Goal: Book appointment/travel/reservation

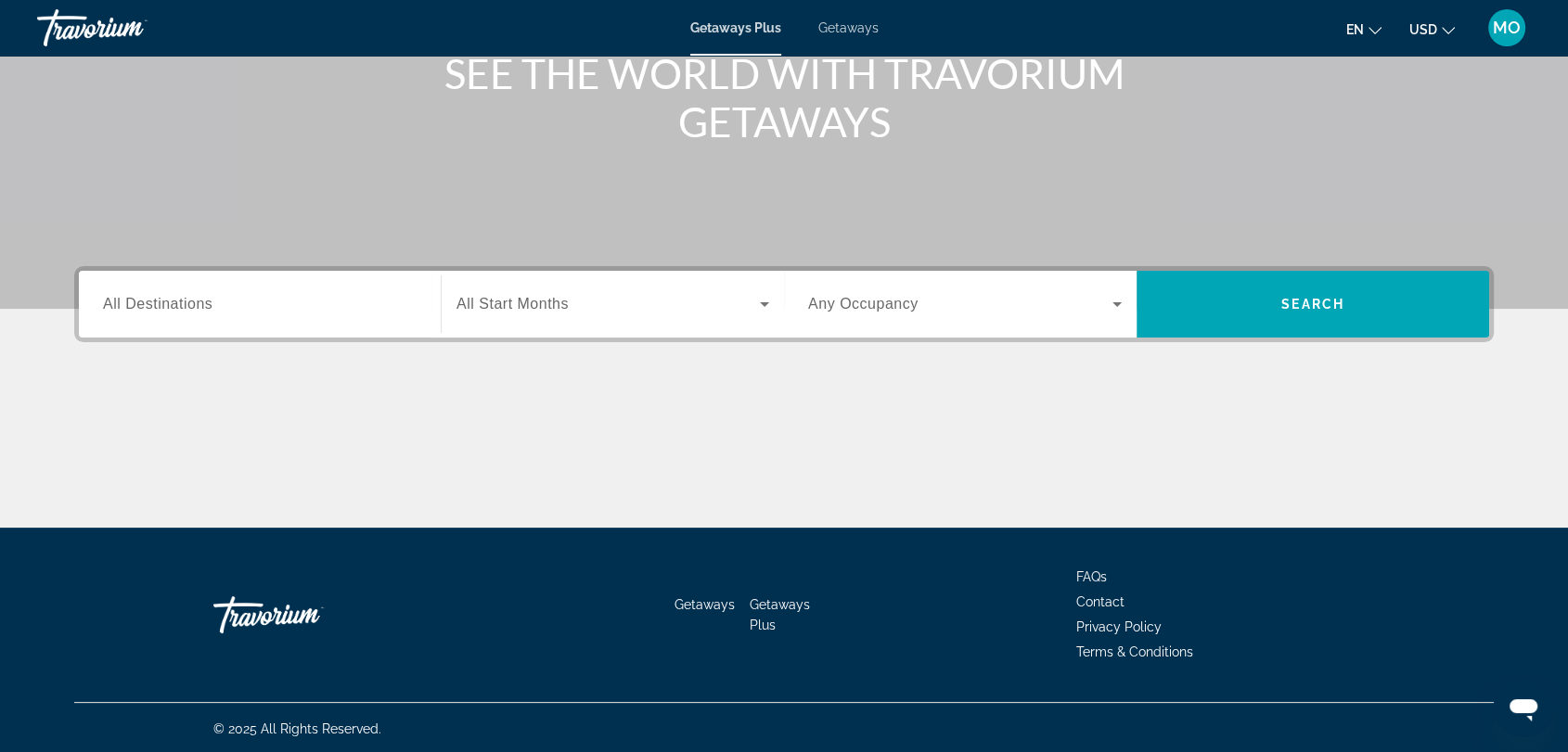
scroll to position [250, 0]
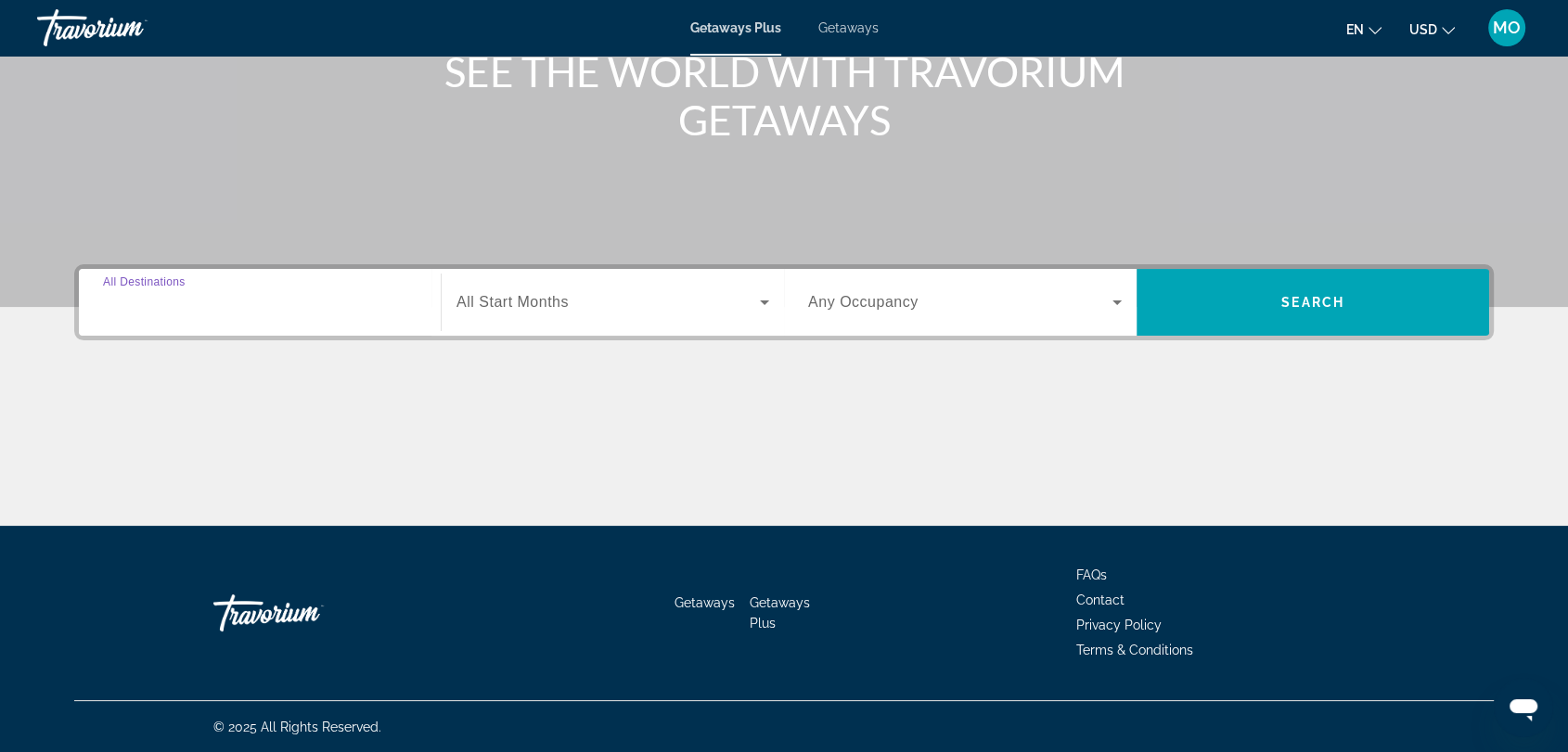
click at [215, 307] on input "Destination All Destinations" at bounding box center [260, 304] width 314 height 22
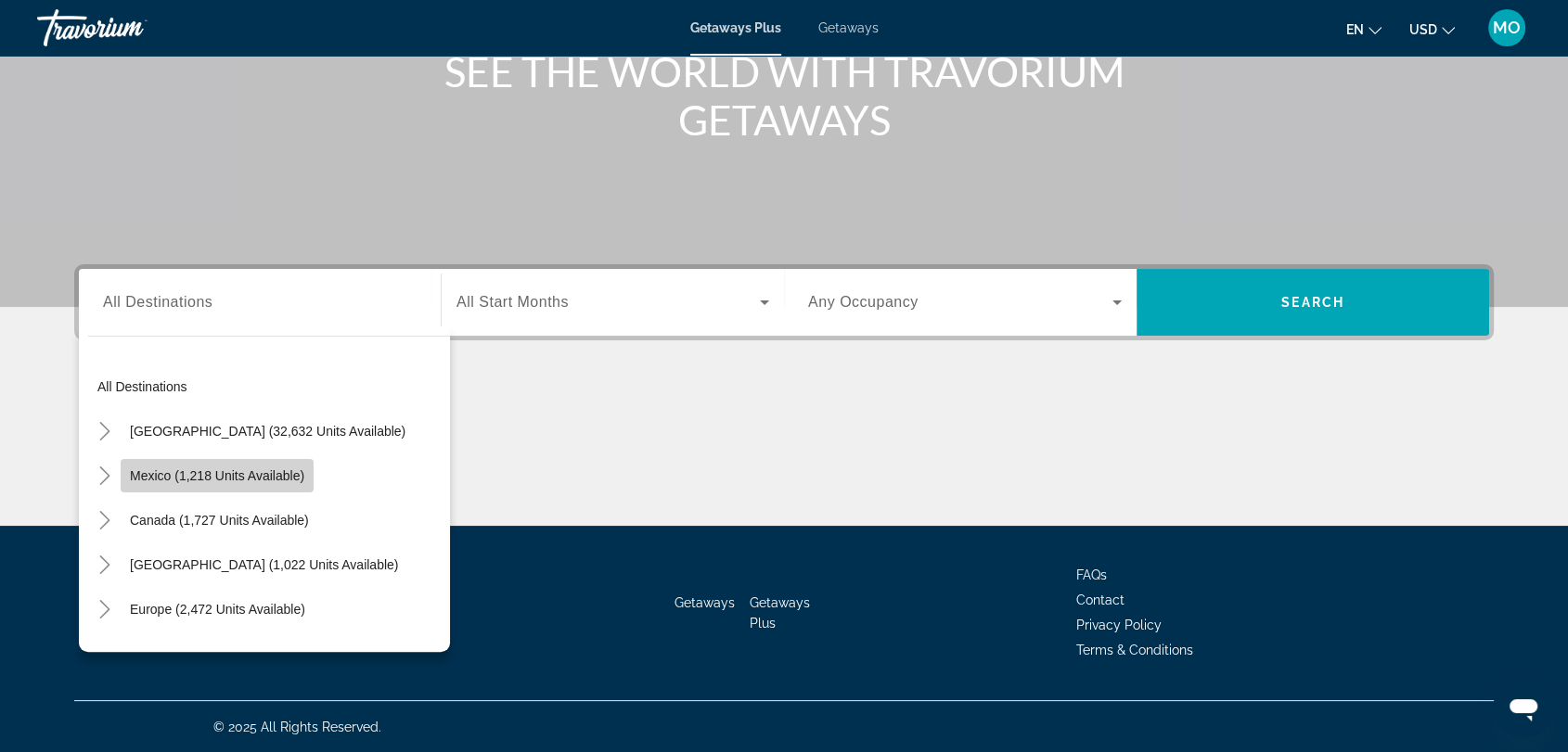
click at [228, 473] on span "Mexico (1,218 units available)" at bounding box center [217, 475] width 175 height 15
type input "**********"
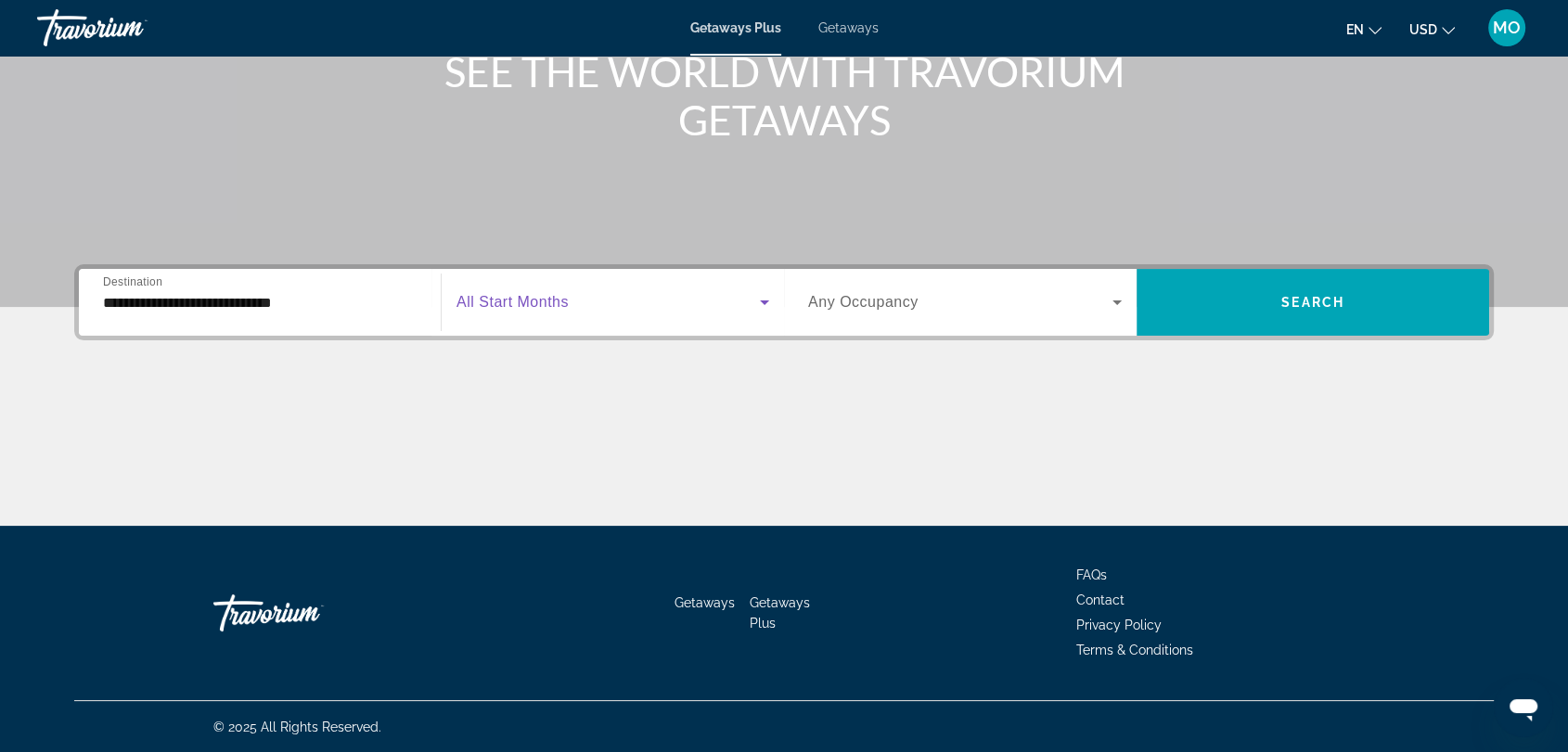
click at [587, 303] on span "Search widget" at bounding box center [608, 303] width 304 height 22
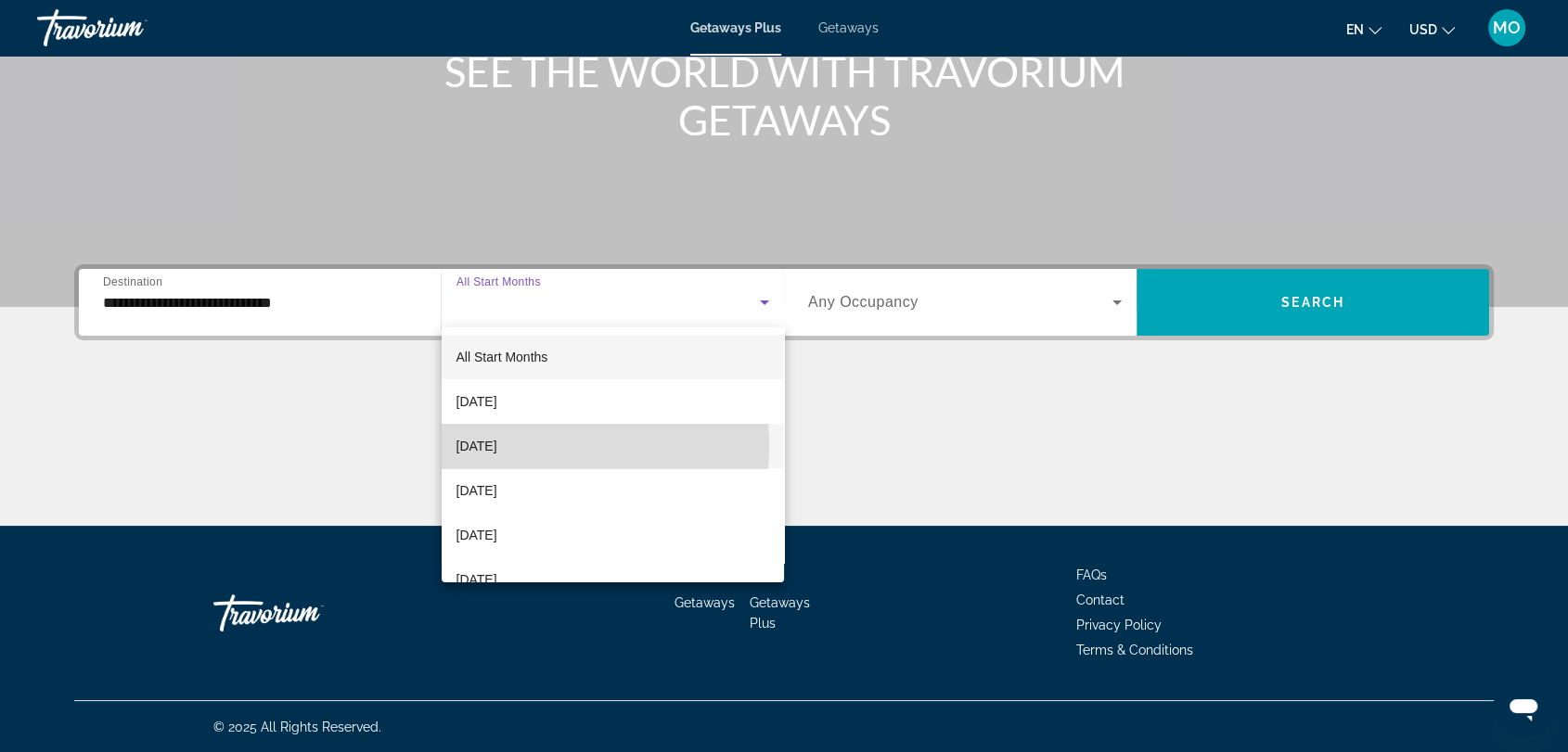
click at [497, 446] on span "[DATE]" at bounding box center [476, 446] width 41 height 22
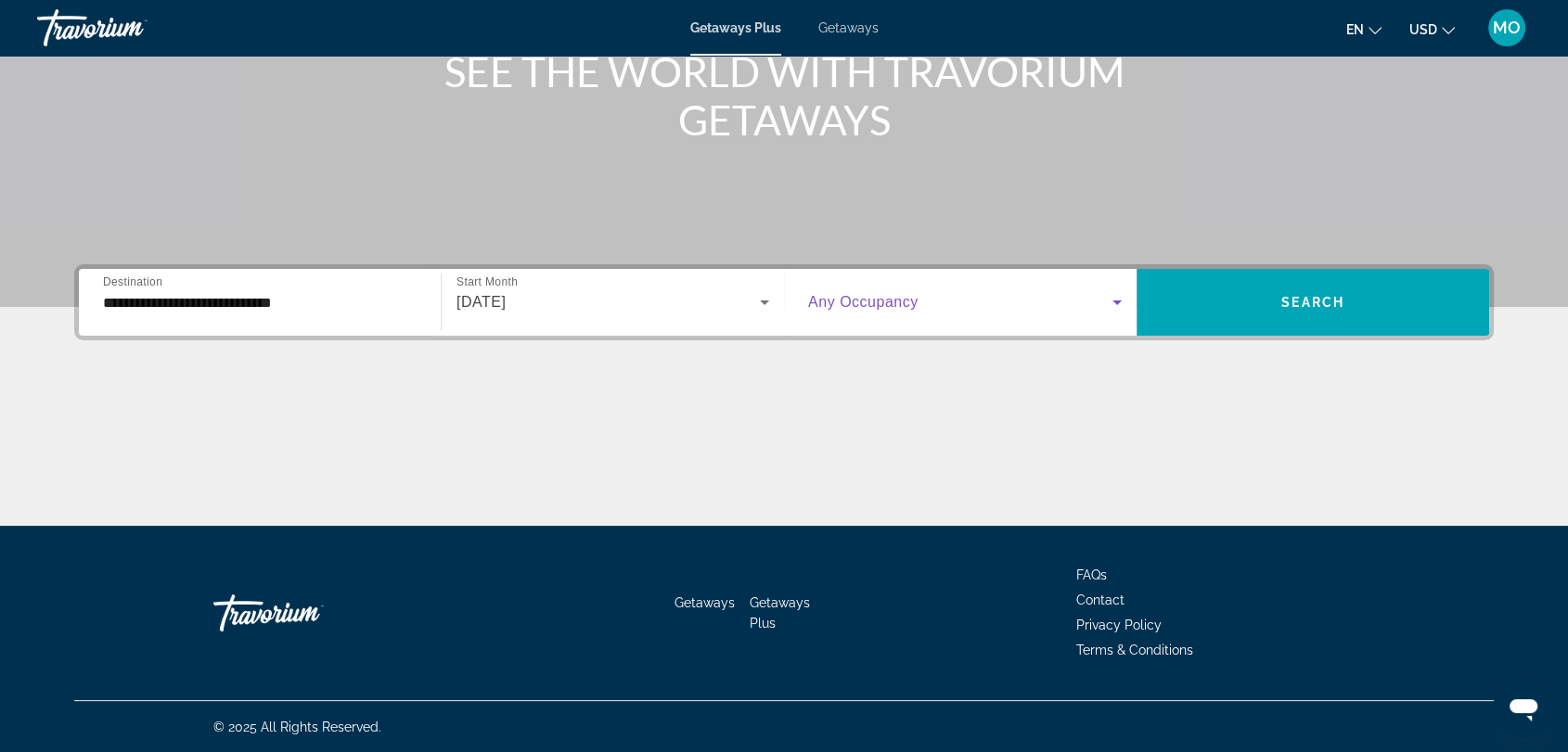
click at [867, 312] on span "Search widget" at bounding box center [960, 303] width 305 height 22
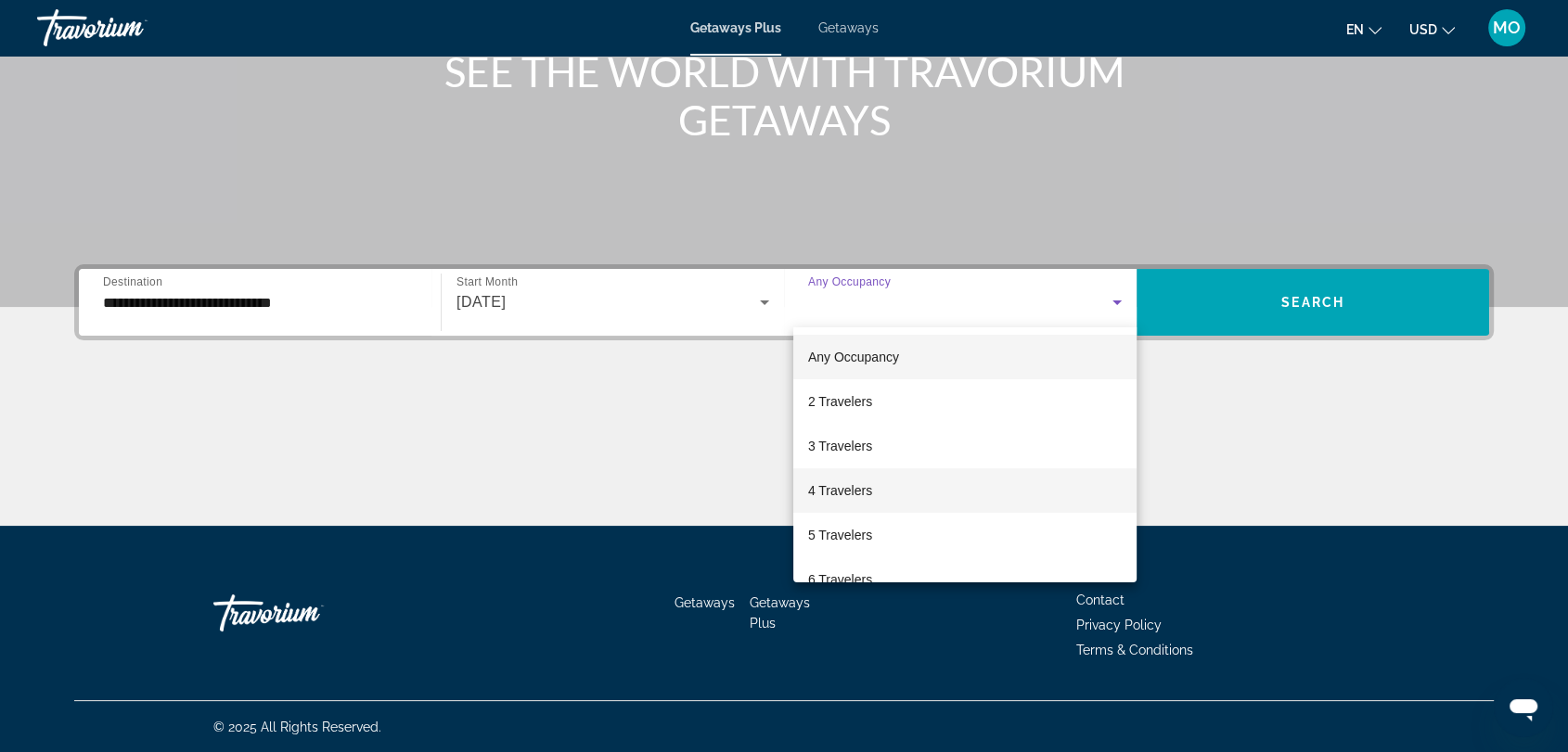
click at [845, 484] on span "4 Travelers" at bounding box center [840, 490] width 65 height 22
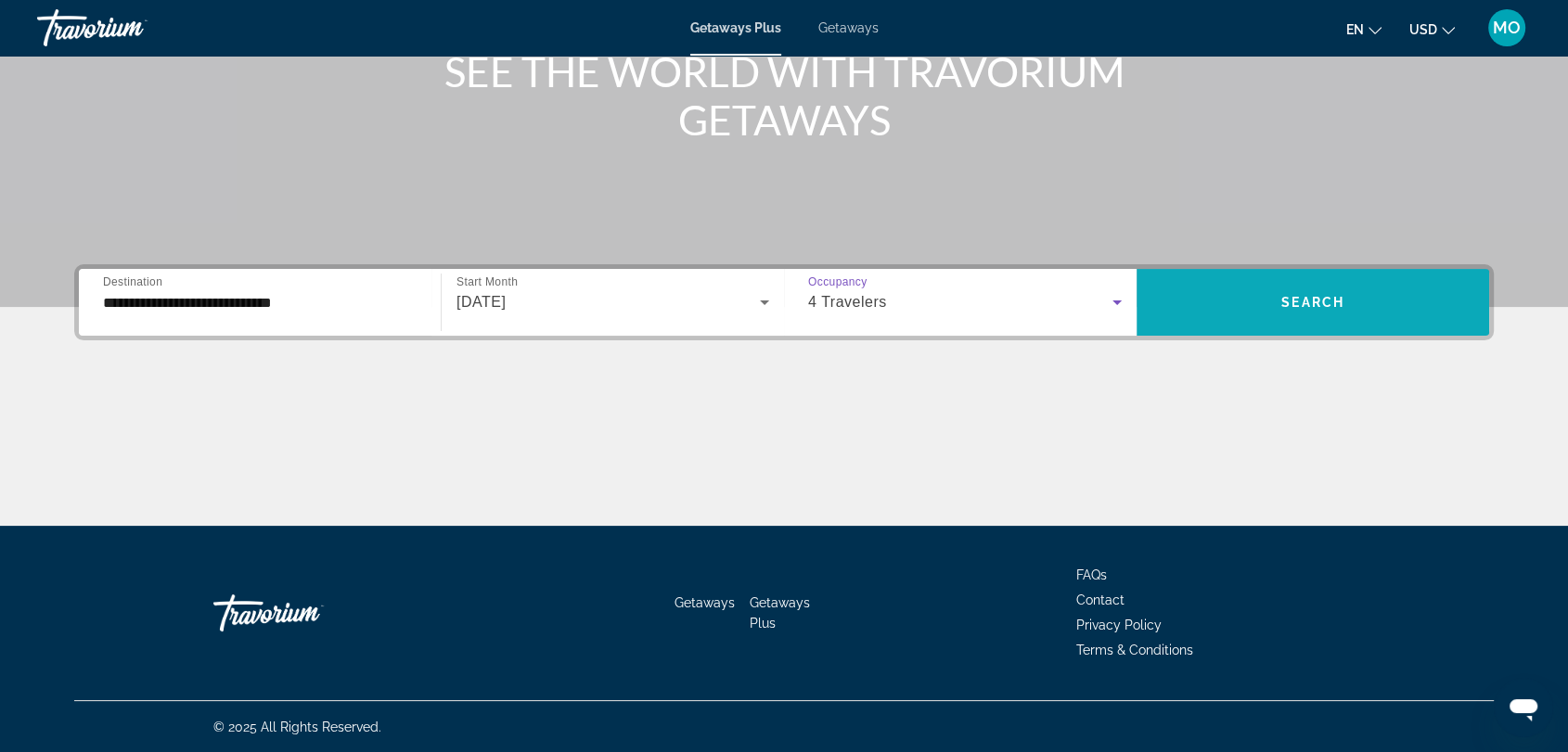
click at [1330, 310] on span "Search widget" at bounding box center [1312, 302] width 352 height 45
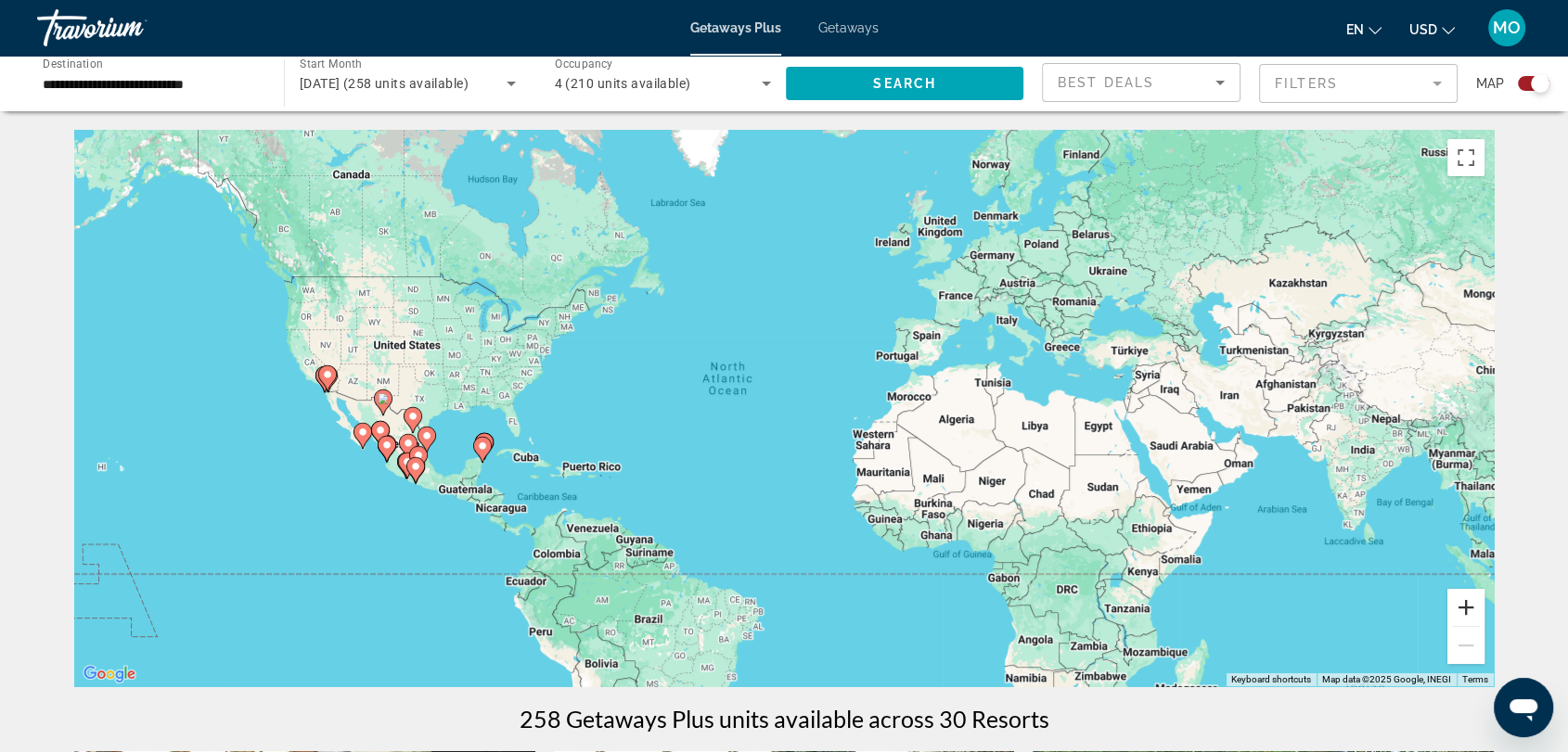
click at [1463, 610] on button "Zoom in" at bounding box center [1466, 607] width 37 height 37
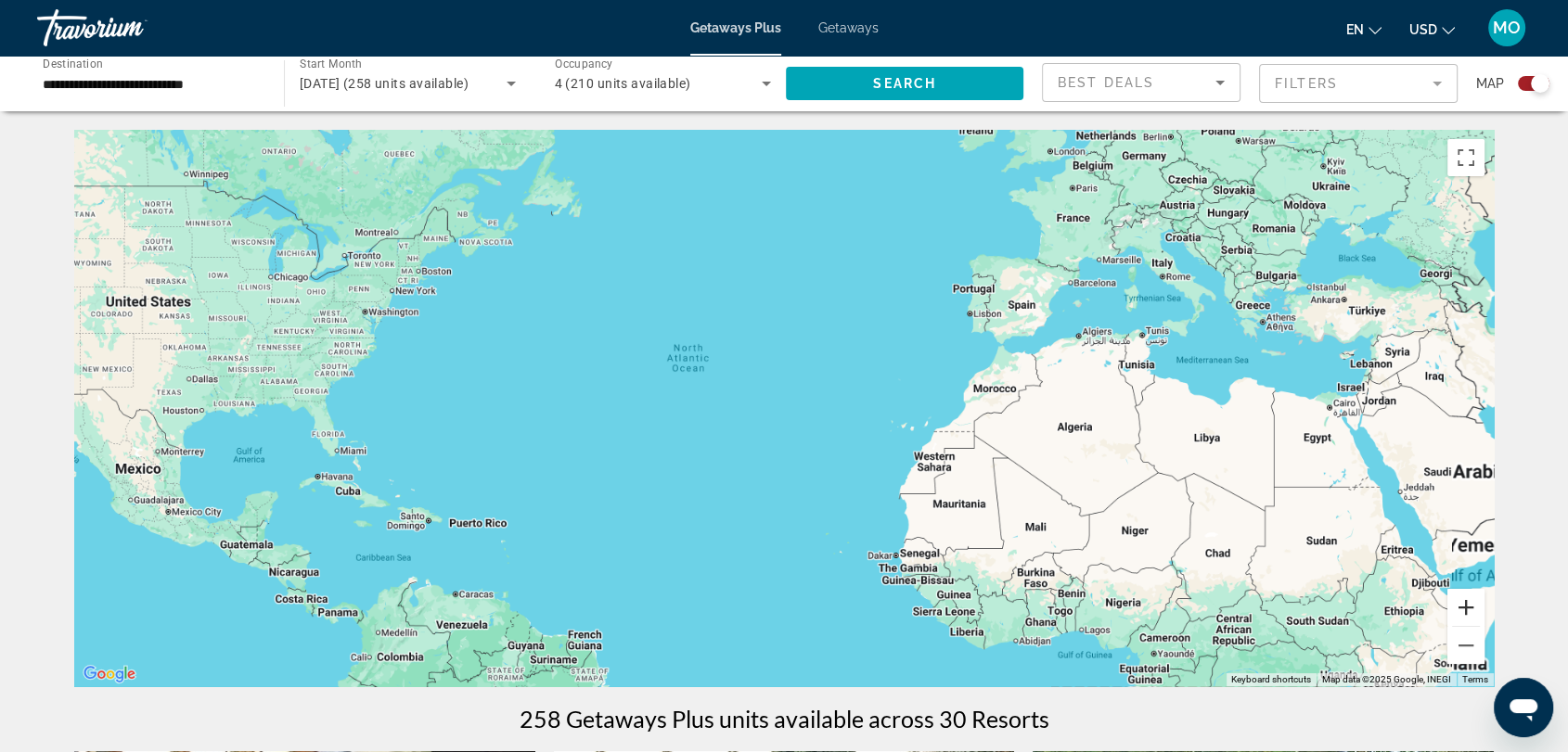
click at [1463, 610] on button "Zoom in" at bounding box center [1466, 607] width 37 height 37
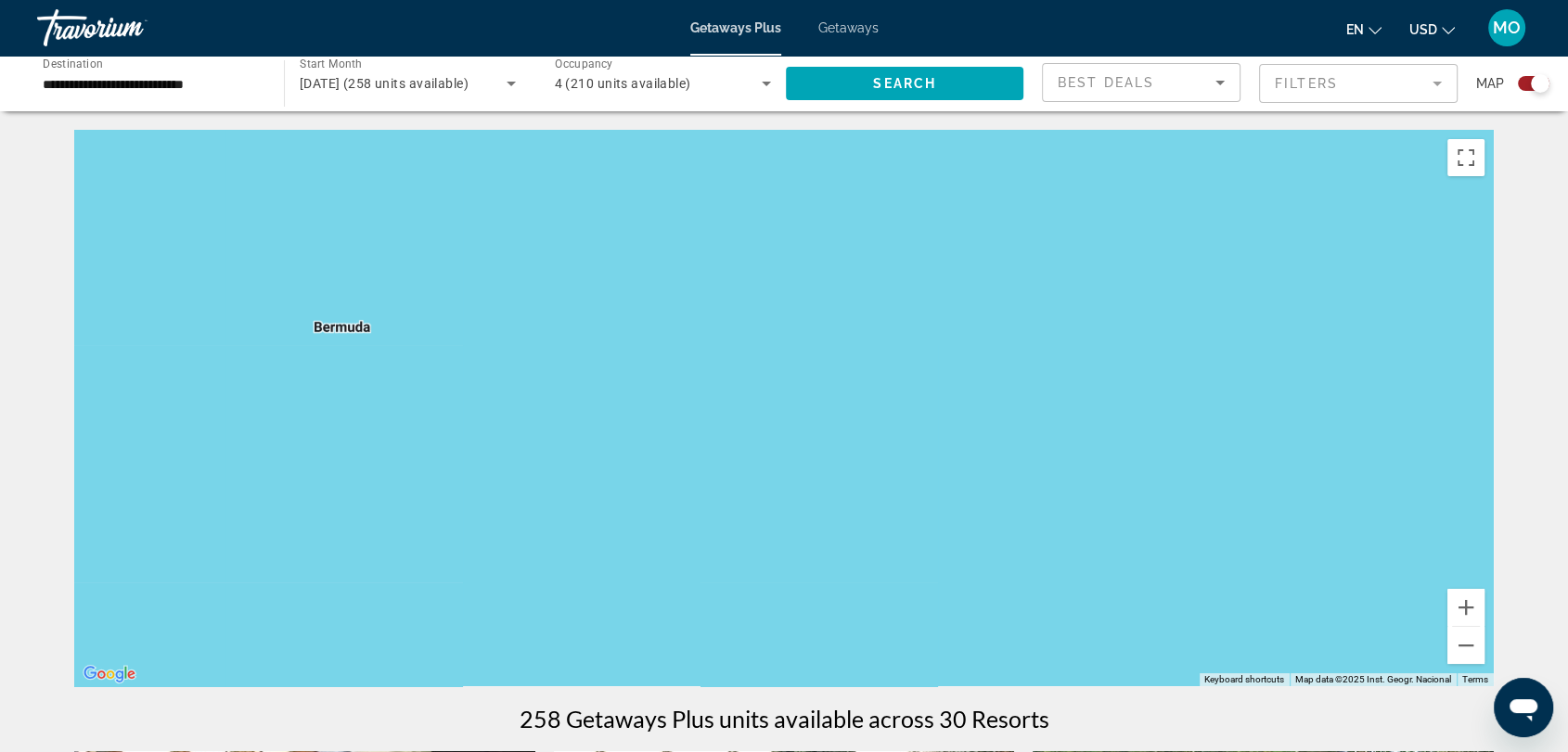
drag, startPoint x: 323, startPoint y: 425, endPoint x: 1349, endPoint y: 458, distance: 1026.5
click at [1349, 458] on div "Main content" at bounding box center [784, 408] width 1420 height 557
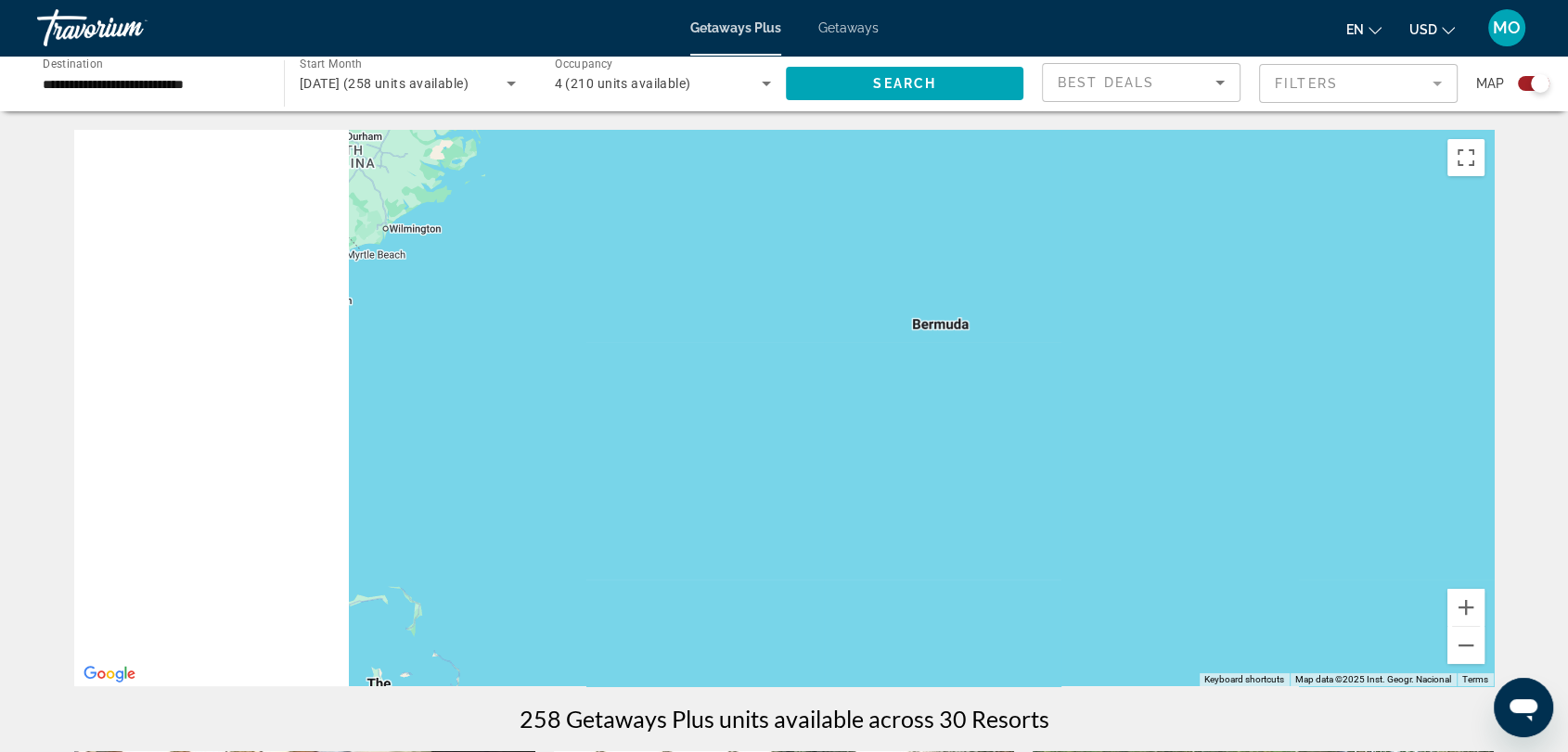
drag, startPoint x: 729, startPoint y: 419, endPoint x: 1324, endPoint y: 418, distance: 595.0
click at [1338, 418] on div "Main content" at bounding box center [784, 408] width 1420 height 557
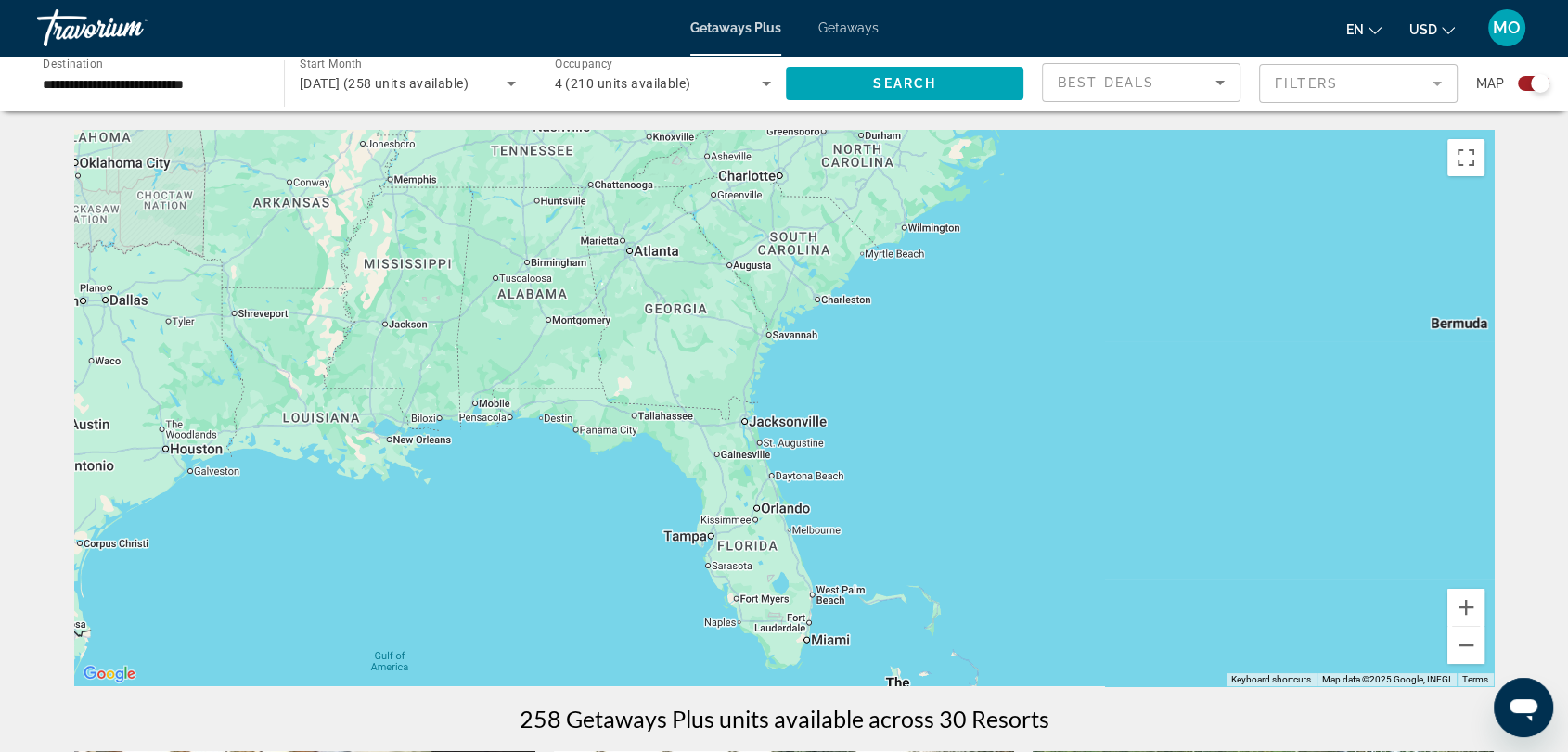
drag, startPoint x: 669, startPoint y: 403, endPoint x: 1029, endPoint y: 402, distance: 360.0
click at [1029, 402] on div "Main content" at bounding box center [784, 408] width 1420 height 557
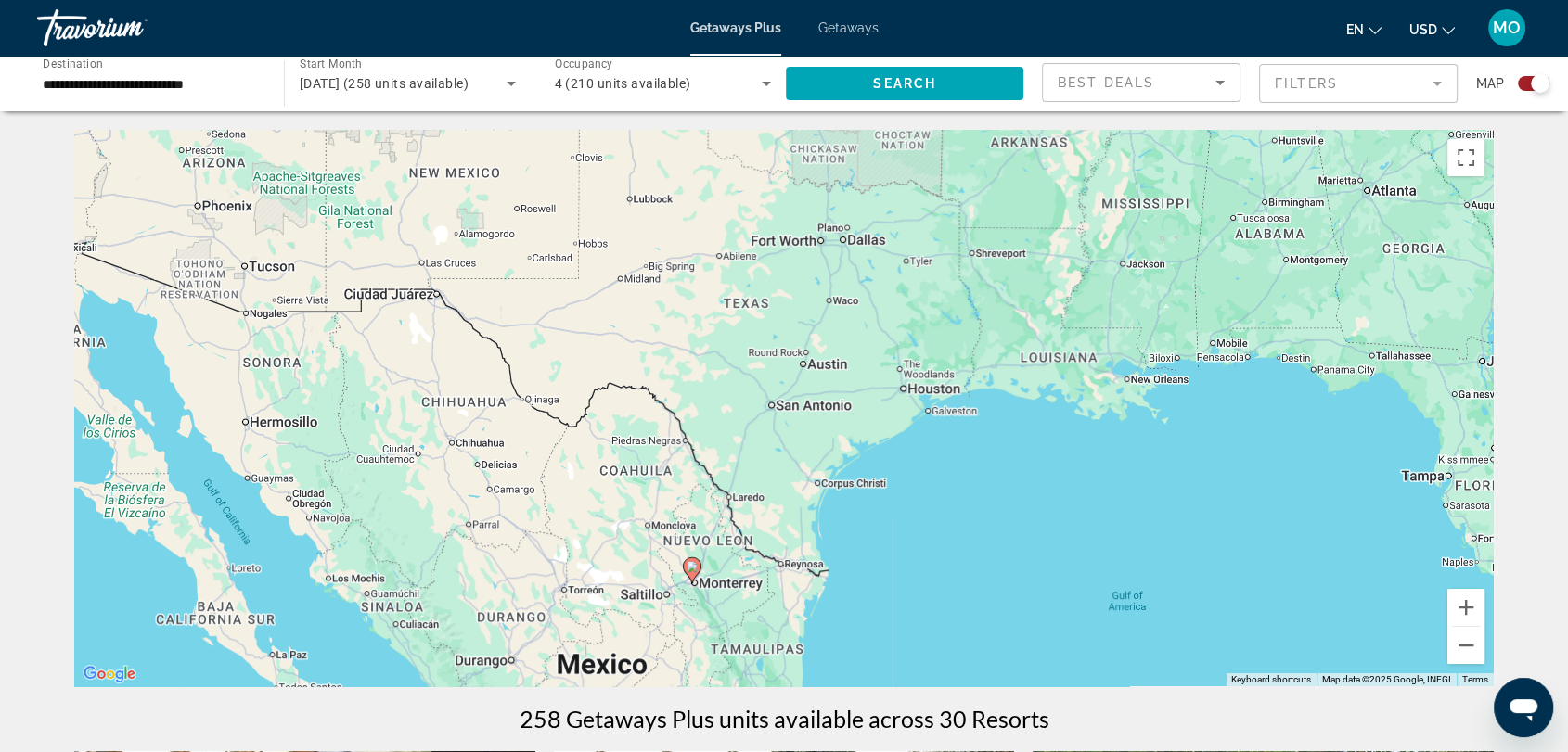
drag, startPoint x: 452, startPoint y: 448, endPoint x: 1211, endPoint y: 381, distance: 762.0
click at [1211, 381] on div "To activate drag with keyboard, press Alt + Enter. Once in keyboard drag state,…" at bounding box center [784, 408] width 1420 height 557
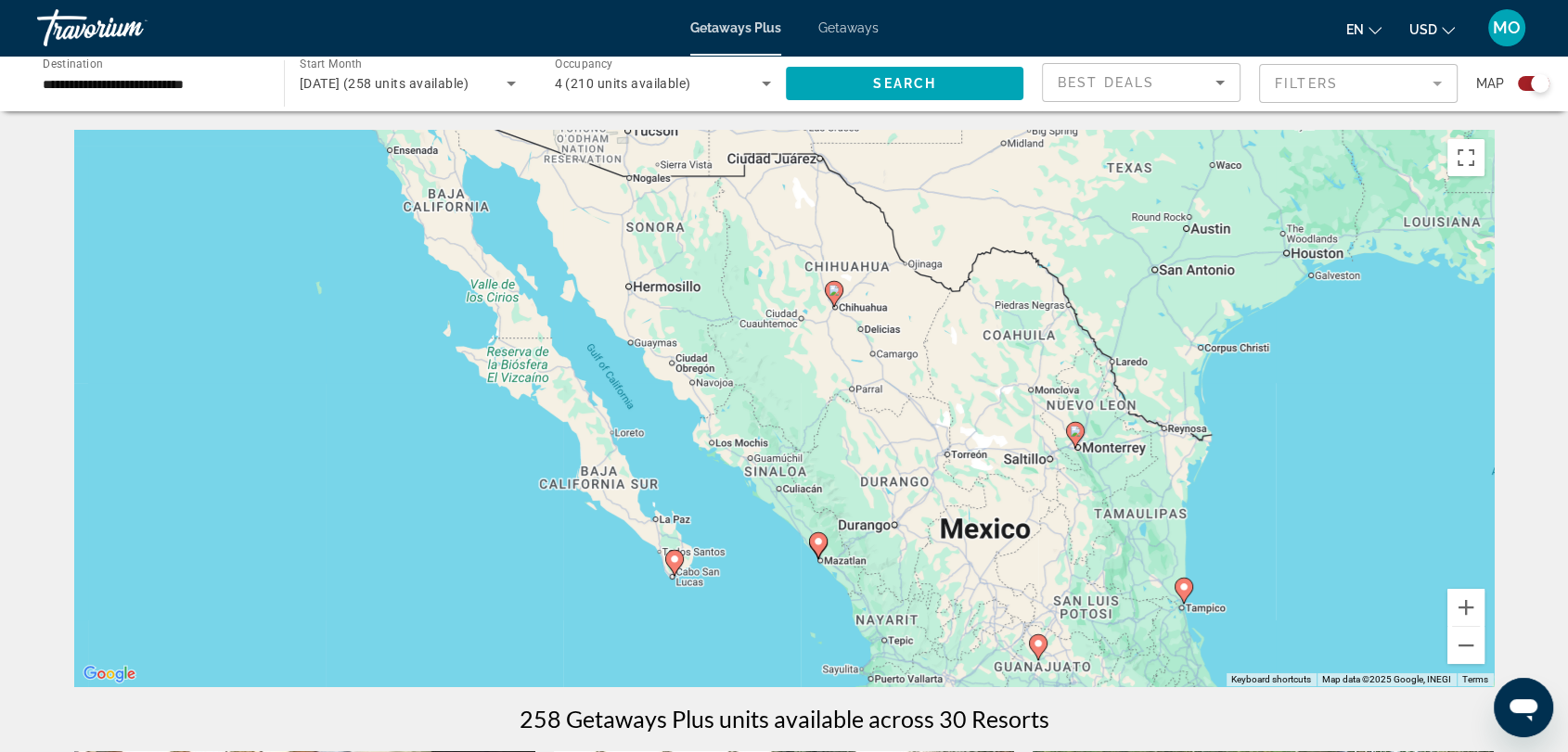
drag, startPoint x: 881, startPoint y: 577, endPoint x: 1244, endPoint y: 449, distance: 384.9
click at [1244, 449] on div "To activate drag with keyboard, press Alt + Enter. Once in keyboard drag state,…" at bounding box center [784, 408] width 1420 height 557
click at [670, 564] on image "Main content" at bounding box center [674, 559] width 11 height 11
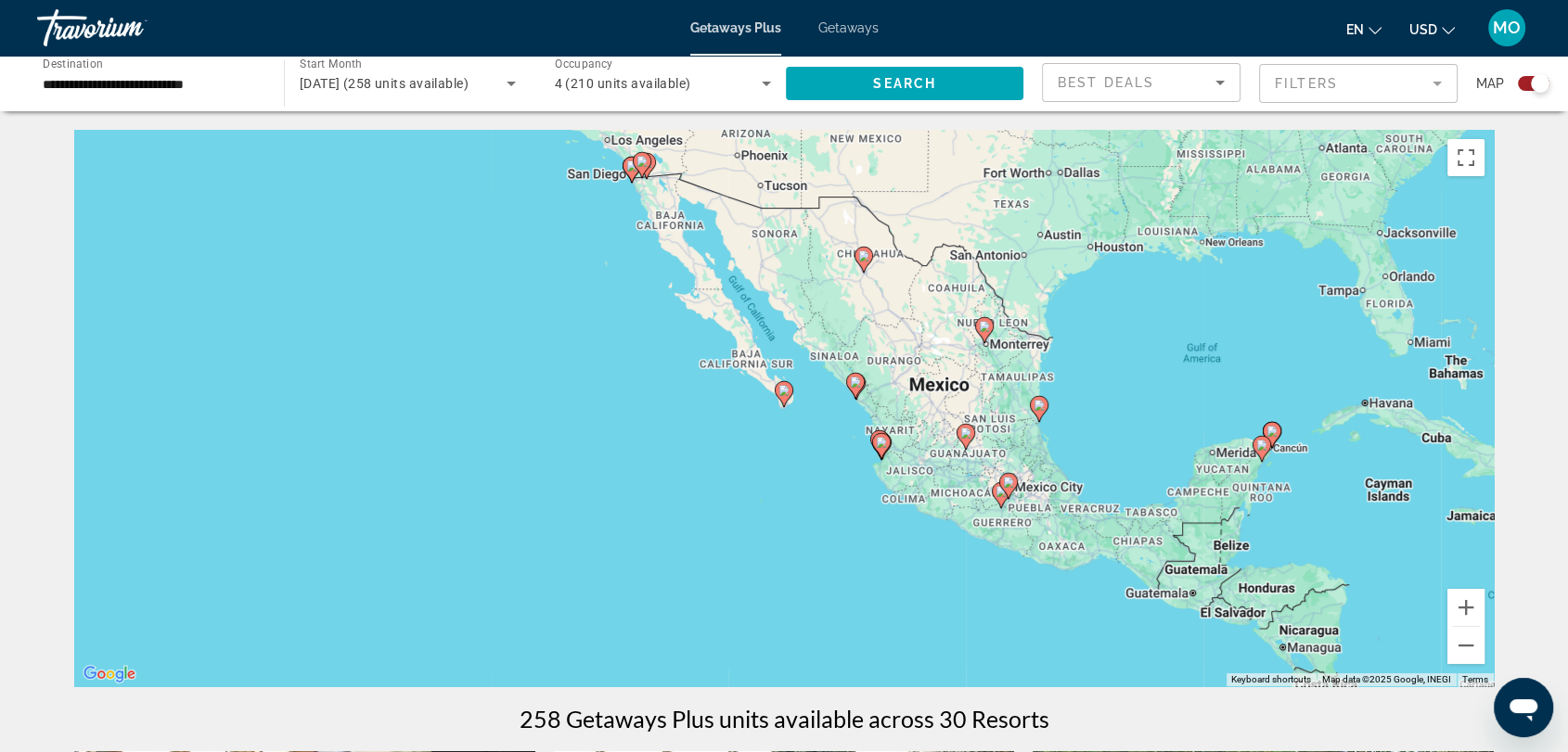
click at [782, 388] on image "Main content" at bounding box center [783, 390] width 11 height 11
type input "**********"
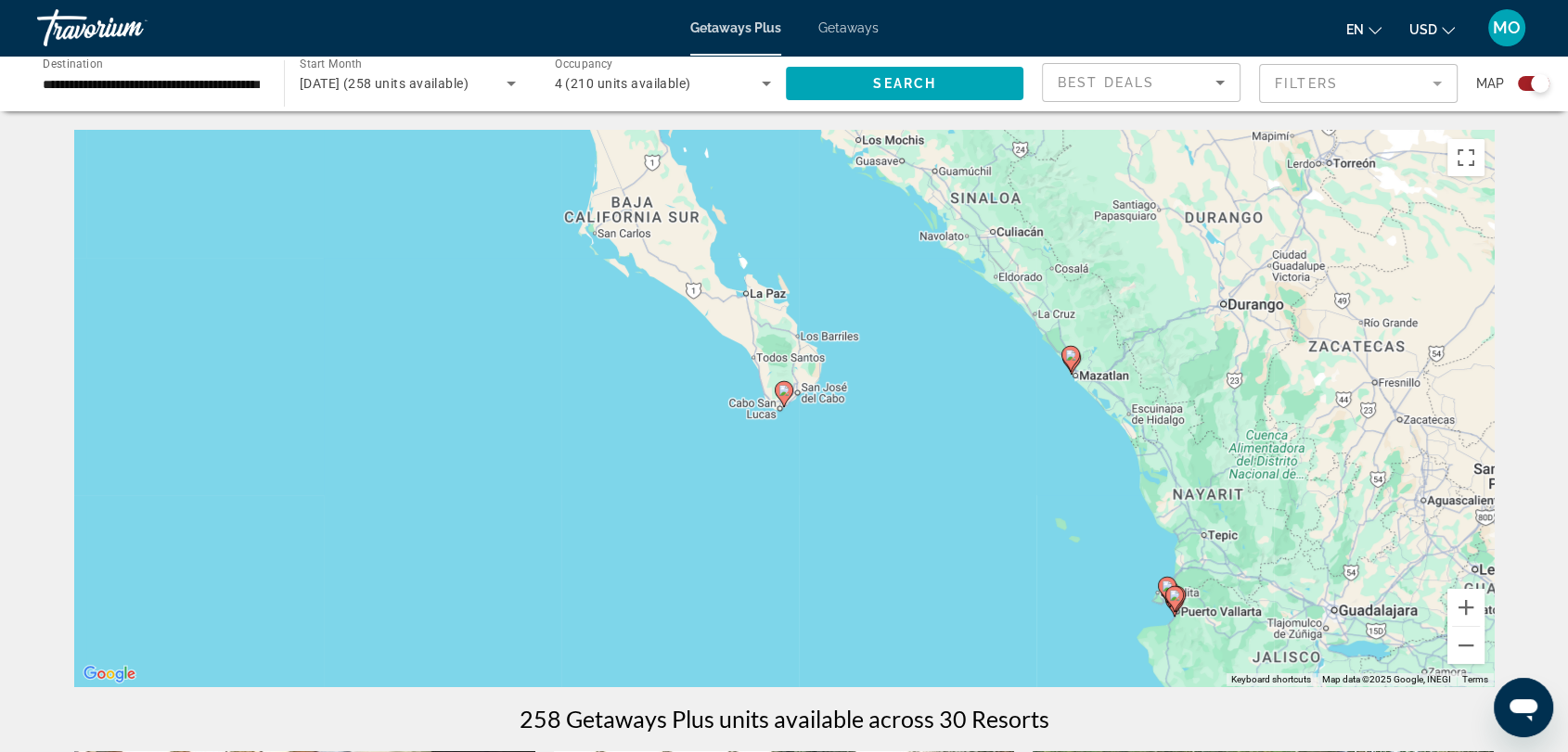
click at [784, 397] on icon "Main content" at bounding box center [784, 394] width 17 height 24
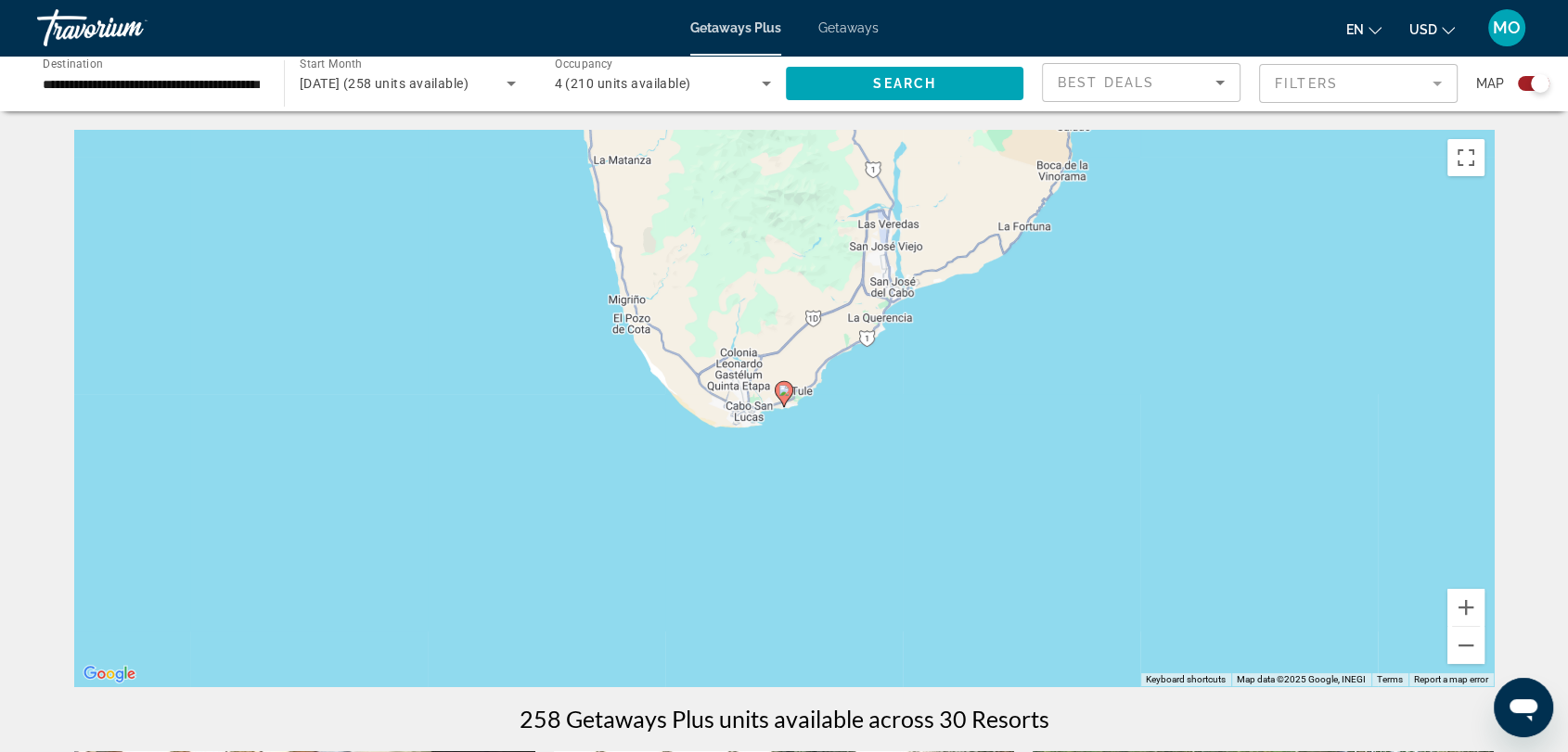
click at [784, 397] on icon "Main content" at bounding box center [784, 394] width 17 height 24
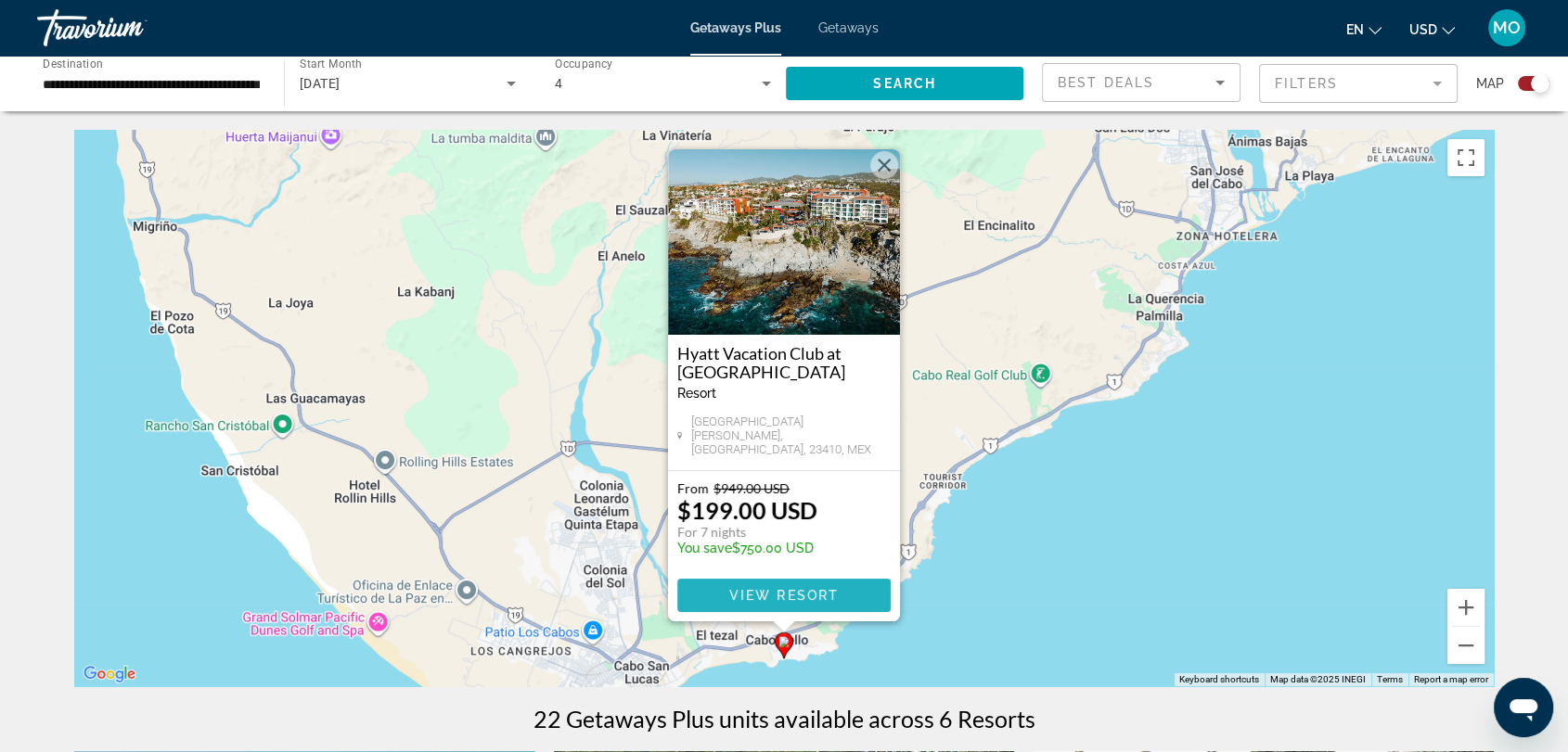
click at [822, 590] on span "View Resort" at bounding box center [784, 595] width 109 height 15
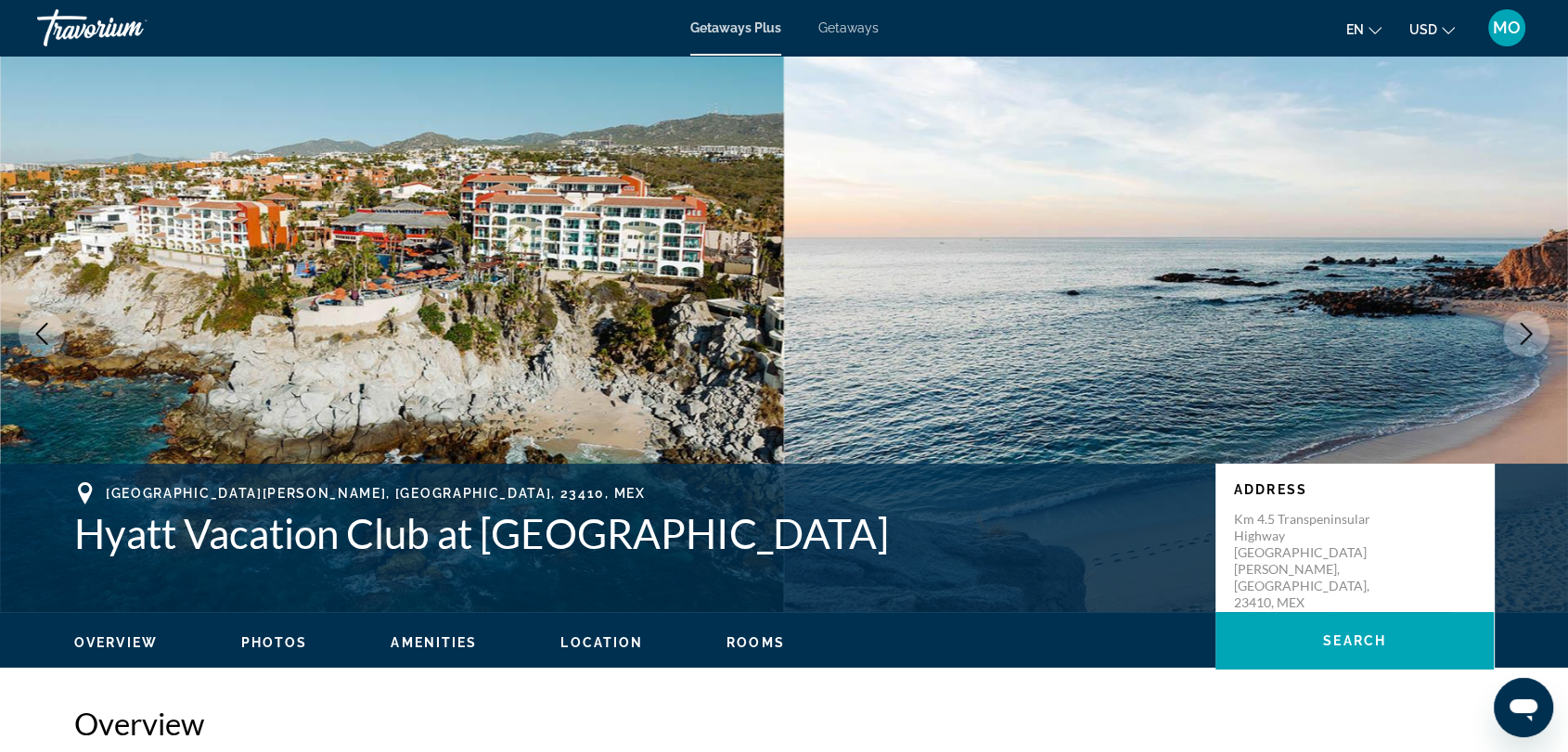
drag, startPoint x: 455, startPoint y: 534, endPoint x: 739, endPoint y: 533, distance: 284.0
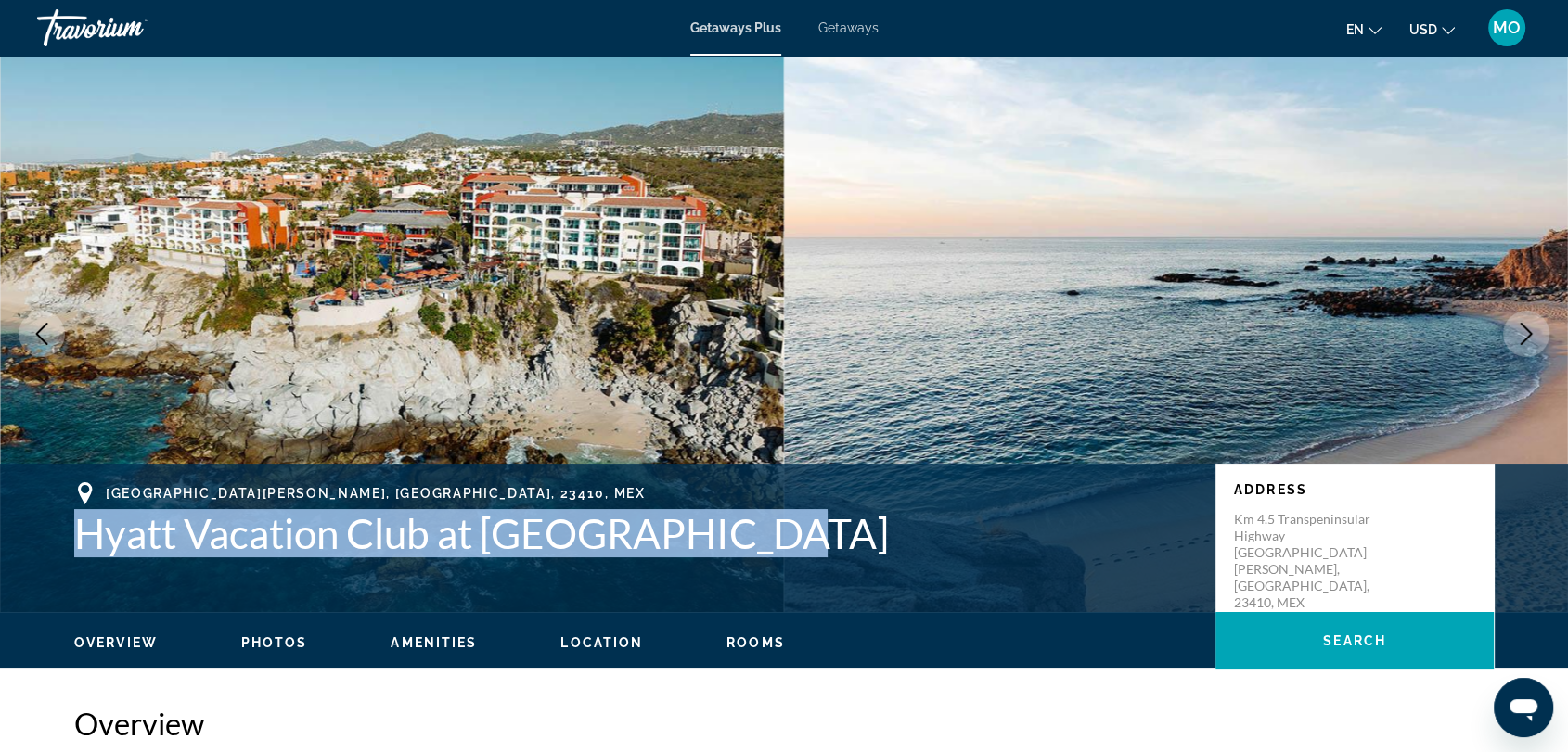
drag, startPoint x: 749, startPoint y: 532, endPoint x: 78, endPoint y: 524, distance: 671.0
click at [78, 524] on h1 "Hyatt Vacation Club at [GEOGRAPHIC_DATA]" at bounding box center [635, 533] width 1122 height 49
copy h1 "Hyatt Vacation Club at [GEOGRAPHIC_DATA]"
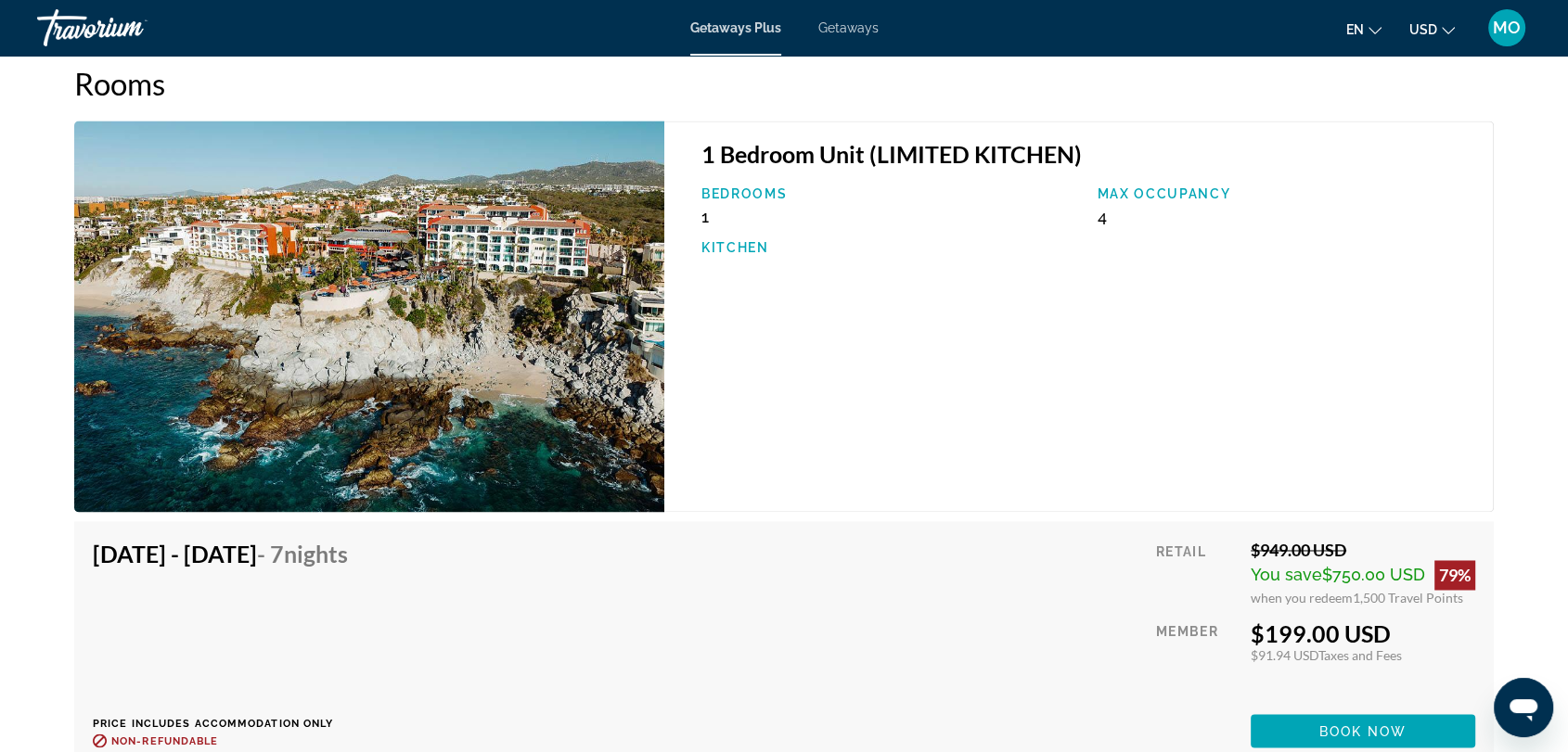
scroll to position [2622, 0]
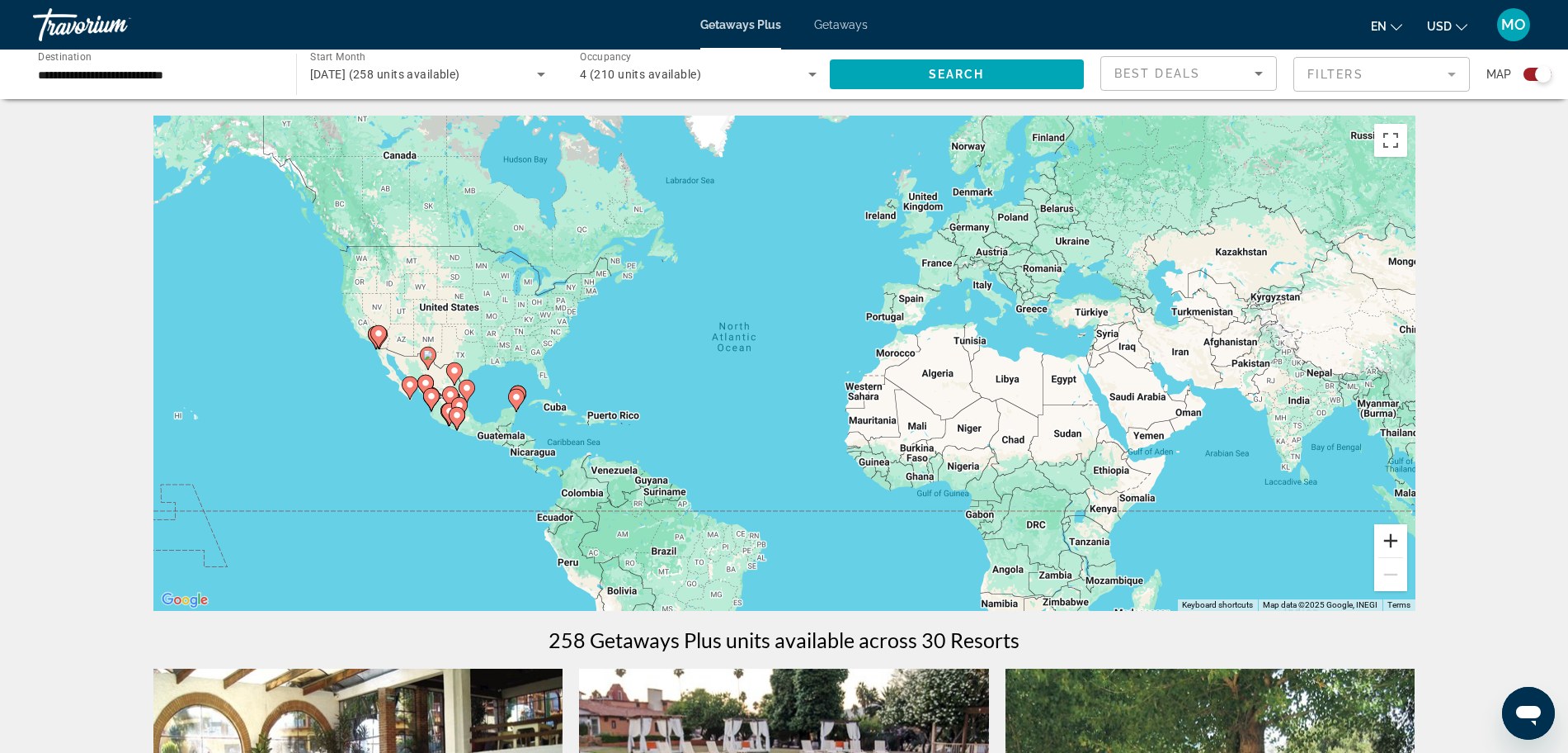
click at [1394, 544] on button "Zoom in" at bounding box center [1391, 540] width 33 height 33
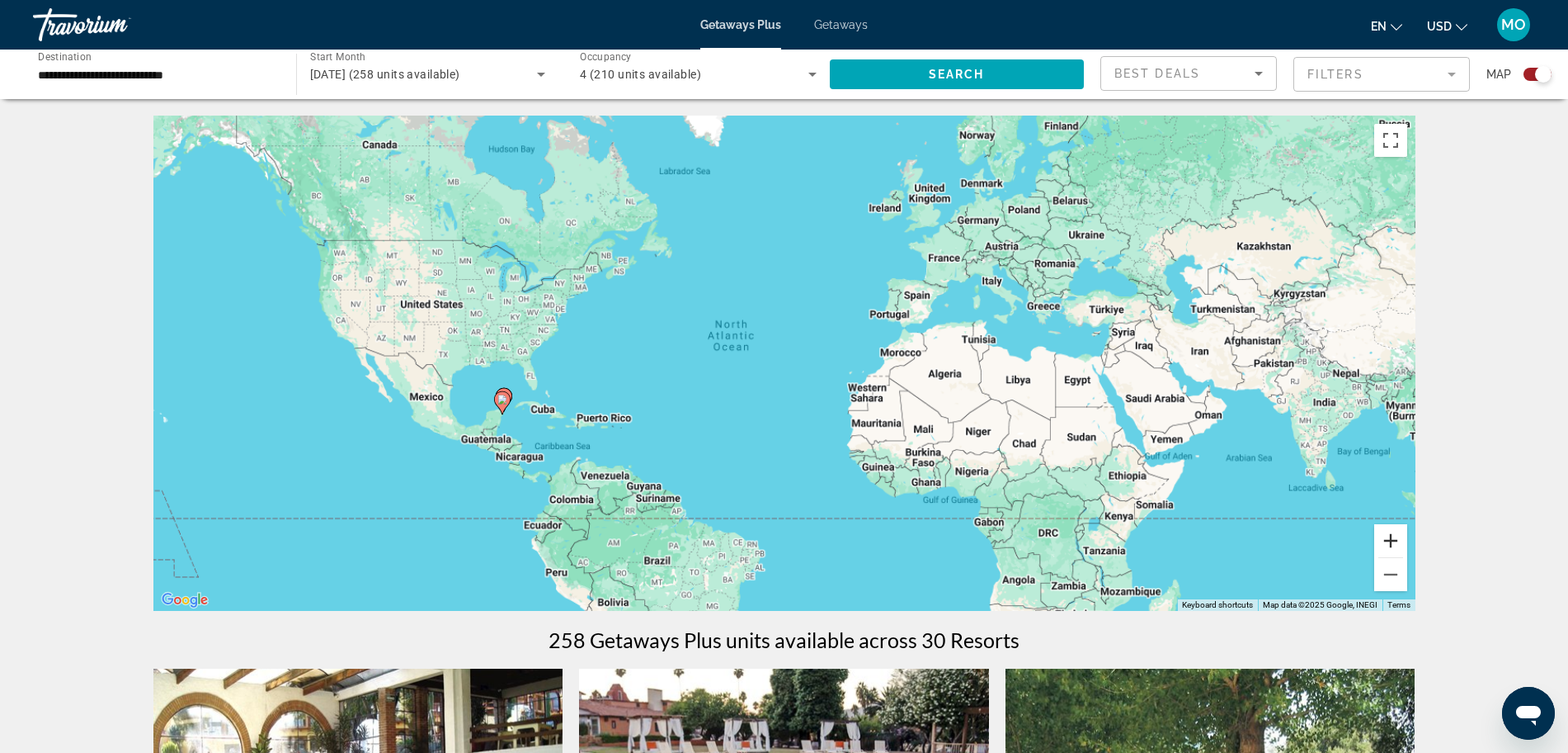
click at [1394, 544] on button "Zoom in" at bounding box center [1391, 540] width 33 height 33
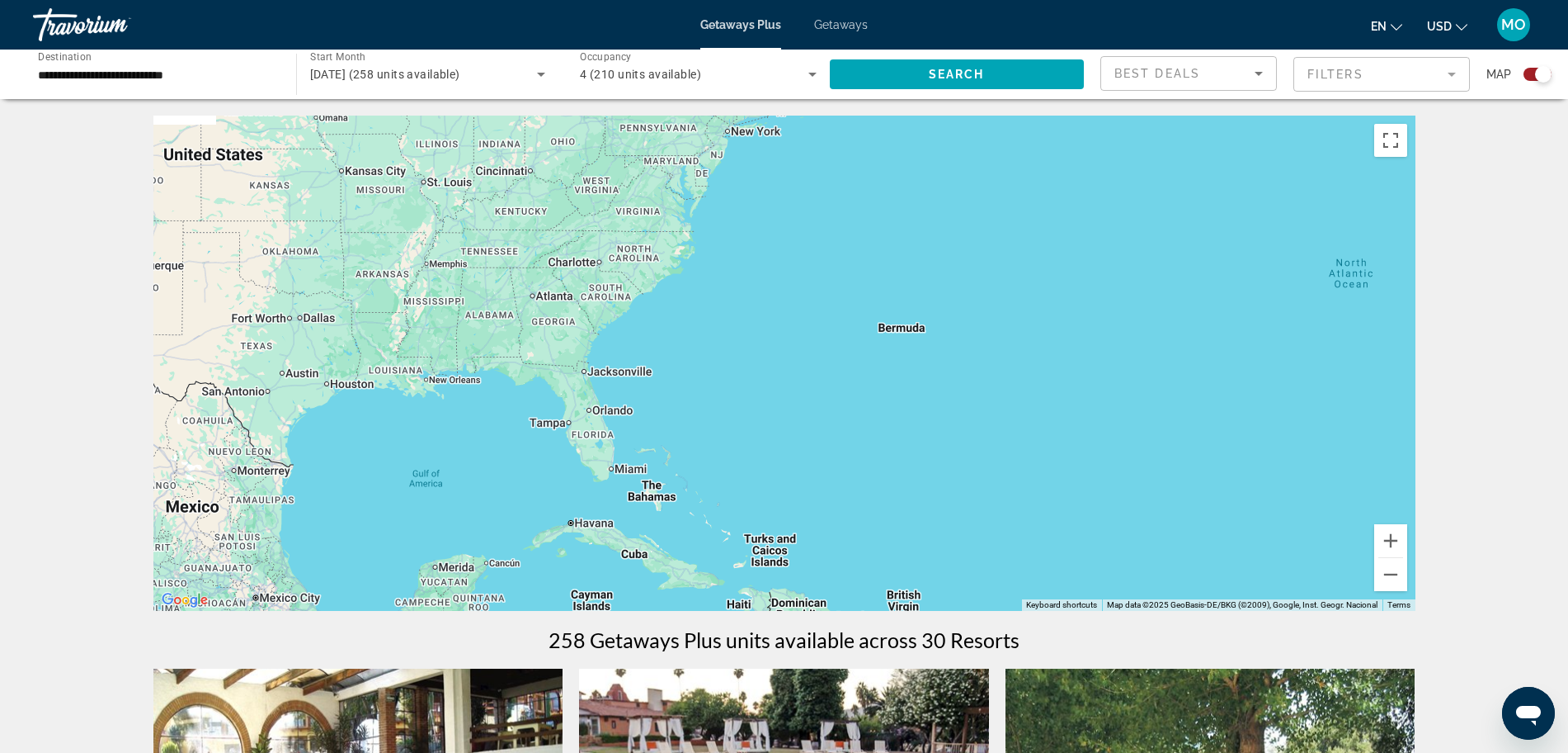
drag, startPoint x: 518, startPoint y: 429, endPoint x: 1051, endPoint y: 426, distance: 533.0
click at [1051, 426] on div "Main content" at bounding box center [784, 363] width 1263 height 495
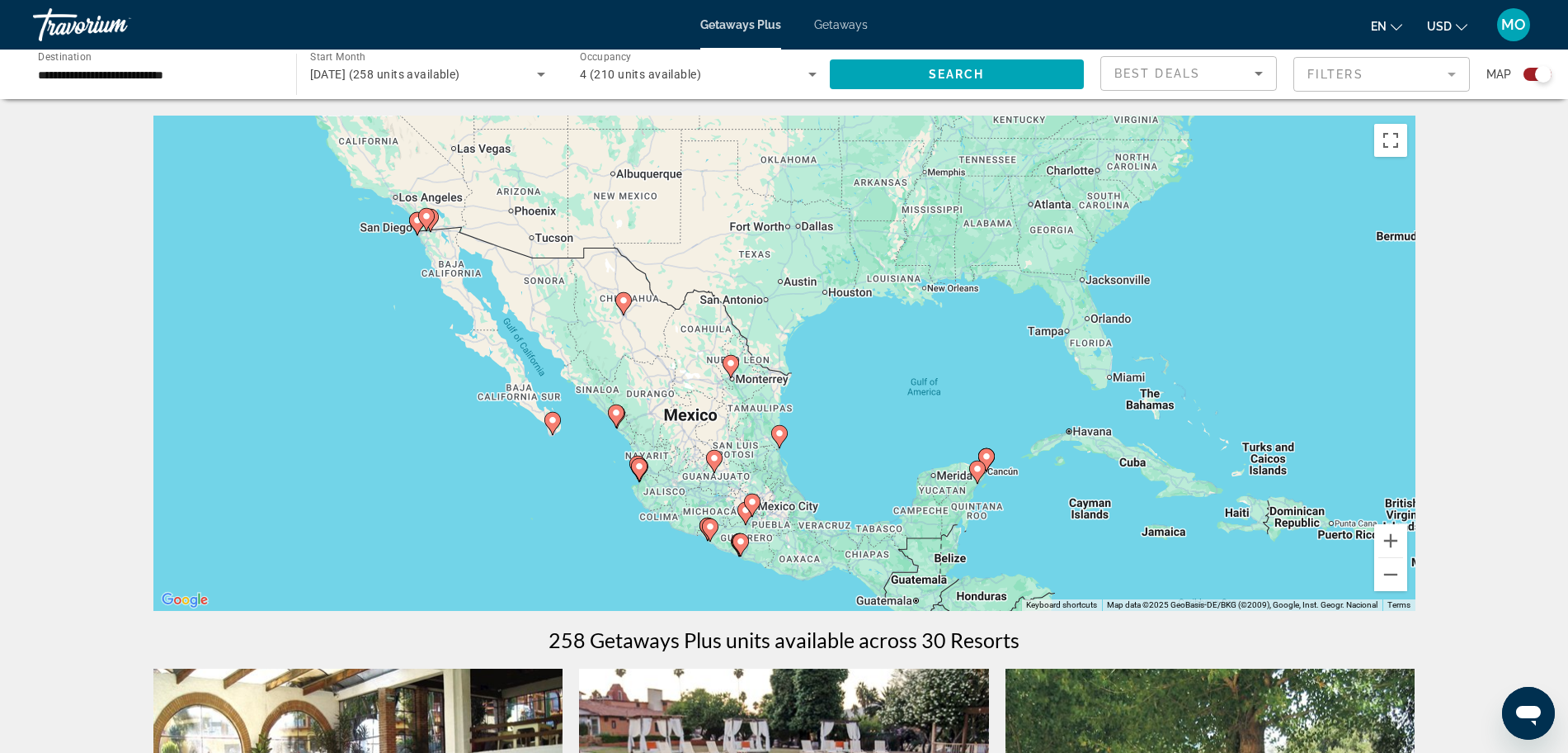
drag, startPoint x: 544, startPoint y: 434, endPoint x: 1046, endPoint y: 336, distance: 511.5
click at [1046, 336] on div "To activate drag with keyboard, press Alt + Enter. Once in keyboard drag state,…" at bounding box center [784, 363] width 1263 height 495
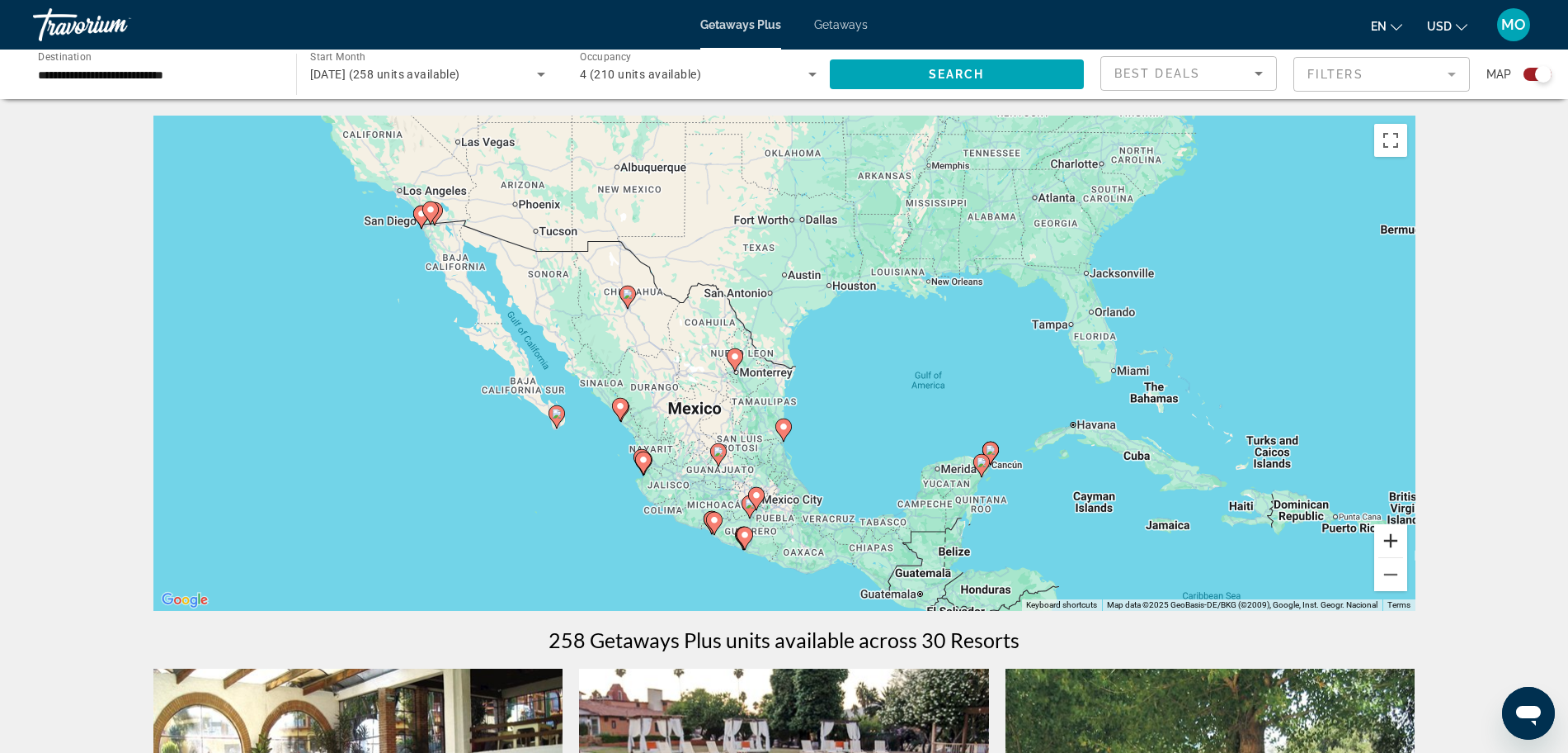
click at [1384, 541] on button "Zoom in" at bounding box center [1391, 540] width 33 height 33
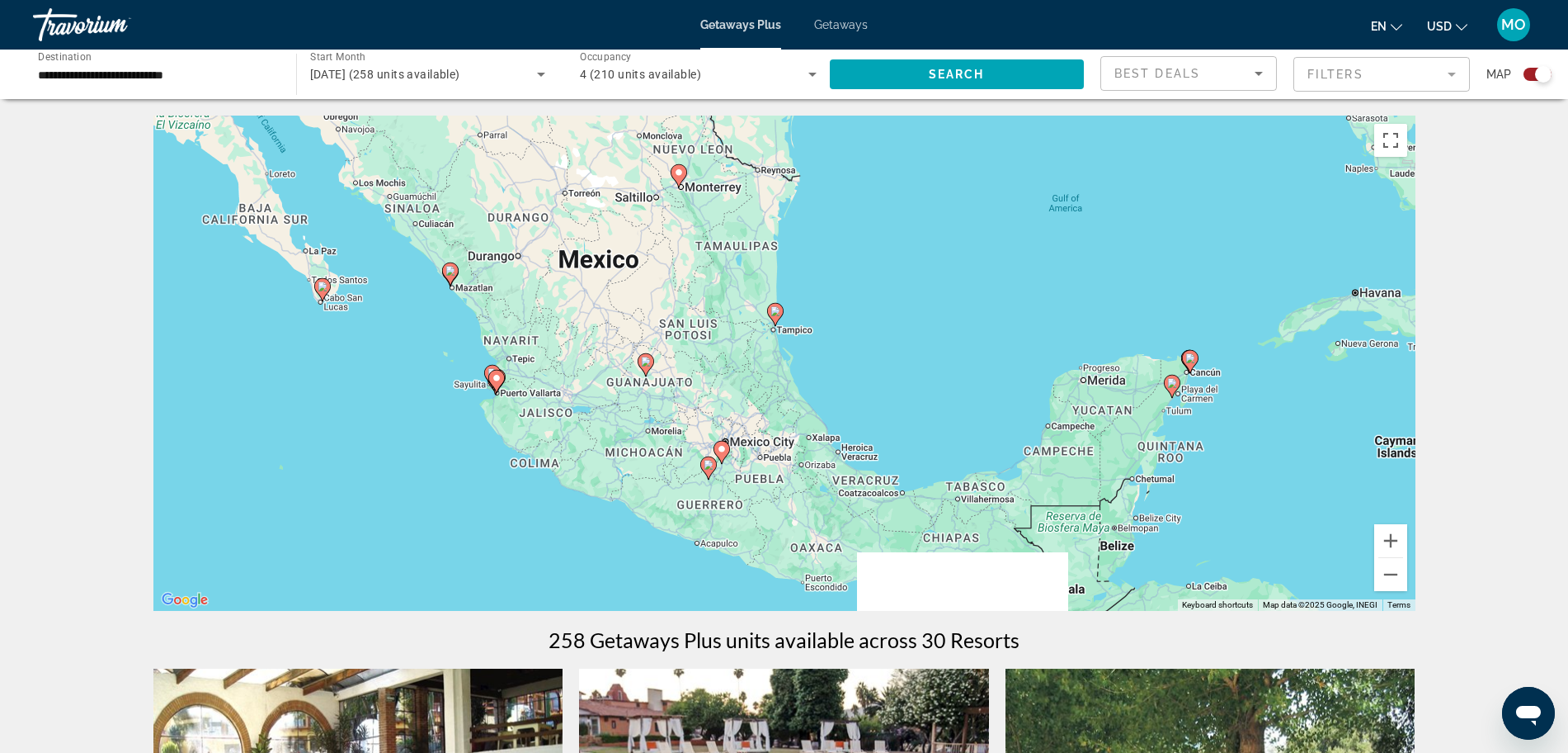
drag, startPoint x: 888, startPoint y: 527, endPoint x: 883, endPoint y: 316, distance: 211.1
click at [883, 316] on div "To activate drag with keyboard, press Alt + Enter. Once in keyboard drag state,…" at bounding box center [784, 363] width 1263 height 495
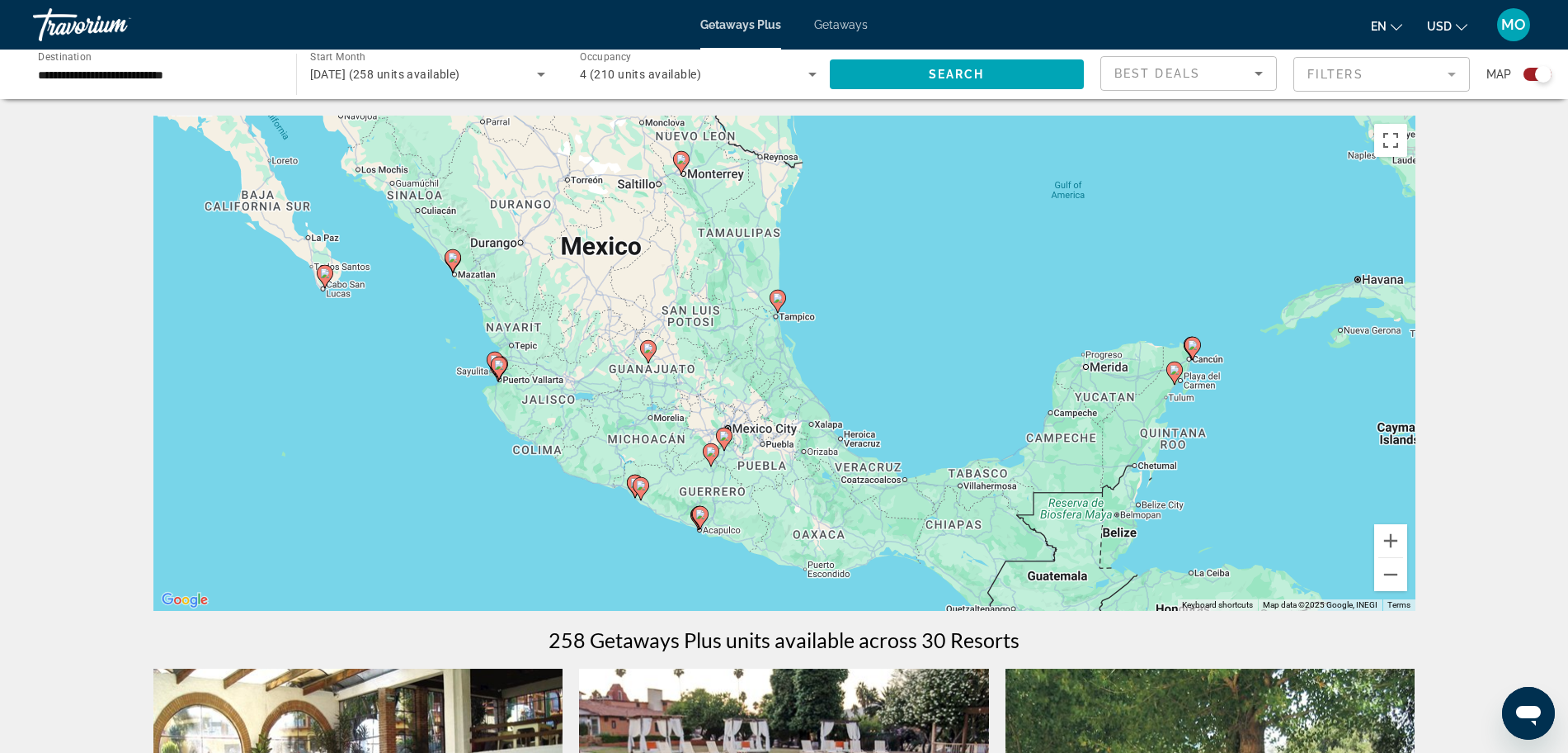
click at [776, 305] on icon "Main content" at bounding box center [776, 301] width 15 height 21
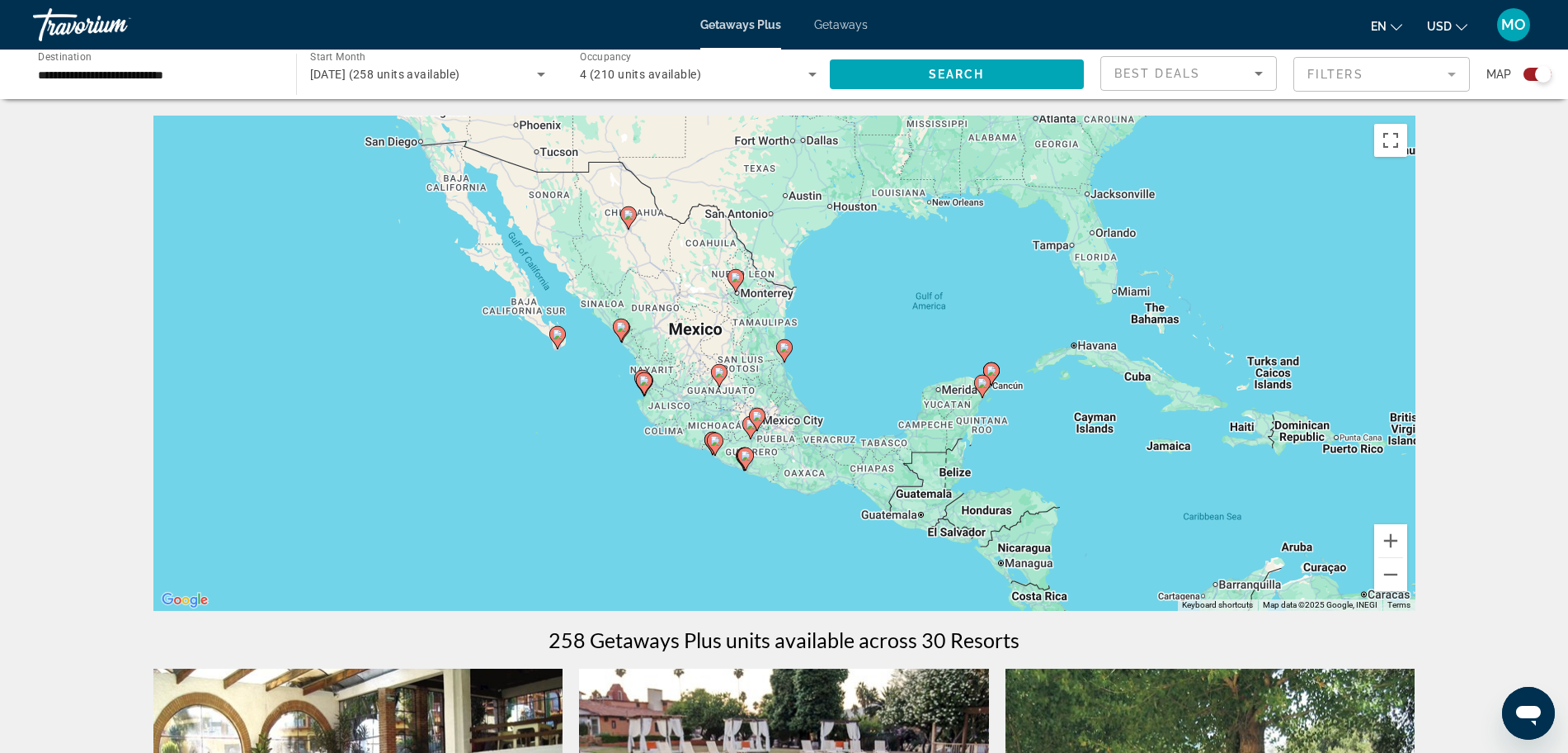
click at [789, 342] on icon "Main content" at bounding box center [784, 350] width 15 height 21
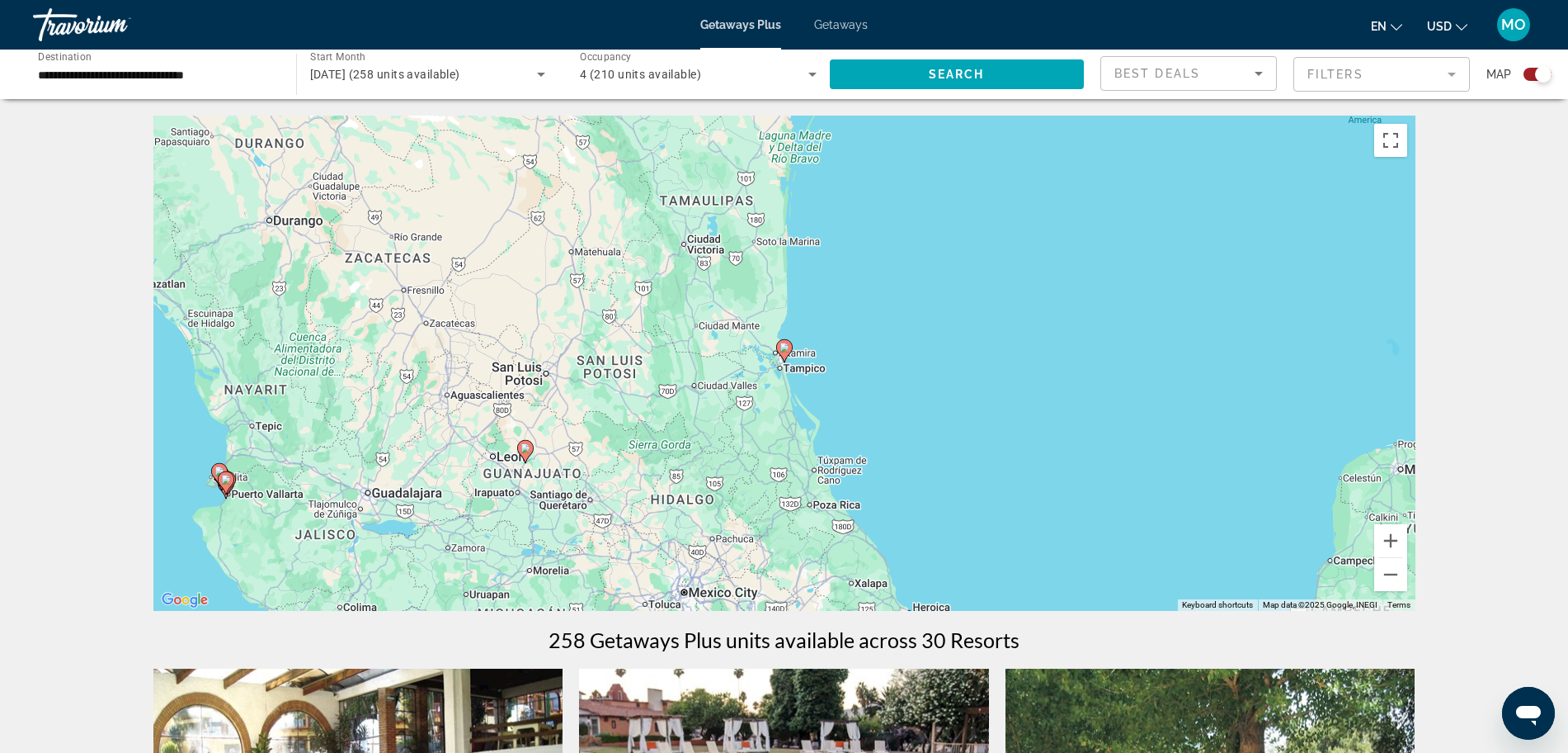
click at [784, 348] on image "Main content" at bounding box center [784, 347] width 10 height 10
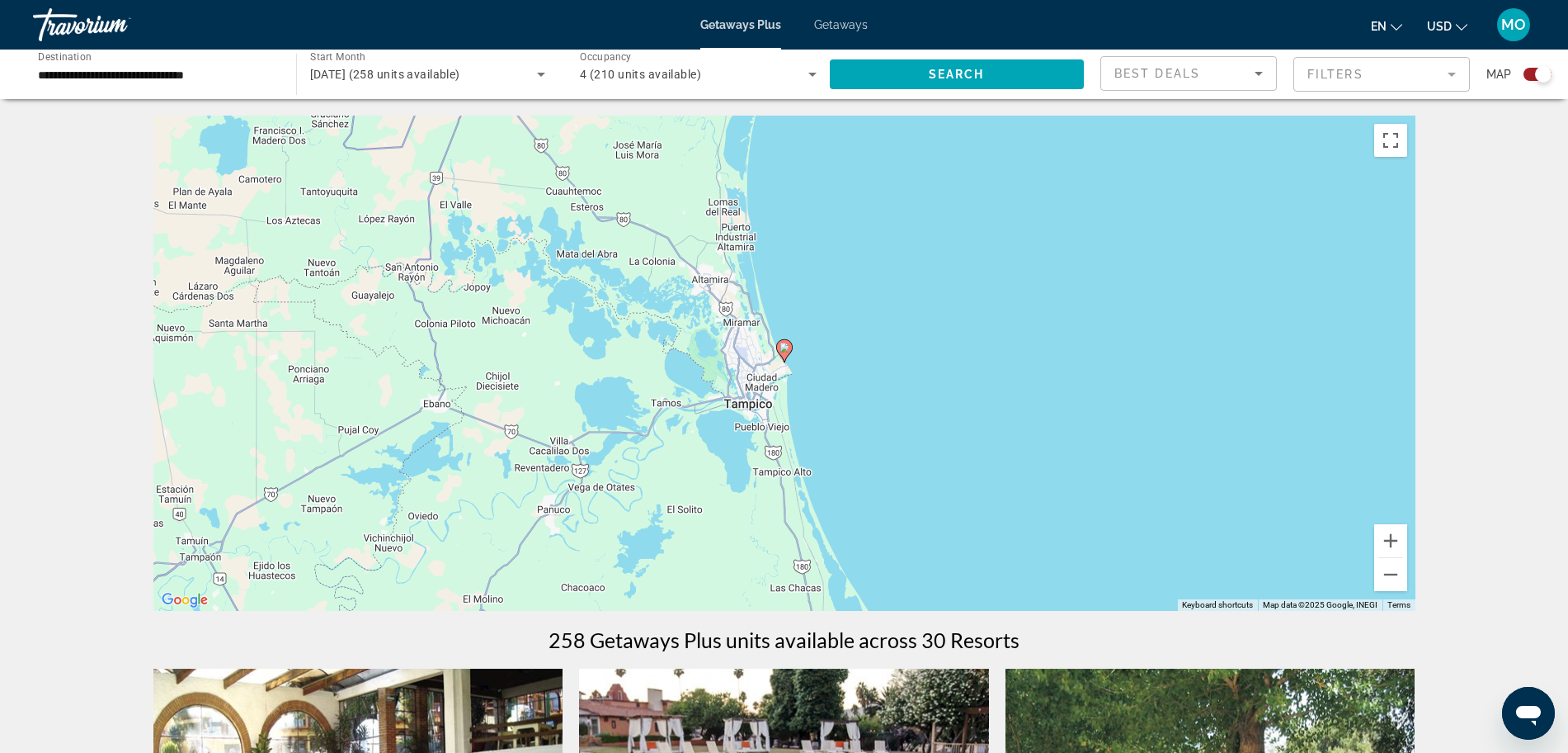
click at [784, 350] on image "Main content" at bounding box center [784, 347] width 10 height 10
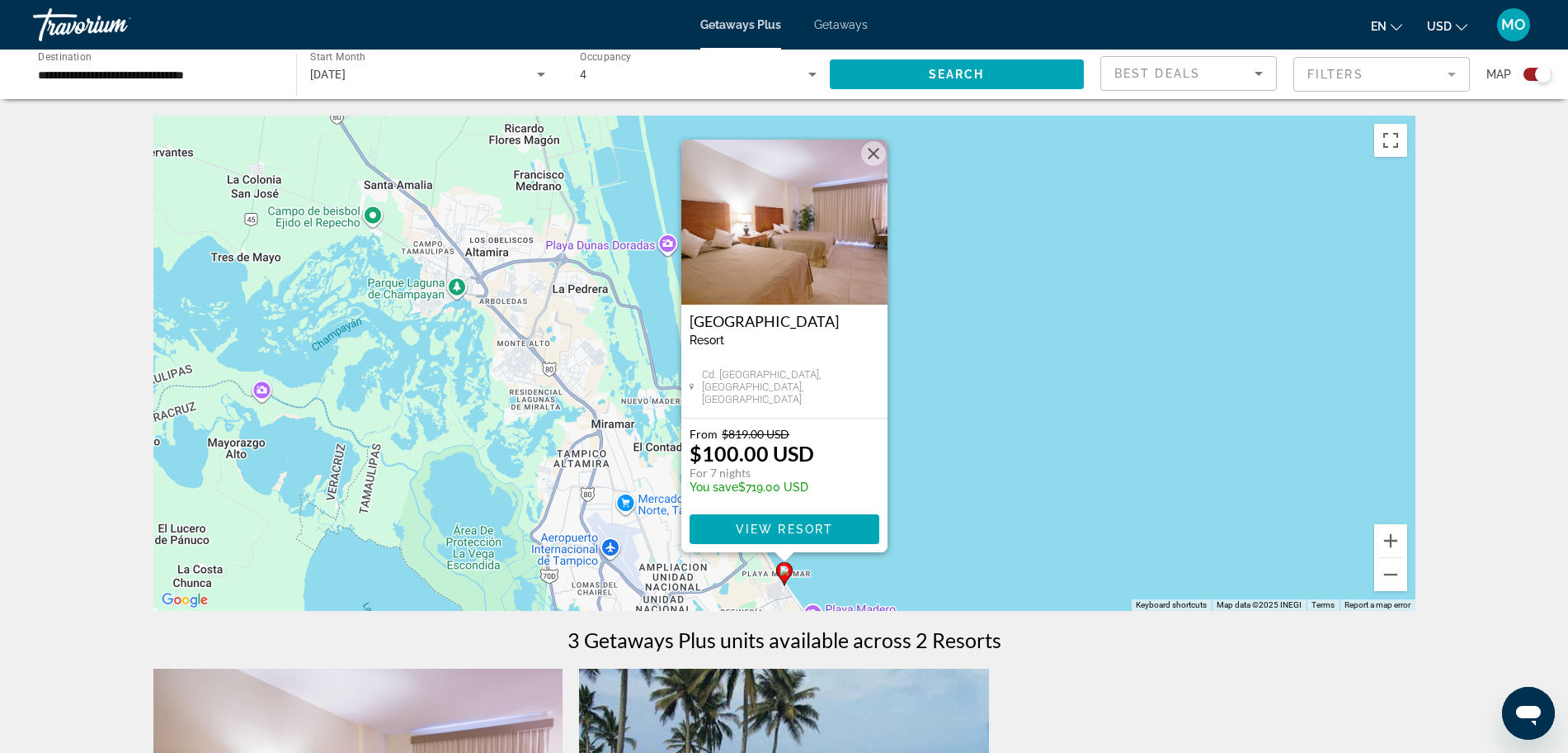
click at [867, 150] on button "Close" at bounding box center [874, 154] width 25 height 25
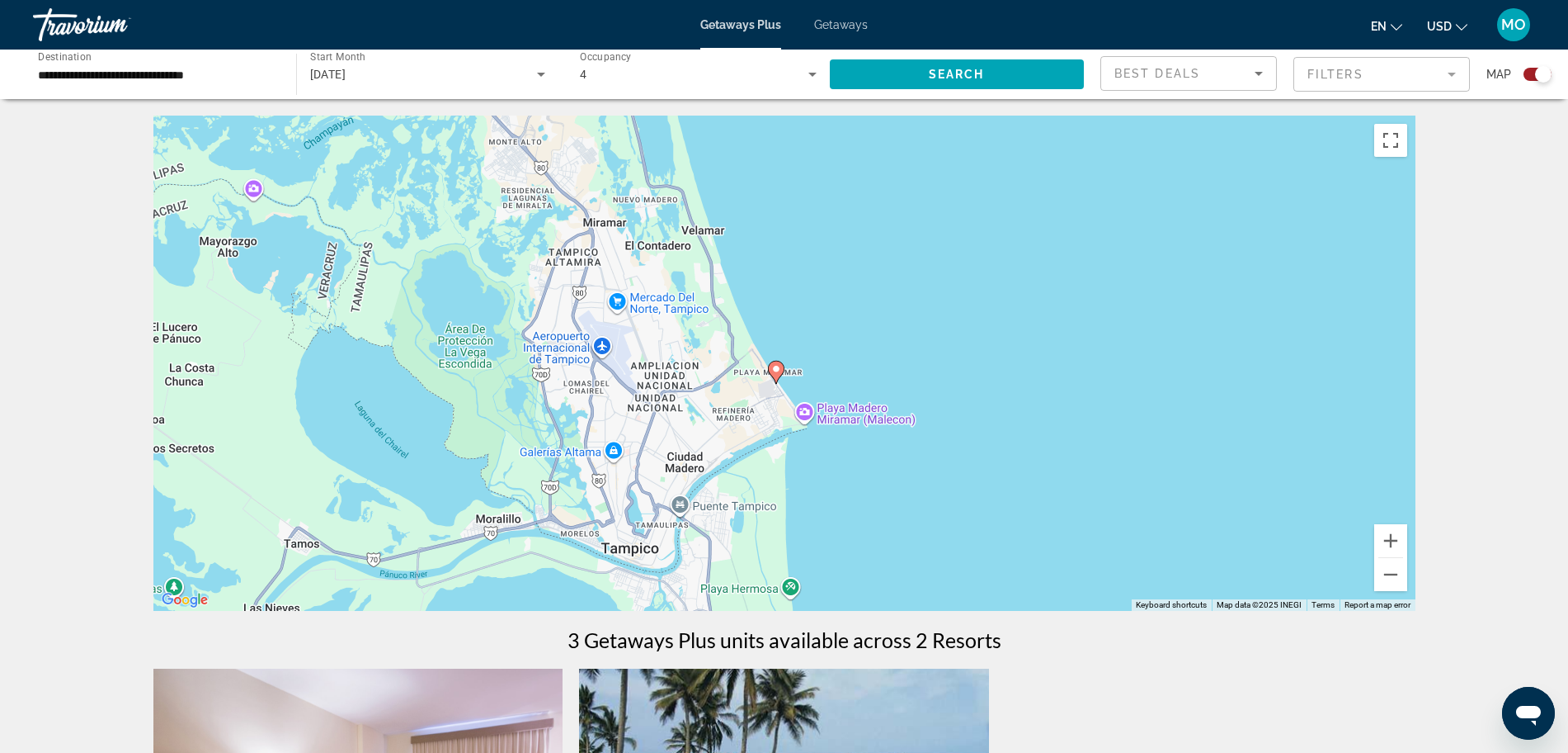
drag, startPoint x: 933, startPoint y: 474, endPoint x: 923, endPoint y: 192, distance: 282.2
click at [923, 192] on div "To activate drag with keyboard, press Alt + Enter. Once in keyboard drag state,…" at bounding box center [784, 363] width 1263 height 495
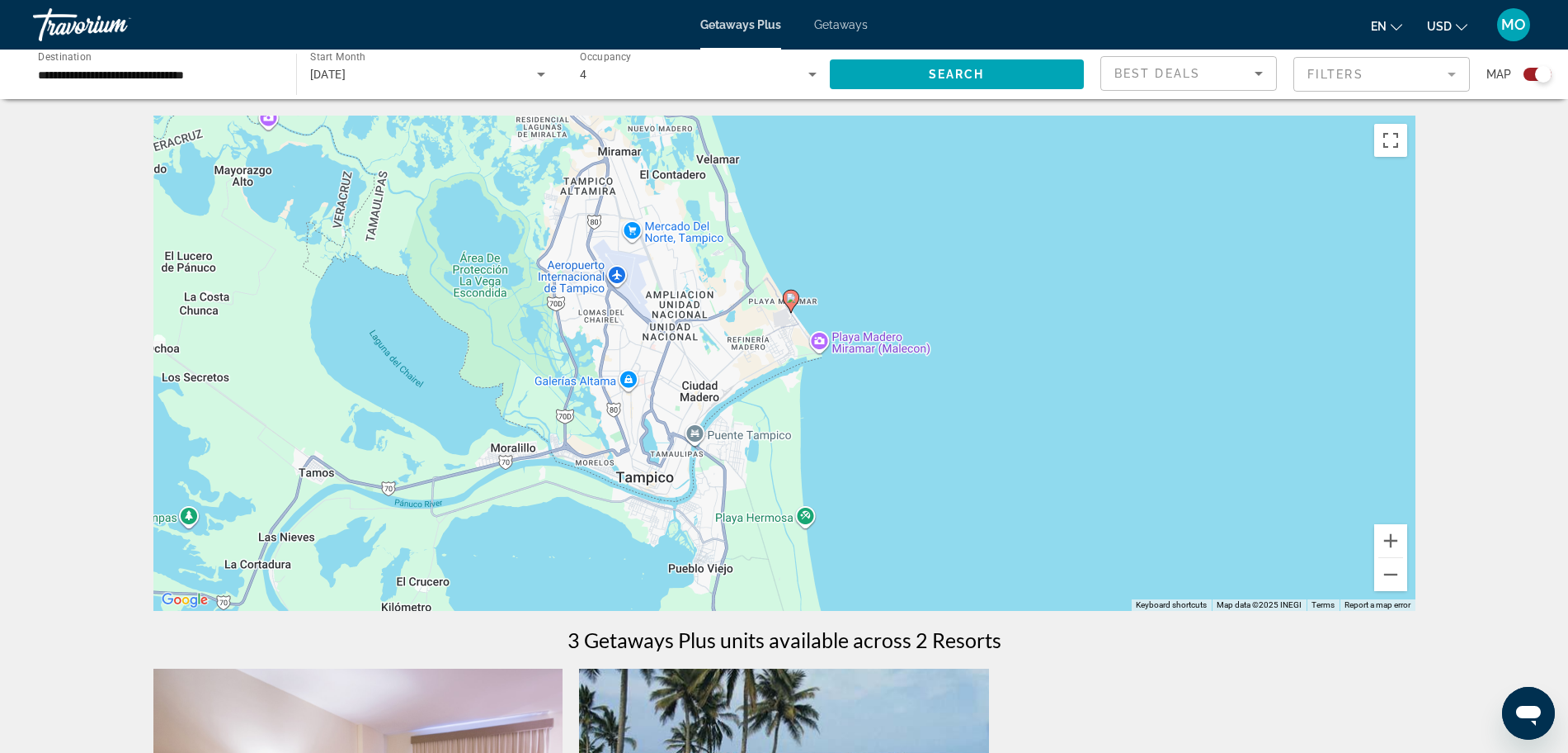
drag, startPoint x: 922, startPoint y: 476, endPoint x: 936, endPoint y: 481, distance: 14.9
click at [936, 481] on div "To activate drag with keyboard, press Alt + Enter. Once in keyboard drag state,…" at bounding box center [784, 363] width 1263 height 495
click at [791, 298] on image "Main content" at bounding box center [791, 297] width 10 height 10
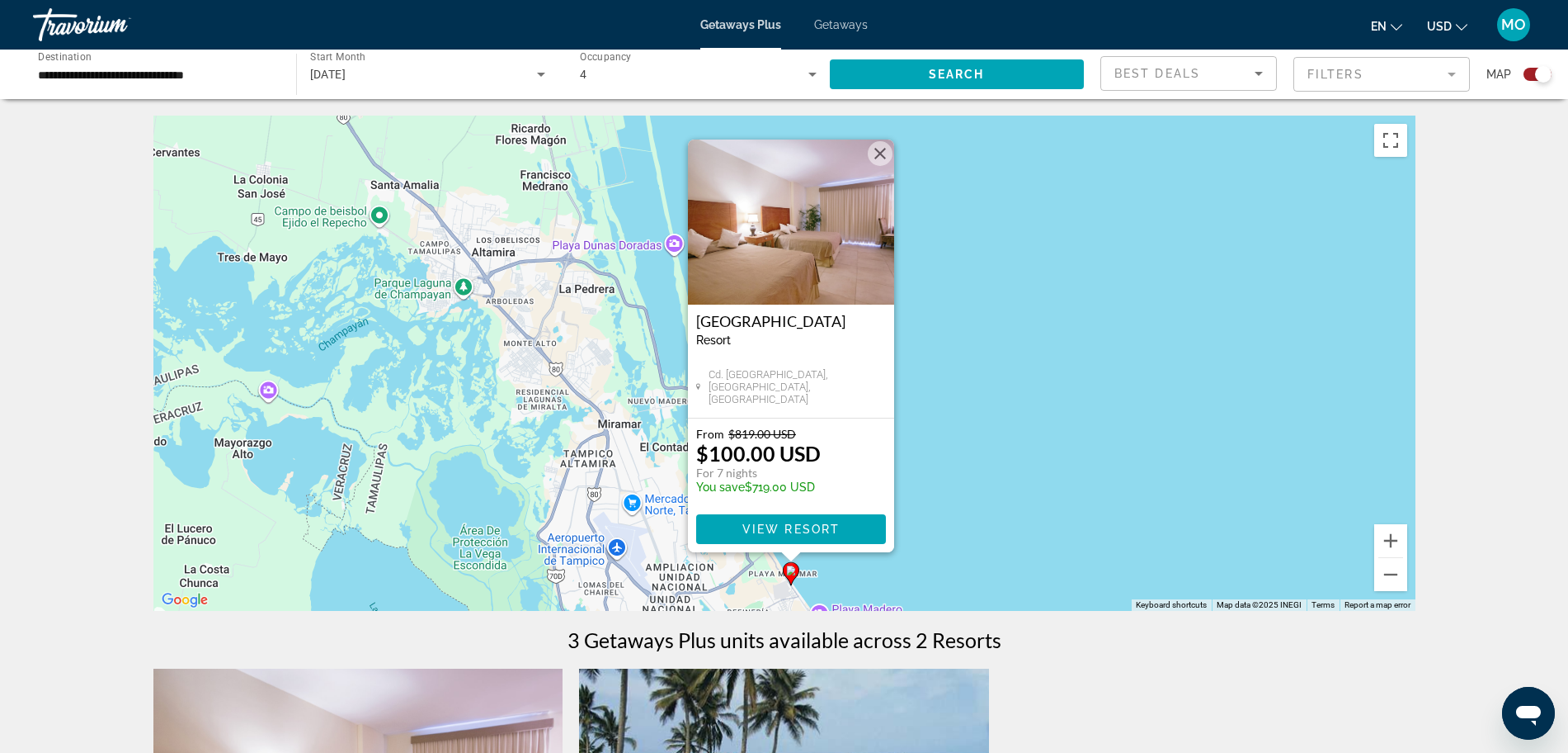
click at [1009, 479] on div "To activate drag with keyboard, press Alt + Enter. Once in keyboard drag state,…" at bounding box center [784, 363] width 1263 height 495
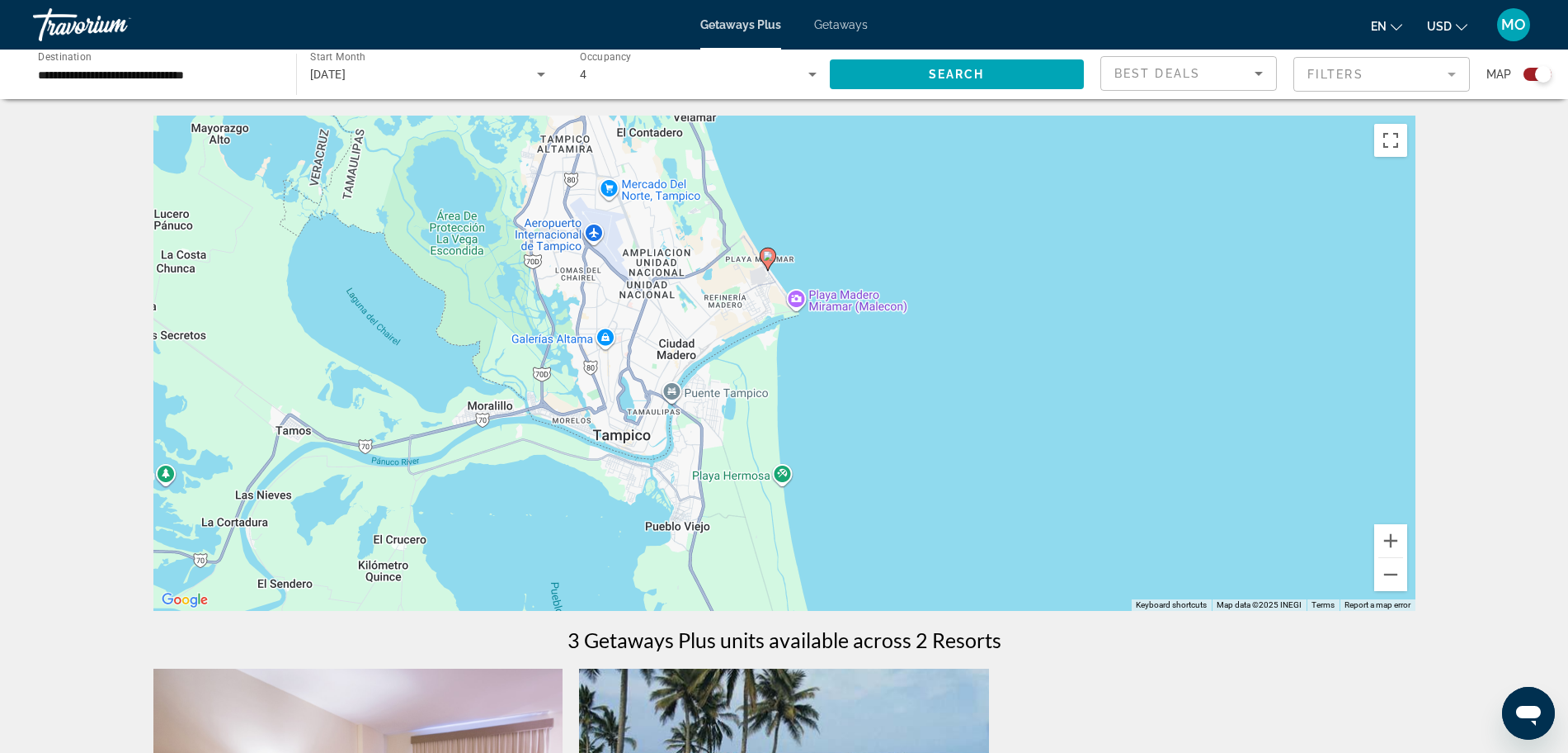
drag, startPoint x: 981, startPoint y: 362, endPoint x: 972, endPoint y: 168, distance: 194.2
click at [972, 153] on div "To activate drag with keyboard, press Alt + Enter. Once in keyboard drag state,…" at bounding box center [784, 363] width 1263 height 495
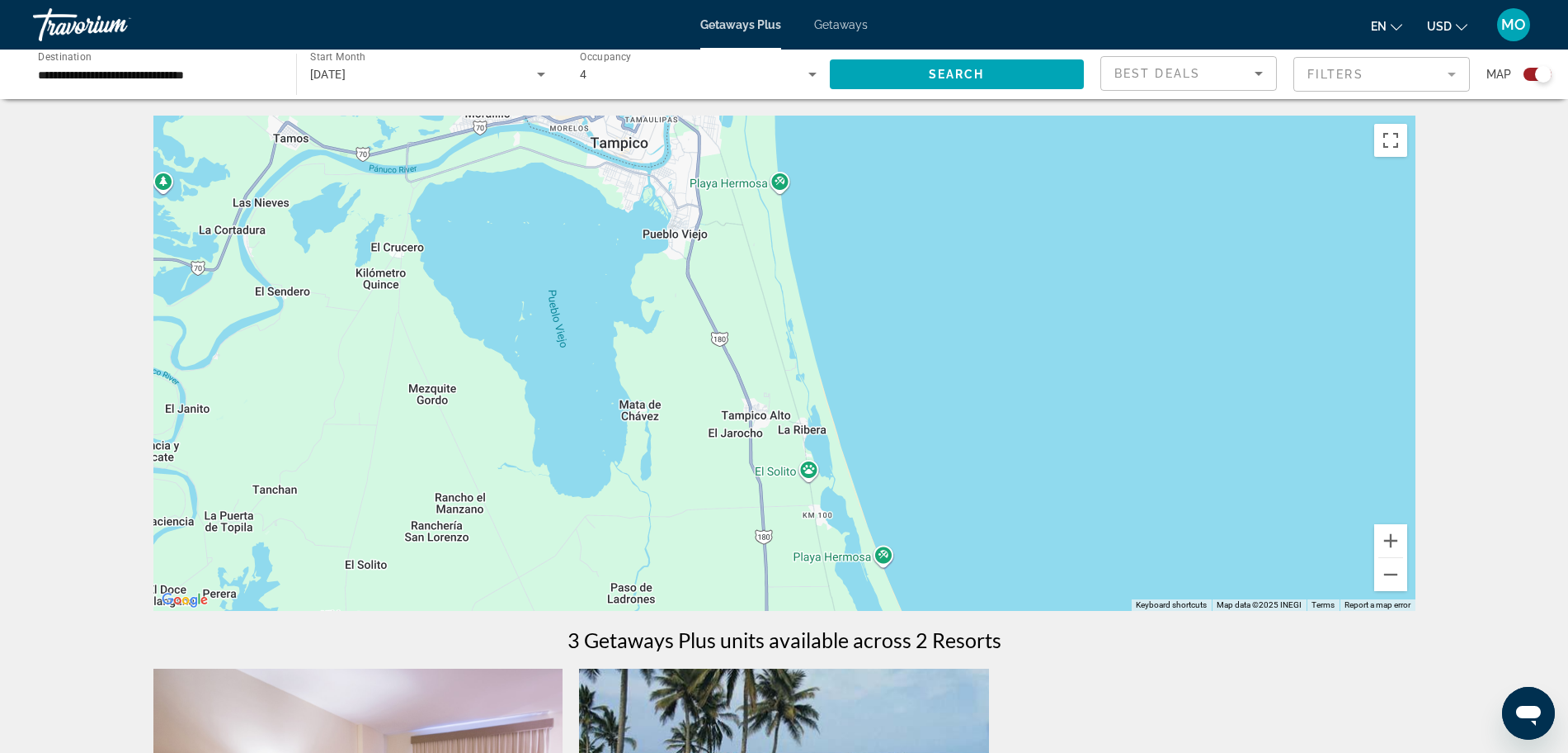
drag, startPoint x: 951, startPoint y: 430, endPoint x: 949, endPoint y: 175, distance: 255.0
click at [949, 175] on div "To activate drag with keyboard, press Alt + Enter. Once in keyboard drag state,…" at bounding box center [784, 363] width 1263 height 495
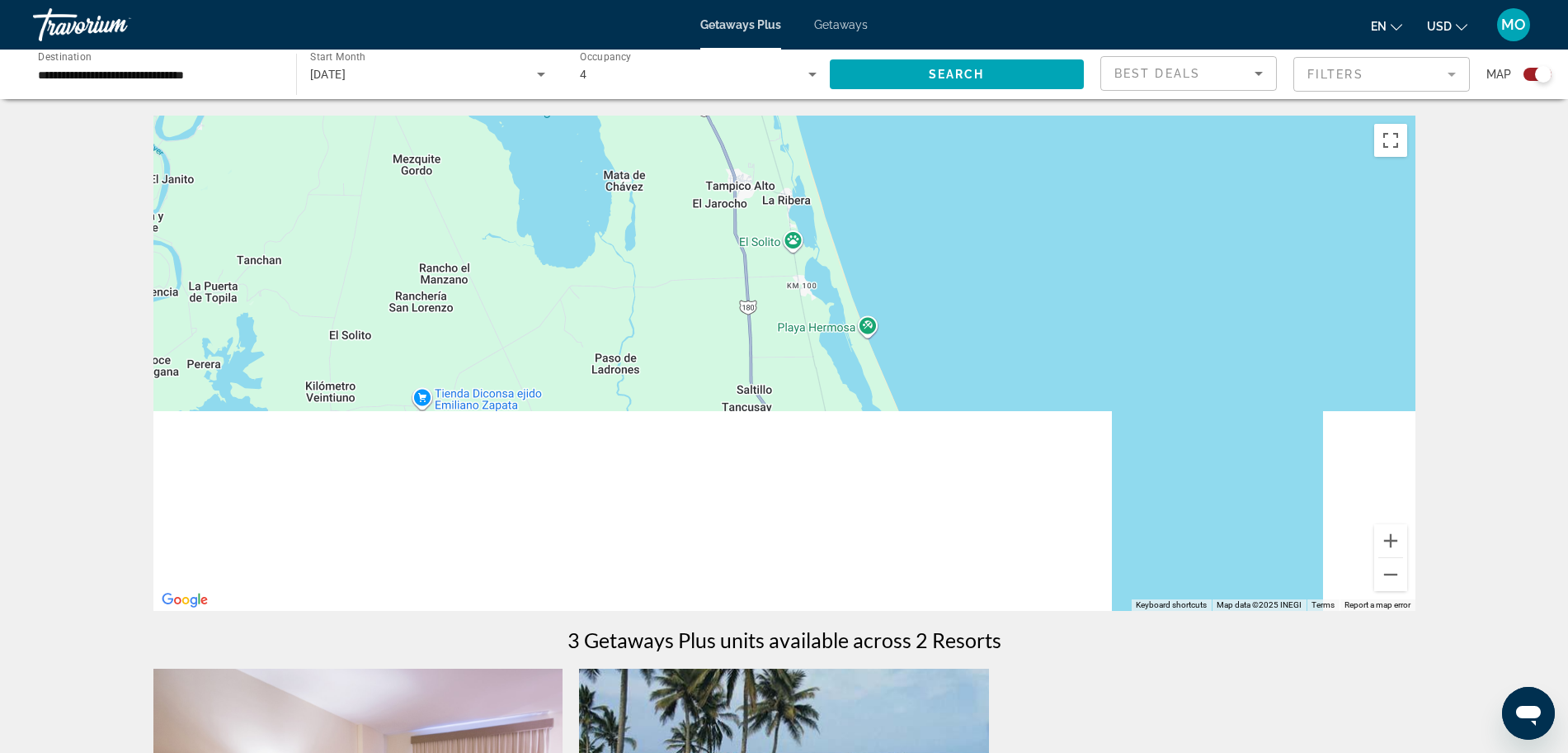
drag, startPoint x: 957, startPoint y: 392, endPoint x: 948, endPoint y: 181, distance: 211.2
click at [945, 131] on div "To activate drag with keyboard, press Alt + Enter. Once in keyboard drag state,…" at bounding box center [784, 363] width 1263 height 495
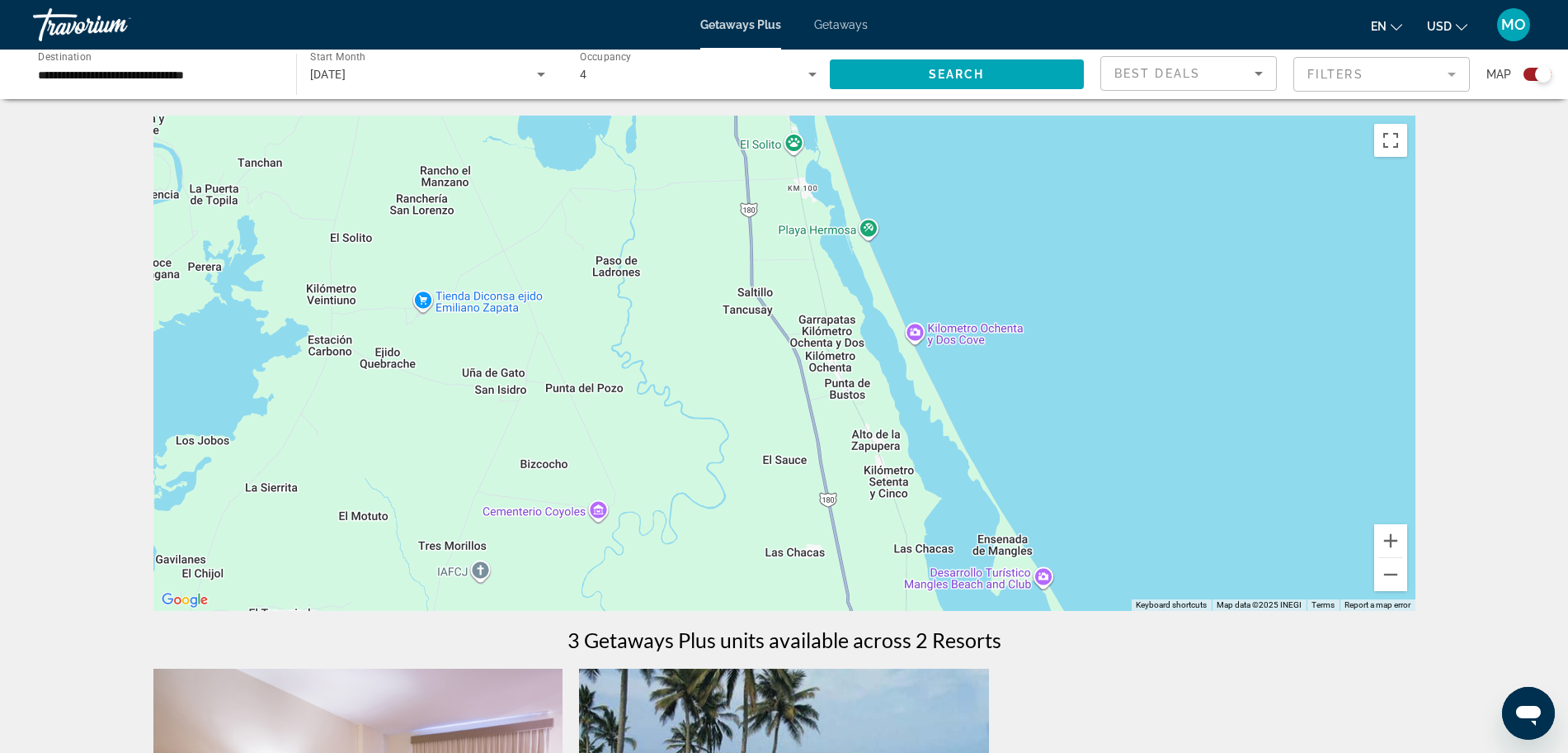
drag, startPoint x: 950, startPoint y: 320, endPoint x: 946, endPoint y: 169, distance: 151.1
click at [946, 169] on div "Main content" at bounding box center [784, 363] width 1263 height 495
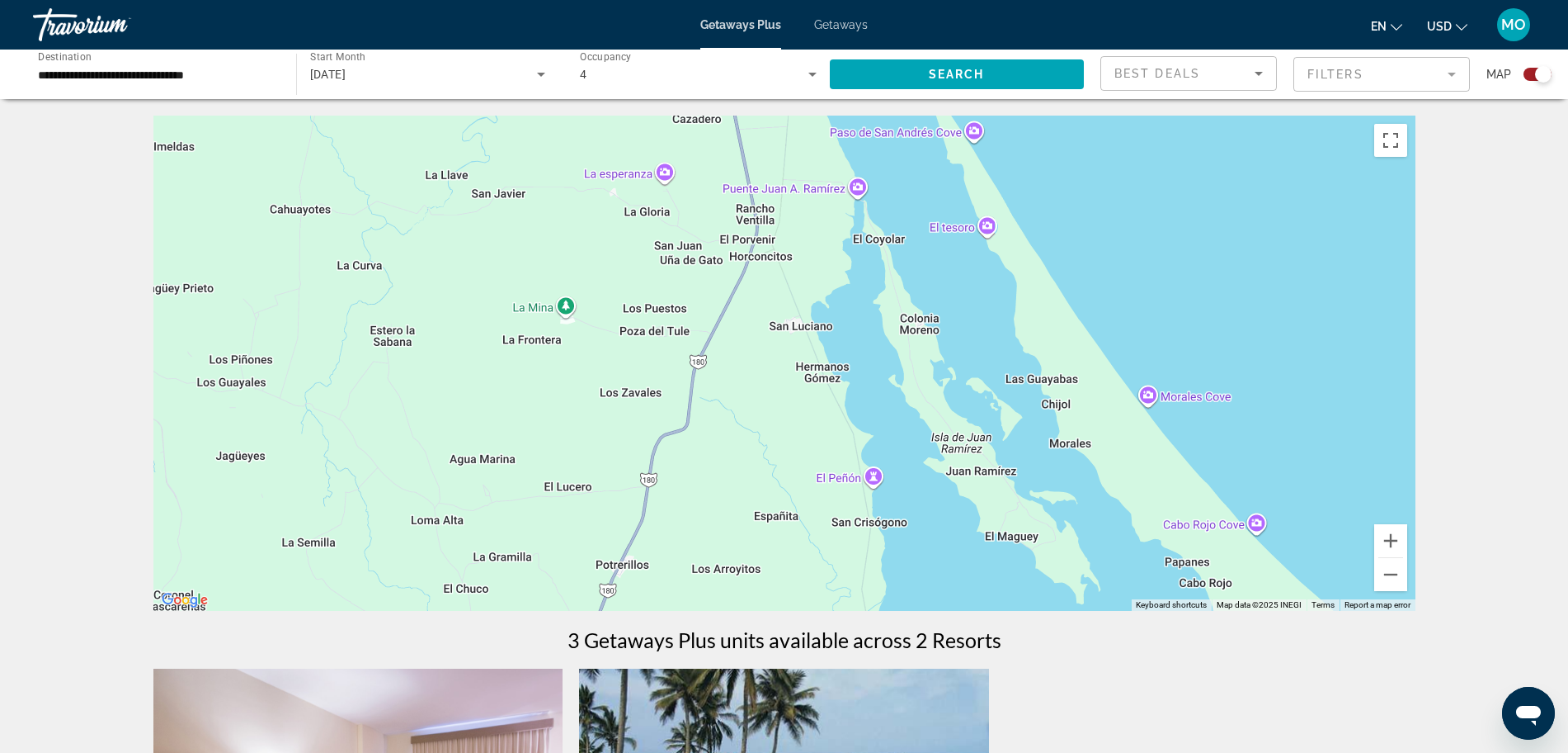
drag, startPoint x: 1111, startPoint y: 521, endPoint x: 1001, endPoint y: 239, distance: 302.7
click at [1001, 239] on div "Main content" at bounding box center [784, 363] width 1263 height 495
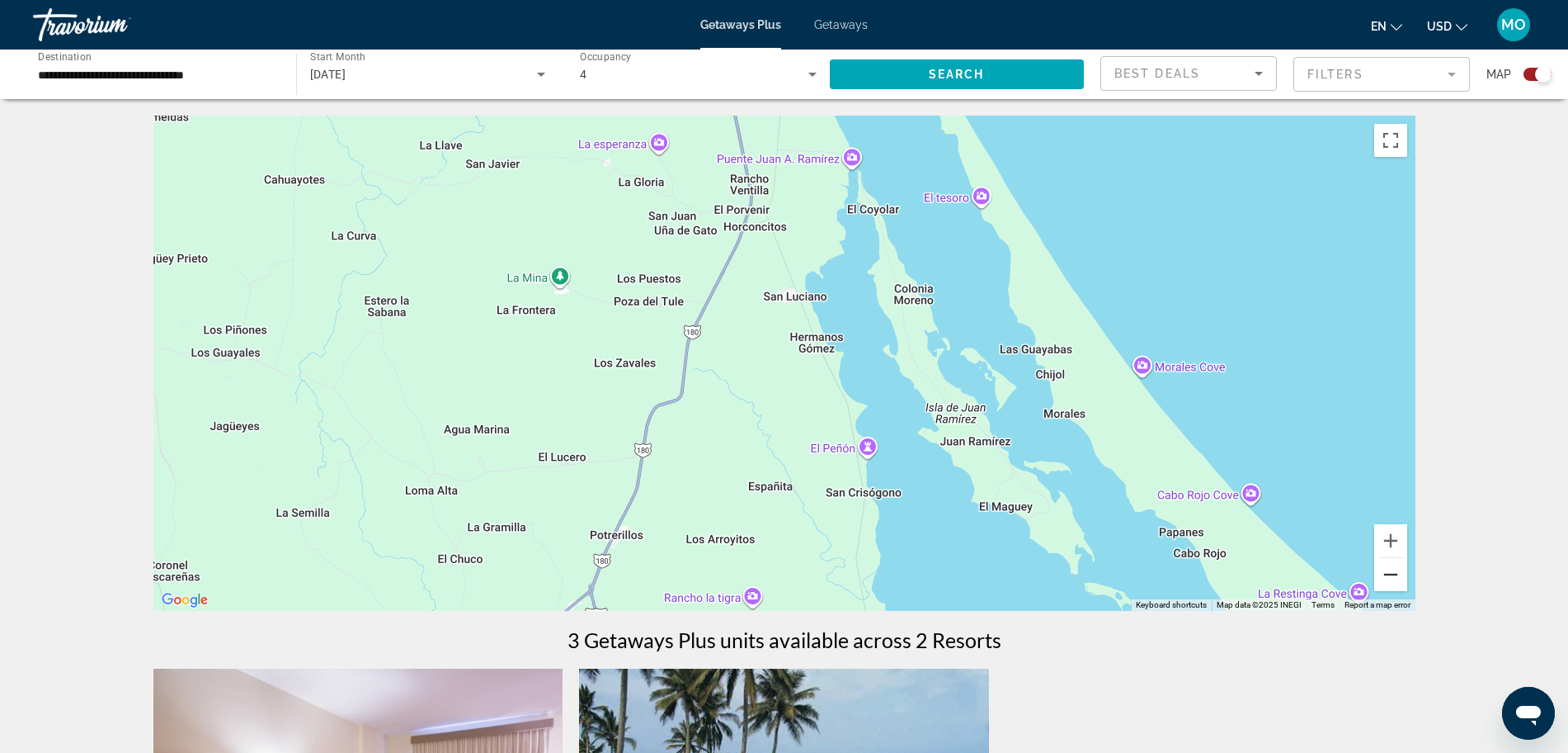
click at [1398, 575] on button "Zoom out" at bounding box center [1391, 574] width 33 height 33
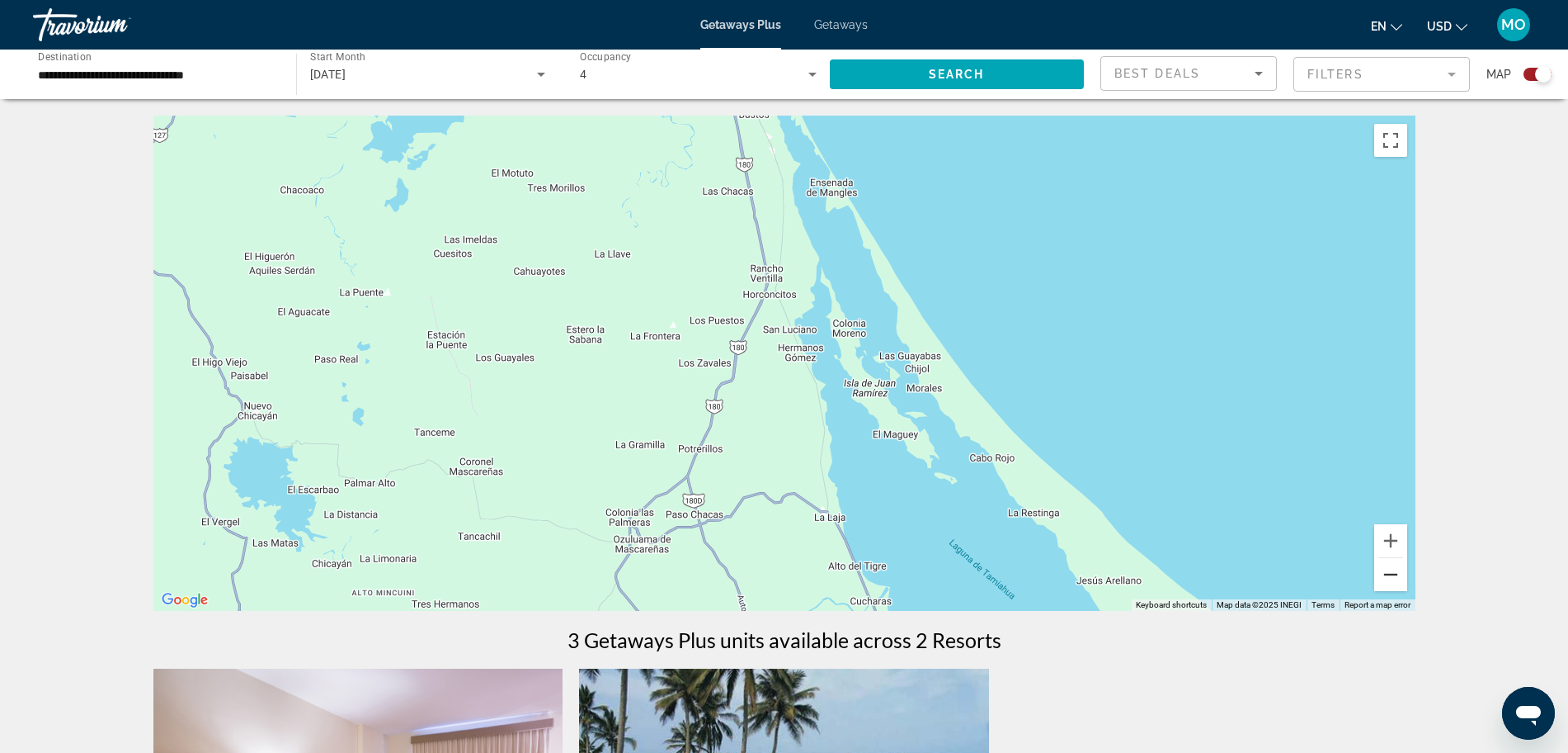
click at [1396, 575] on button "Zoom out" at bounding box center [1391, 574] width 33 height 33
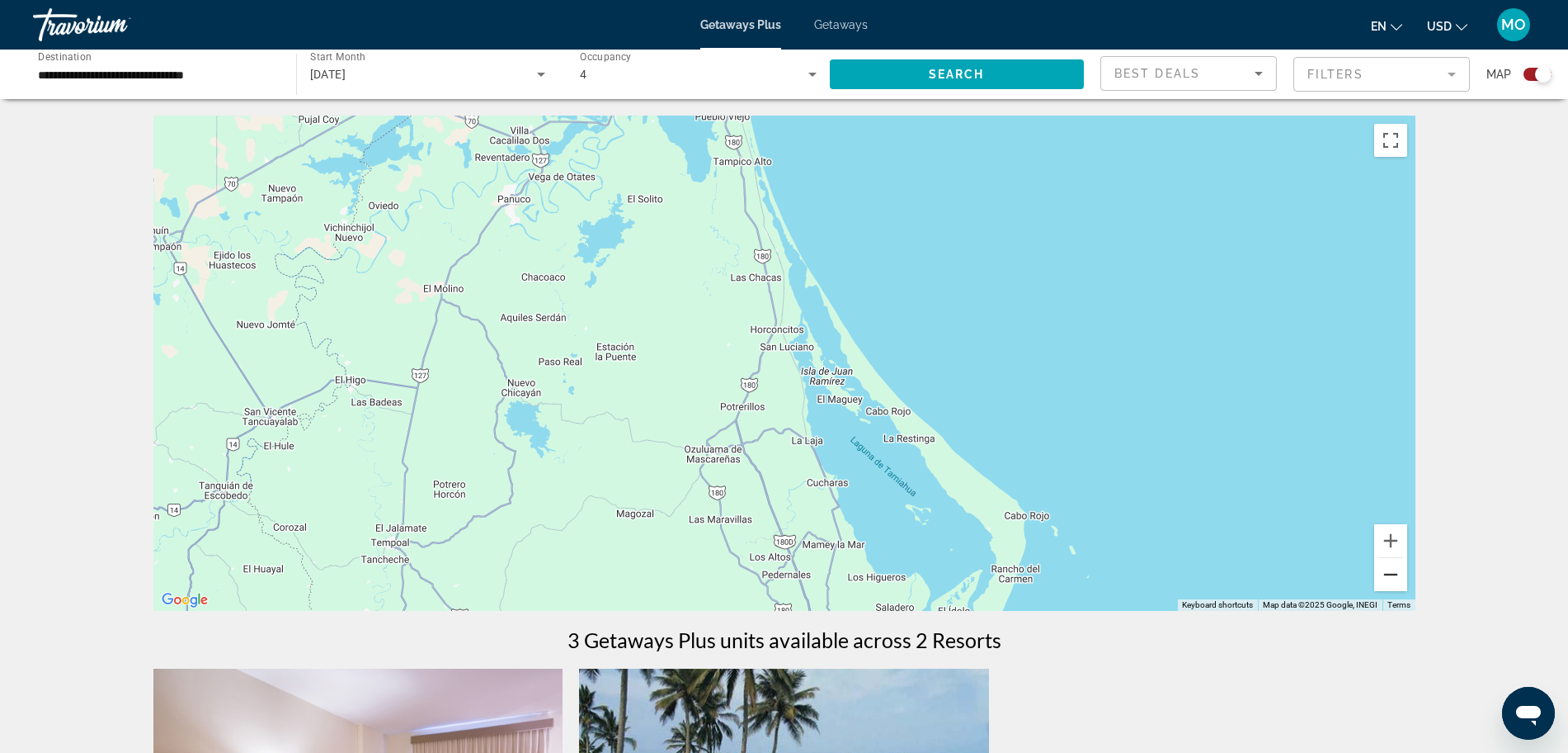
click at [1396, 575] on button "Zoom out" at bounding box center [1391, 574] width 33 height 33
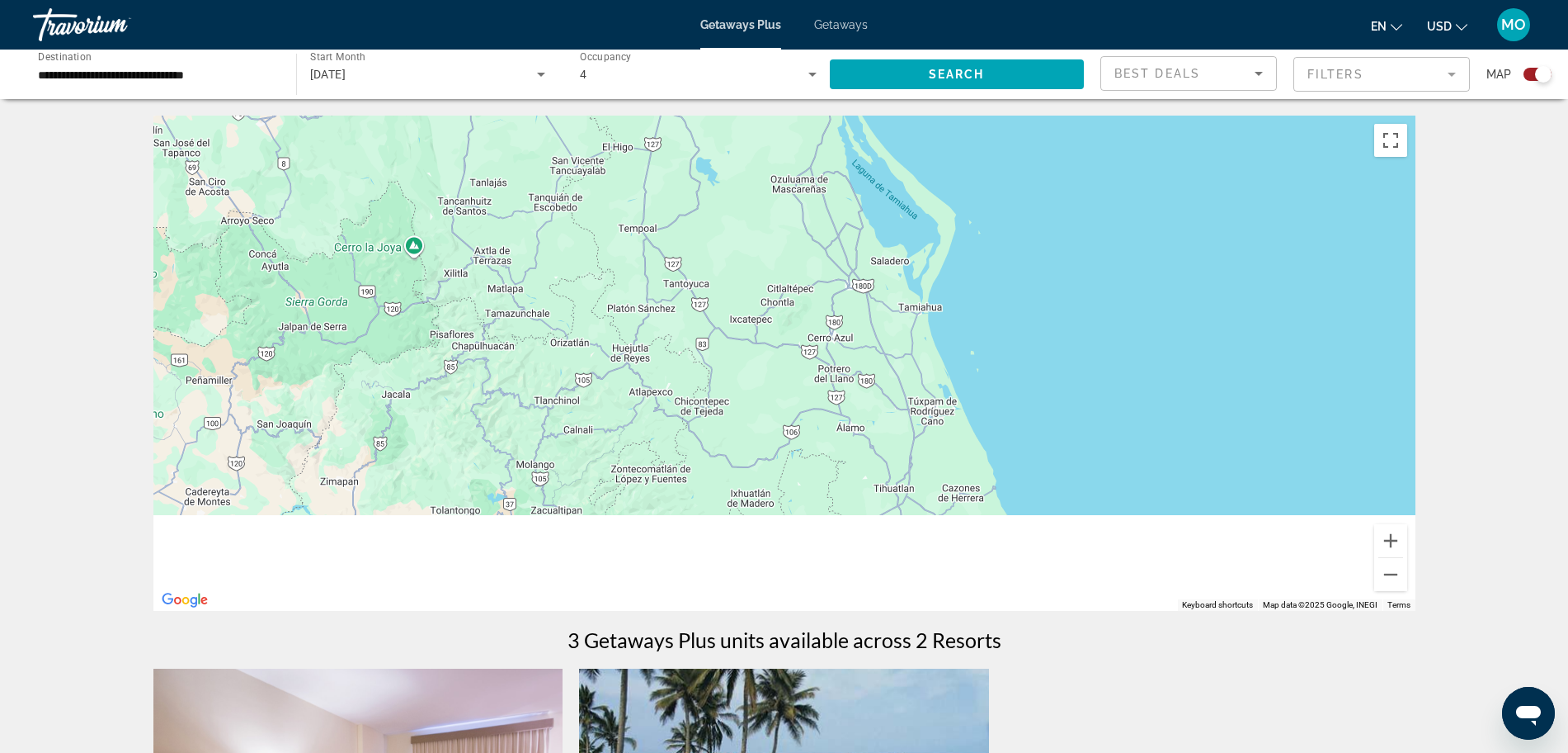
drag, startPoint x: 980, startPoint y: 535, endPoint x: 1048, endPoint y: 235, distance: 307.6
click at [1048, 235] on div "To activate drag with keyboard, press Alt + Enter. Once in keyboard drag state,…" at bounding box center [784, 363] width 1263 height 495
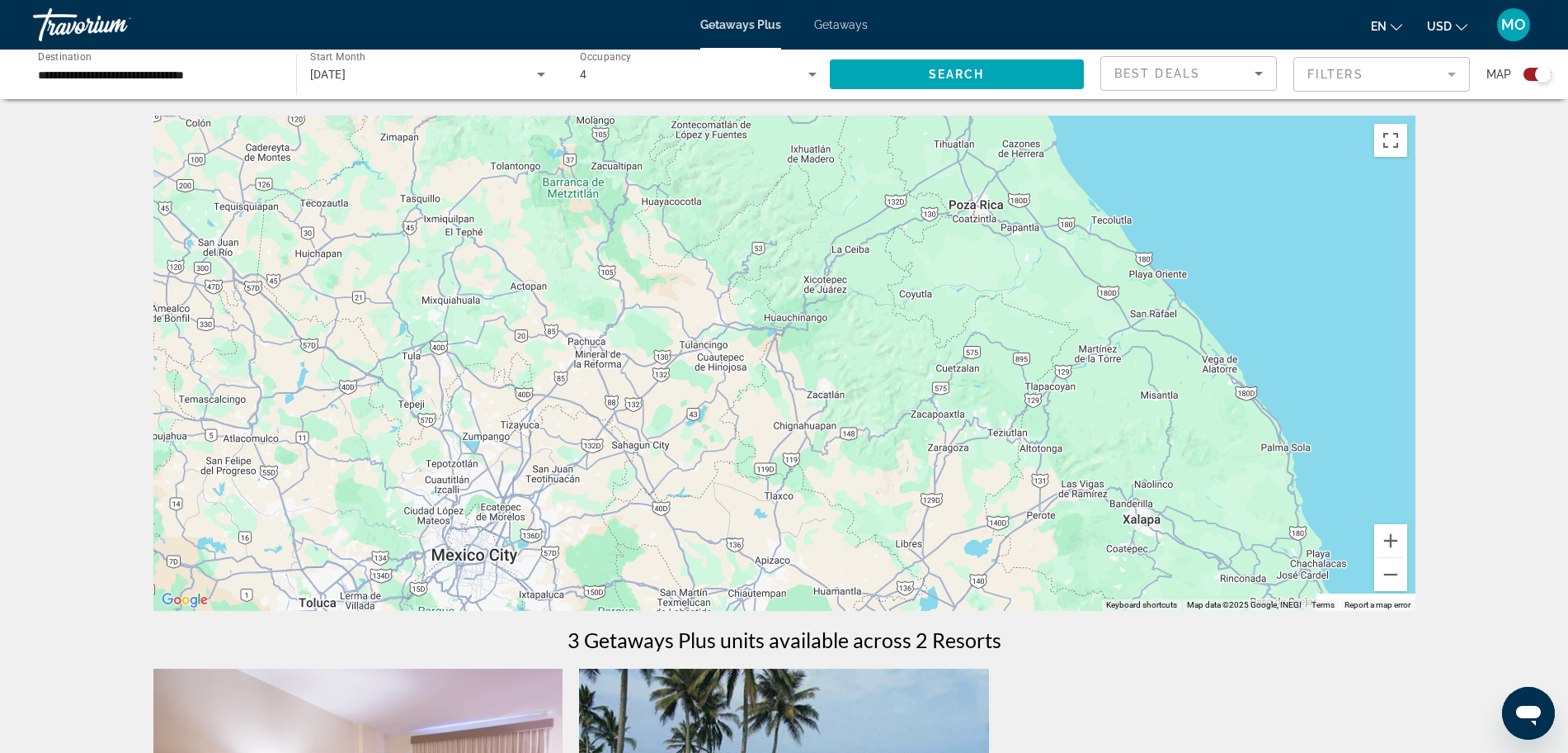
drag, startPoint x: 1018, startPoint y: 429, endPoint x: 1060, endPoint y: 166, distance: 266.3
click at [1060, 166] on div "Main content" at bounding box center [784, 363] width 1263 height 495
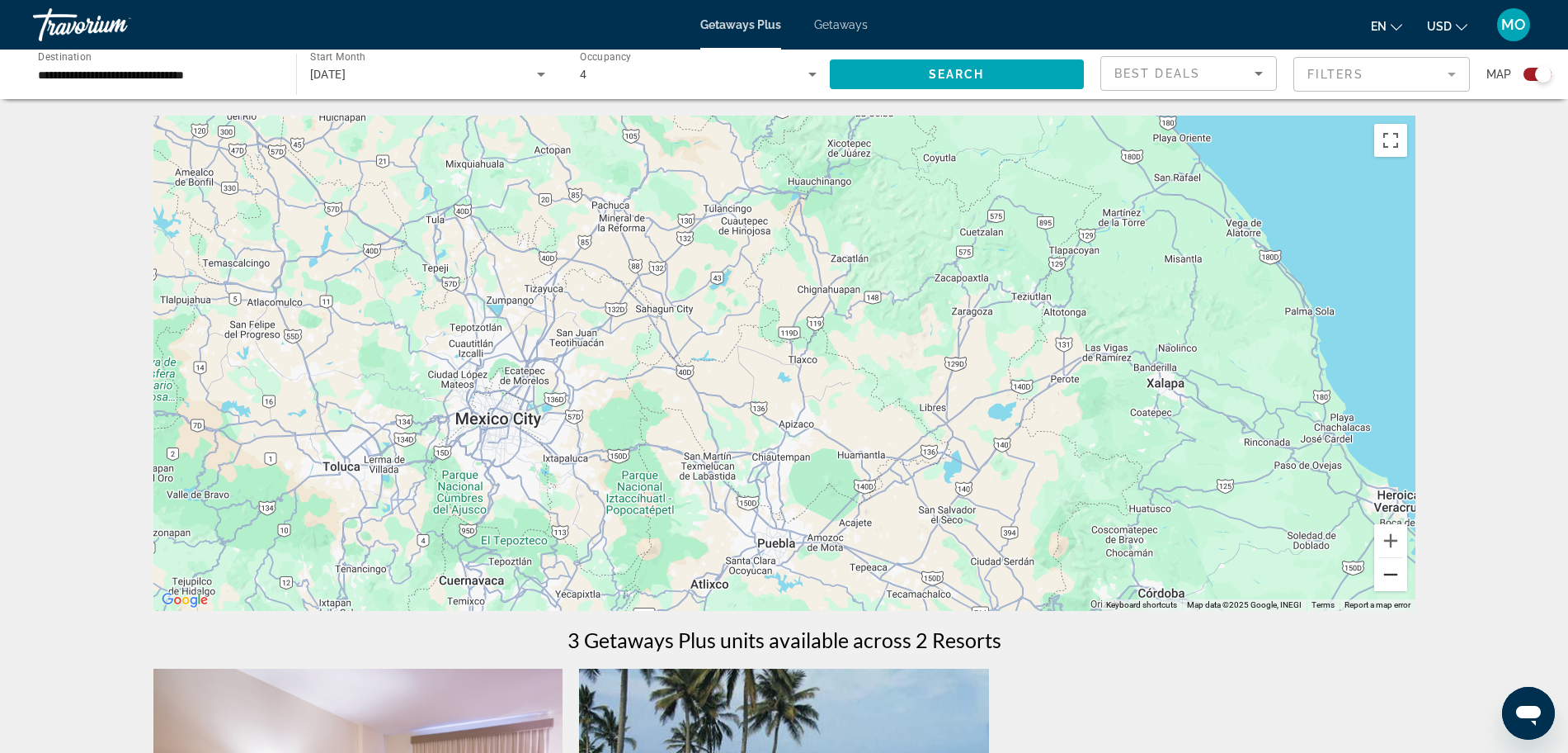
click at [1390, 579] on button "Zoom out" at bounding box center [1391, 574] width 33 height 33
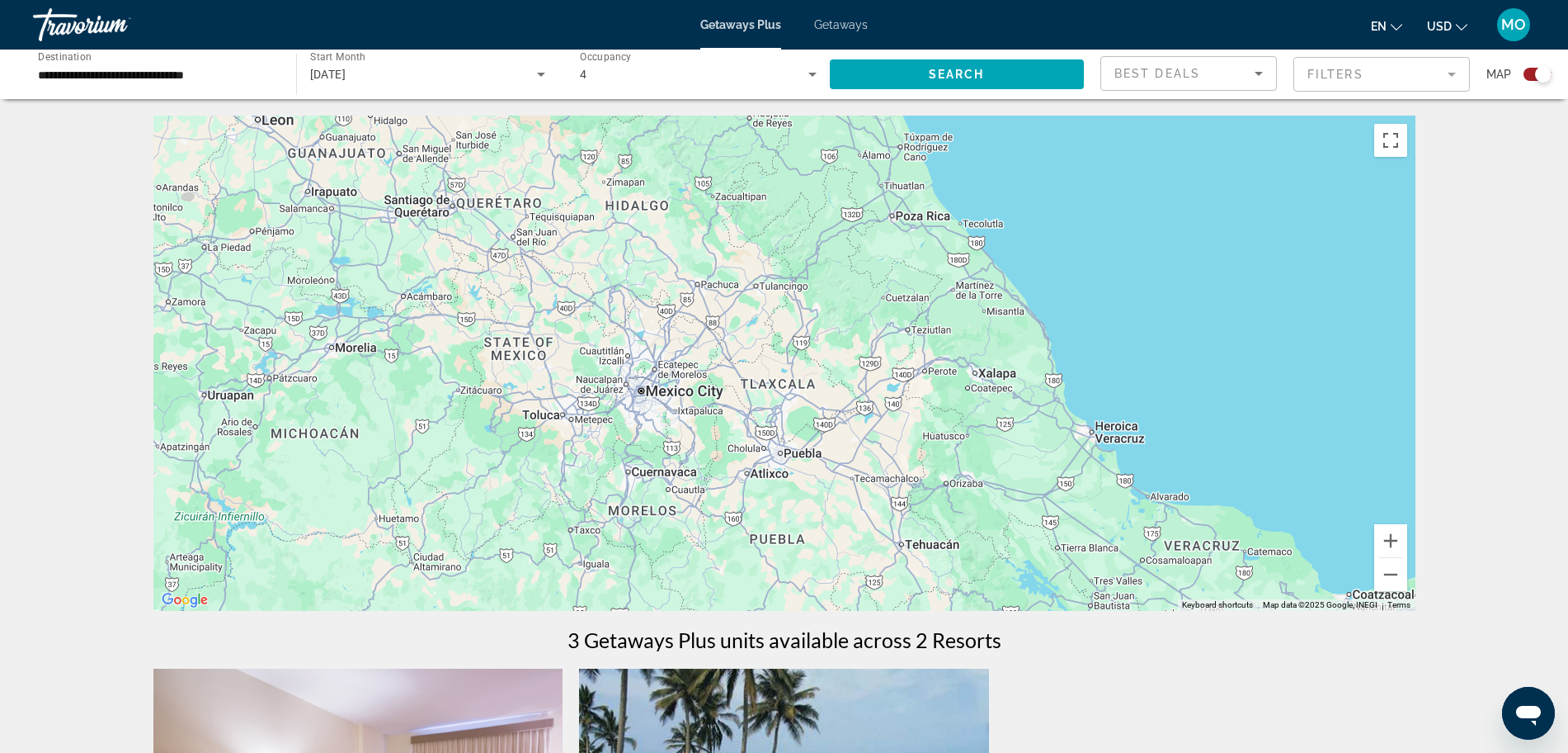
drag, startPoint x: 1013, startPoint y: 475, endPoint x: 1010, endPoint y: 284, distance: 191.0
click at [1010, 283] on div "Main content" at bounding box center [784, 363] width 1263 height 495
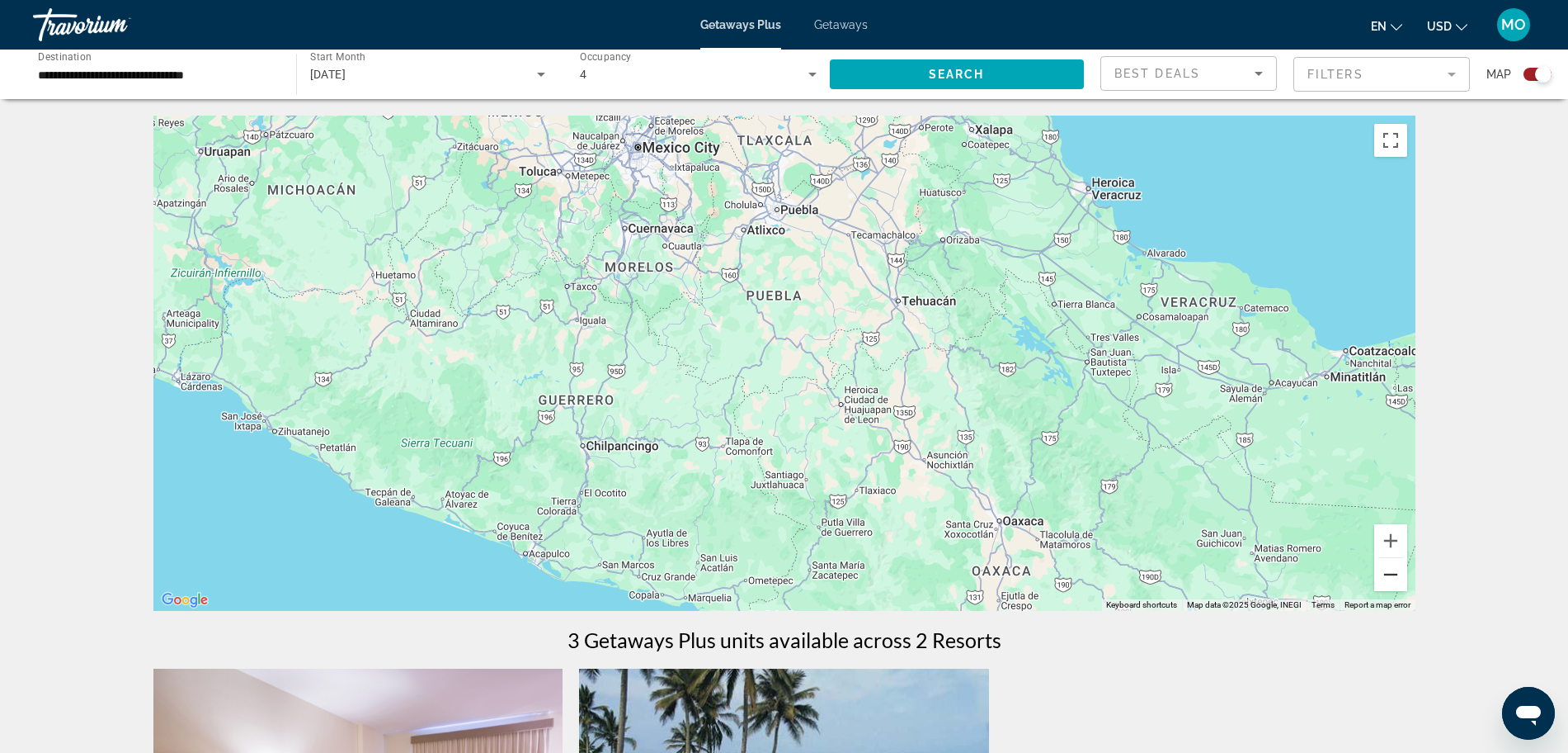
click at [1382, 571] on button "Zoom out" at bounding box center [1391, 574] width 33 height 33
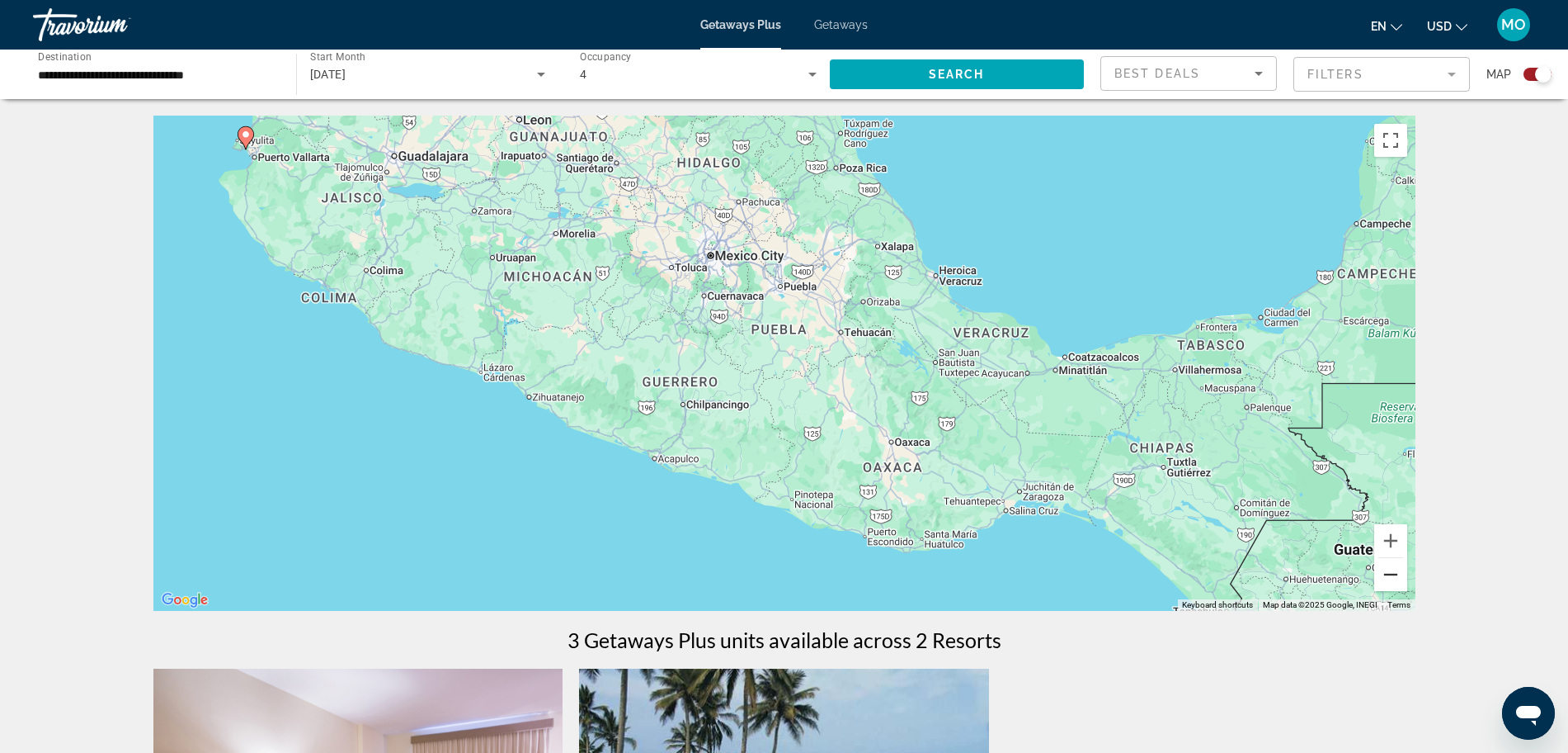
click at [1381, 571] on button "Zoom out" at bounding box center [1391, 574] width 33 height 33
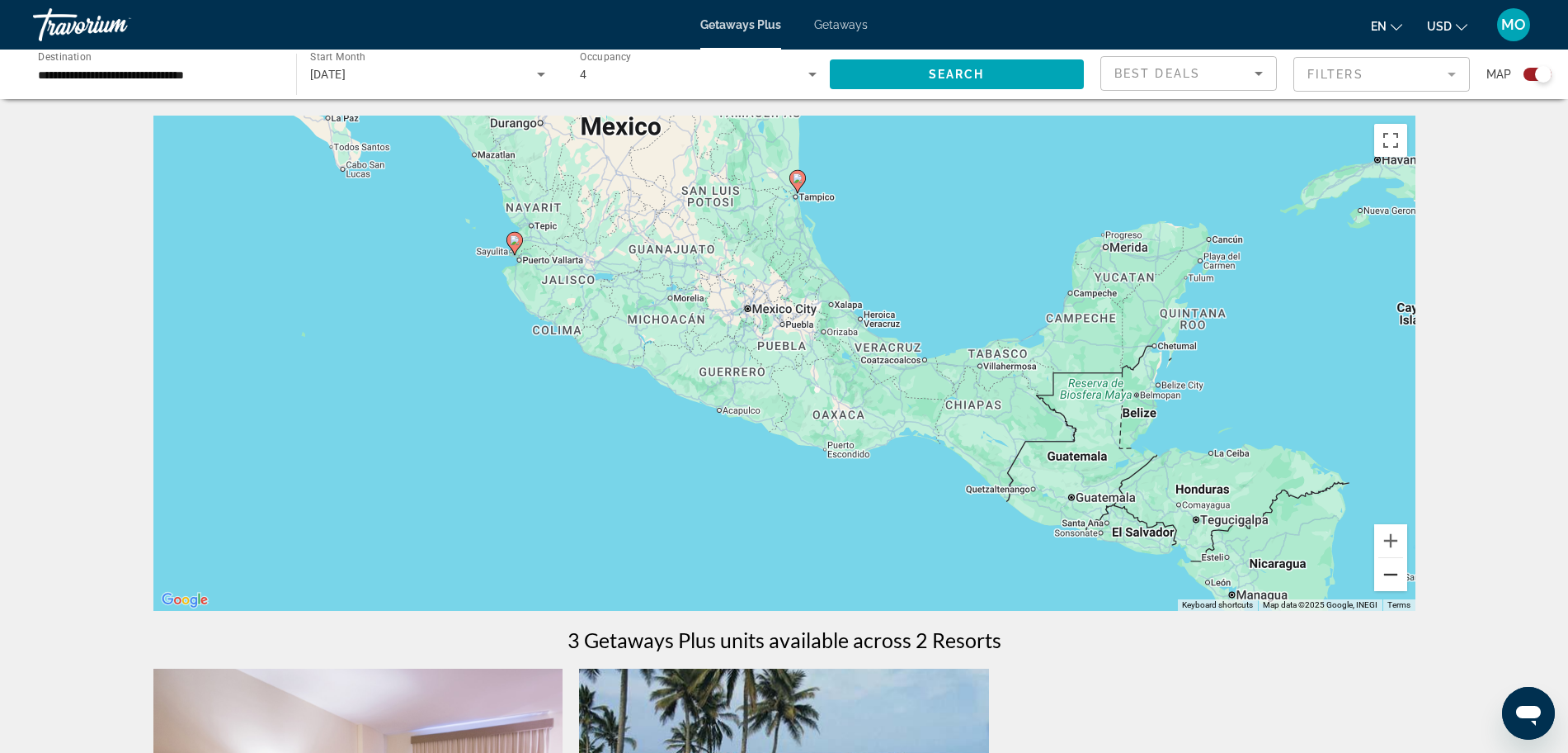
click at [1381, 571] on button "Zoom out" at bounding box center [1391, 574] width 33 height 33
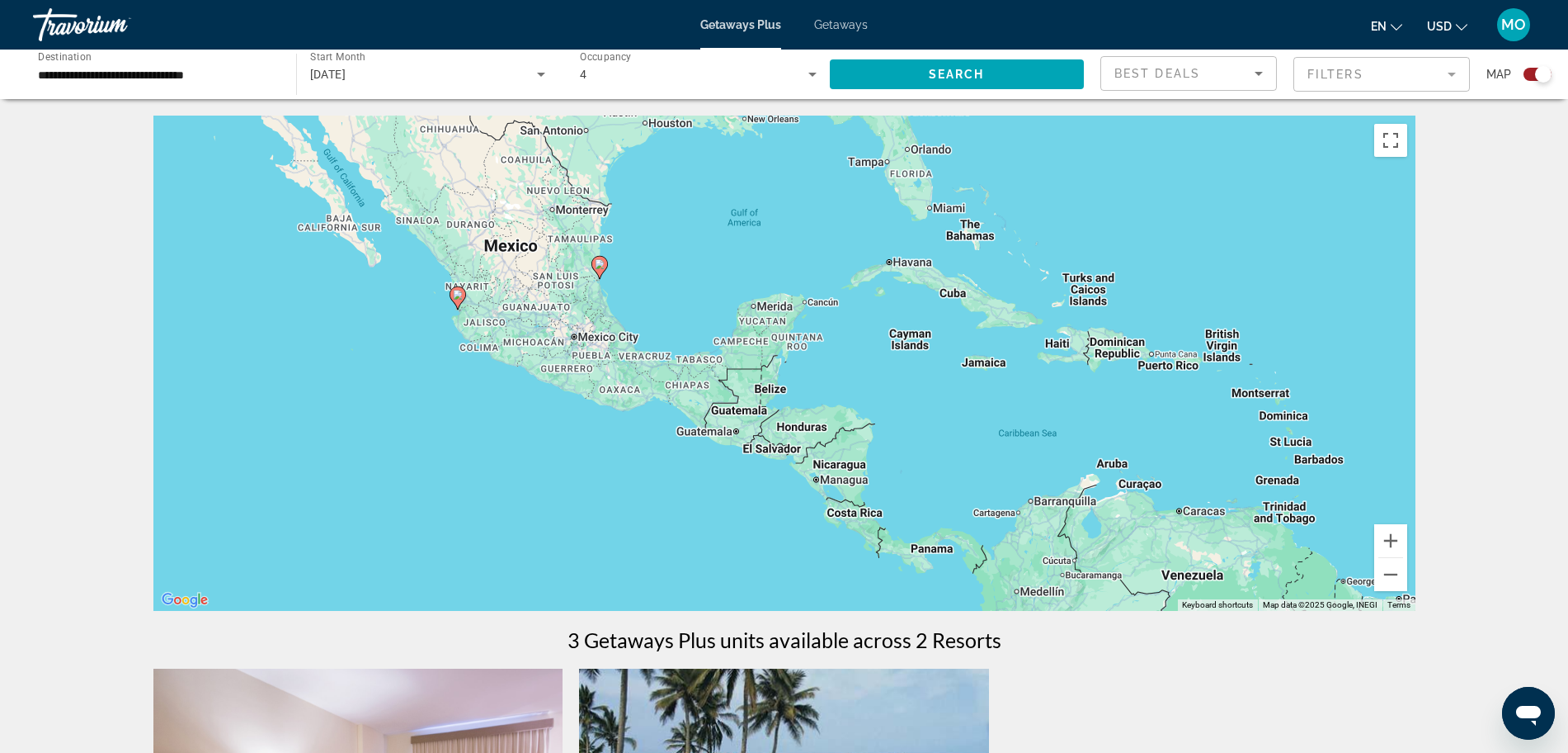
drag, startPoint x: 1077, startPoint y: 450, endPoint x: 882, endPoint y: 451, distance: 195.0
click at [882, 451] on div "To activate drag with keyboard, press Alt + Enter. Once in keyboard drag state,…" at bounding box center [784, 363] width 1263 height 495
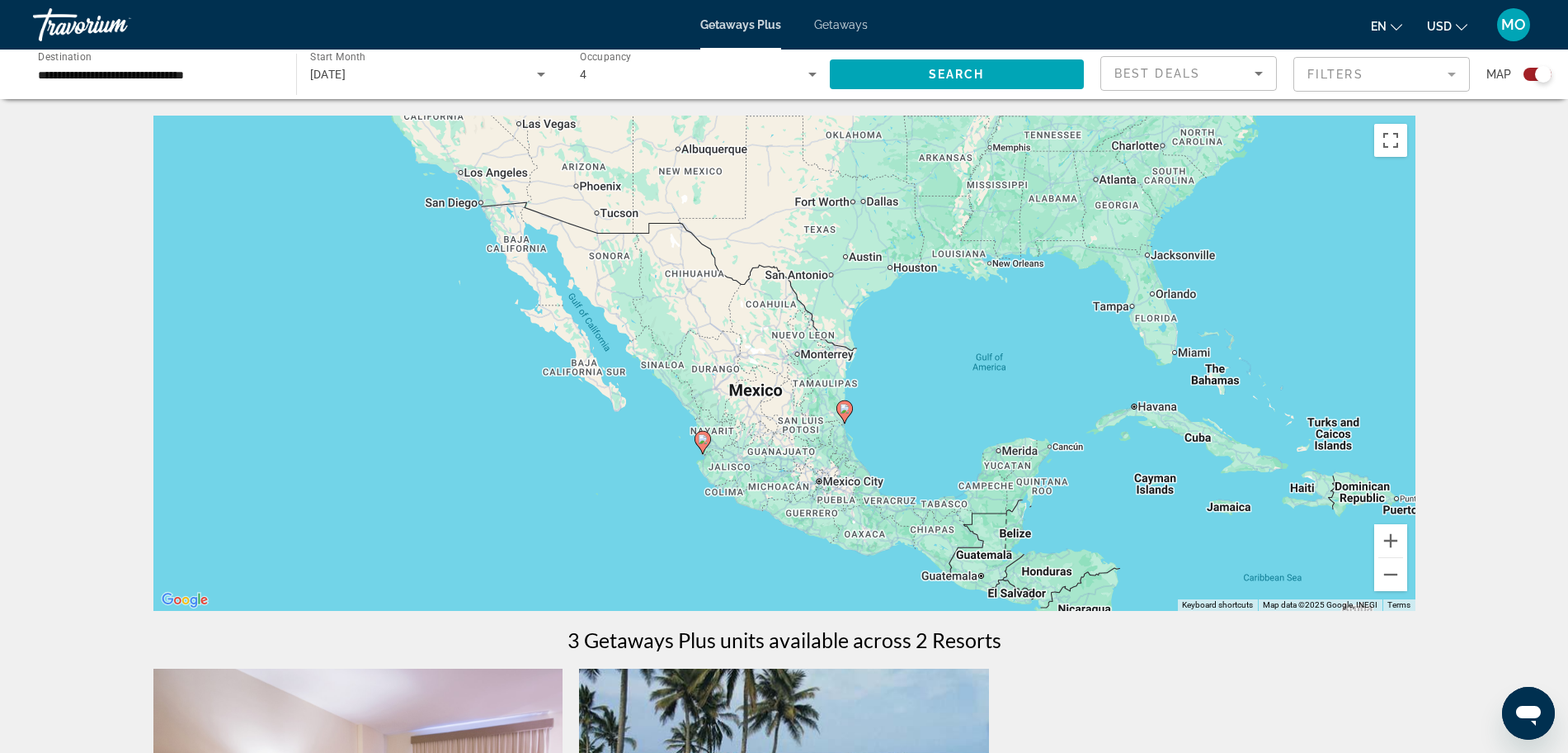
drag, startPoint x: 532, startPoint y: 304, endPoint x: 769, endPoint y: 439, distance: 272.8
click at [769, 439] on div "To activate drag with keyboard, press Alt + Enter. Once in keyboard drag state,…" at bounding box center [784, 363] width 1263 height 495
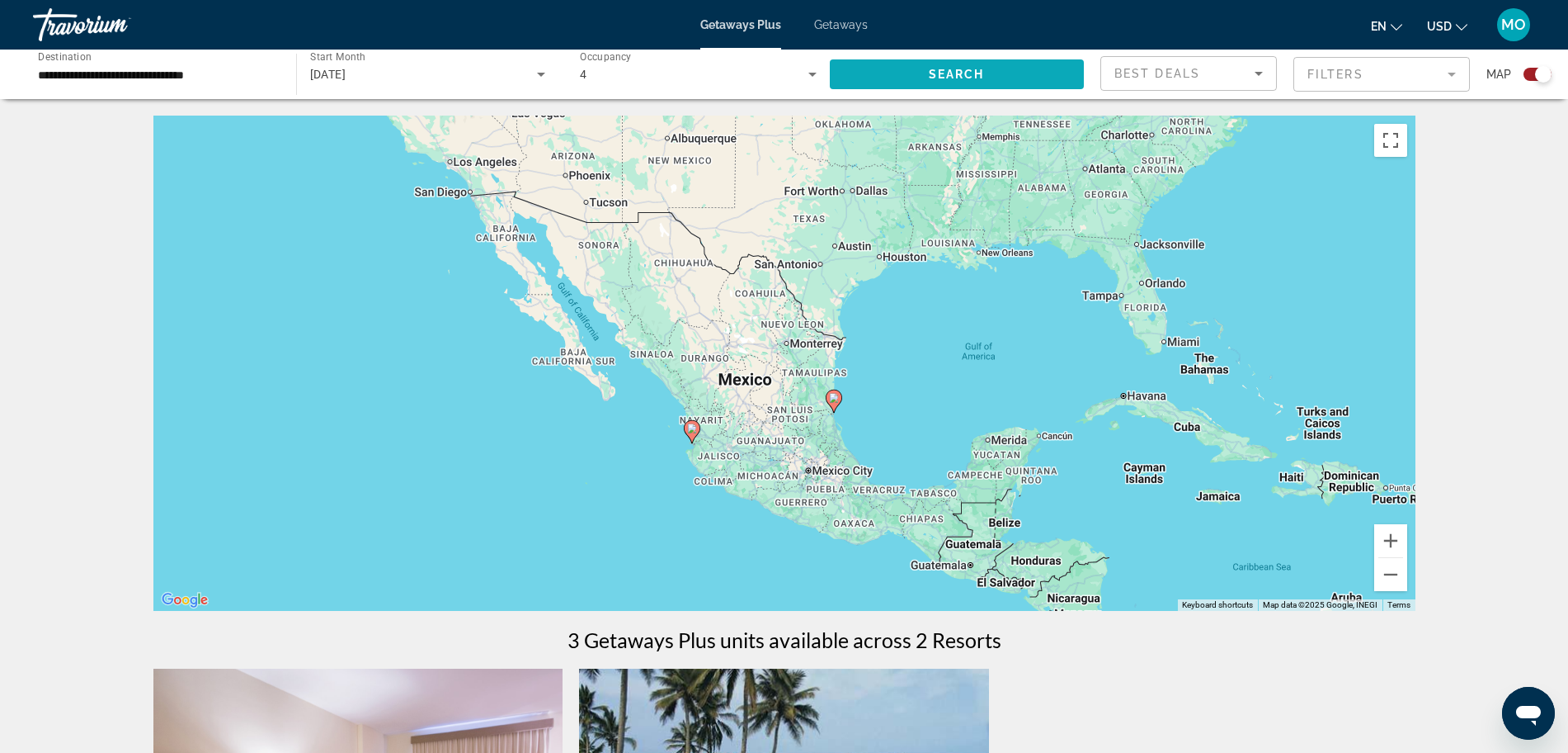
click at [909, 70] on span "Search widget" at bounding box center [957, 74] width 255 height 40
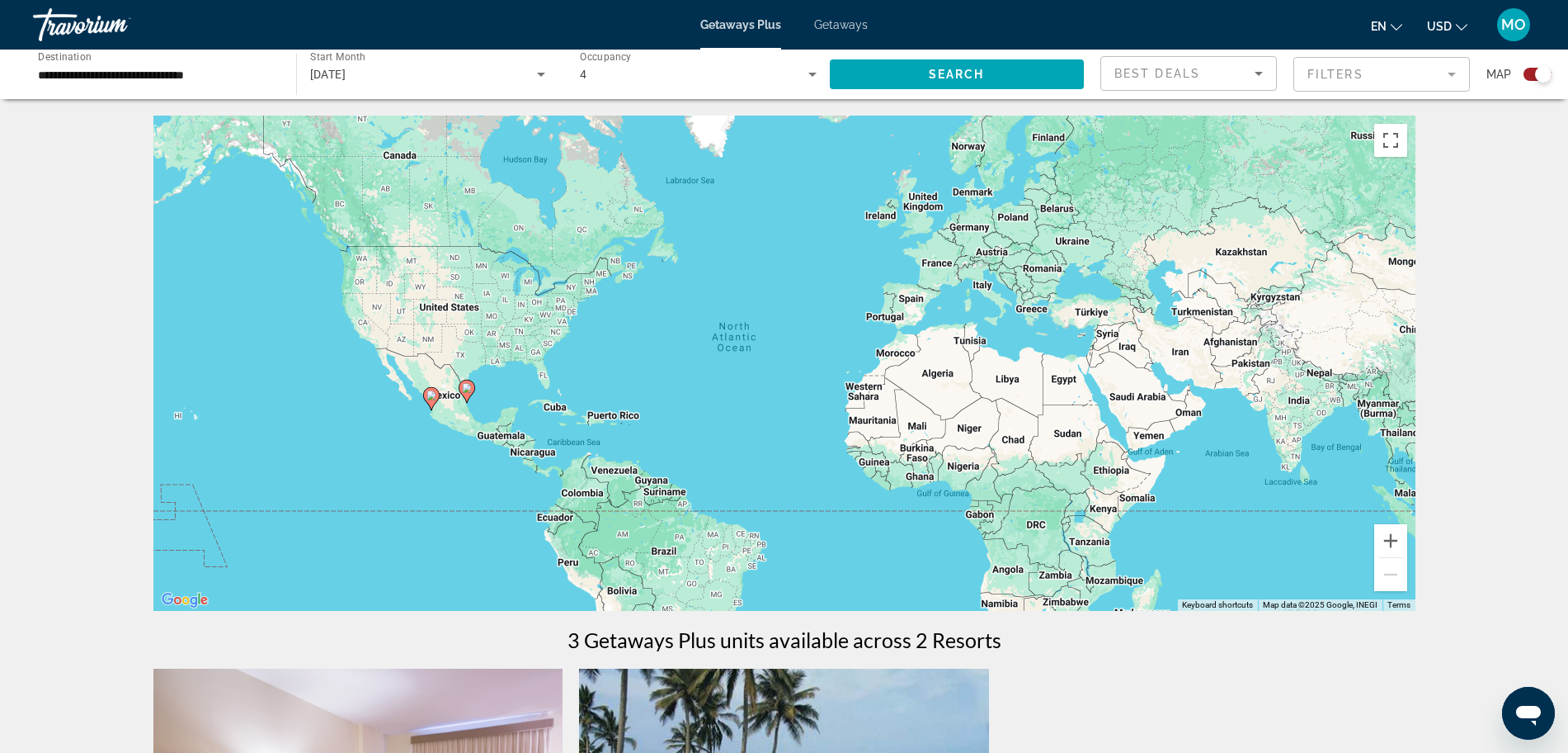
click at [95, 74] on input "**********" at bounding box center [156, 75] width 236 height 19
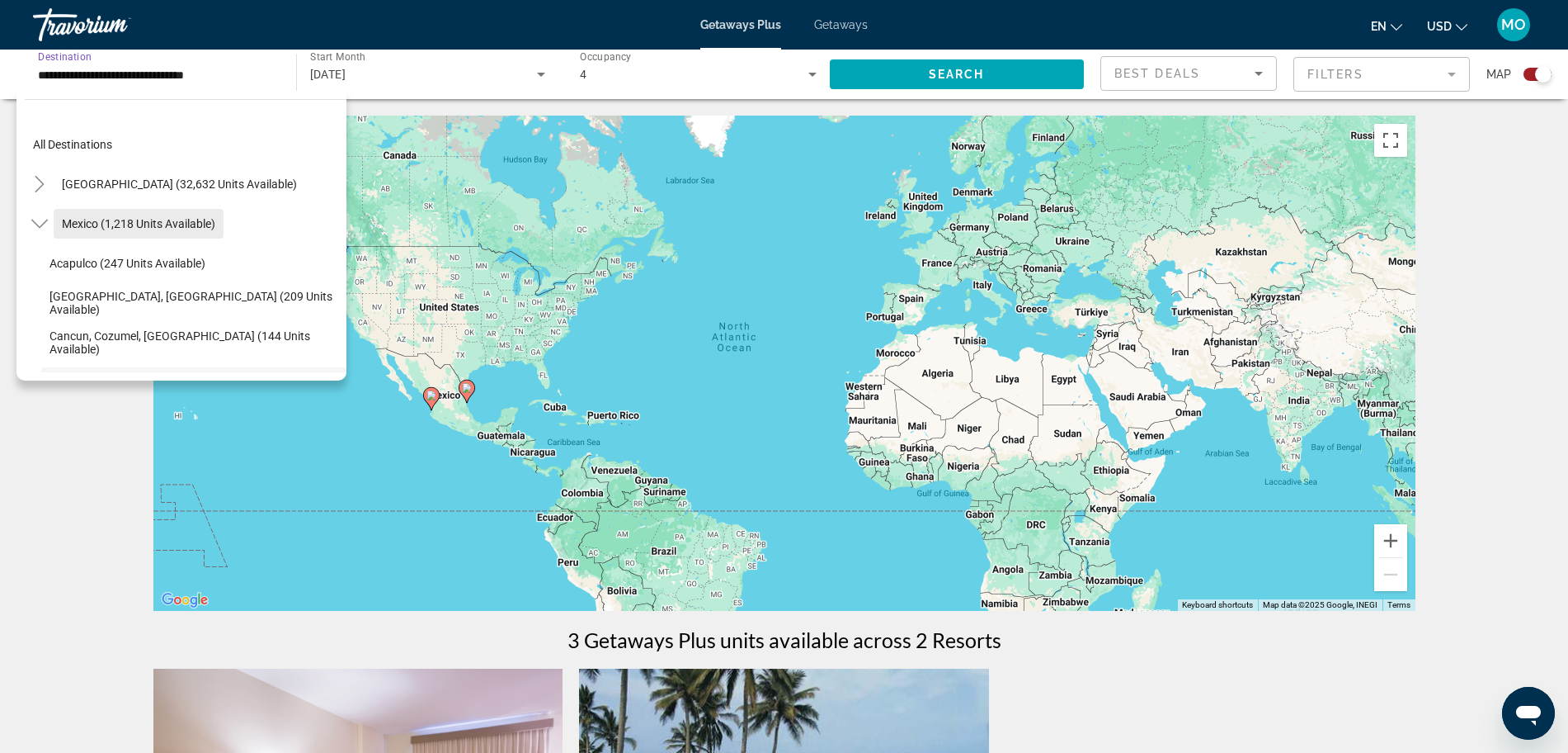
click at [113, 226] on span "Mexico (1,218 units available)" at bounding box center [139, 223] width 154 height 13
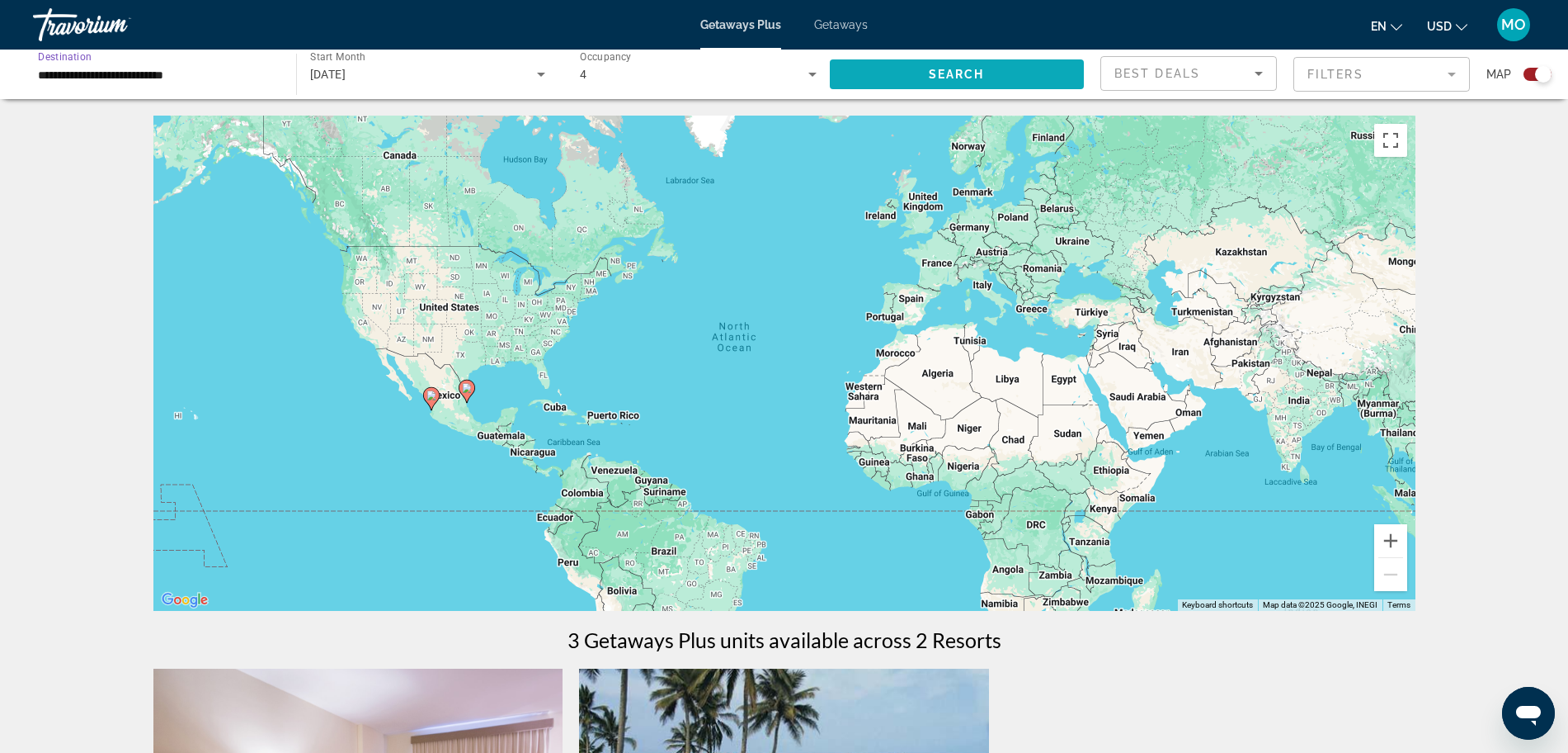
click at [949, 79] on span "Search" at bounding box center [957, 74] width 56 height 13
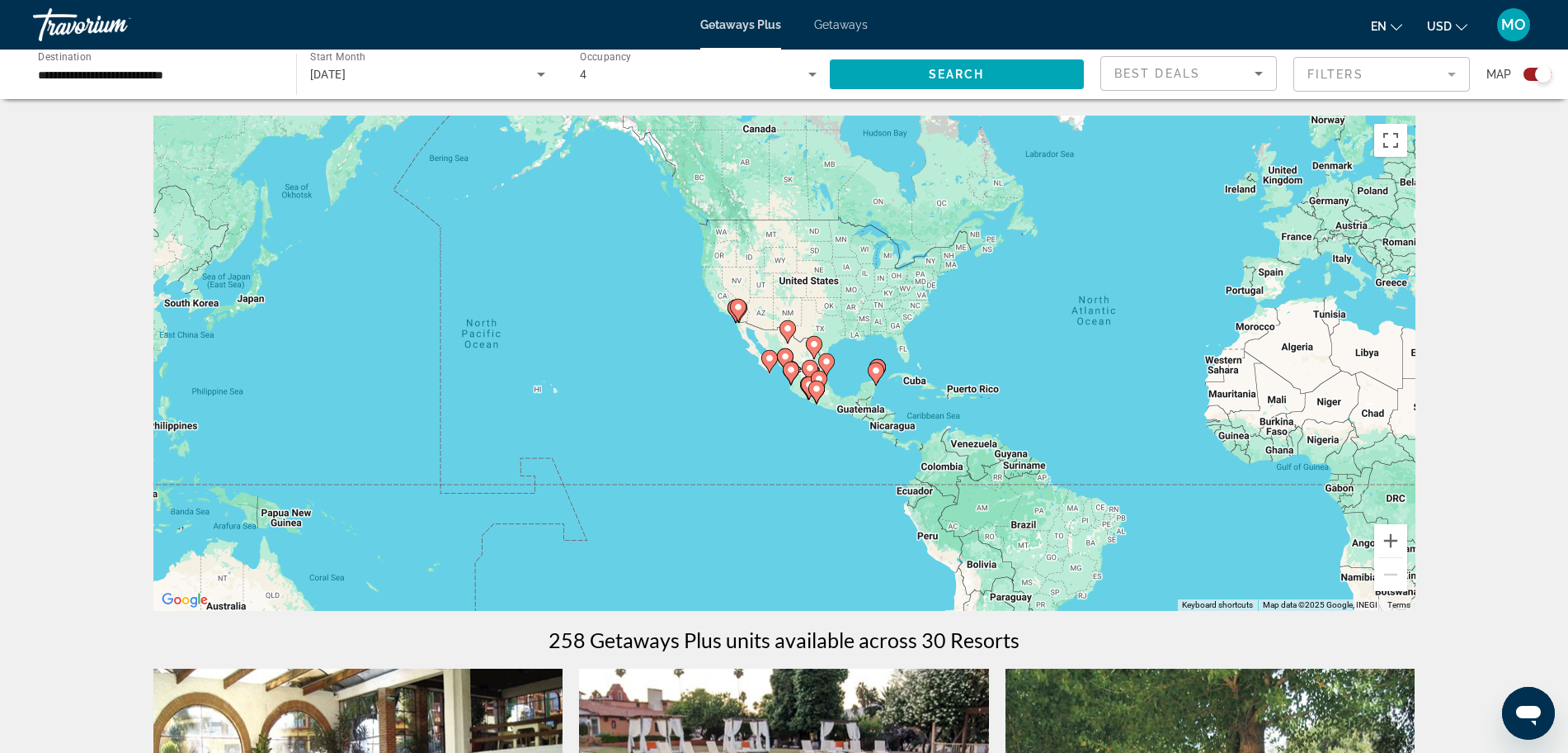
drag, startPoint x: 509, startPoint y: 403, endPoint x: 871, endPoint y: 376, distance: 363.0
click at [871, 376] on gmp-advanced-marker "Main content" at bounding box center [876, 374] width 17 height 25
click at [1397, 542] on button "Zoom in" at bounding box center [1391, 540] width 33 height 33
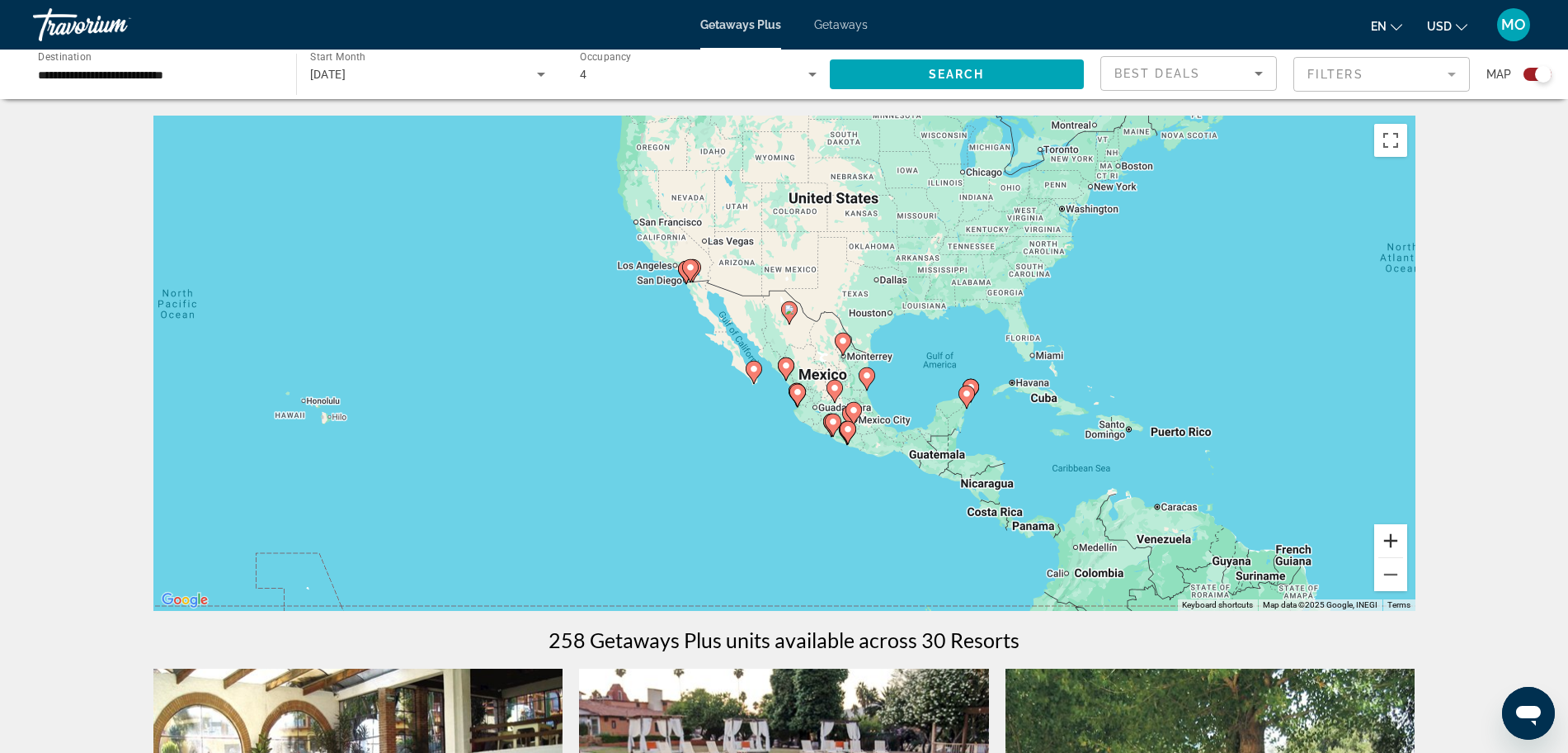
click at [1397, 542] on button "Zoom in" at bounding box center [1391, 540] width 33 height 33
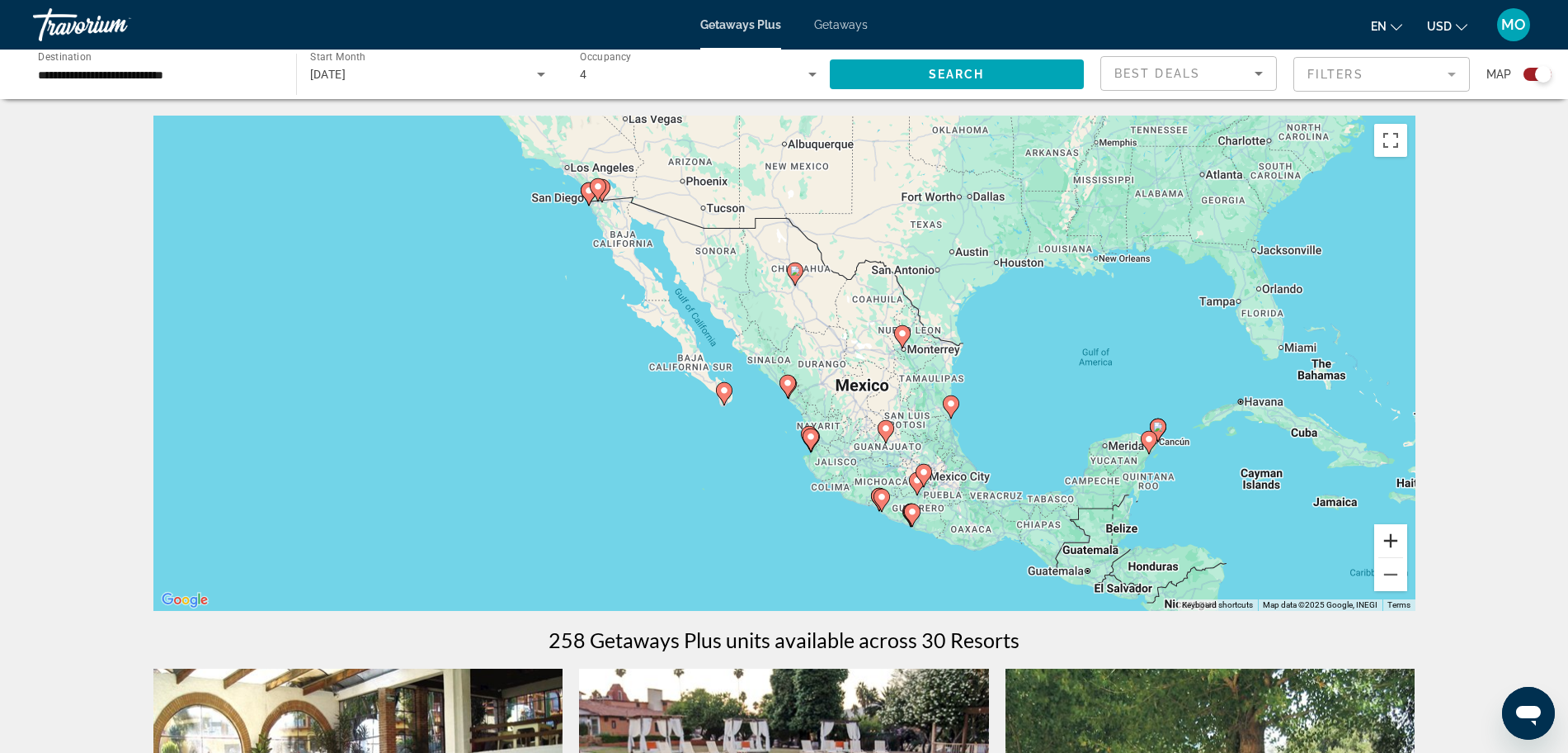
click at [1397, 542] on button "Zoom in" at bounding box center [1391, 540] width 33 height 33
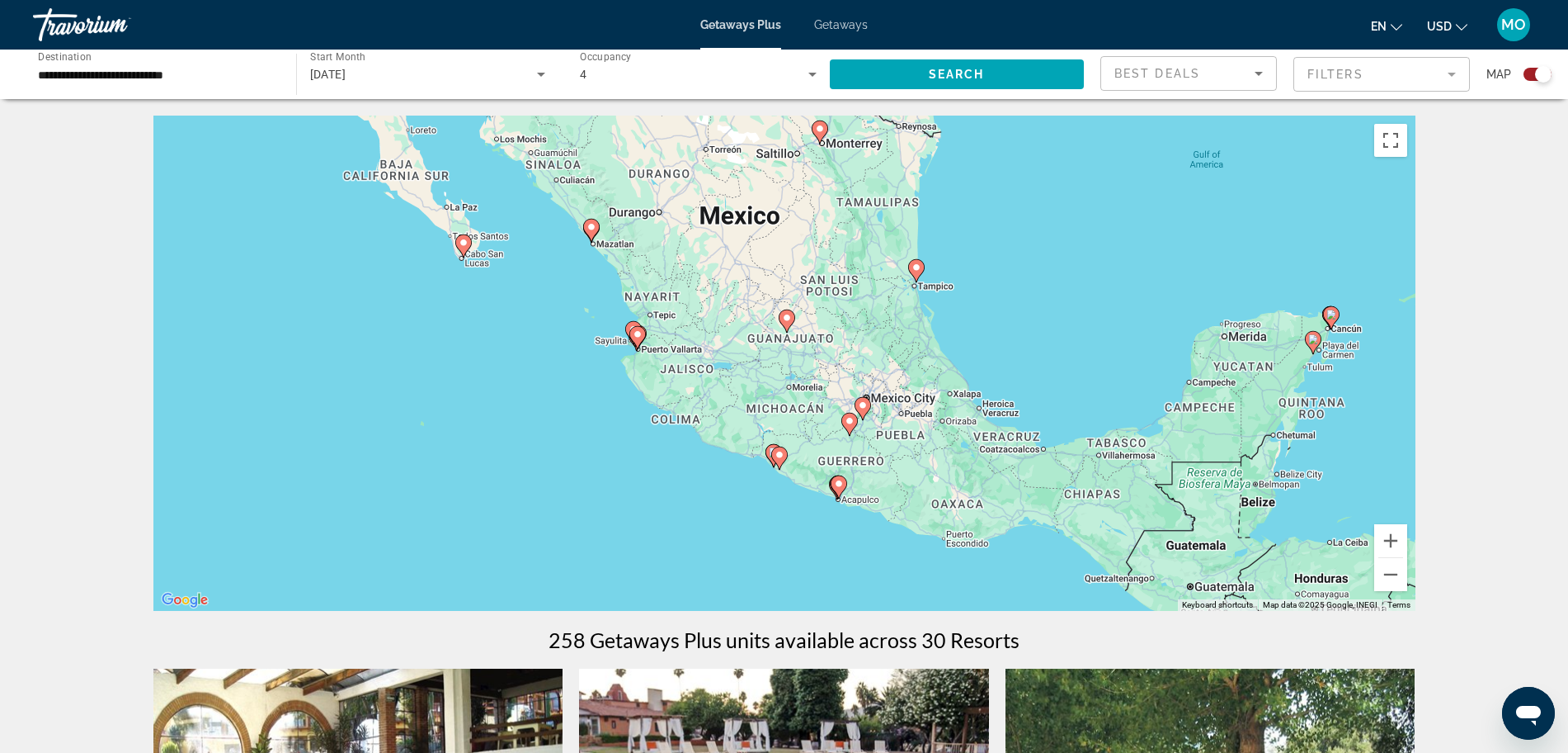
drag, startPoint x: 1077, startPoint y: 425, endPoint x: 957, endPoint y: 289, distance: 181.4
click at [957, 289] on div "To activate drag with keyboard, press Alt + Enter. Once in keyboard drag state,…" at bounding box center [784, 363] width 1263 height 495
click at [778, 453] on image "Main content" at bounding box center [779, 455] width 10 height 10
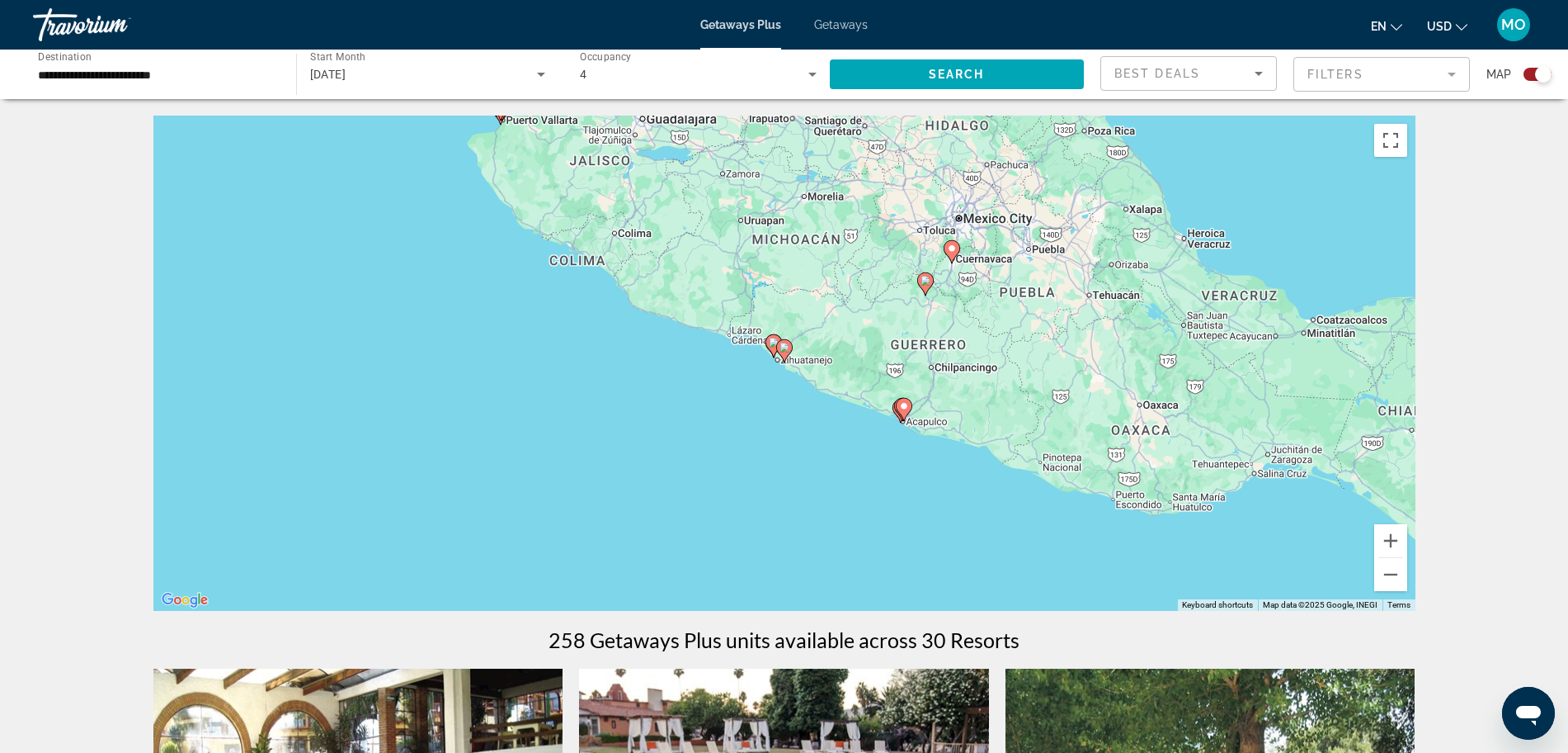
click at [786, 348] on image "Main content" at bounding box center [784, 347] width 10 height 10
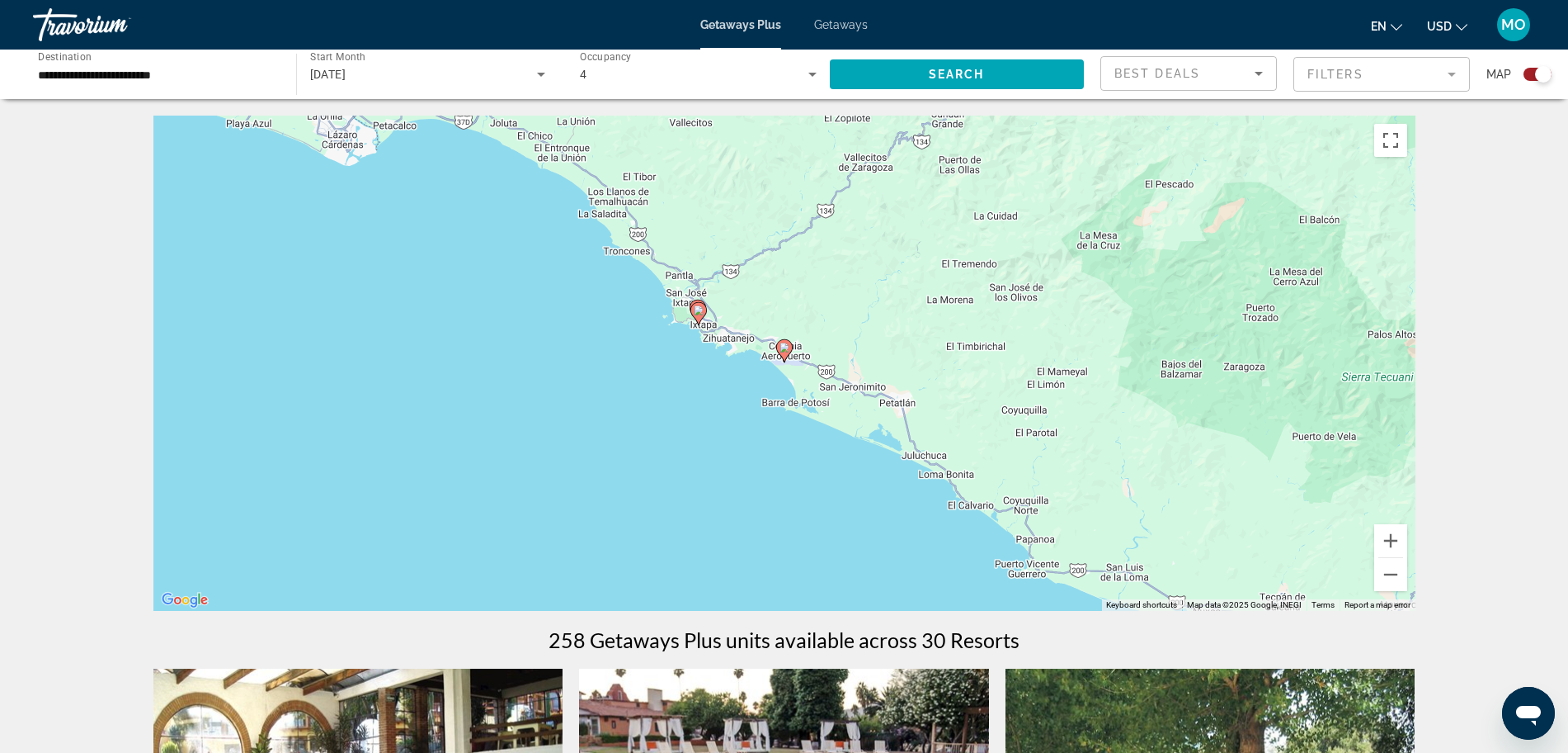
click at [784, 350] on image "Main content" at bounding box center [784, 347] width 10 height 10
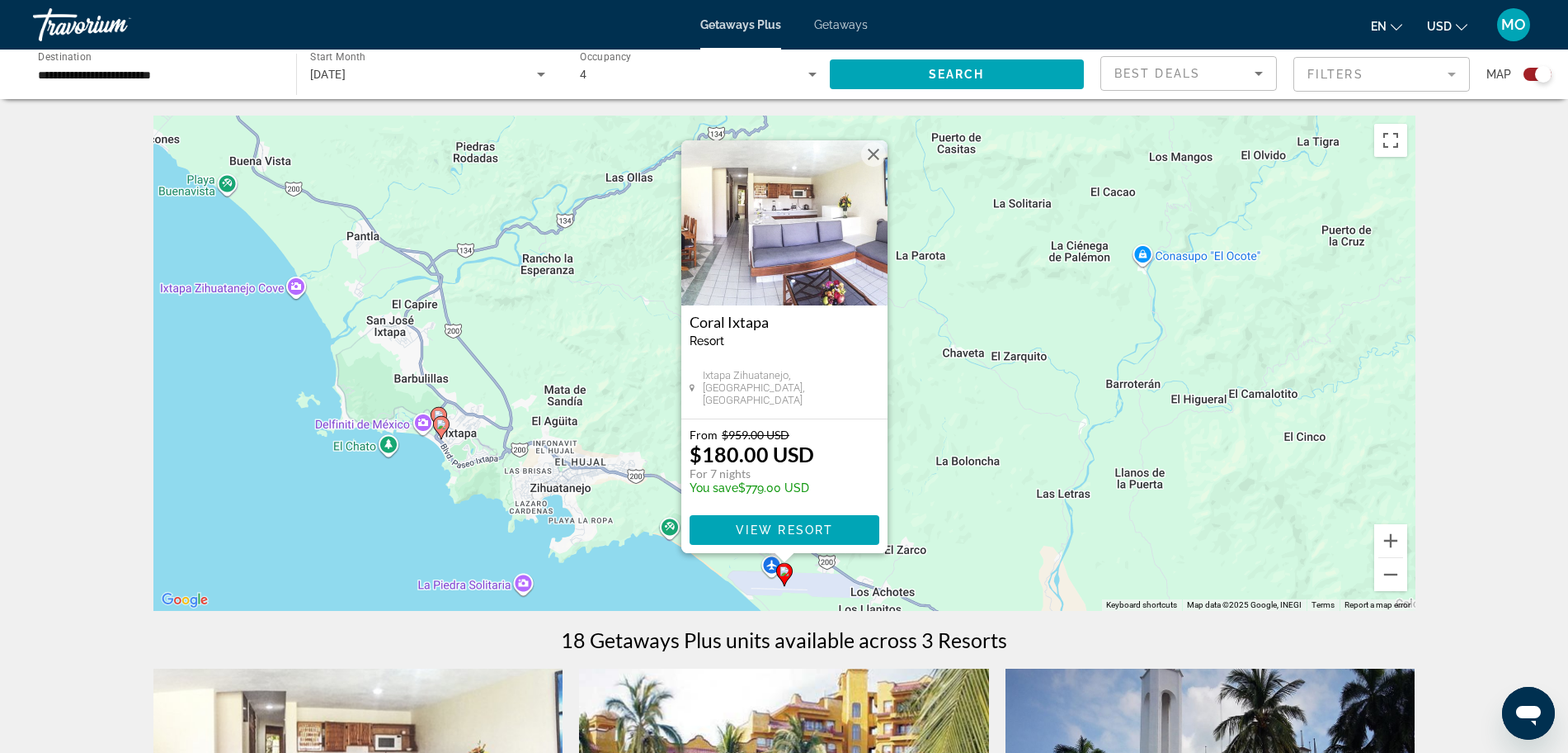
click at [440, 431] on icon "Main content" at bounding box center [440, 427] width 15 height 21
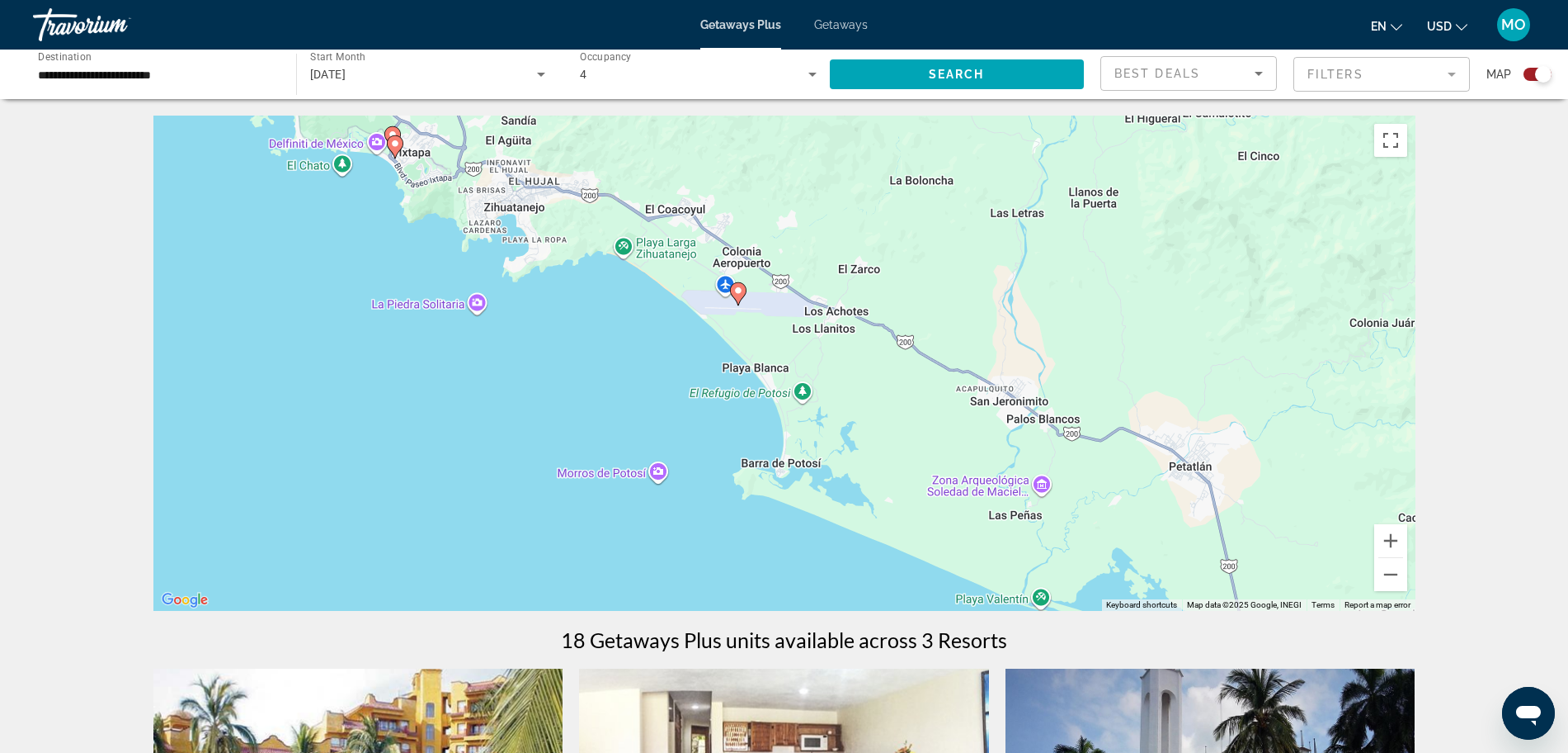
drag, startPoint x: 1039, startPoint y: 458, endPoint x: 646, endPoint y: 254, distance: 442.8
click at [646, 254] on div "To navigate, press the arrow keys. To activate drag with keyboard, press Alt + …" at bounding box center [784, 363] width 1263 height 495
click at [738, 295] on icon "Main content" at bounding box center [737, 293] width 15 height 21
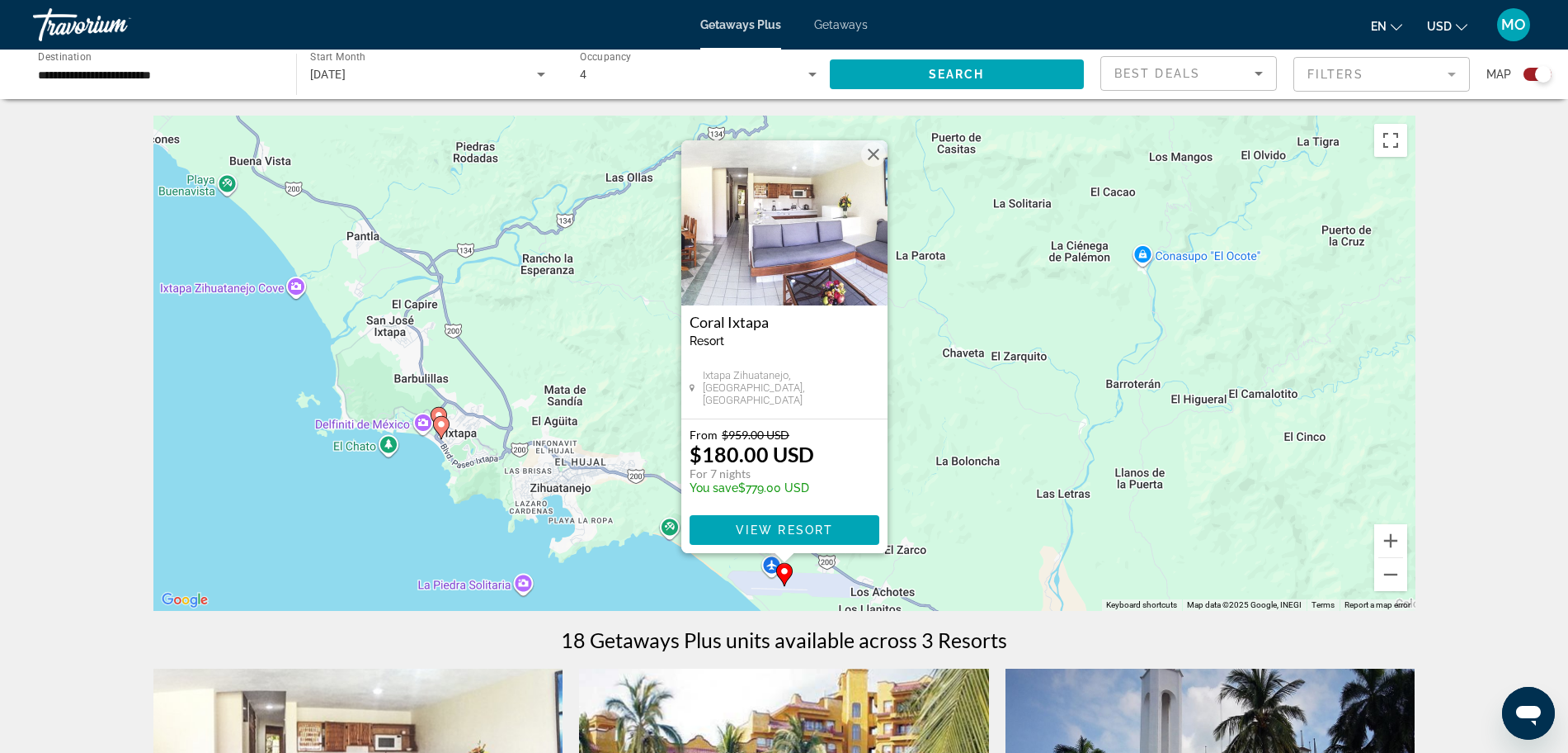
click at [870, 153] on button "Close" at bounding box center [874, 154] width 25 height 25
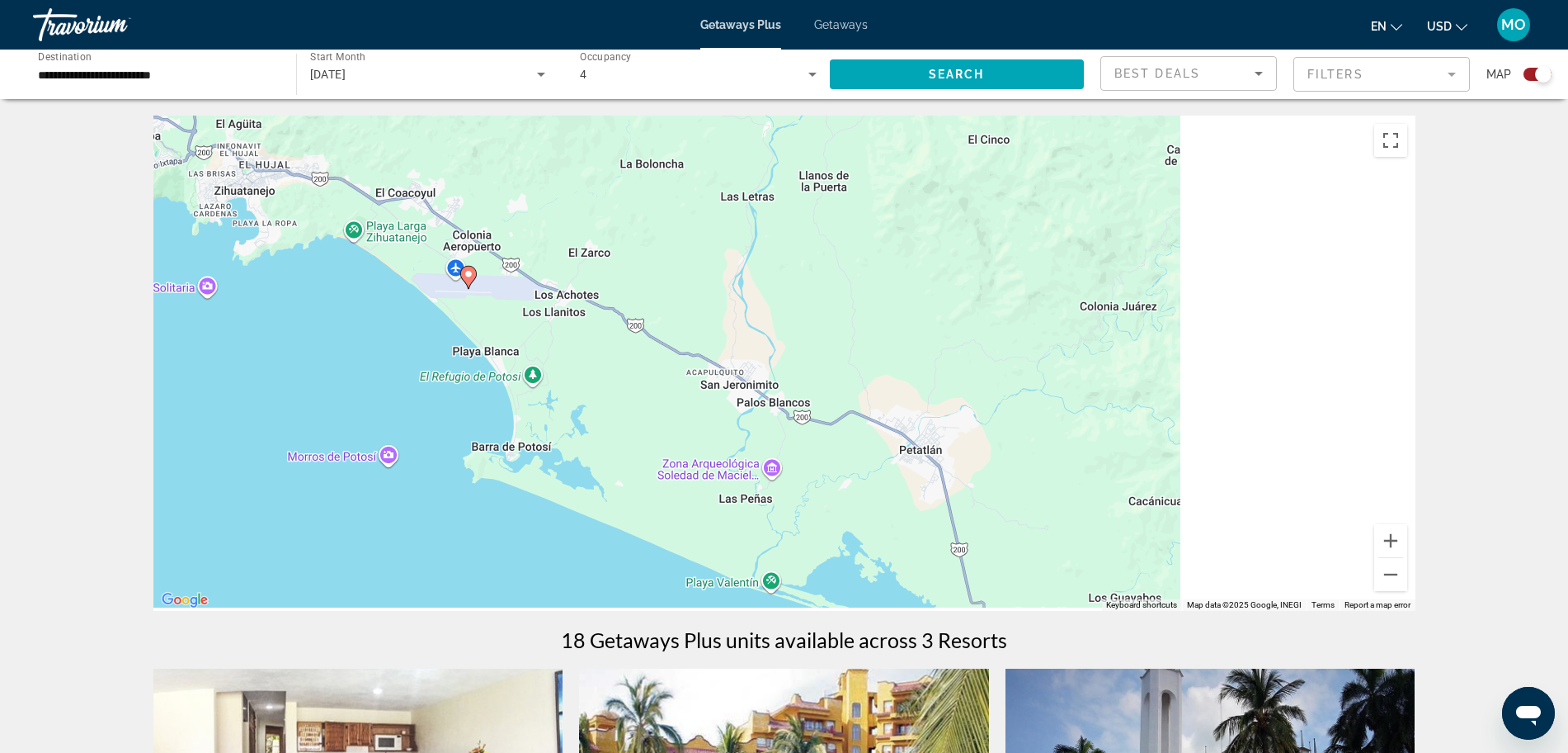
drag, startPoint x: 976, startPoint y: 506, endPoint x: 641, endPoint y: 177, distance: 469.5
click at [641, 177] on div "To activate drag with keyboard, press Alt + Enter. Once in keyboard drag state,…" at bounding box center [784, 363] width 1263 height 495
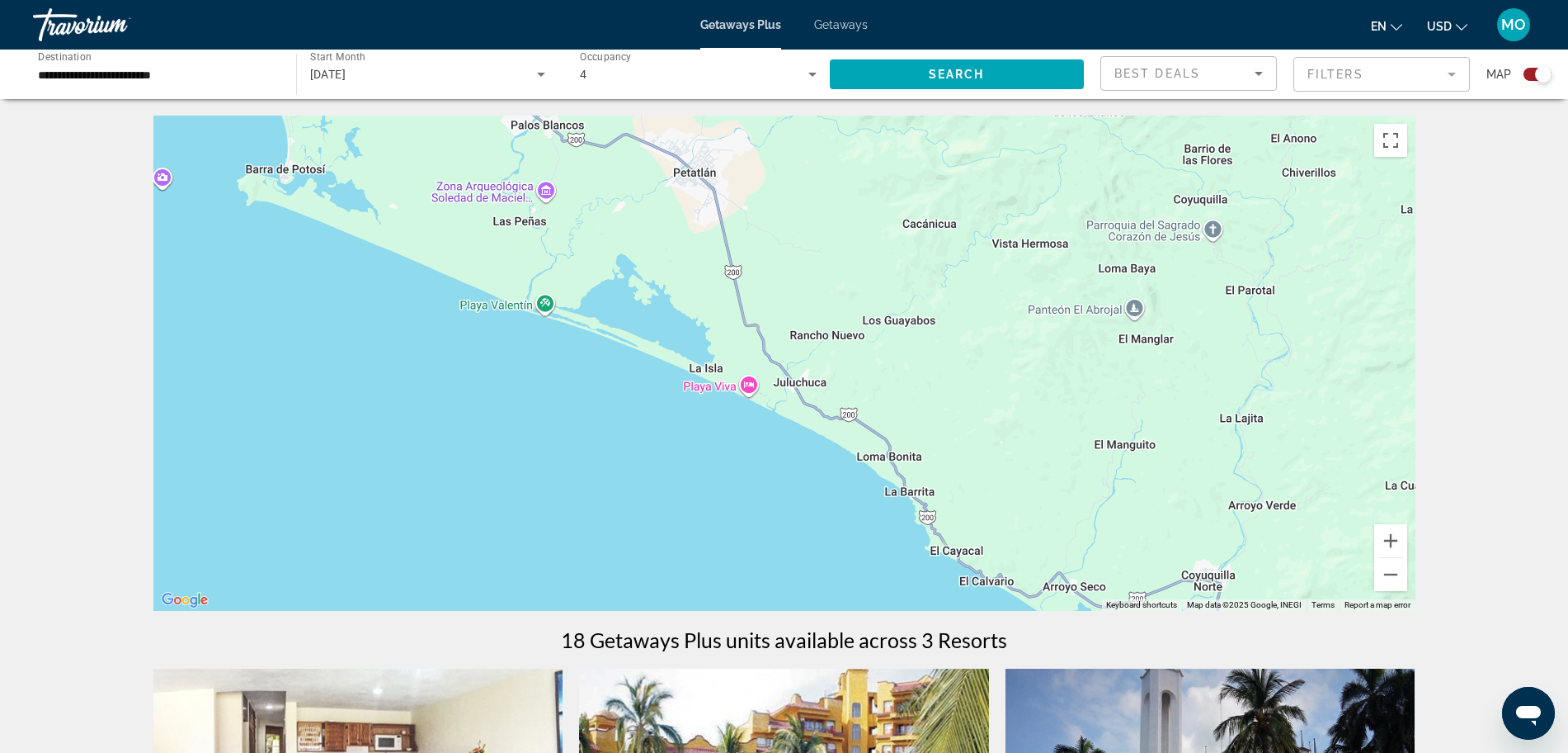
drag, startPoint x: 819, startPoint y: 348, endPoint x: 614, endPoint y: 110, distance: 314.1
click at [614, 110] on div "**********" at bounding box center [784, 657] width 1568 height 1314
click at [1391, 580] on button "Zoom out" at bounding box center [1391, 574] width 33 height 33
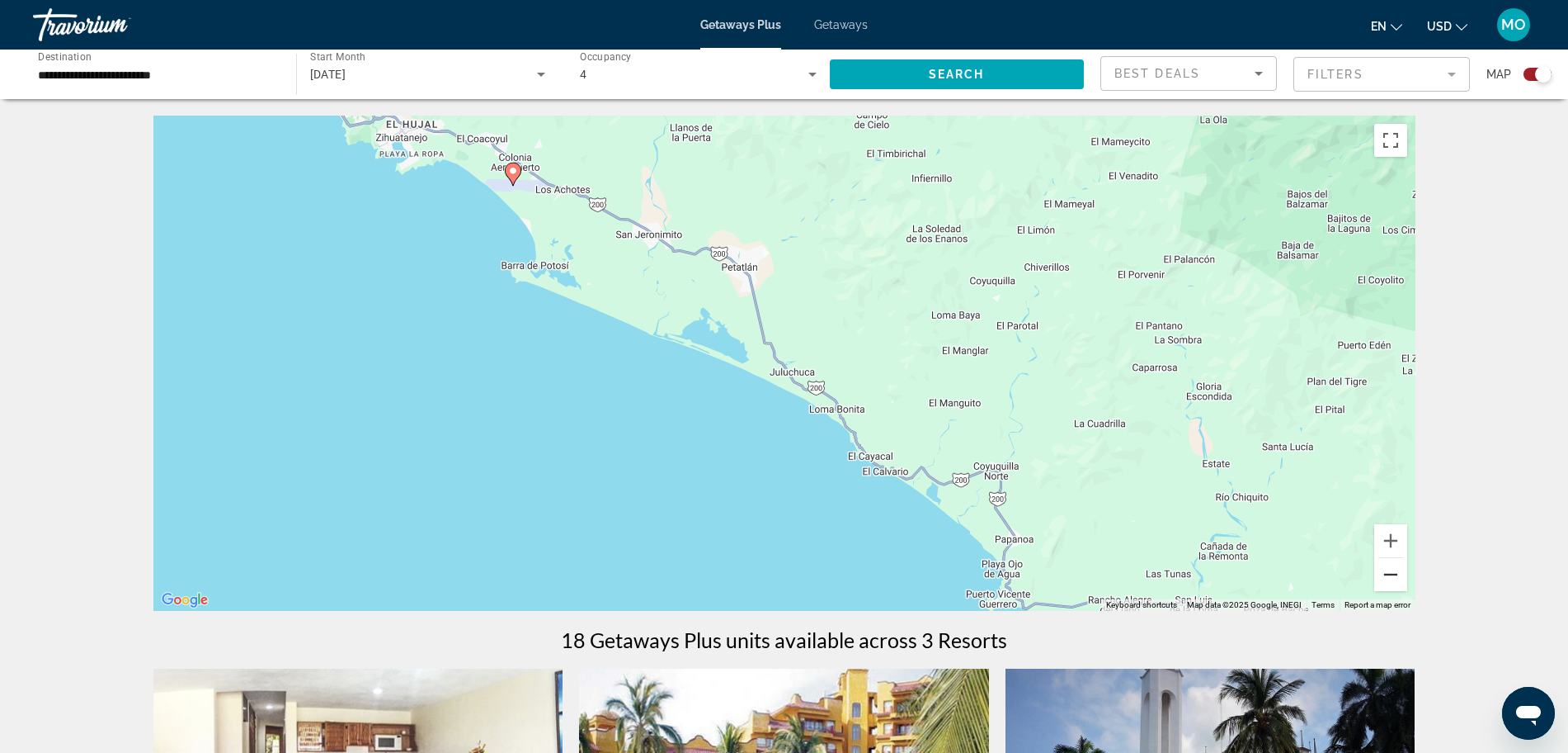
click at [1390, 578] on button "Zoom out" at bounding box center [1391, 574] width 33 height 33
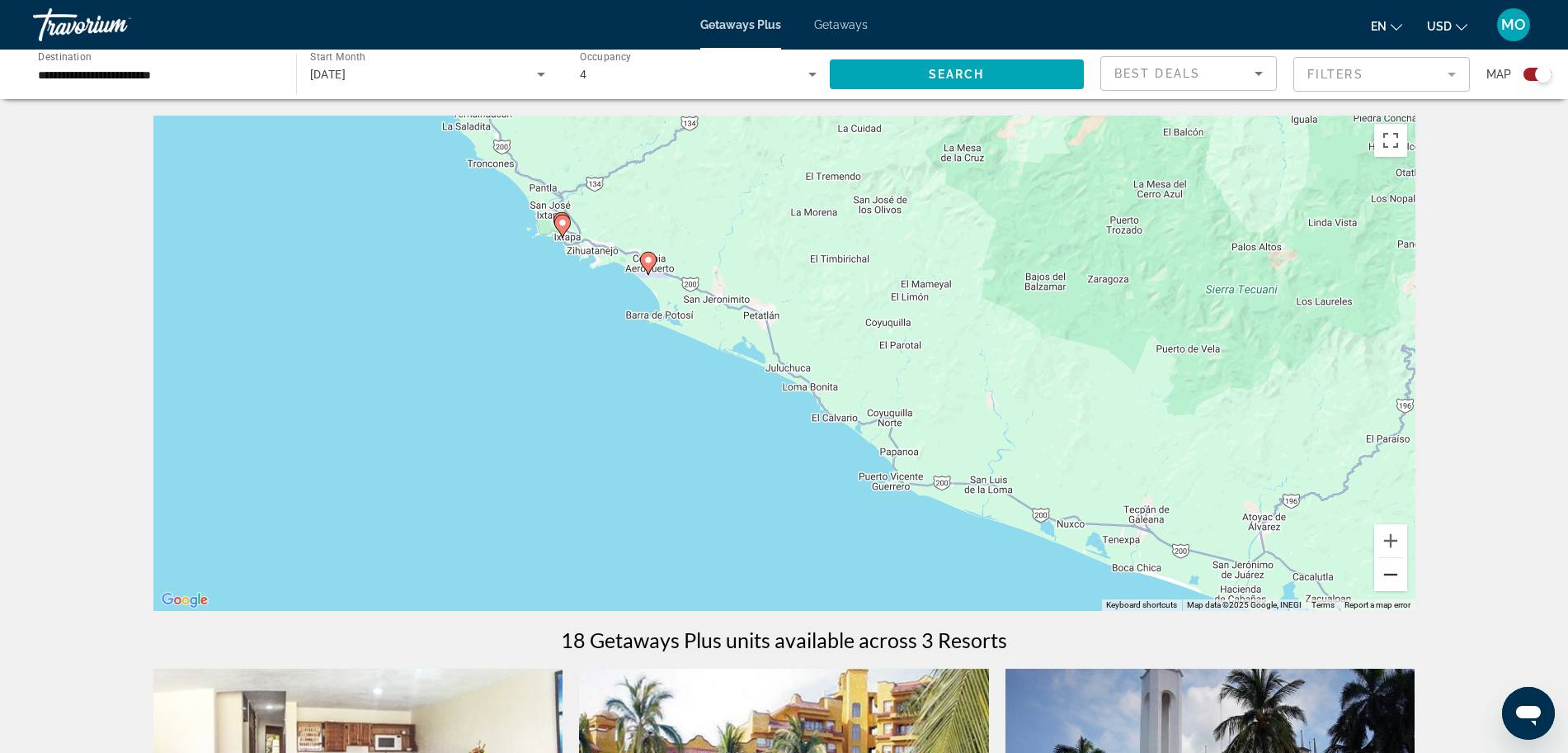
click at [1390, 578] on button "Zoom out" at bounding box center [1391, 574] width 33 height 33
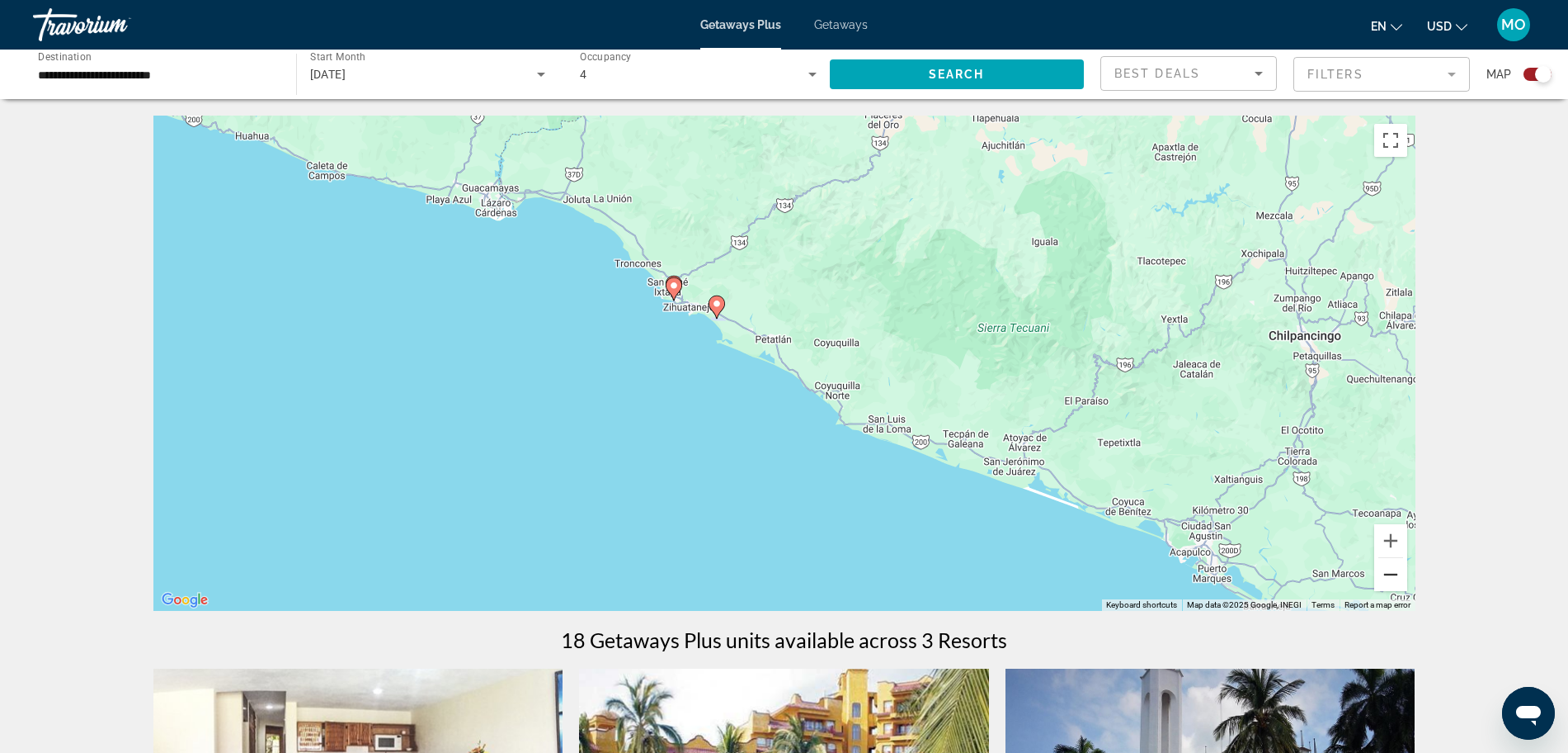
click at [1390, 578] on button "Zoom out" at bounding box center [1391, 574] width 33 height 33
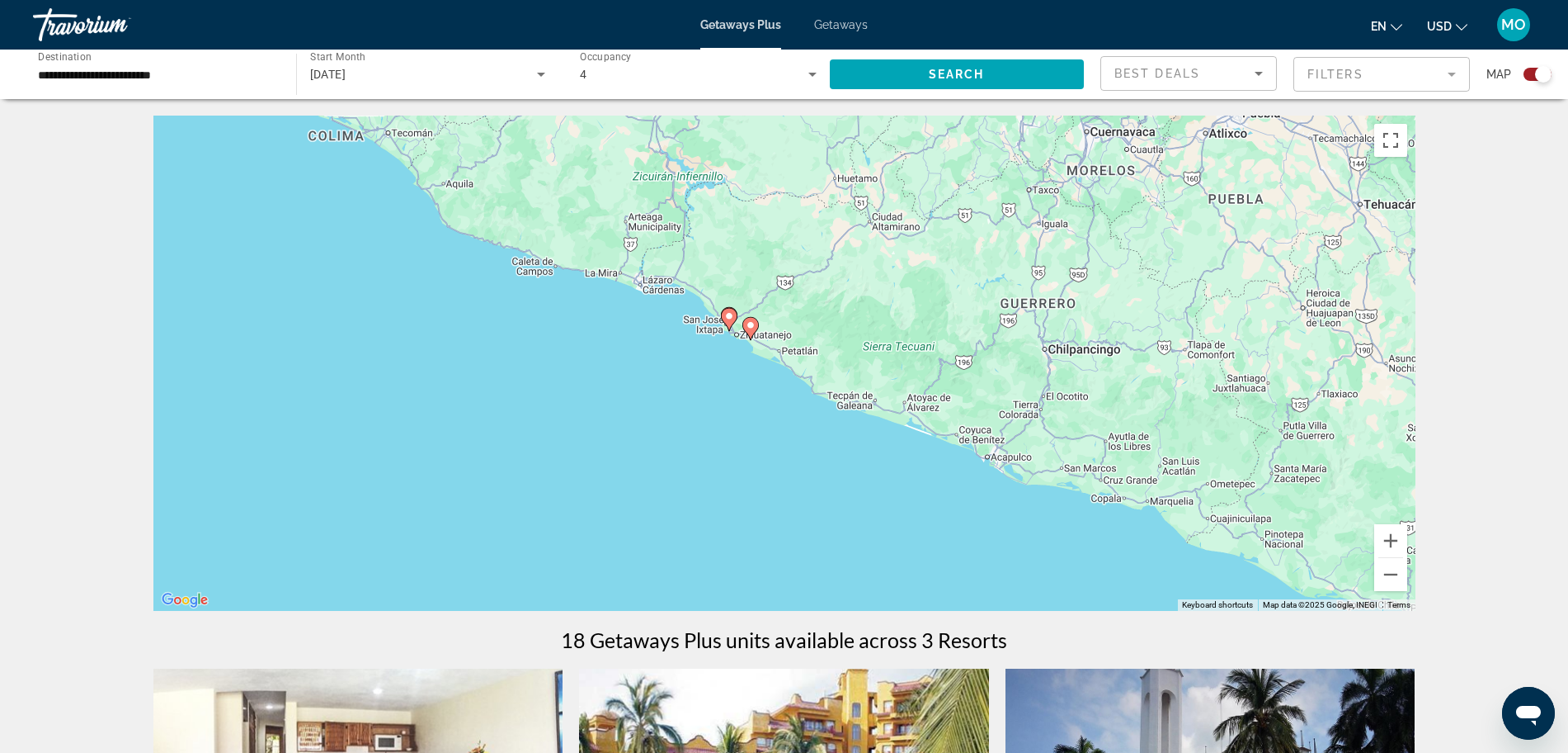
click at [120, 75] on input "**********" at bounding box center [156, 75] width 236 height 19
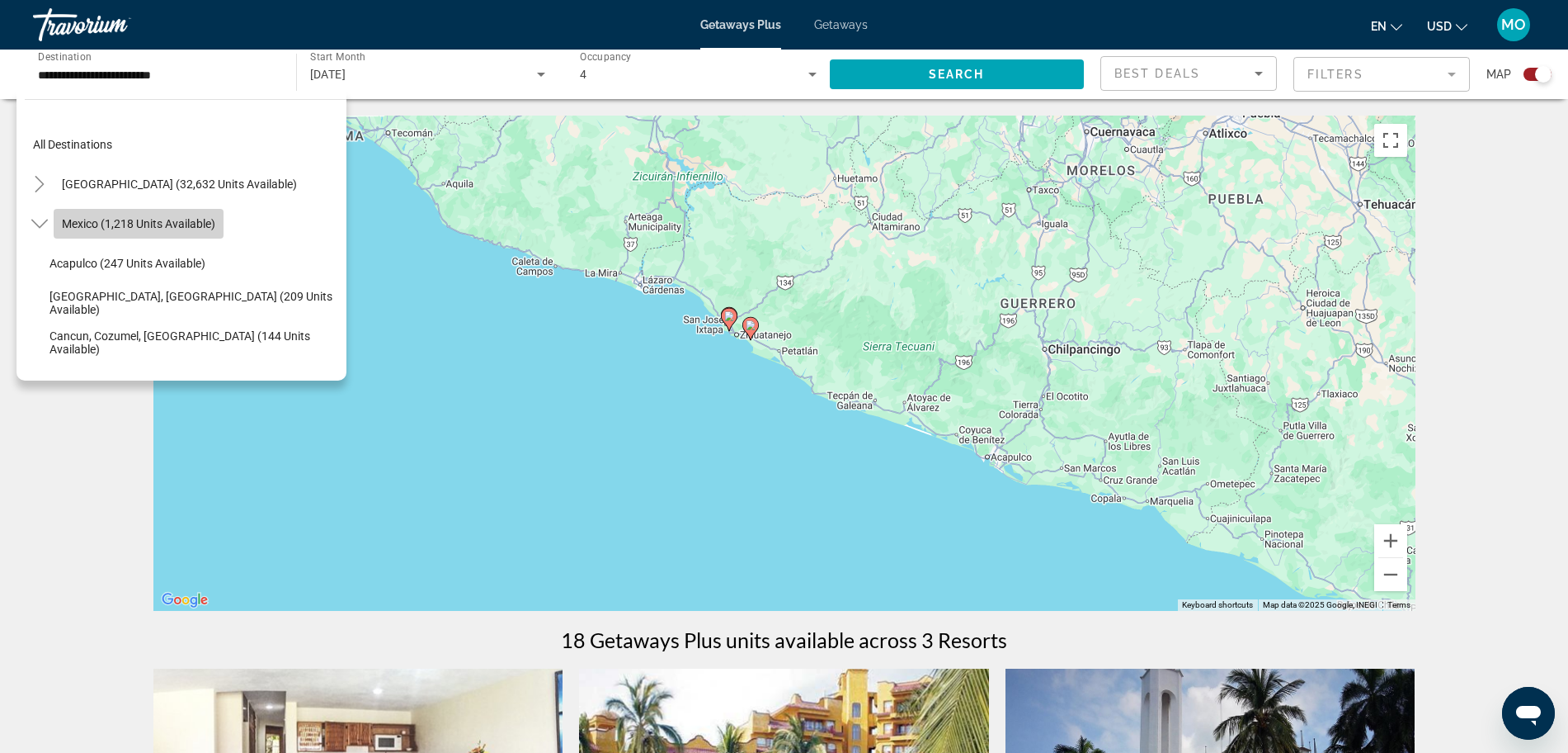
click at [120, 222] on span "Mexico (1,218 units available)" at bounding box center [139, 223] width 154 height 13
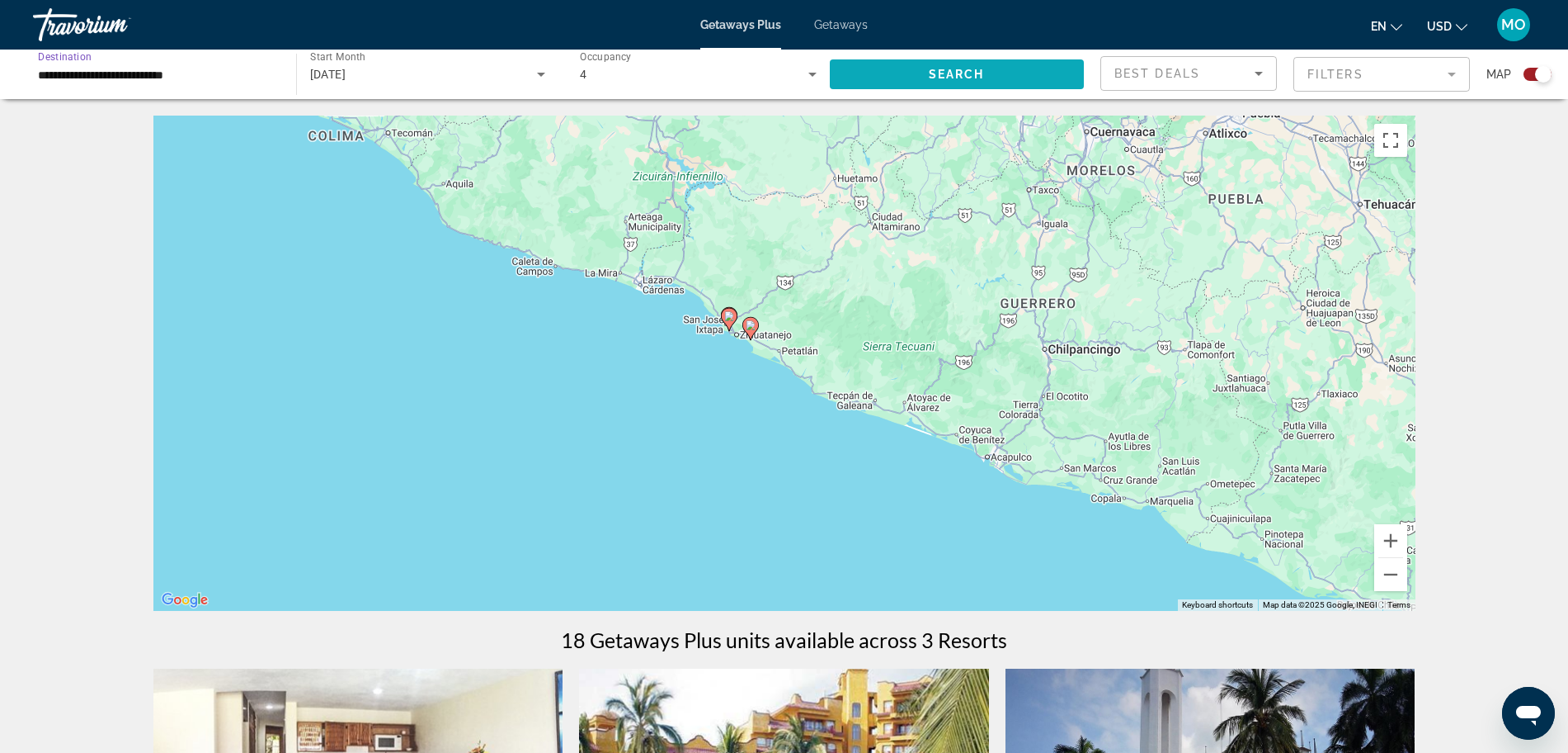
click at [965, 77] on span "Search" at bounding box center [957, 74] width 56 height 13
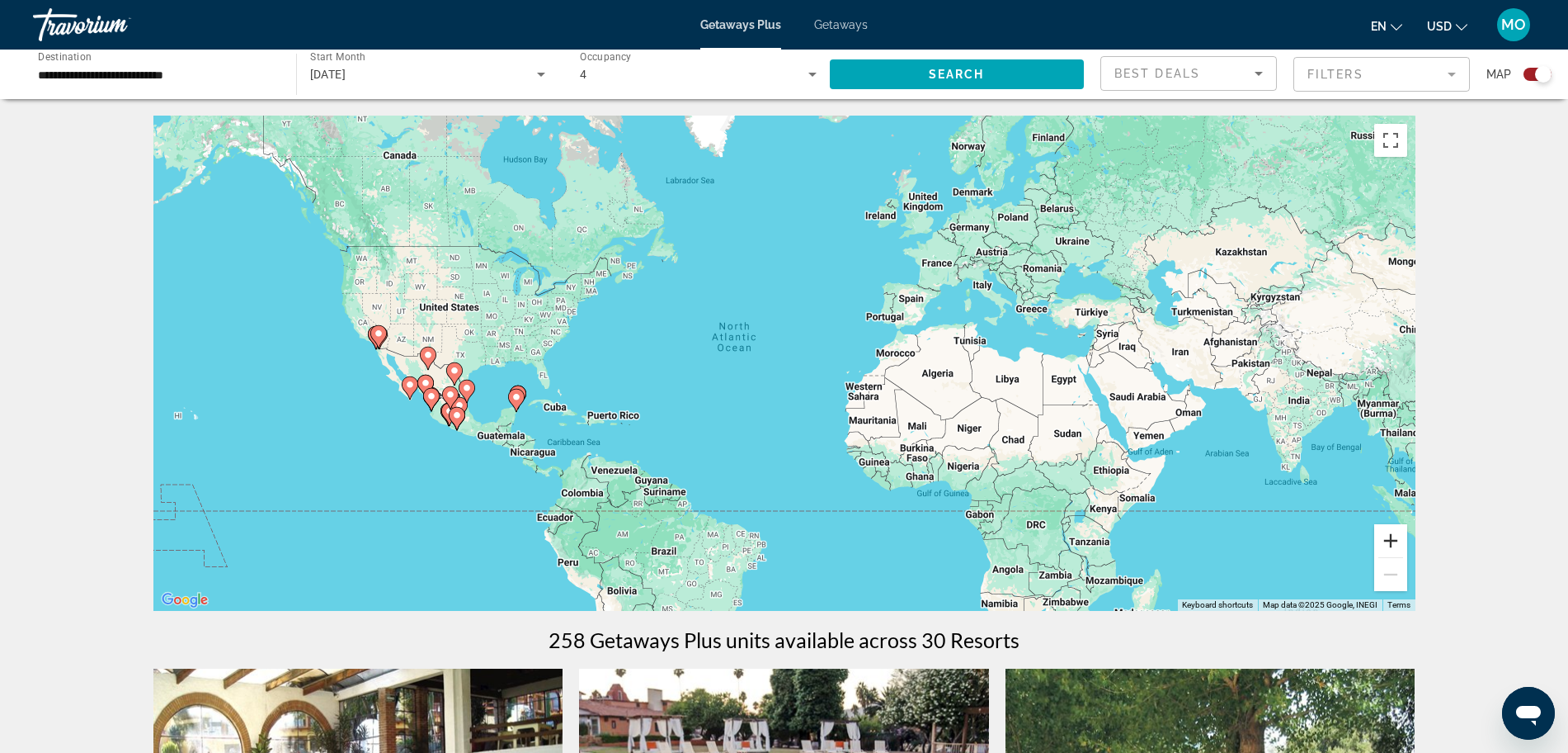
click at [1391, 539] on button "Zoom in" at bounding box center [1391, 540] width 33 height 33
click at [1391, 538] on button "Zoom in" at bounding box center [1391, 540] width 33 height 33
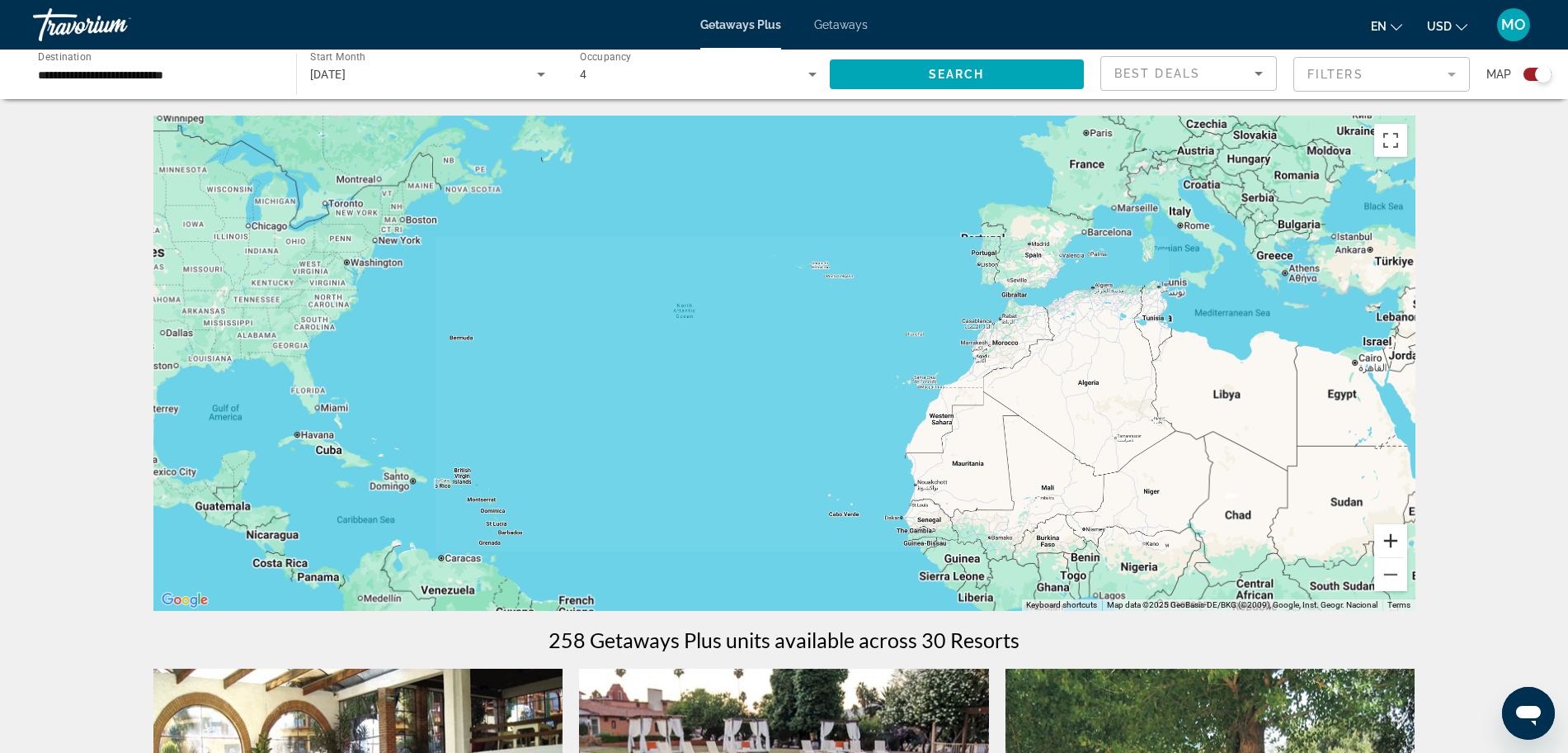
click at [1391, 538] on button "Zoom in" at bounding box center [1391, 540] width 33 height 33
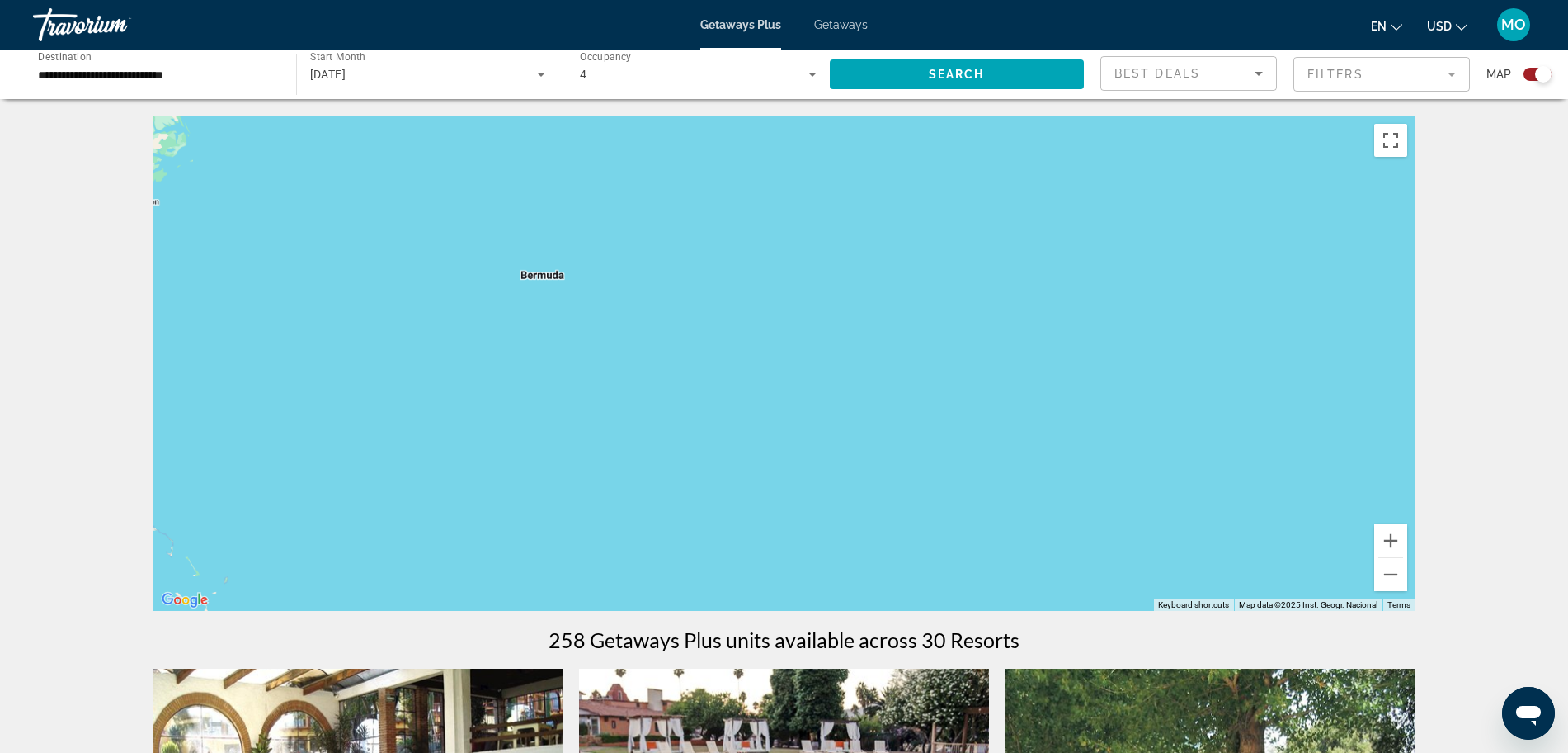
drag, startPoint x: 421, startPoint y: 361, endPoint x: 1303, endPoint y: 358, distance: 882.0
click at [1303, 358] on div "Main content" at bounding box center [784, 363] width 1263 height 495
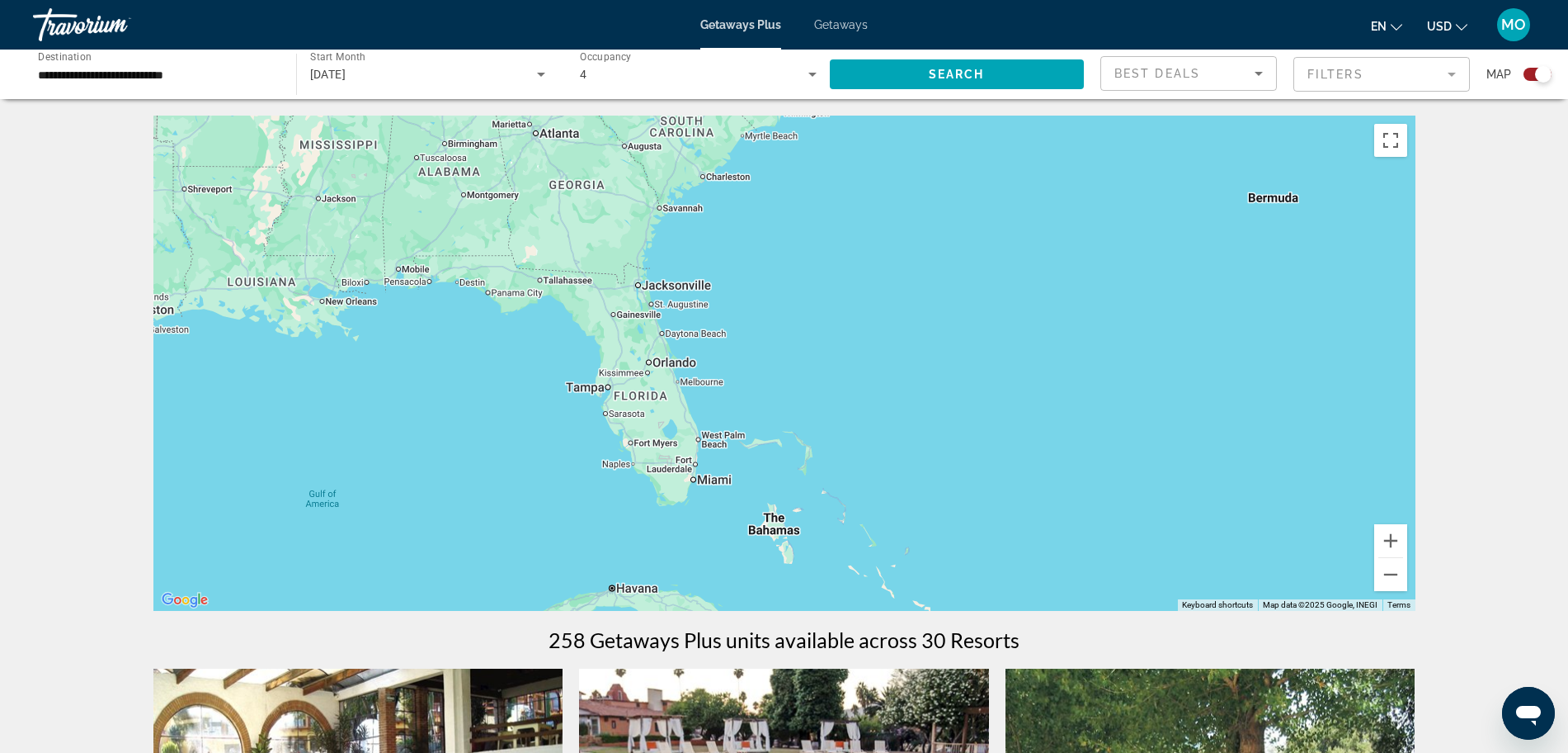
drag, startPoint x: 611, startPoint y: 425, endPoint x: 1315, endPoint y: 369, distance: 706.2
click at [1315, 369] on div "Main content" at bounding box center [784, 363] width 1263 height 495
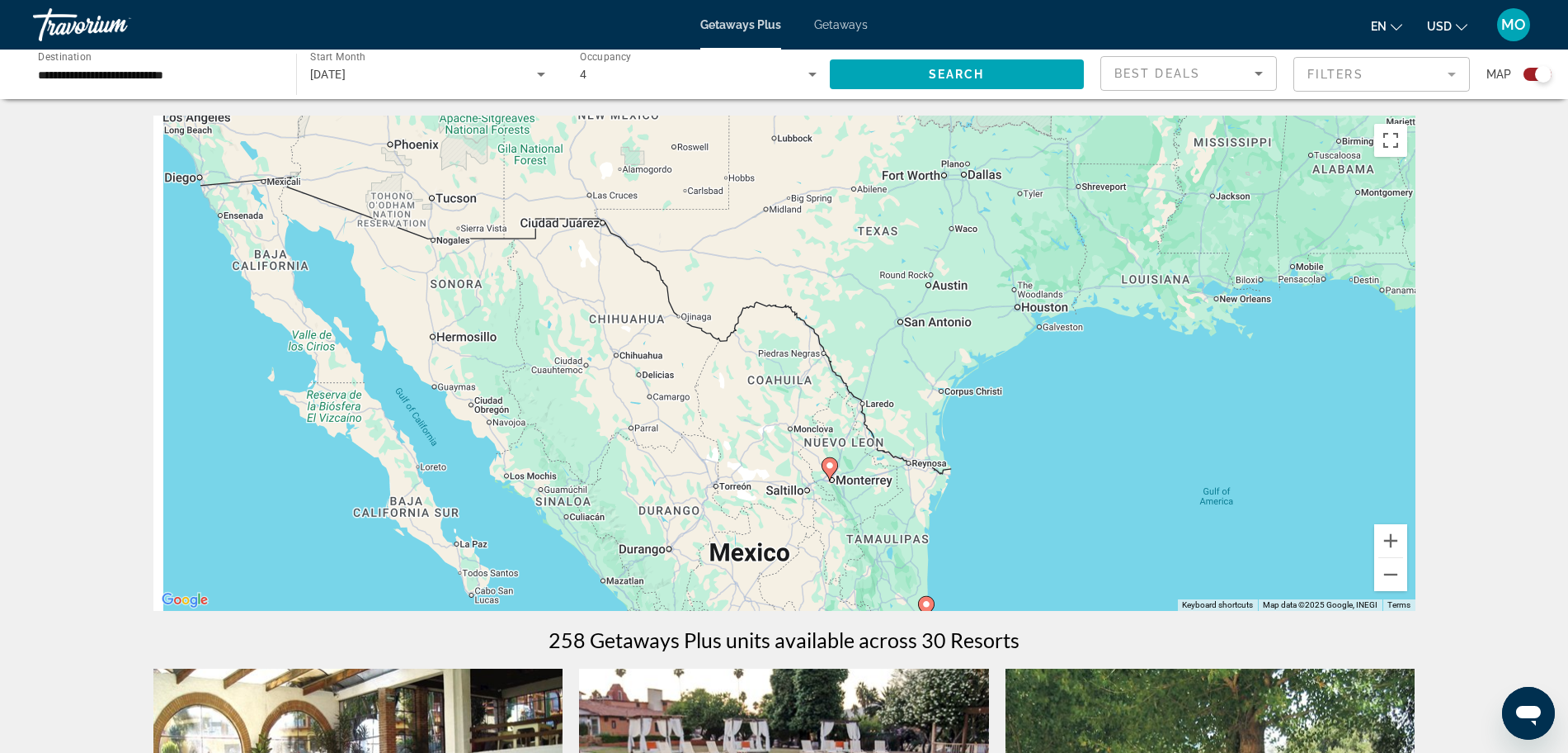
drag, startPoint x: 563, startPoint y: 430, endPoint x: 1451, endPoint y: 427, distance: 888.0
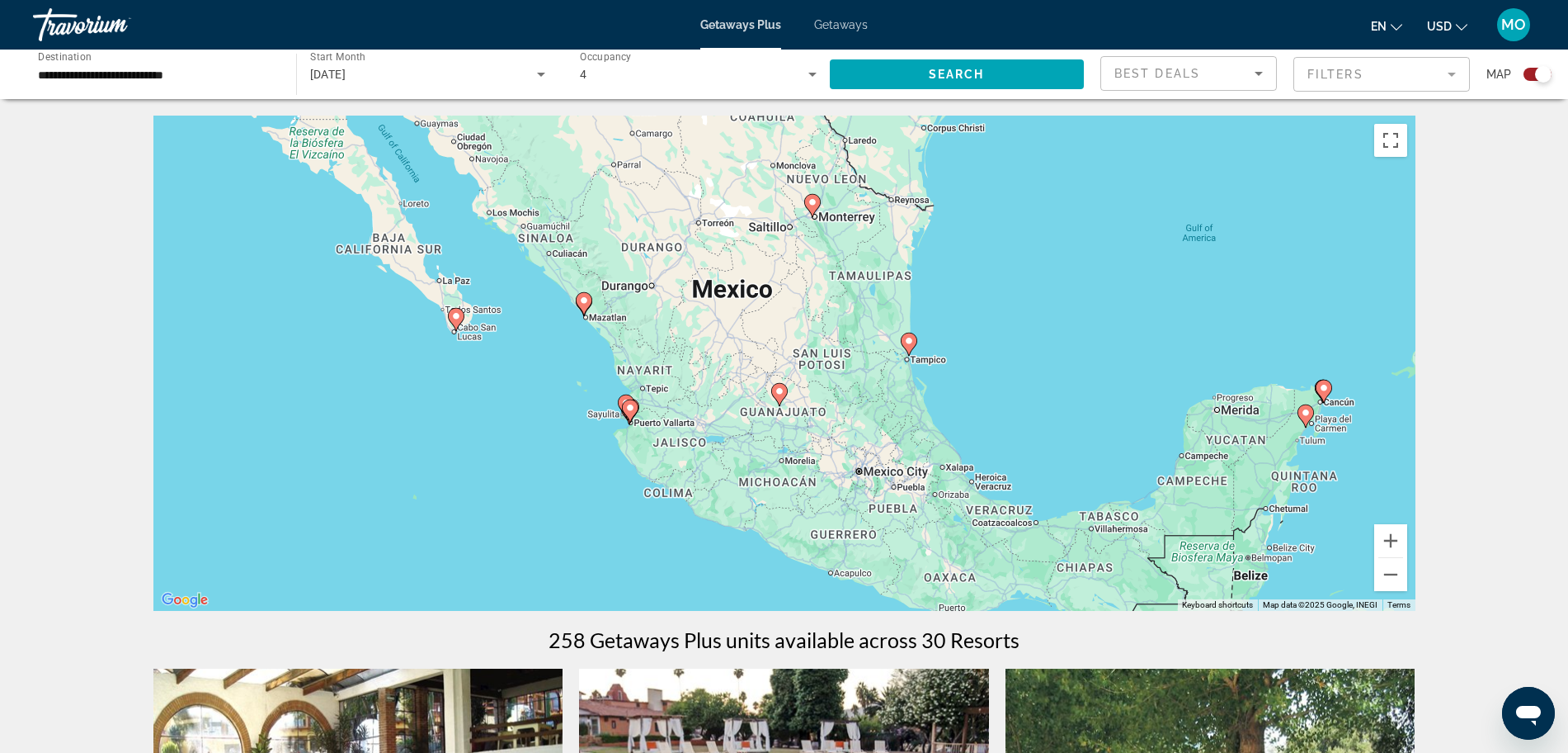
drag, startPoint x: 1195, startPoint y: 501, endPoint x: 1145, endPoint y: 225, distance: 280.5
click at [1145, 225] on div "To activate drag with keyboard, press Alt + Enter. Once in keyboard drag state,…" at bounding box center [784, 363] width 1263 height 495
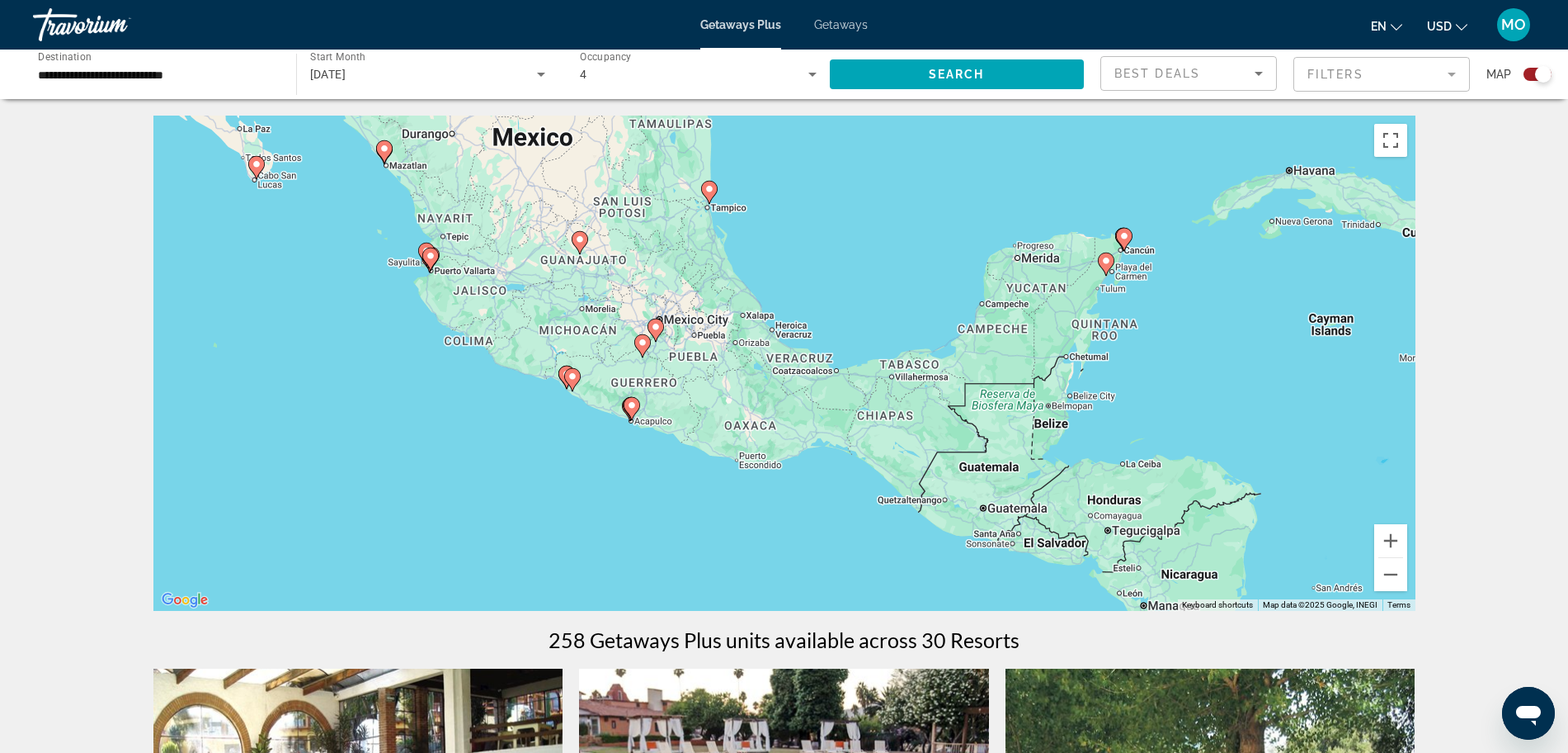
drag, startPoint x: 1057, startPoint y: 417, endPoint x: 853, endPoint y: 265, distance: 254.4
click at [853, 265] on div "To activate drag with keyboard, press Alt + Enter. Once in keyboard drag state,…" at bounding box center [784, 363] width 1263 height 495
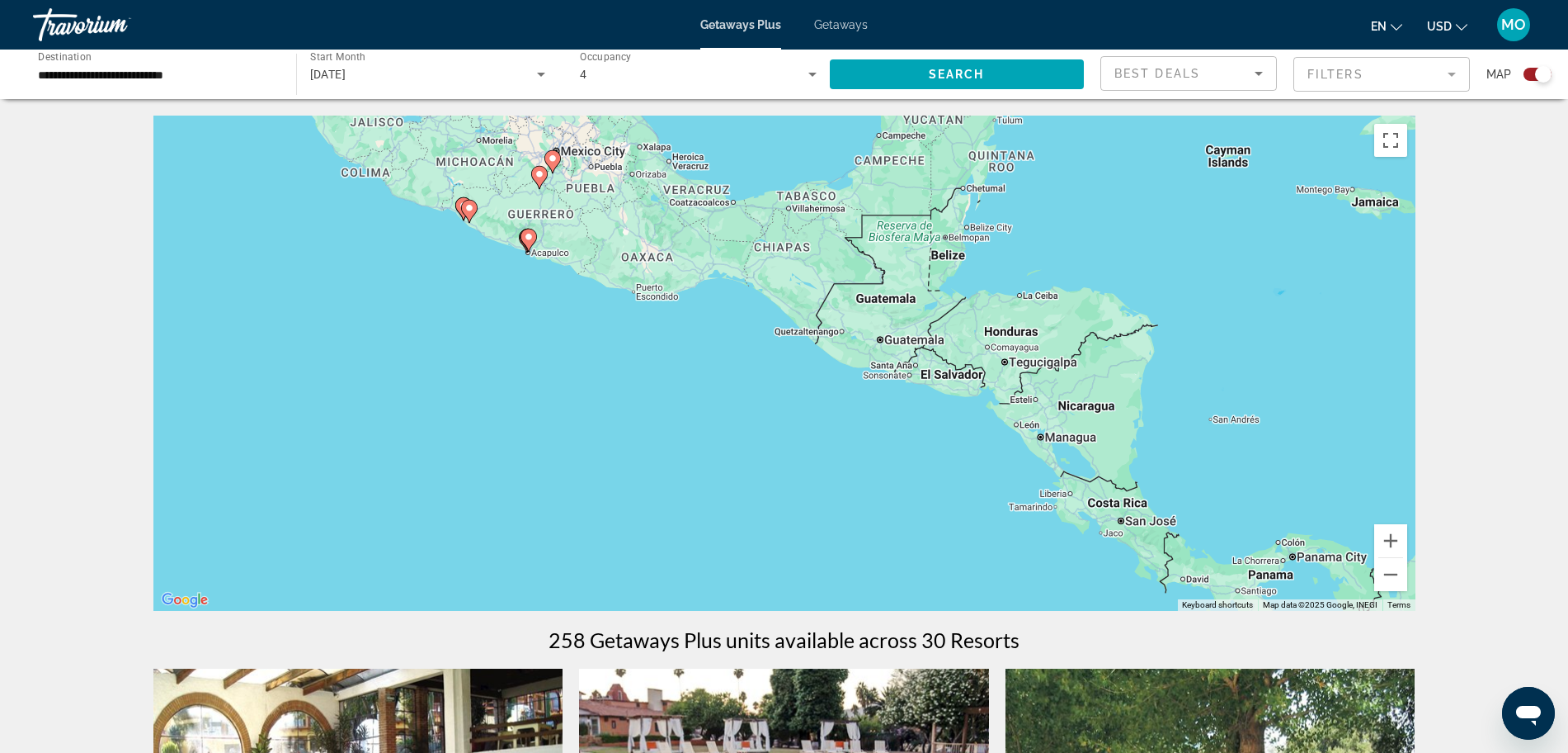
drag, startPoint x: 1313, startPoint y: 508, endPoint x: 1204, endPoint y: 333, distance: 206.2
click at [1204, 333] on div "To activate drag with keyboard, press Alt + Enter. Once in keyboard drag state,…" at bounding box center [784, 363] width 1263 height 495
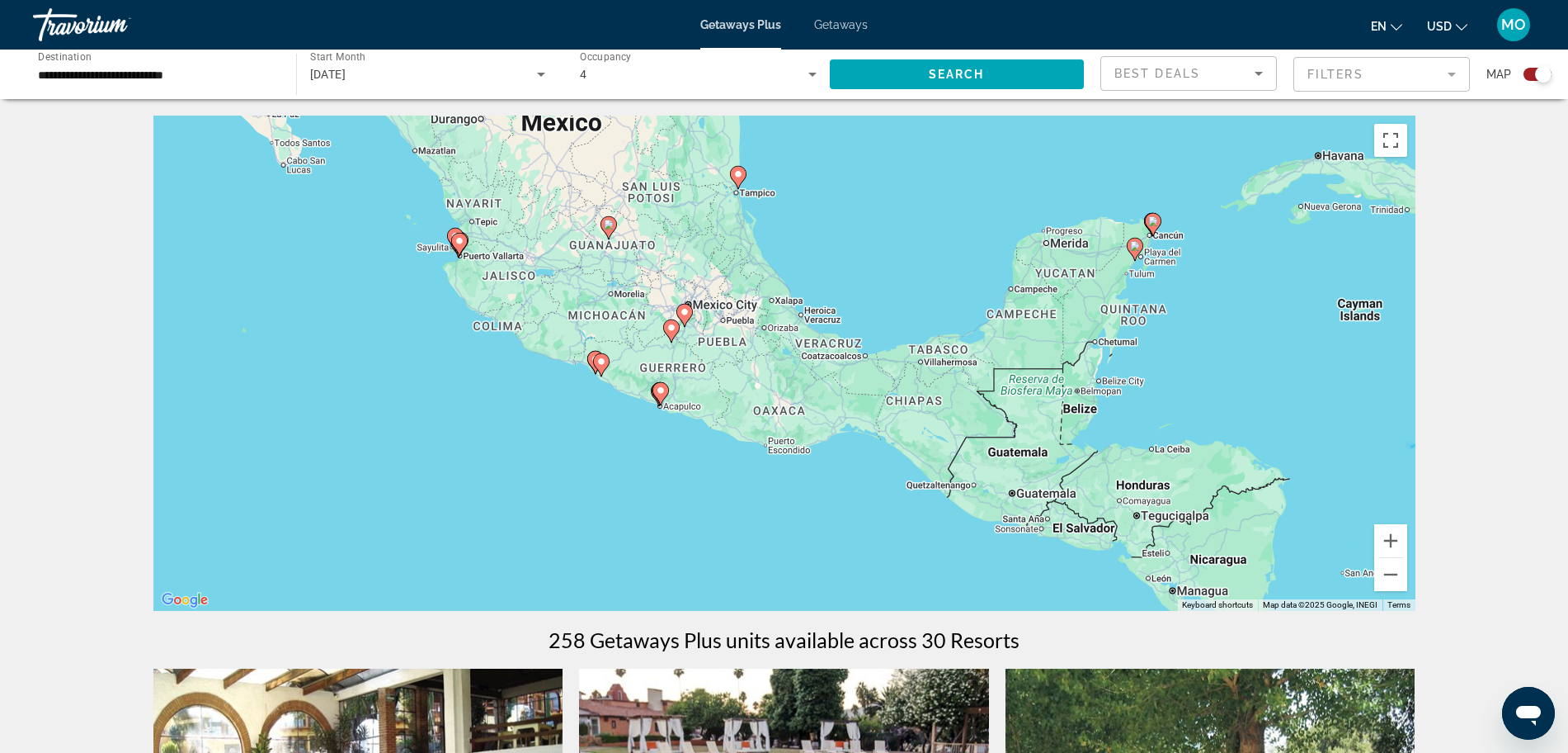
drag, startPoint x: 893, startPoint y: 305, endPoint x: 1027, endPoint y: 469, distance: 211.8
click at [1027, 469] on div "To activate drag with keyboard, press Alt + Enter. Once in keyboard drag state,…" at bounding box center [784, 363] width 1263 height 495
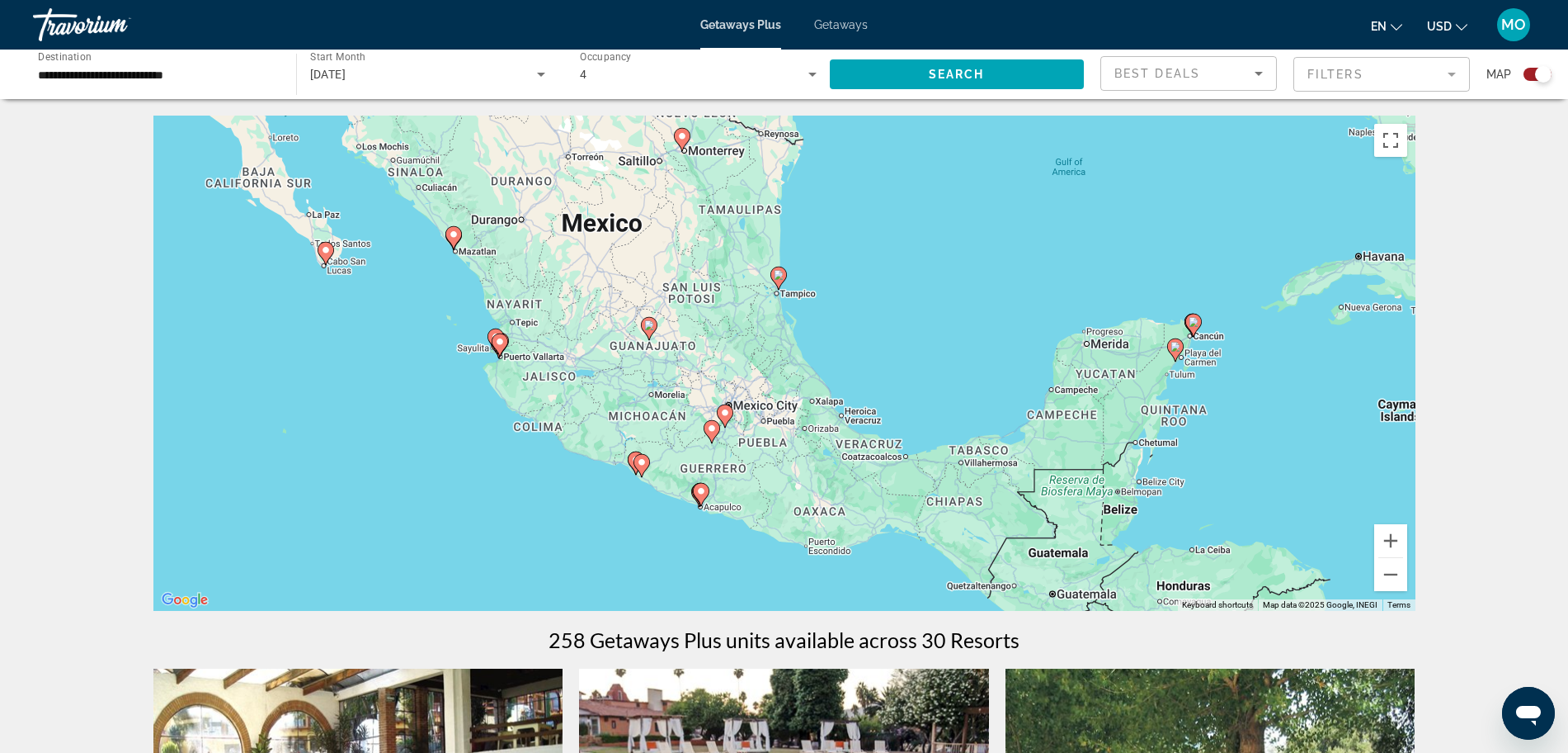
drag, startPoint x: 888, startPoint y: 367, endPoint x: 926, endPoint y: 448, distance: 89.5
click at [926, 448] on div "To activate drag with keyboard, press Alt + Enter. Once in keyboard drag state,…" at bounding box center [784, 363] width 1263 height 495
click at [1400, 543] on button "Zoom in" at bounding box center [1391, 540] width 33 height 33
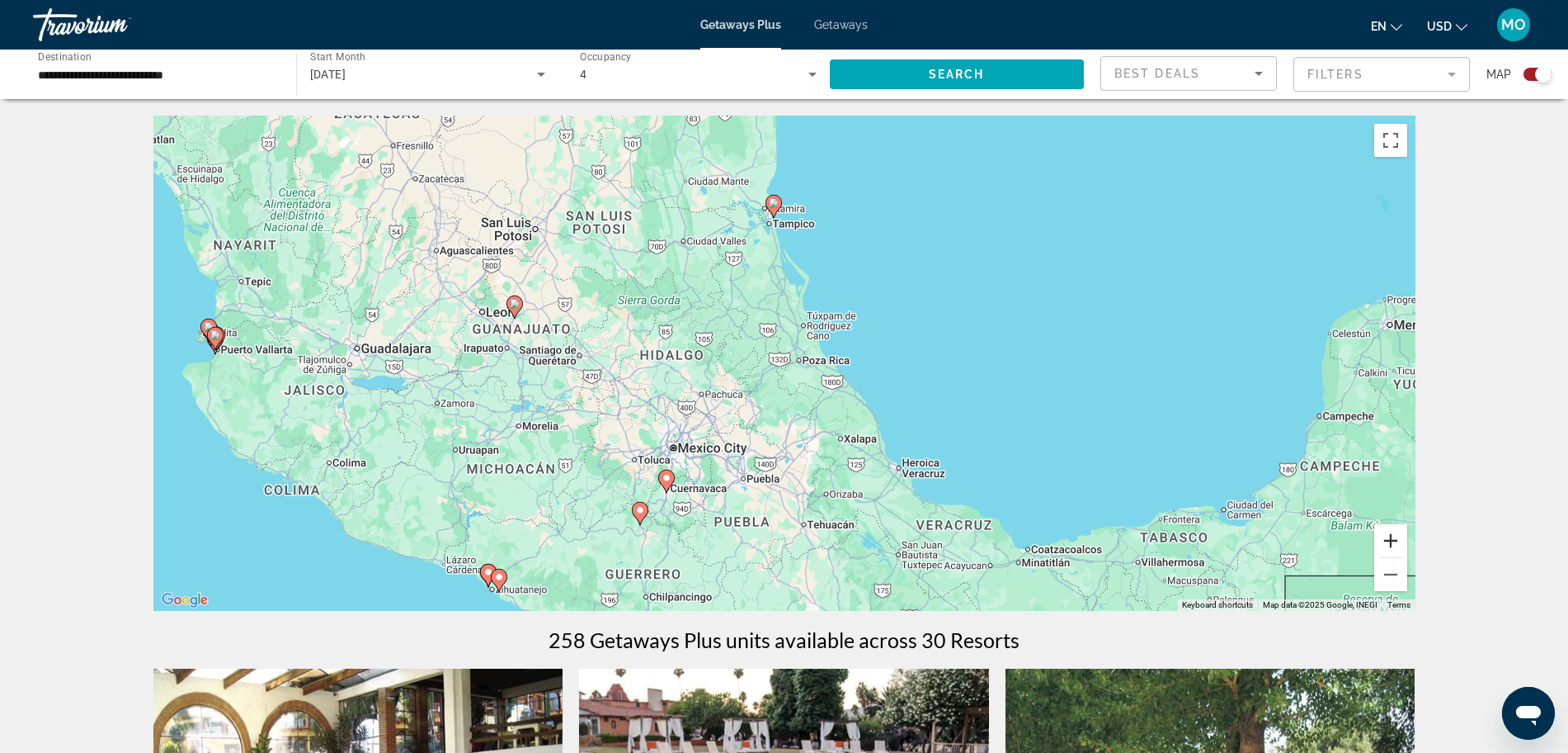
click at [1400, 543] on button "Zoom in" at bounding box center [1391, 540] width 33 height 33
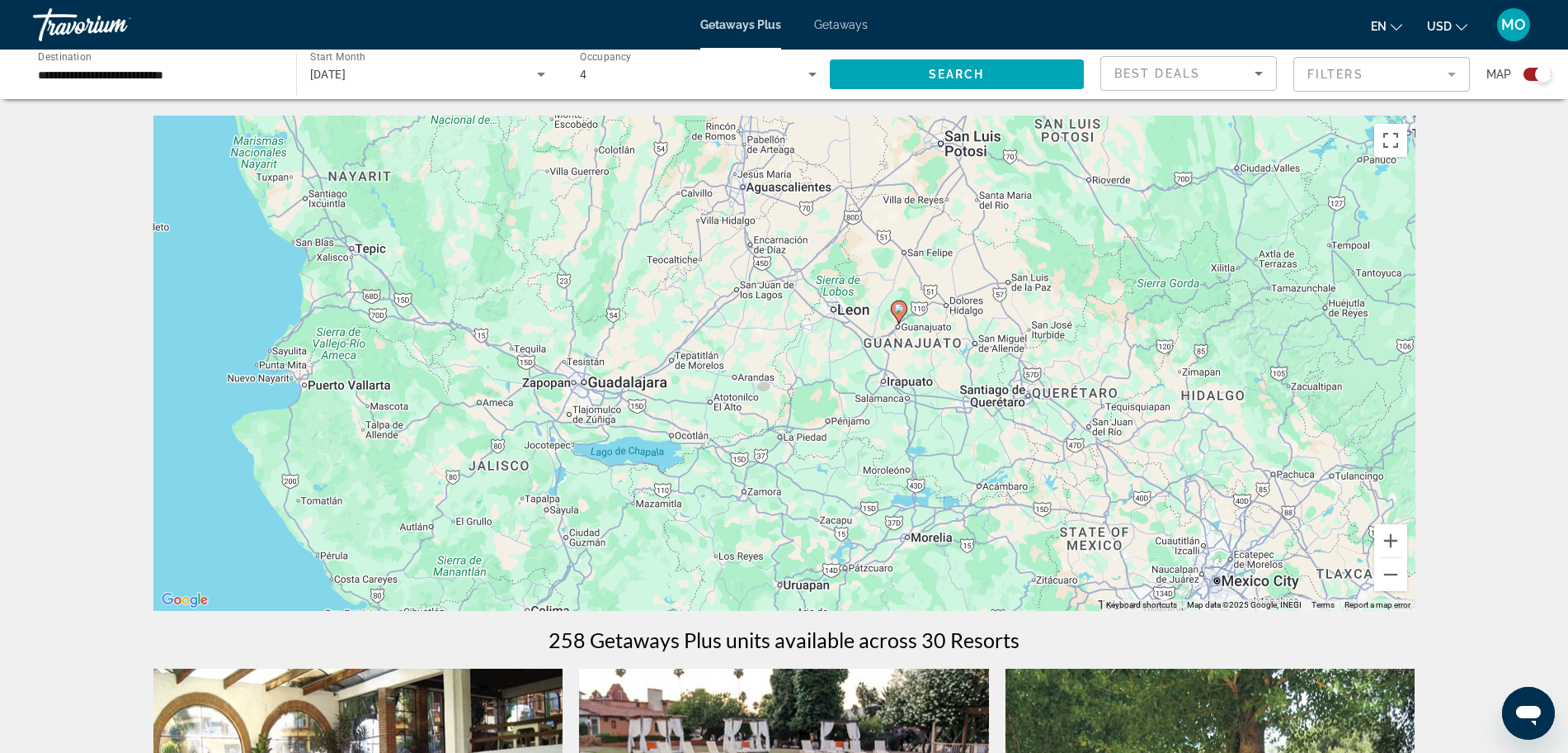
drag, startPoint x: 417, startPoint y: 306, endPoint x: 1076, endPoint y: 357, distance: 661.0
click at [1076, 357] on div "To activate drag with keyboard, press Alt + Enter. Once in keyboard drag state,…" at bounding box center [784, 363] width 1263 height 495
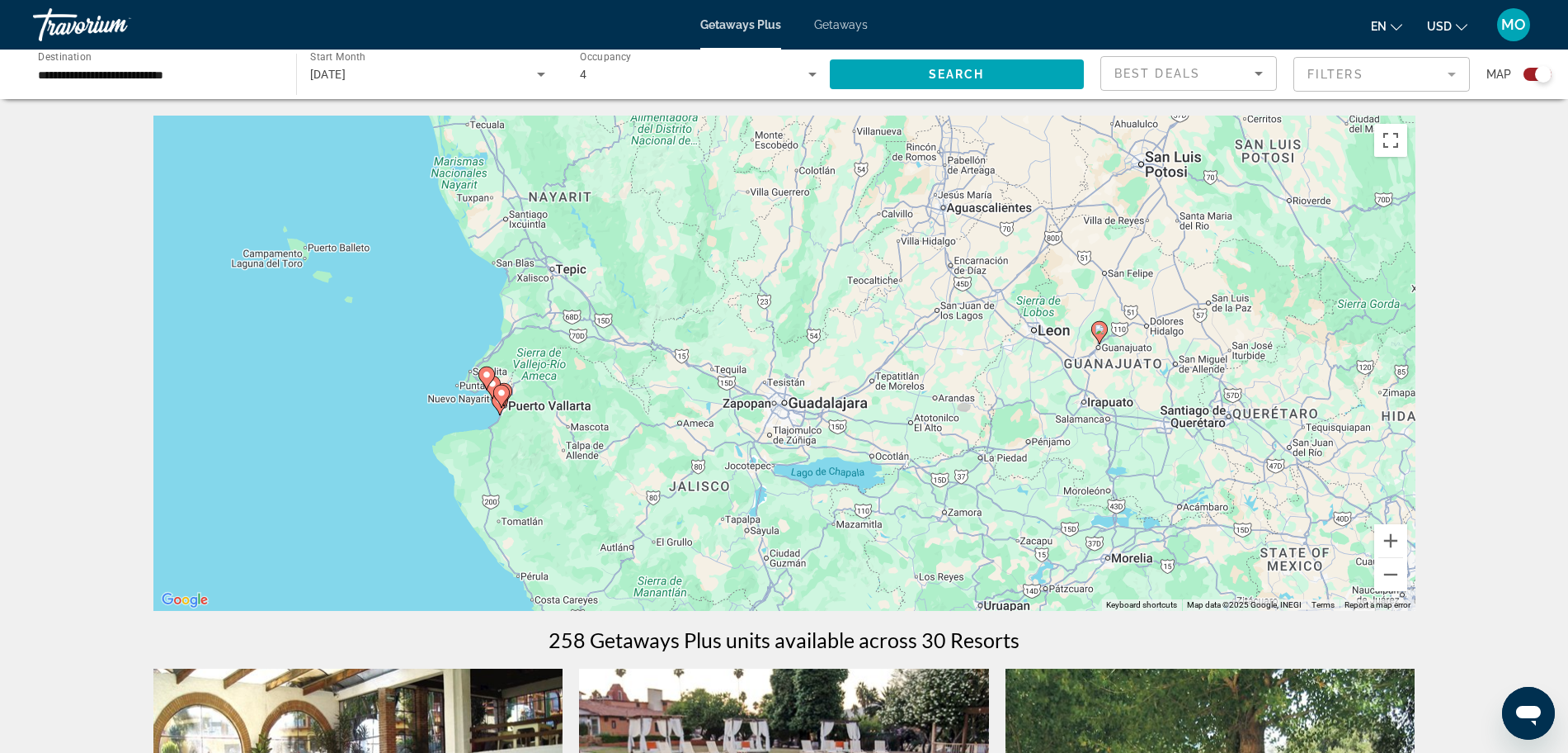
drag, startPoint x: 767, startPoint y: 385, endPoint x: 844, endPoint y: 390, distance: 77.2
click at [844, 390] on div "To activate drag with keyboard, press Alt + Enter. Once in keyboard drag state,…" at bounding box center [784, 363] width 1263 height 495
click at [1392, 541] on button "Zoom in" at bounding box center [1391, 540] width 33 height 33
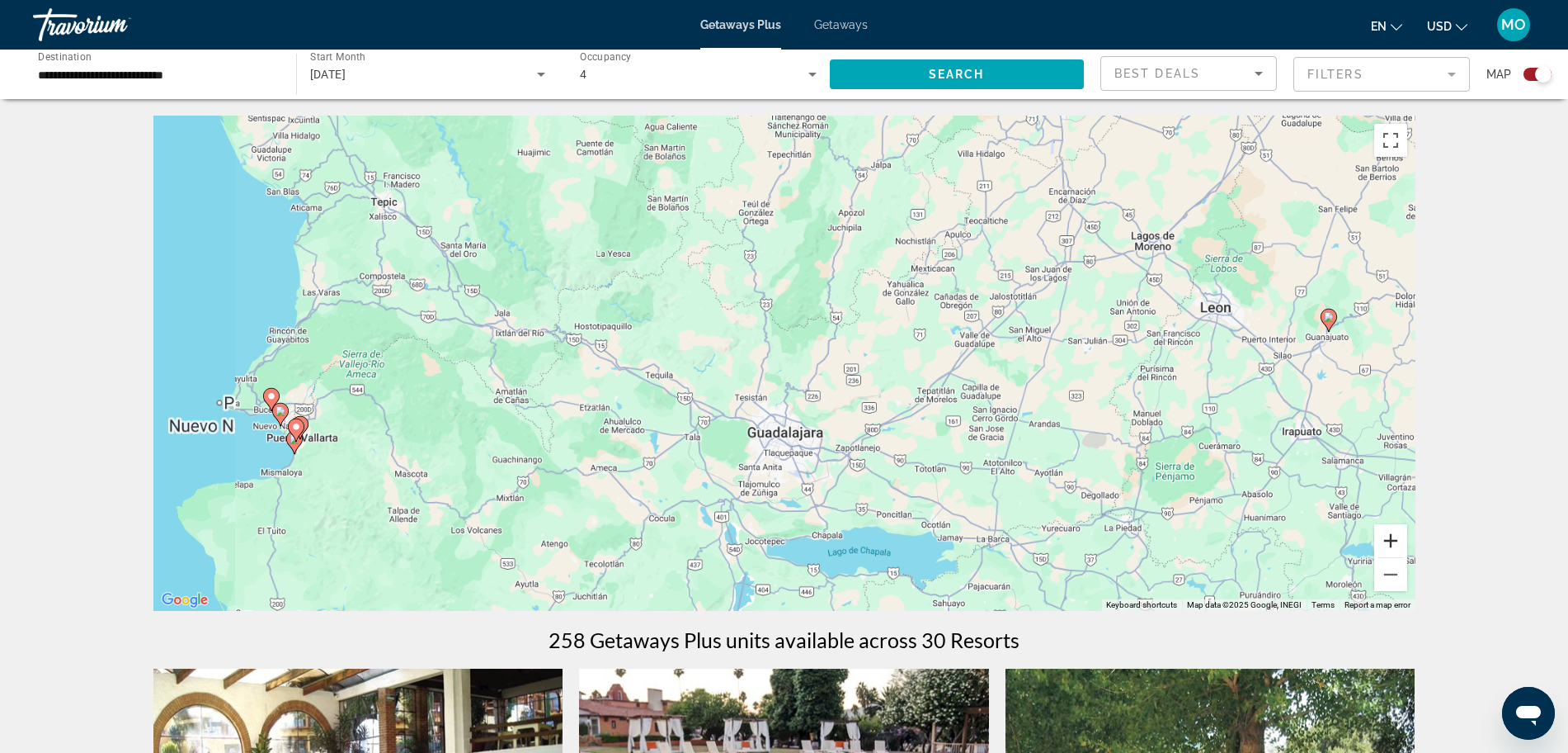
click at [1392, 541] on button "Zoom in" at bounding box center [1391, 540] width 33 height 33
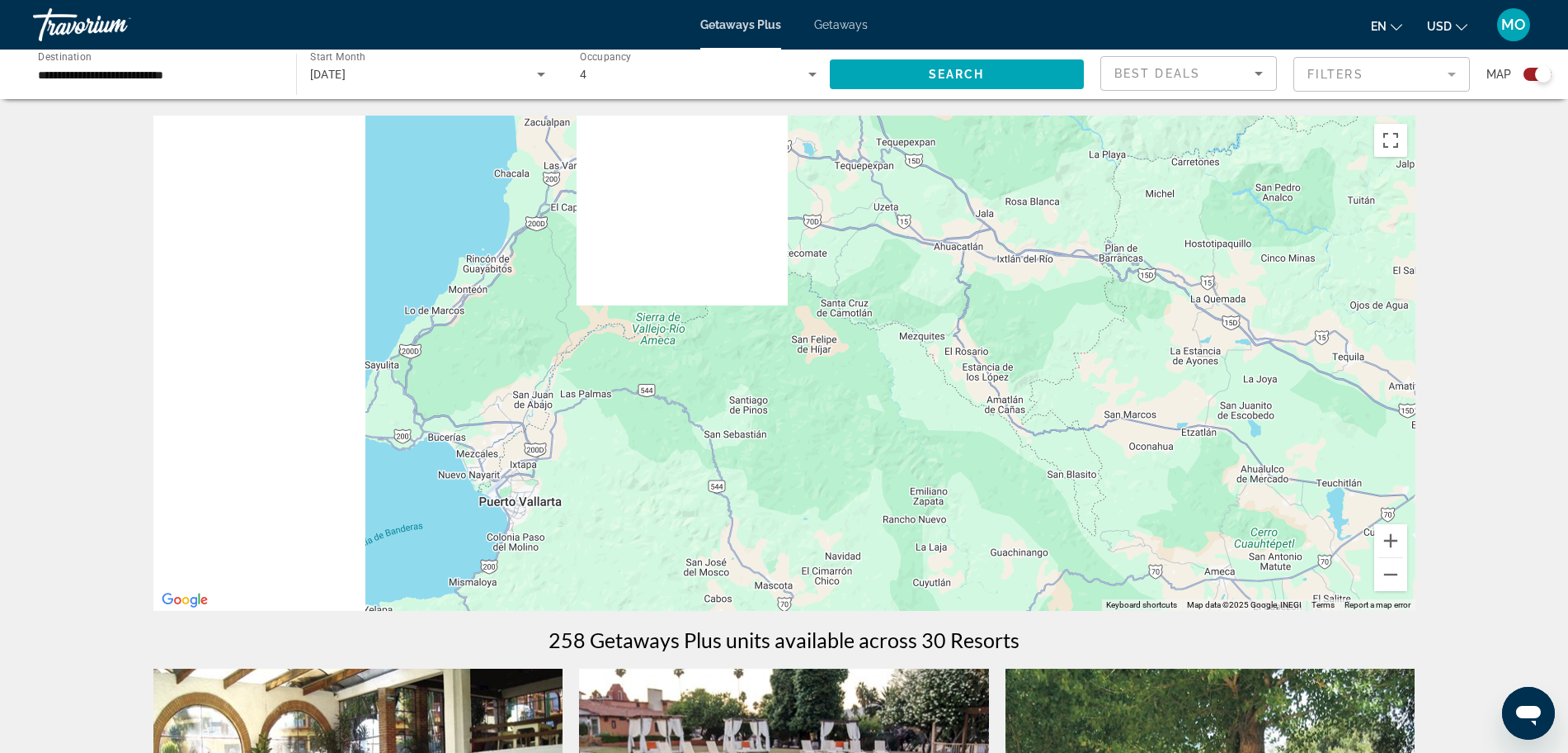
drag, startPoint x: 754, startPoint y: 433, endPoint x: 1198, endPoint y: 411, distance: 444.5
click at [1198, 411] on div "Main content" at bounding box center [784, 363] width 1263 height 495
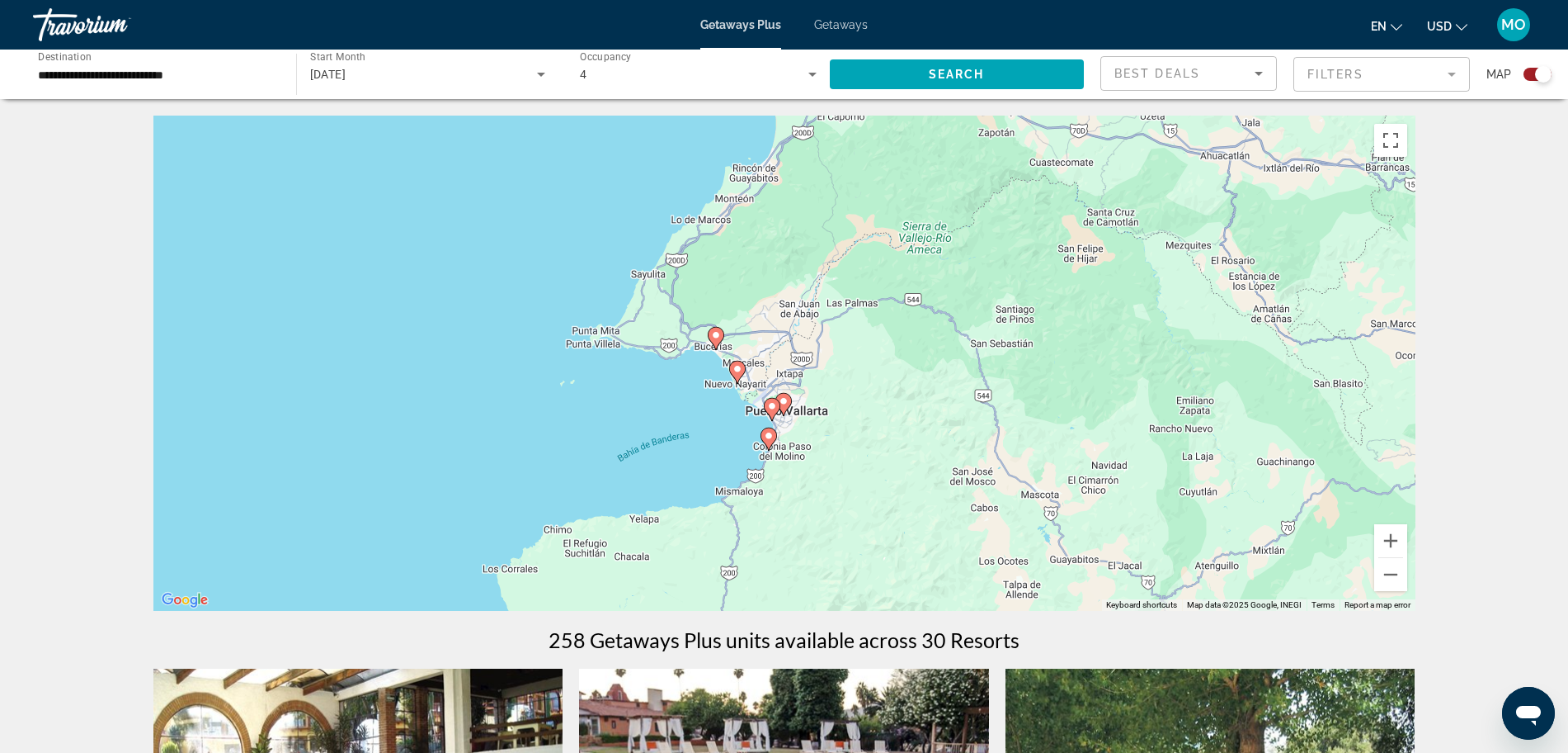
drag, startPoint x: 693, startPoint y: 498, endPoint x: 945, endPoint y: 412, distance: 266.3
click at [931, 412] on div "To activate drag with keyboard, press Alt + Enter. Once in keyboard drag state,…" at bounding box center [784, 363] width 1263 height 495
click at [1396, 535] on button "Zoom in" at bounding box center [1391, 540] width 33 height 33
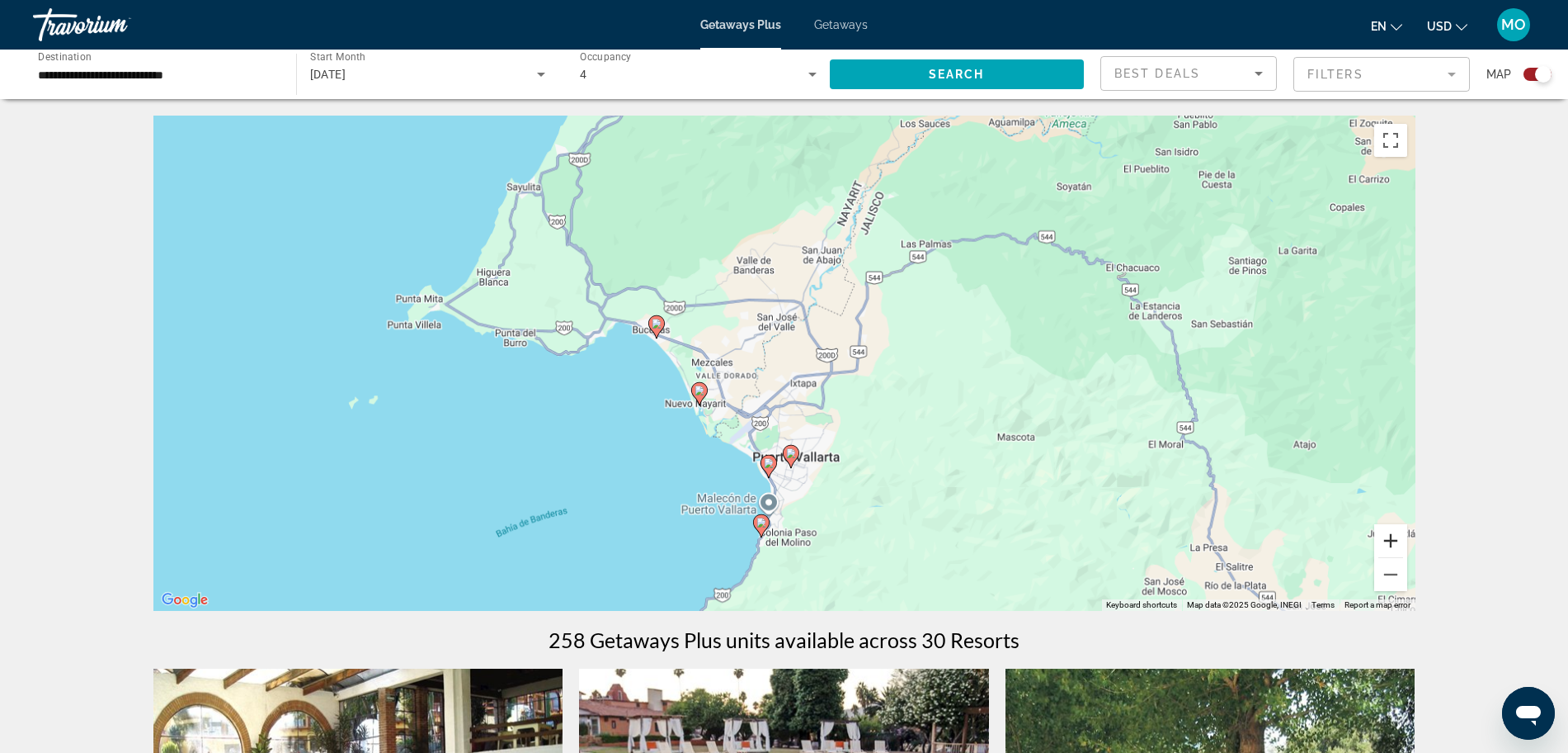
click at [1396, 535] on button "Zoom in" at bounding box center [1391, 540] width 33 height 33
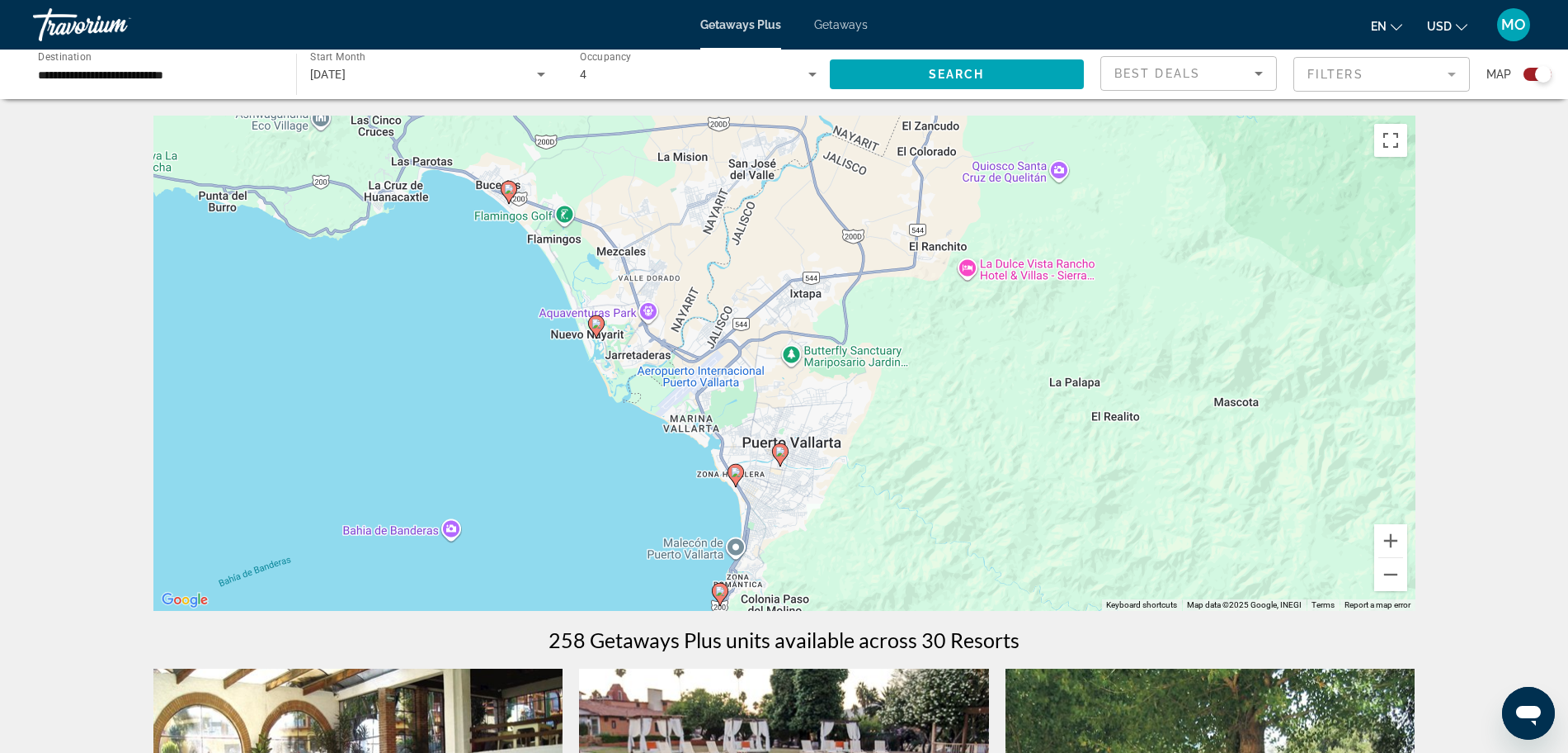
drag, startPoint x: 993, startPoint y: 520, endPoint x: 975, endPoint y: 402, distance: 119.4
click at [975, 402] on div "To activate drag with keyboard, press Alt + Enter. Once in keyboard drag state,…" at bounding box center [784, 363] width 1263 height 495
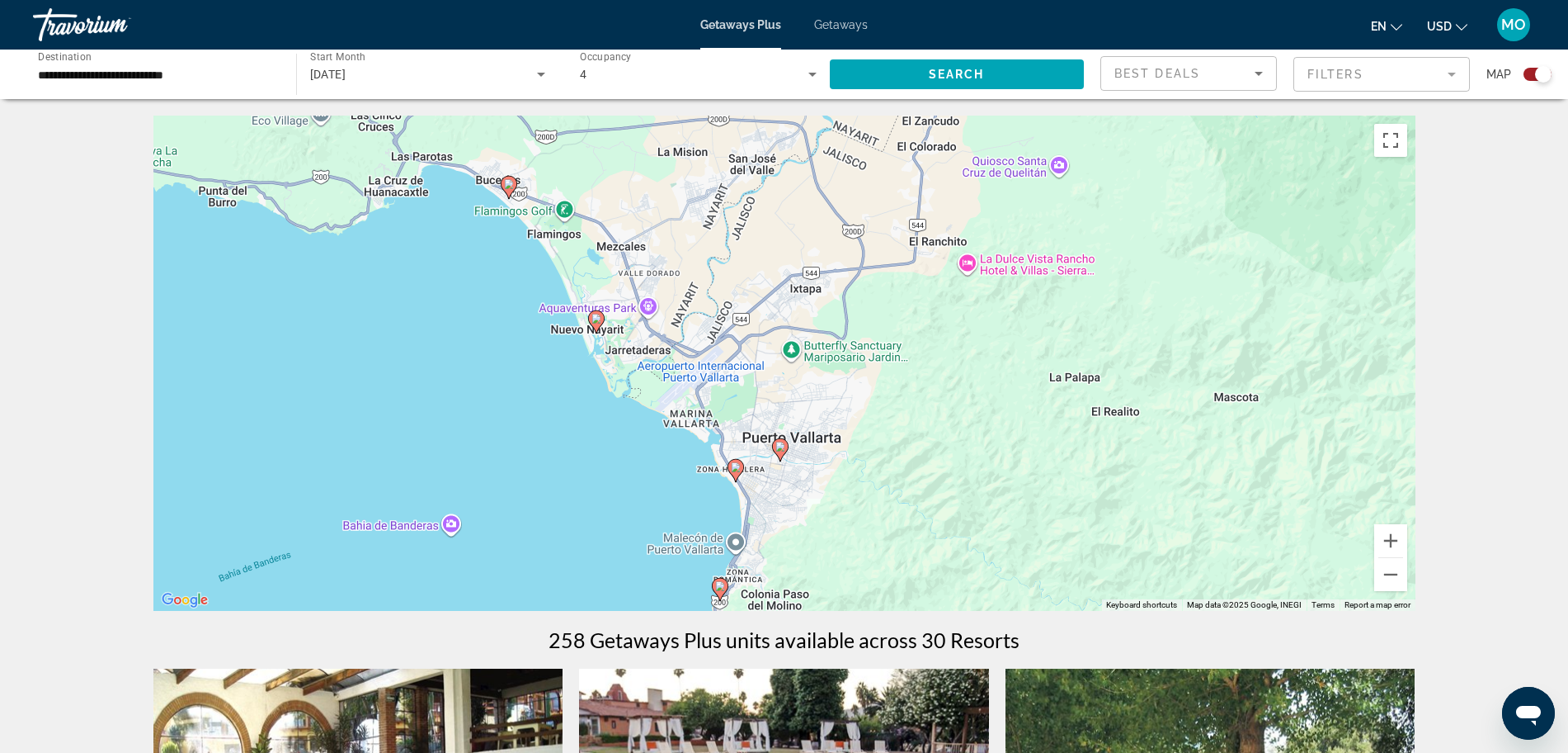
click at [504, 186] on icon "Main content" at bounding box center [508, 187] width 15 height 21
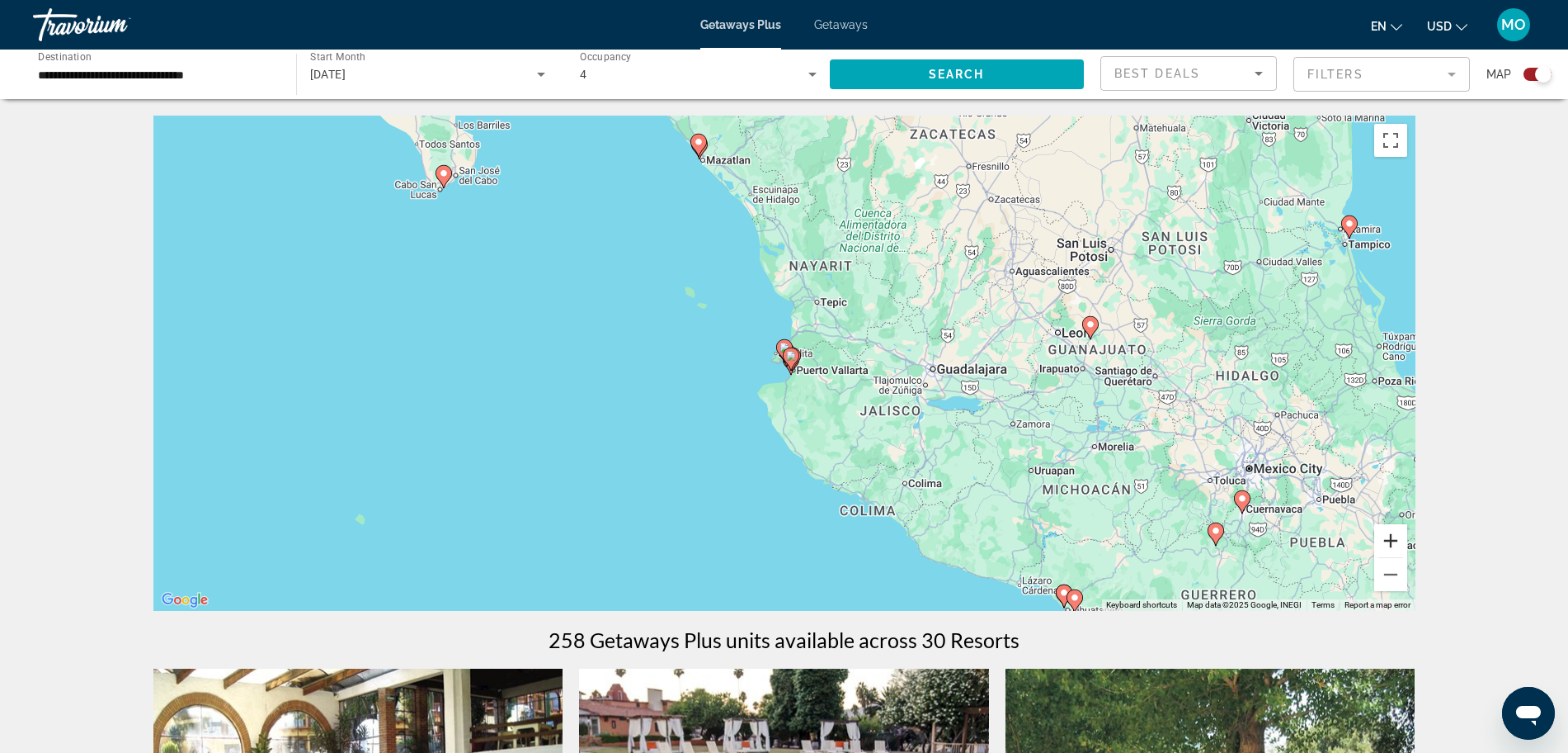
click at [1394, 540] on button "Zoom in" at bounding box center [1391, 540] width 33 height 33
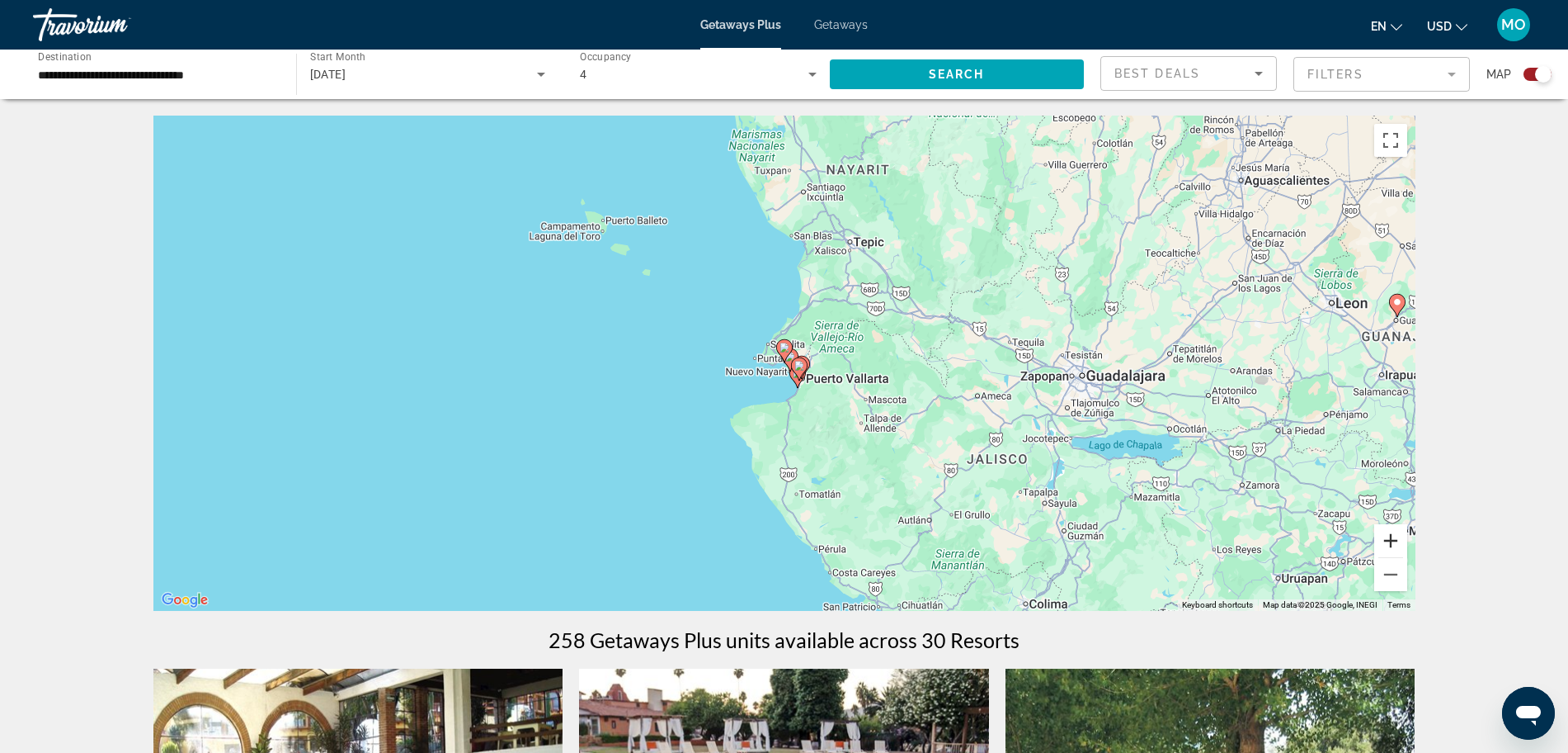
click at [1394, 540] on button "Zoom in" at bounding box center [1391, 540] width 33 height 33
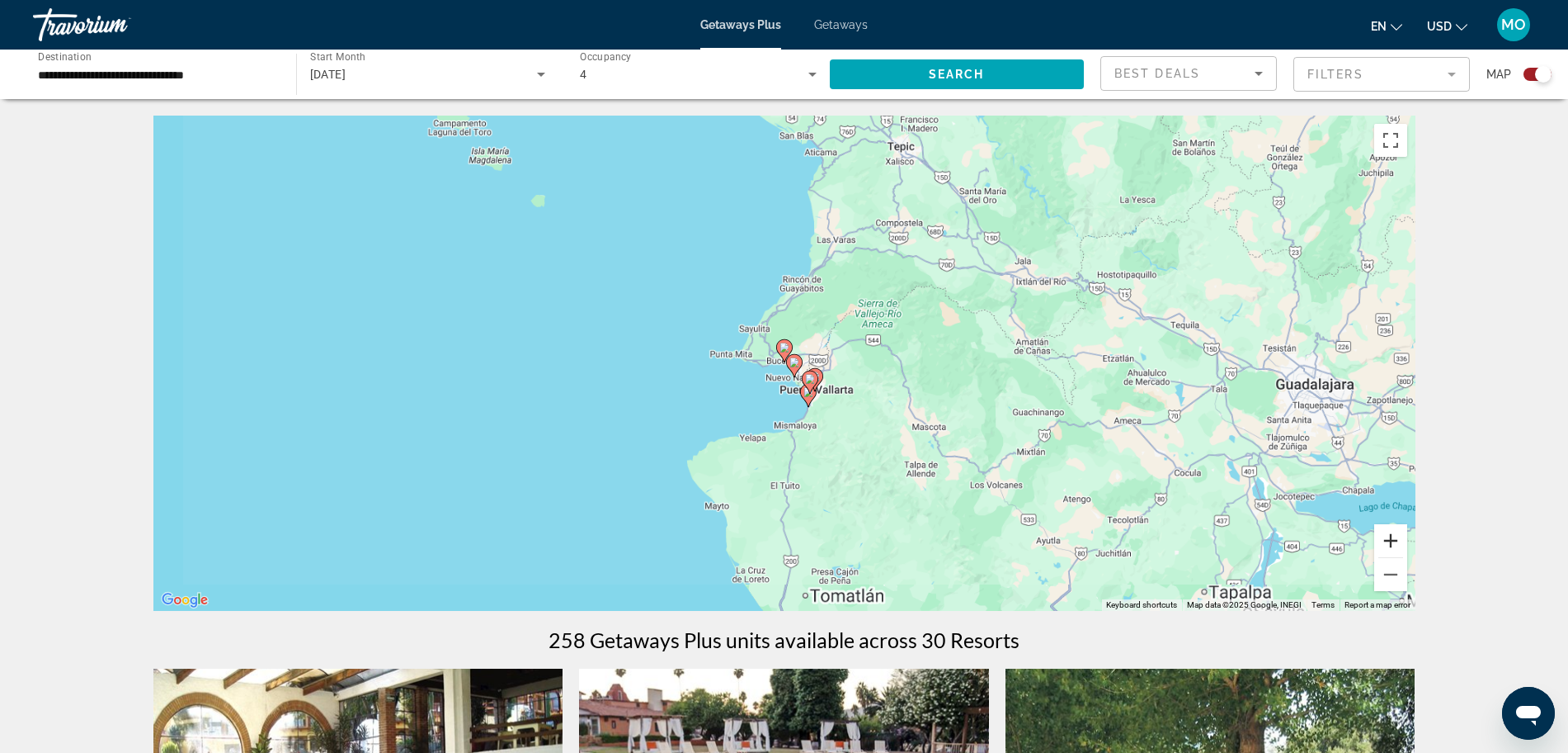
click at [1394, 540] on button "Zoom in" at bounding box center [1391, 540] width 33 height 33
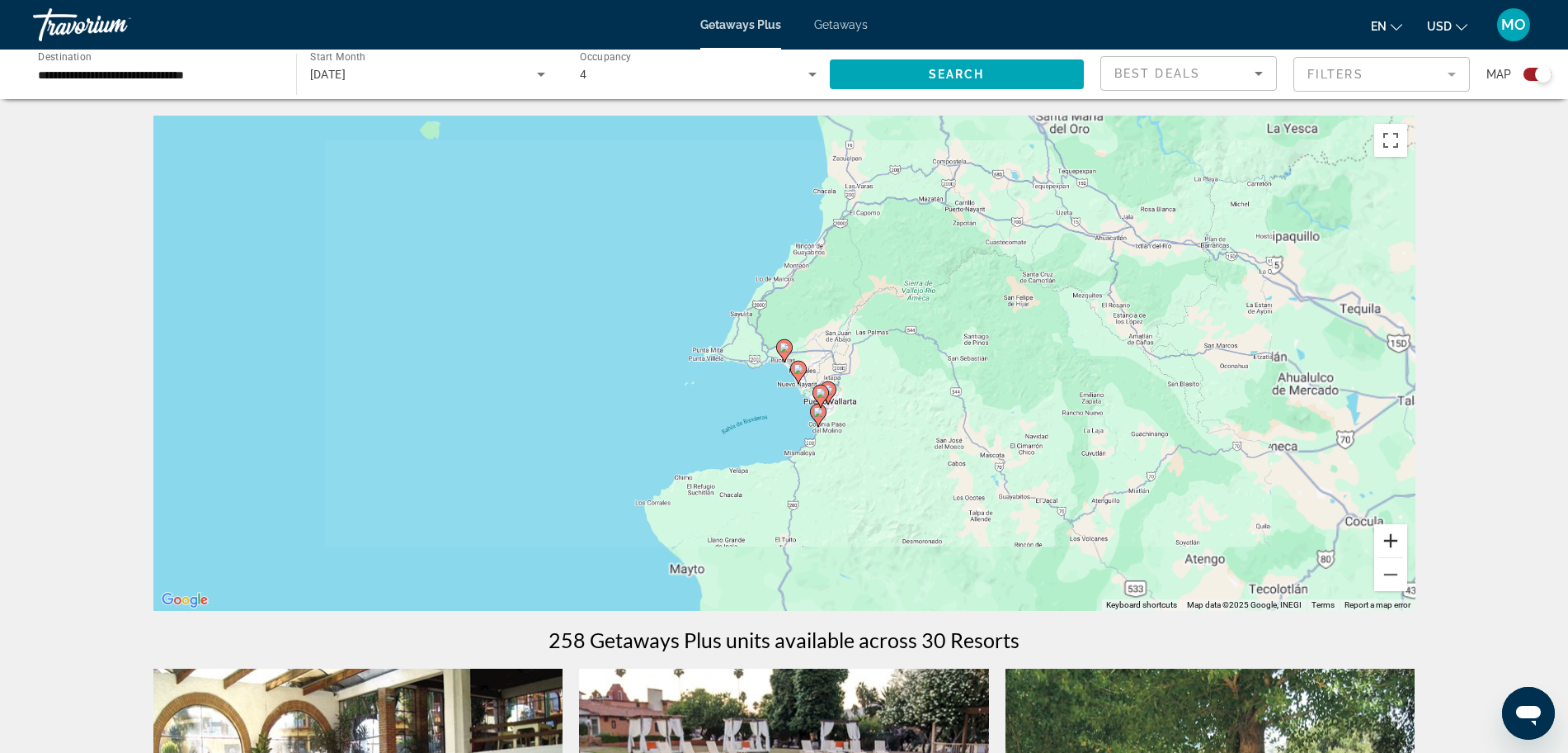
click at [1394, 540] on button "Zoom in" at bounding box center [1391, 540] width 33 height 33
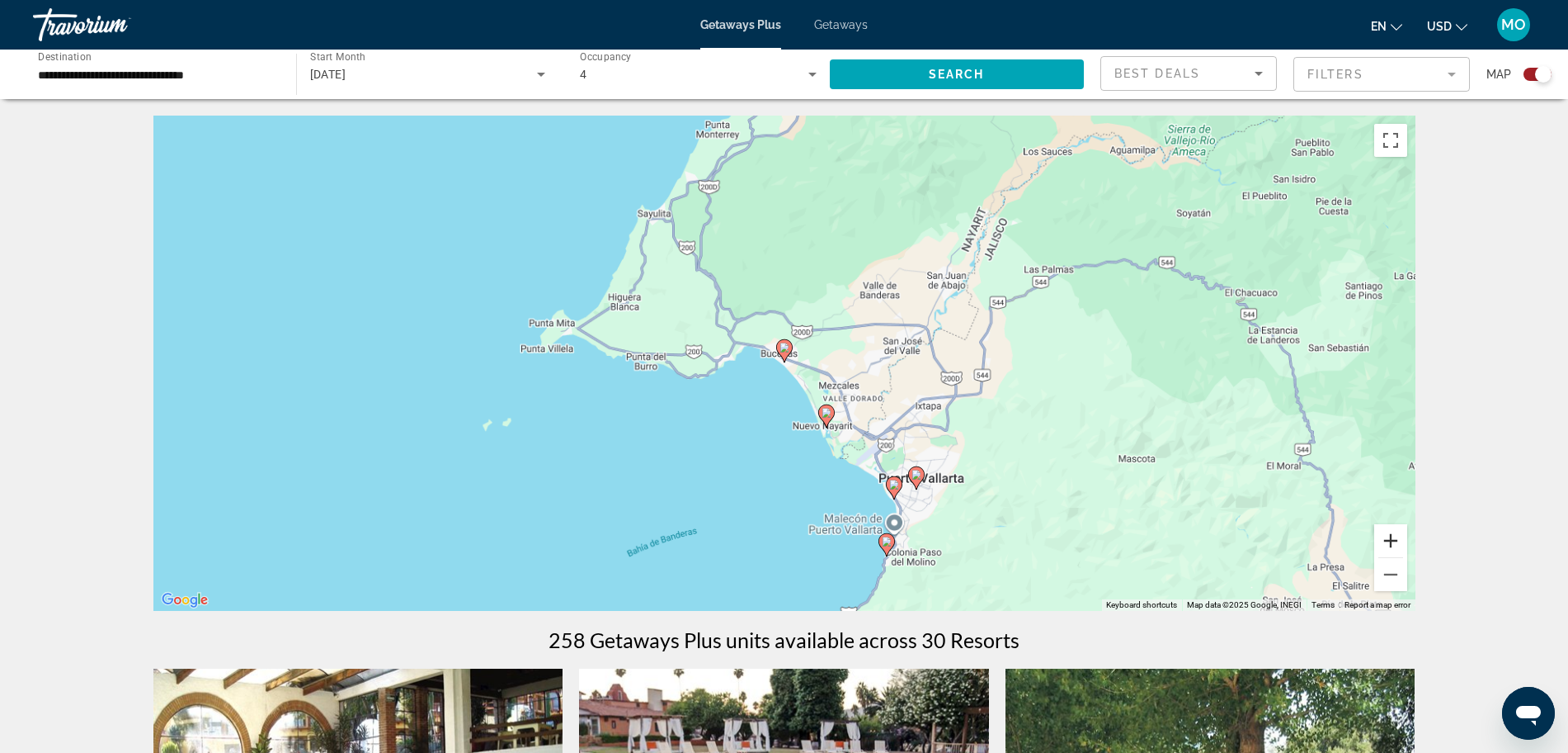
click at [1394, 540] on button "Zoom in" at bounding box center [1391, 540] width 33 height 33
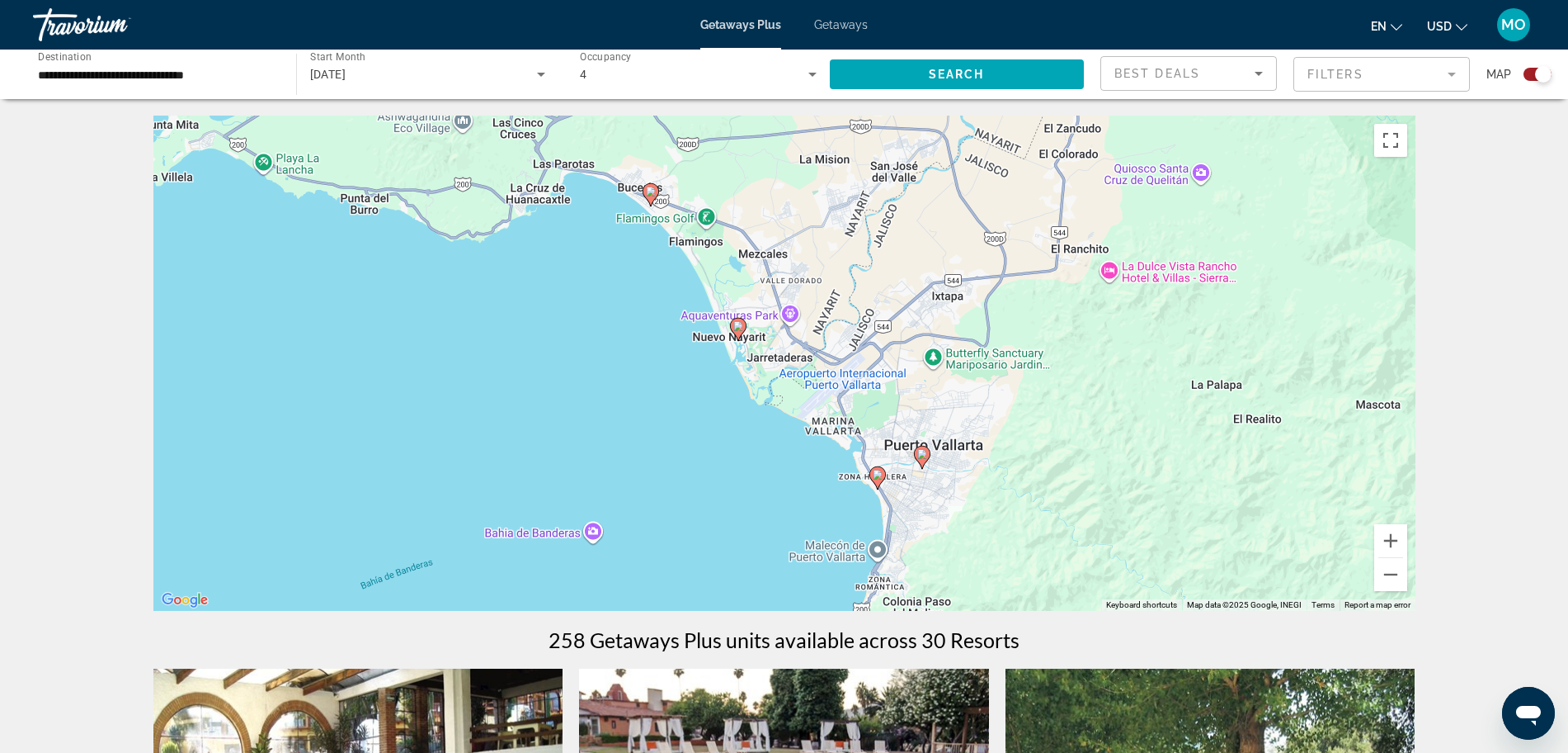
drag, startPoint x: 1206, startPoint y: 525, endPoint x: 1053, endPoint y: 322, distance: 254.2
click at [1053, 322] on div "To activate drag with keyboard, press Alt + Enter. Once in keyboard drag state,…" at bounding box center [784, 363] width 1263 height 495
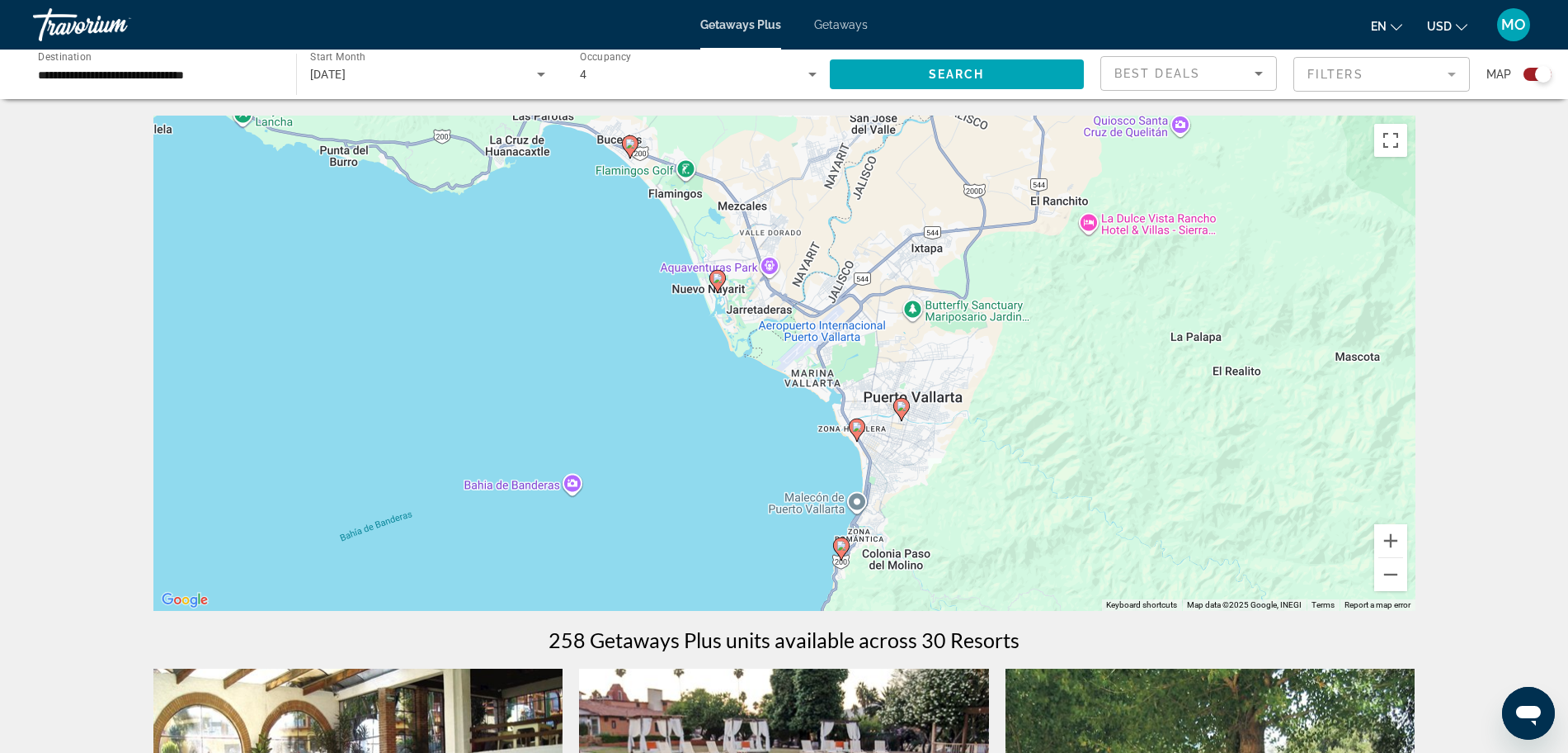
click at [635, 148] on icon "Main content" at bounding box center [629, 147] width 15 height 21
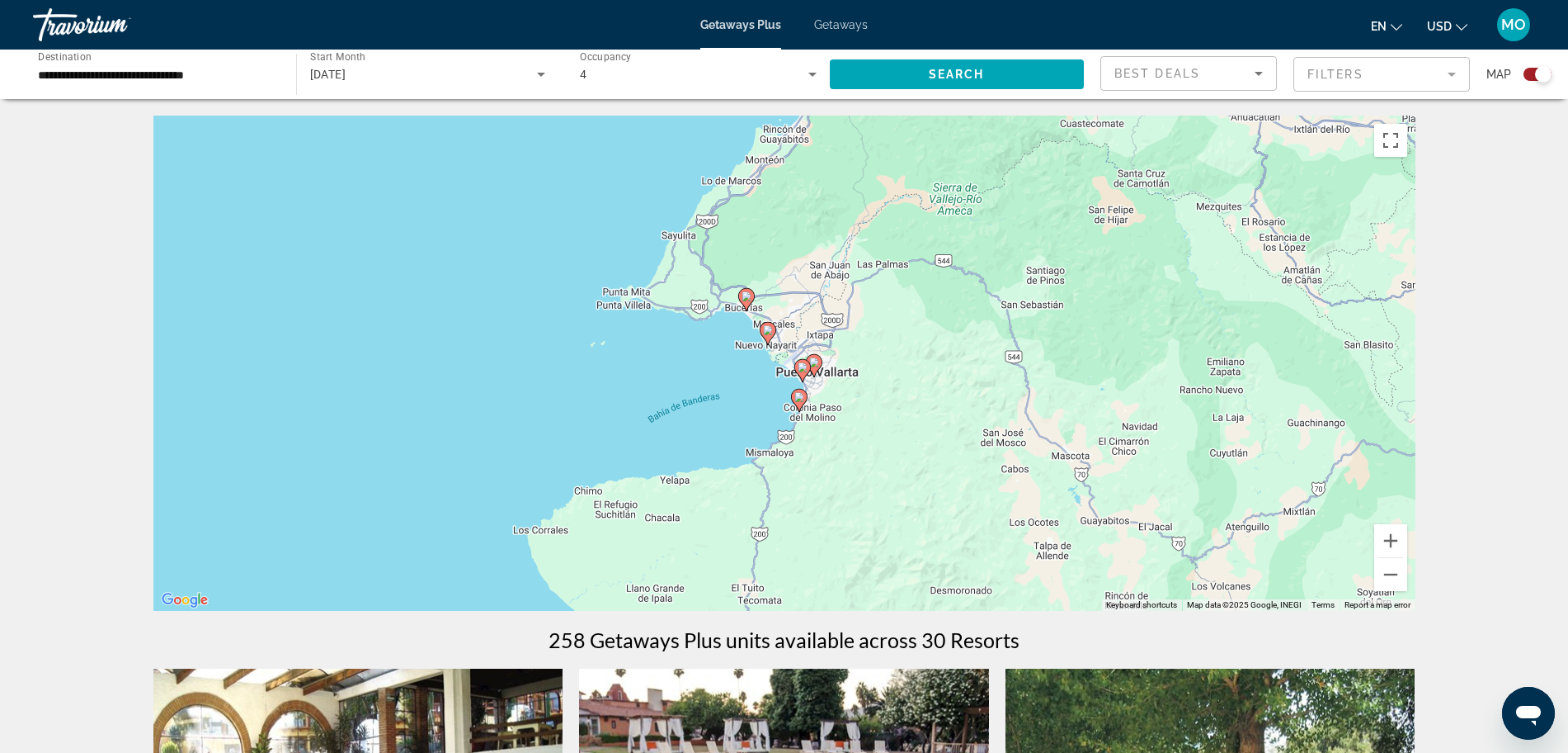
click at [746, 297] on image "Main content" at bounding box center [746, 296] width 10 height 10
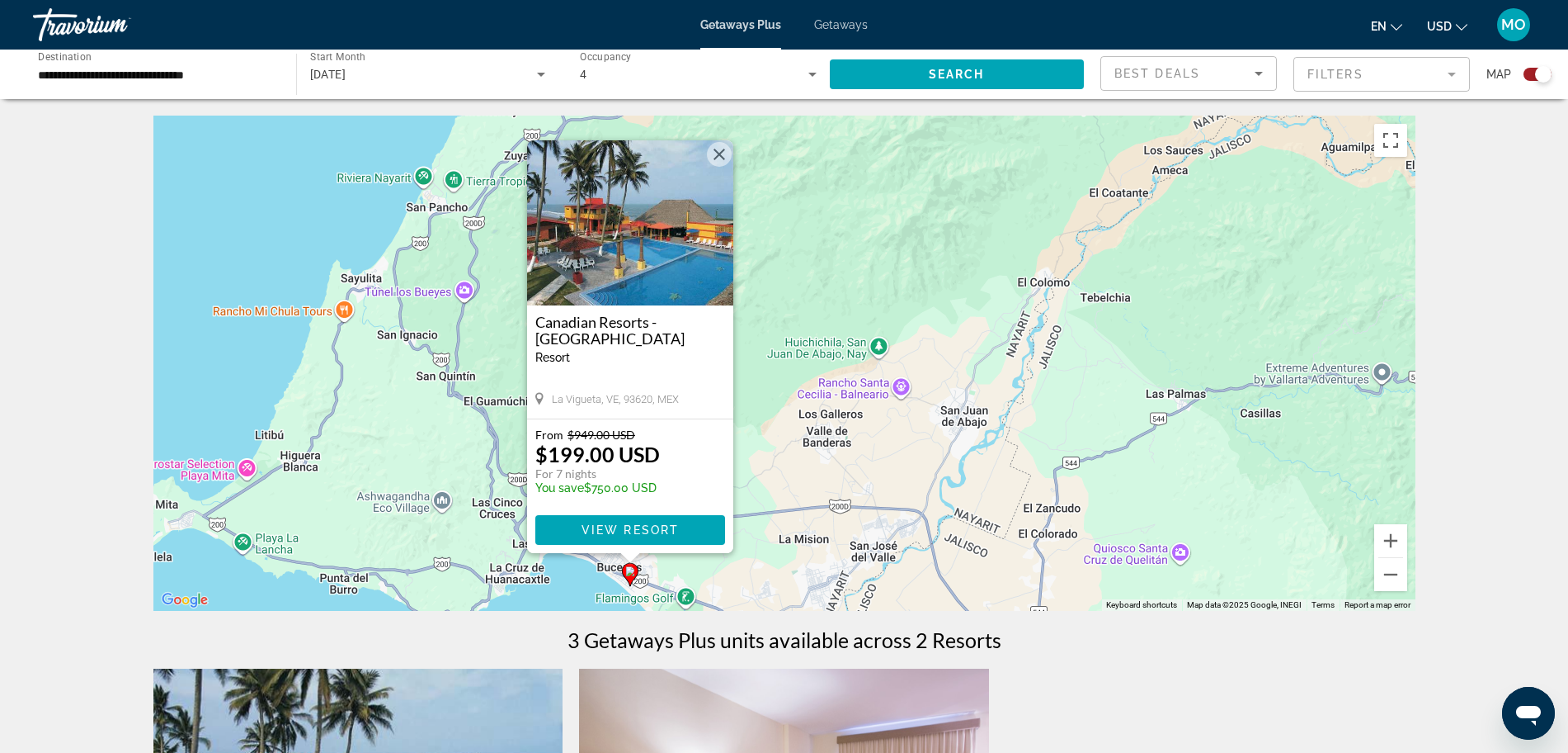
click at [716, 157] on button "Close" at bounding box center [719, 154] width 25 height 25
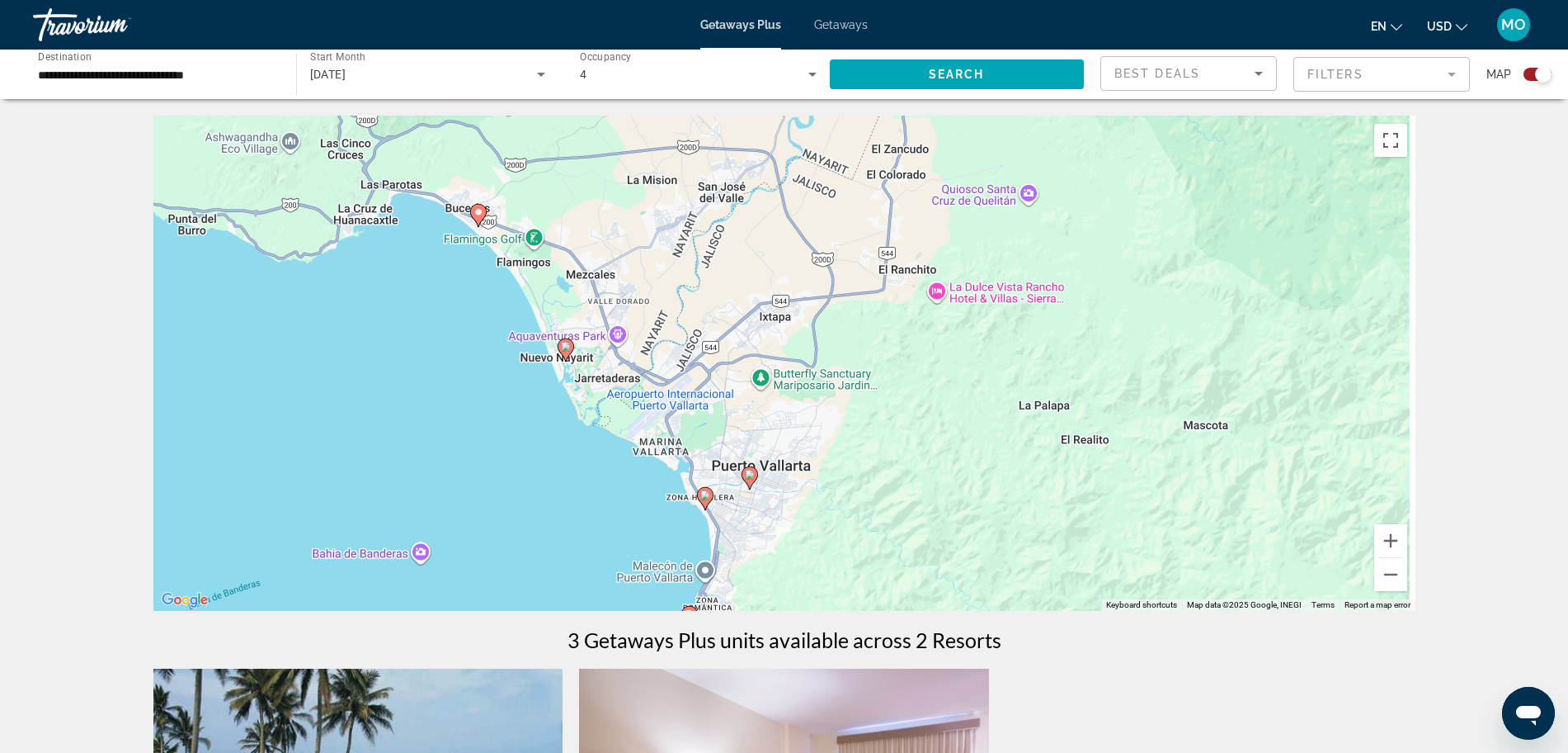
drag, startPoint x: 824, startPoint y: 377, endPoint x: 688, endPoint y: 58, distance: 346.8
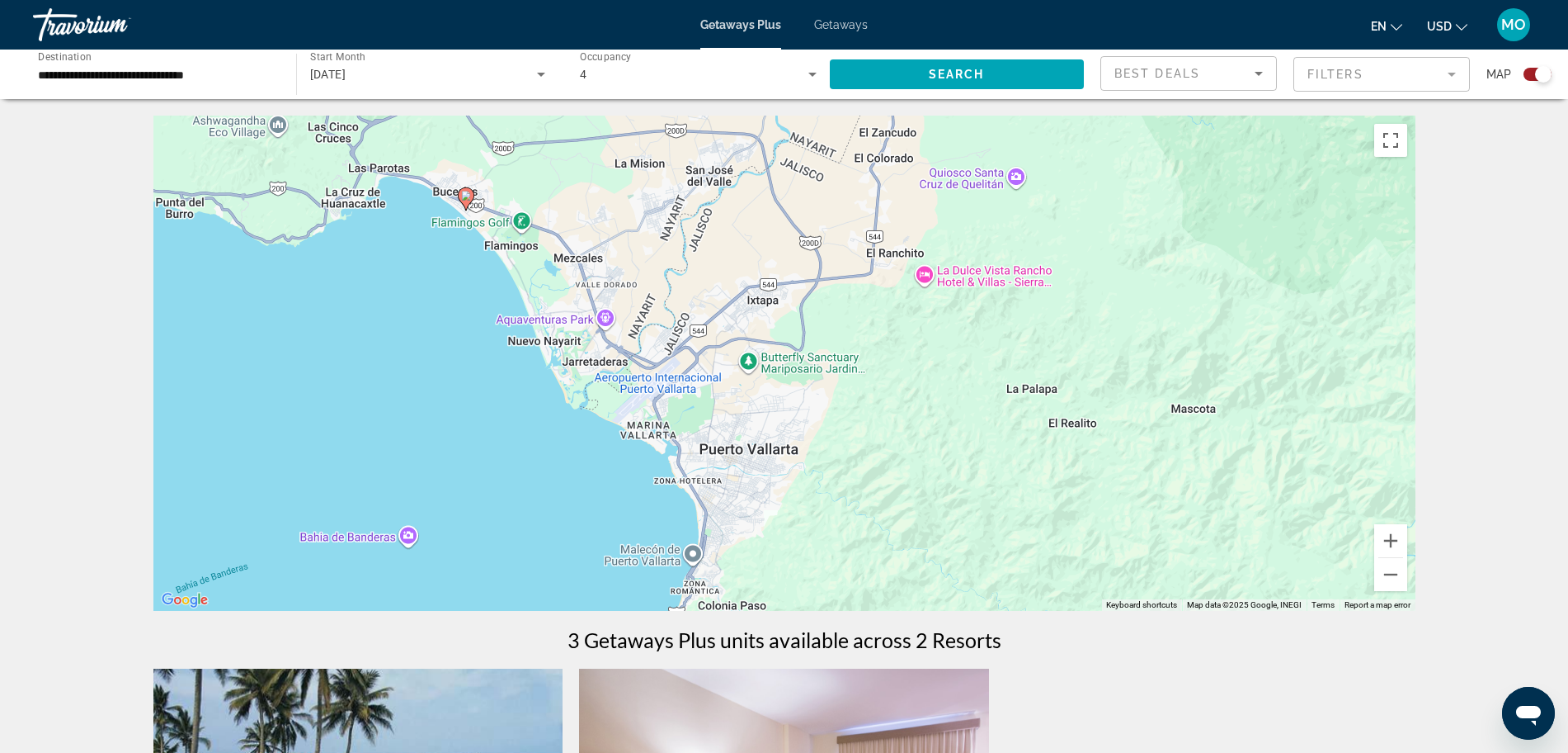
click at [558, 332] on div "To activate drag with keyboard, press Alt + Enter. Once in keyboard drag state,…" at bounding box center [784, 363] width 1263 height 495
click at [1405, 539] on button "Zoom in" at bounding box center [1391, 540] width 33 height 33
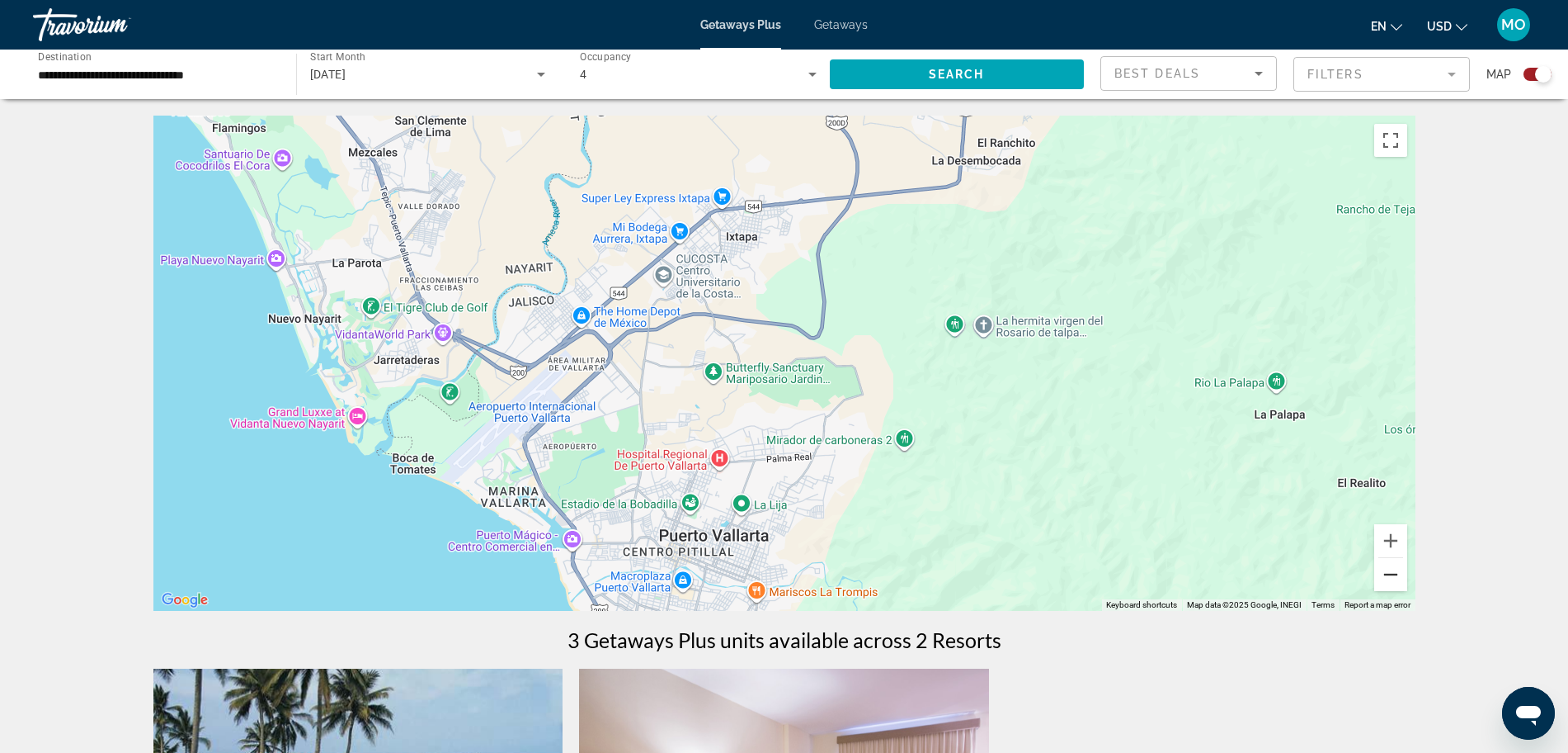
click at [1395, 578] on button "Zoom out" at bounding box center [1391, 574] width 33 height 33
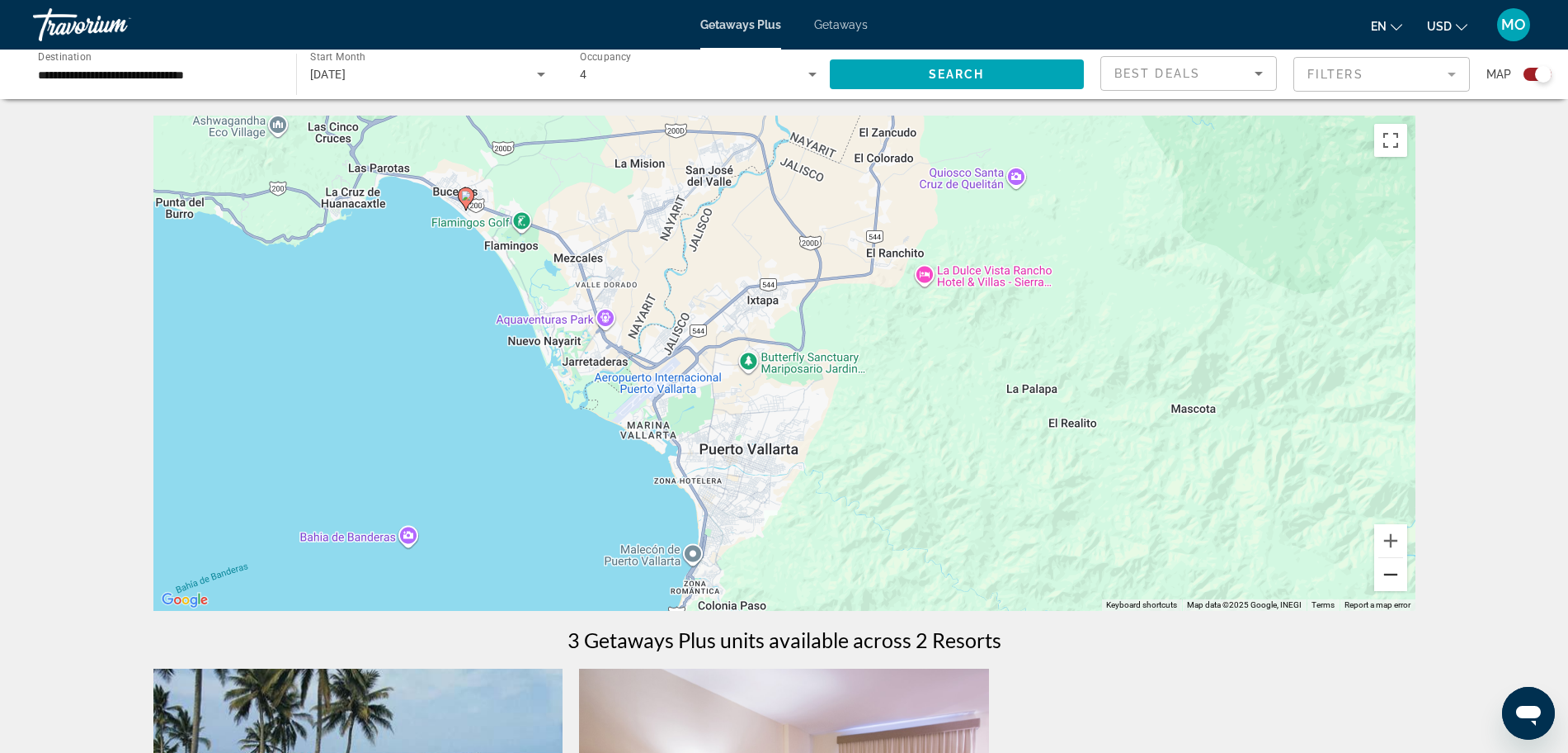
click at [1395, 578] on button "Zoom out" at bounding box center [1391, 574] width 33 height 33
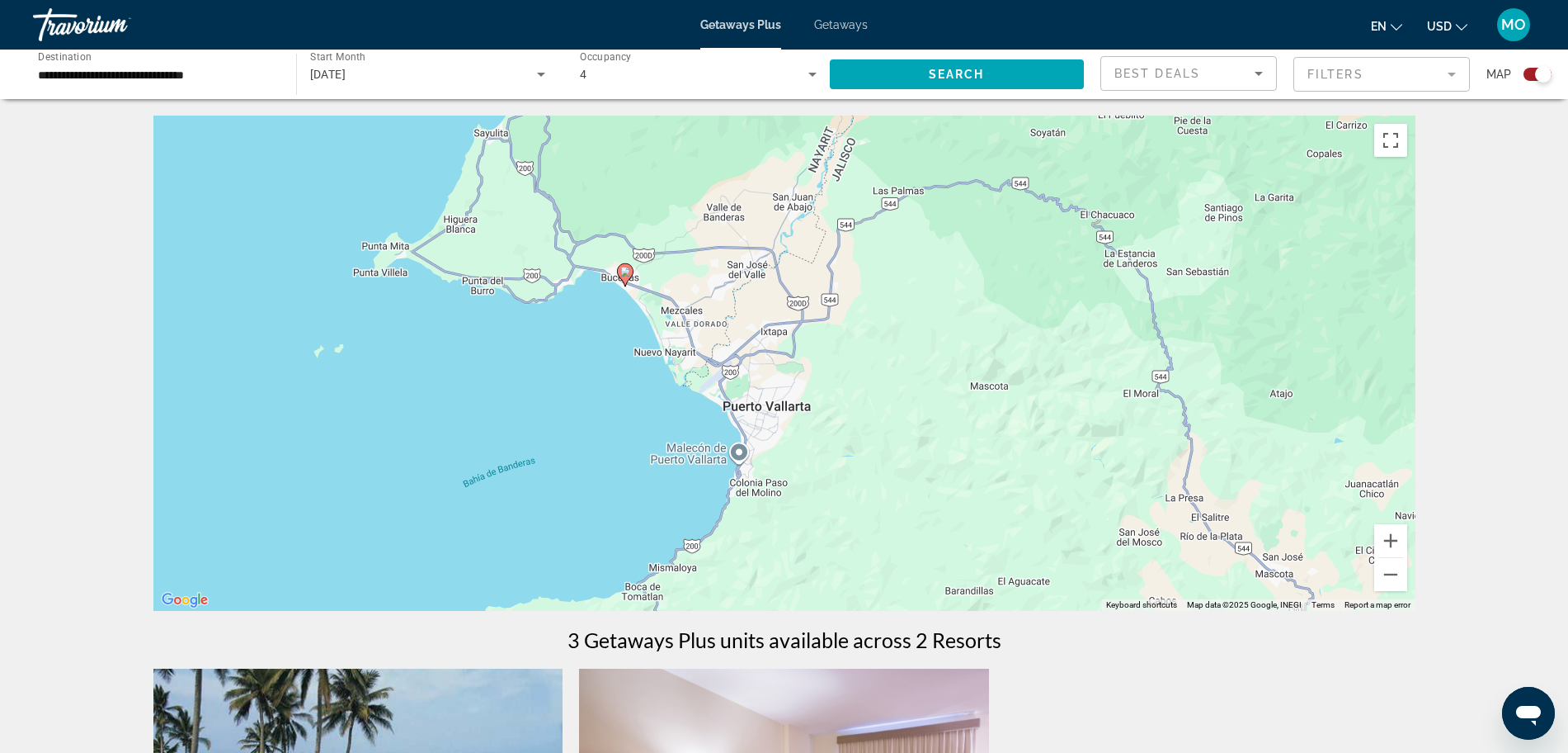
click at [125, 72] on input "**********" at bounding box center [156, 75] width 236 height 19
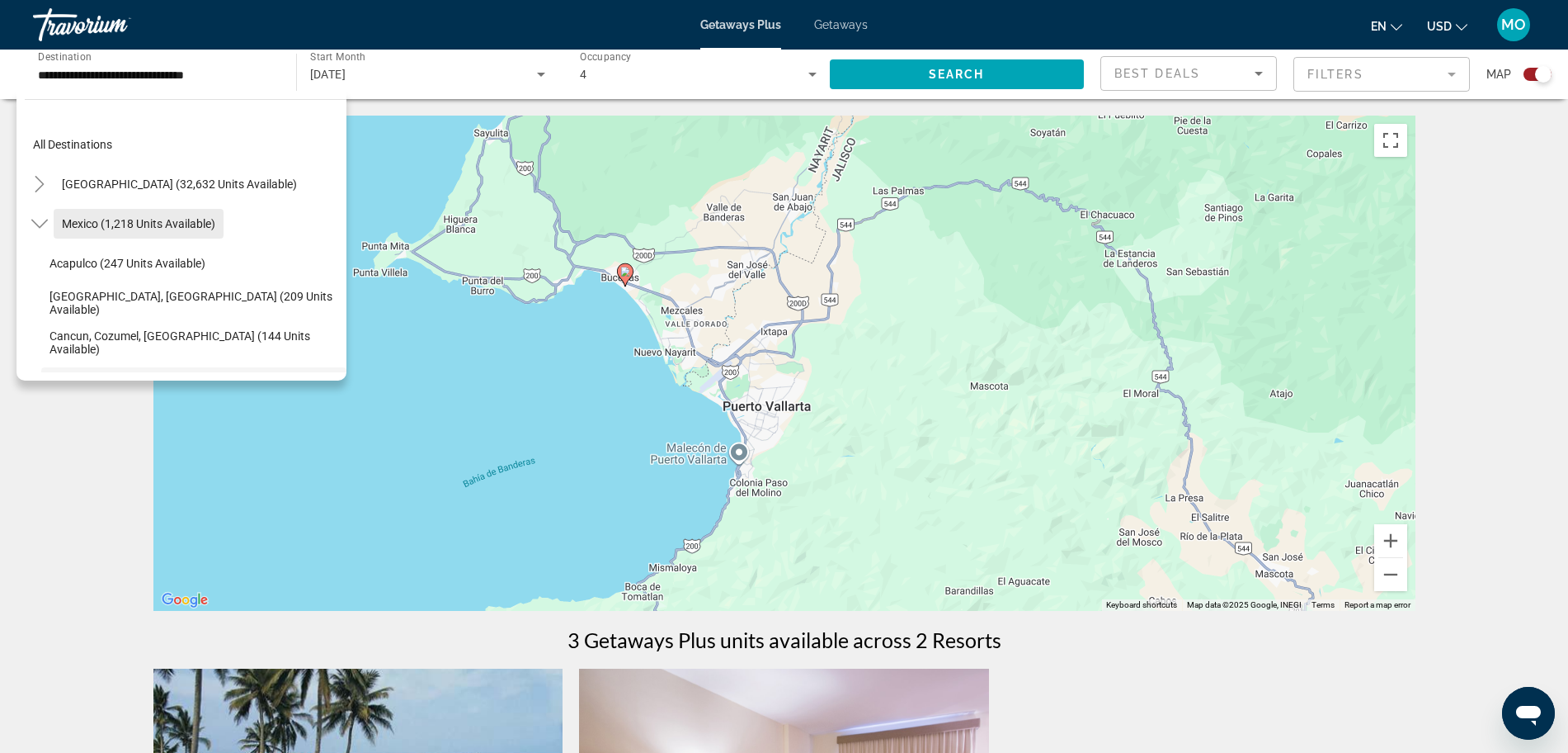
drag, startPoint x: 160, startPoint y: 322, endPoint x: 163, endPoint y: 232, distance: 90.0
click at [163, 232] on li "[GEOGRAPHIC_DATA] (1,218 units available) [GEOGRAPHIC_DATA] (247 units availabl…" at bounding box center [185, 422] width 322 height 436
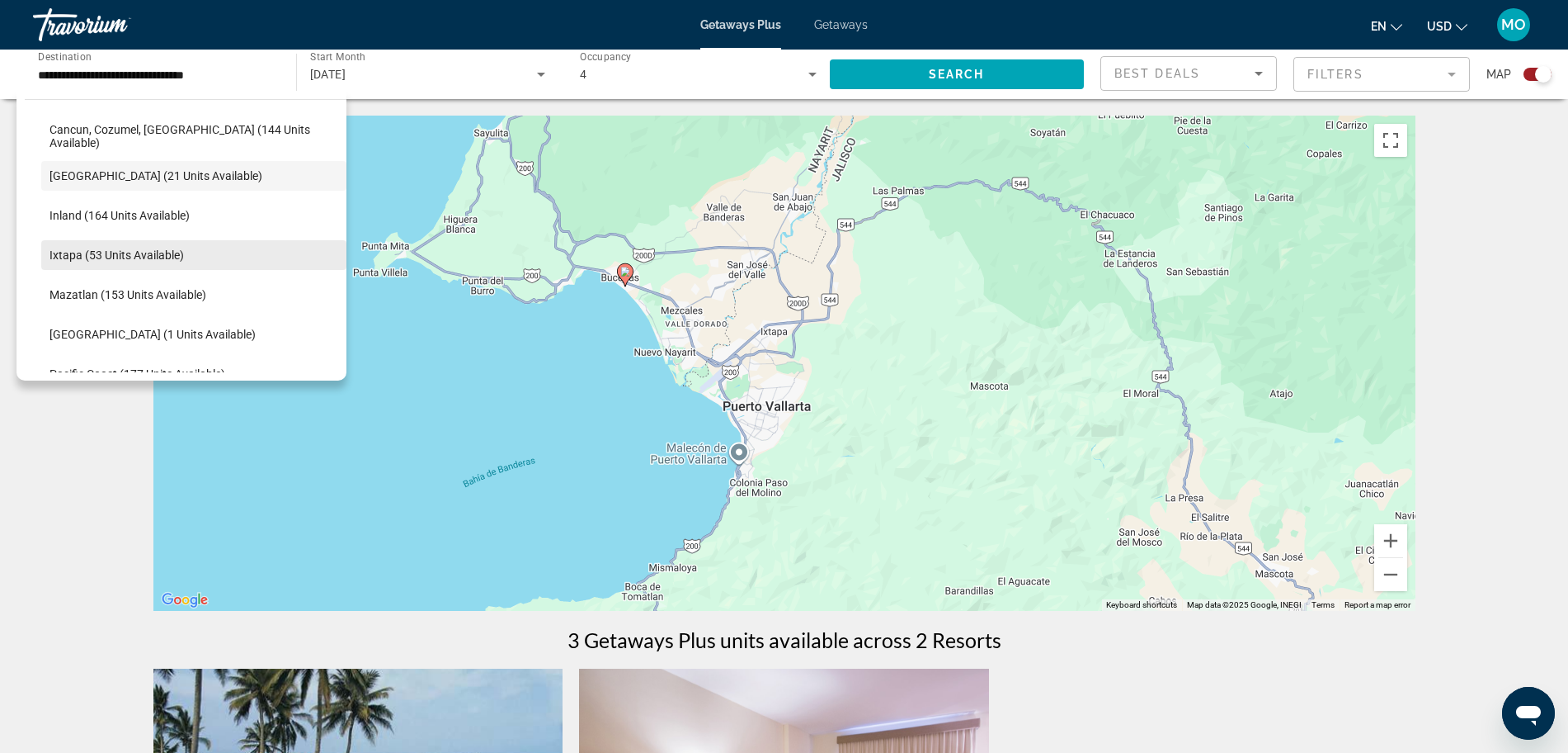
scroll to position [310, 0]
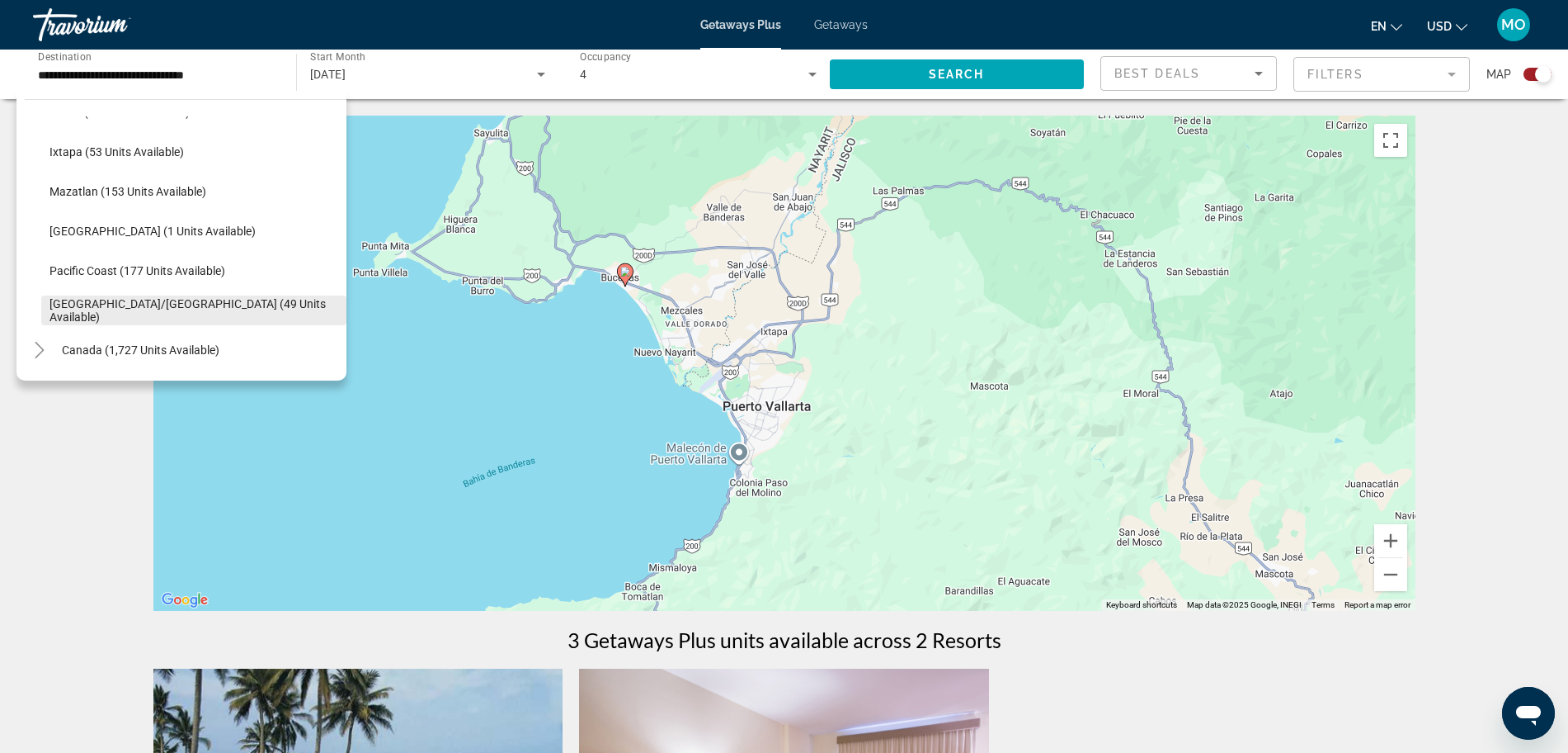
click at [150, 311] on span "[GEOGRAPHIC_DATA]/[GEOGRAPHIC_DATA] (49 units available)" at bounding box center [193, 311] width 289 height 26
type input "**********"
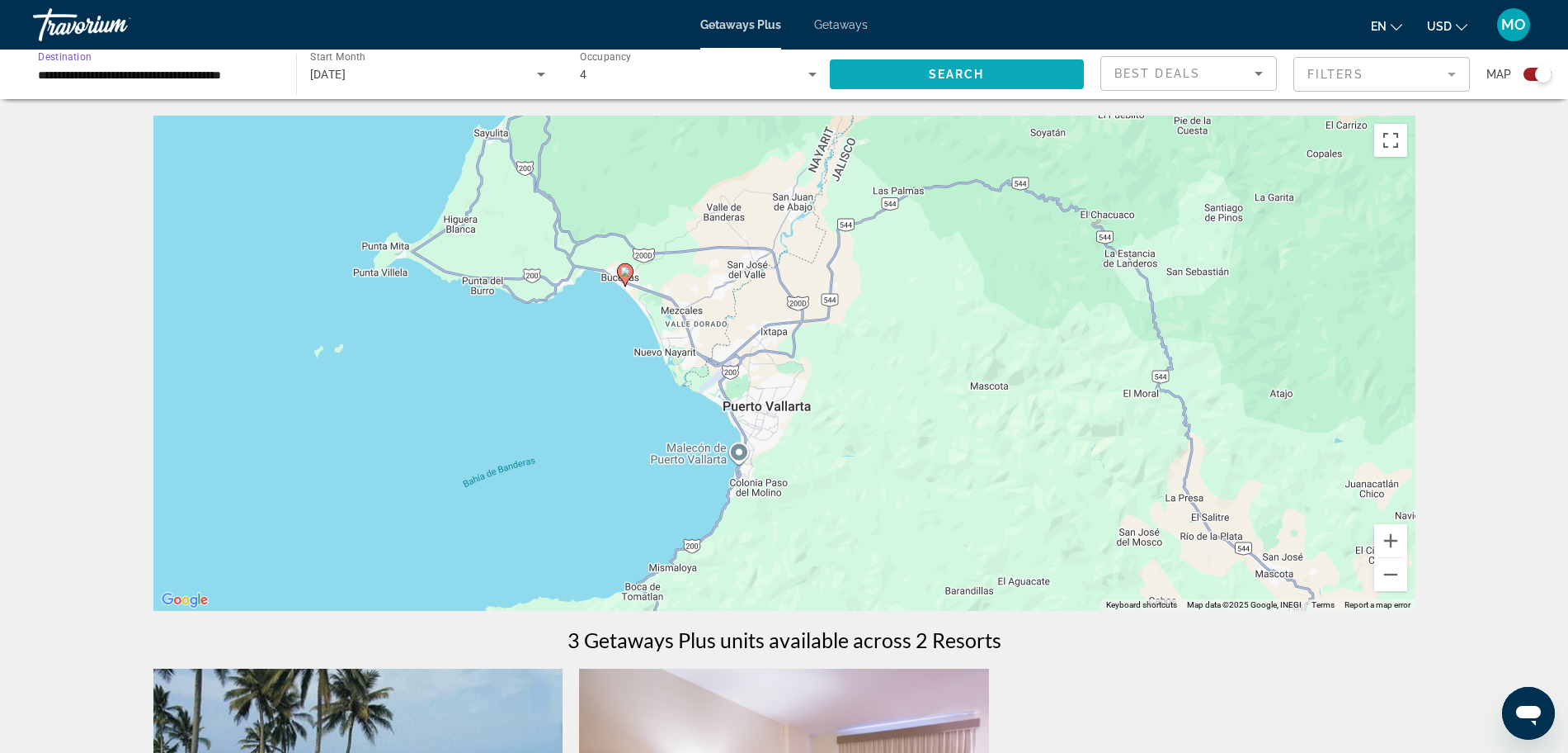
click at [948, 70] on span "Search" at bounding box center [957, 74] width 56 height 13
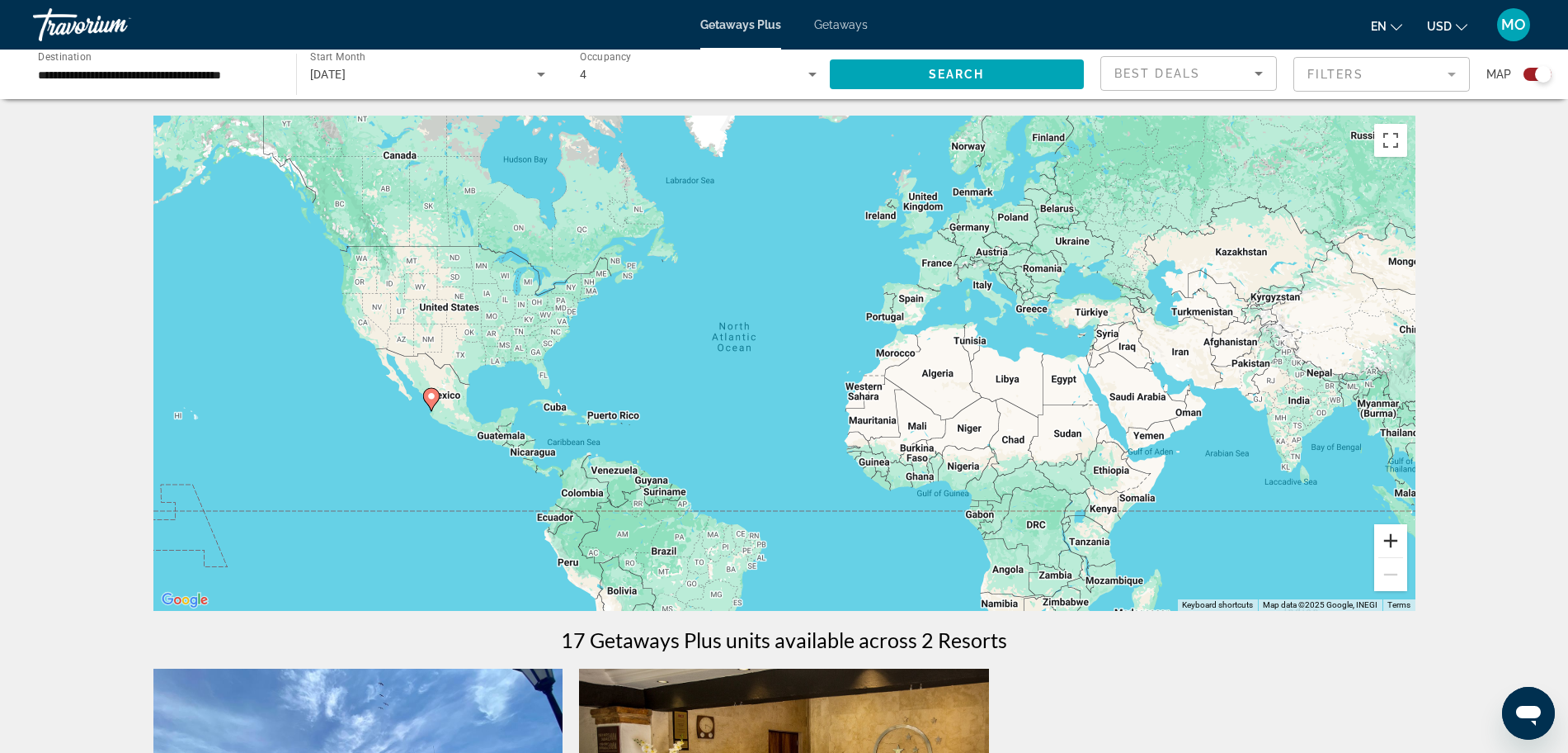
click at [1391, 537] on button "Zoom in" at bounding box center [1391, 540] width 33 height 33
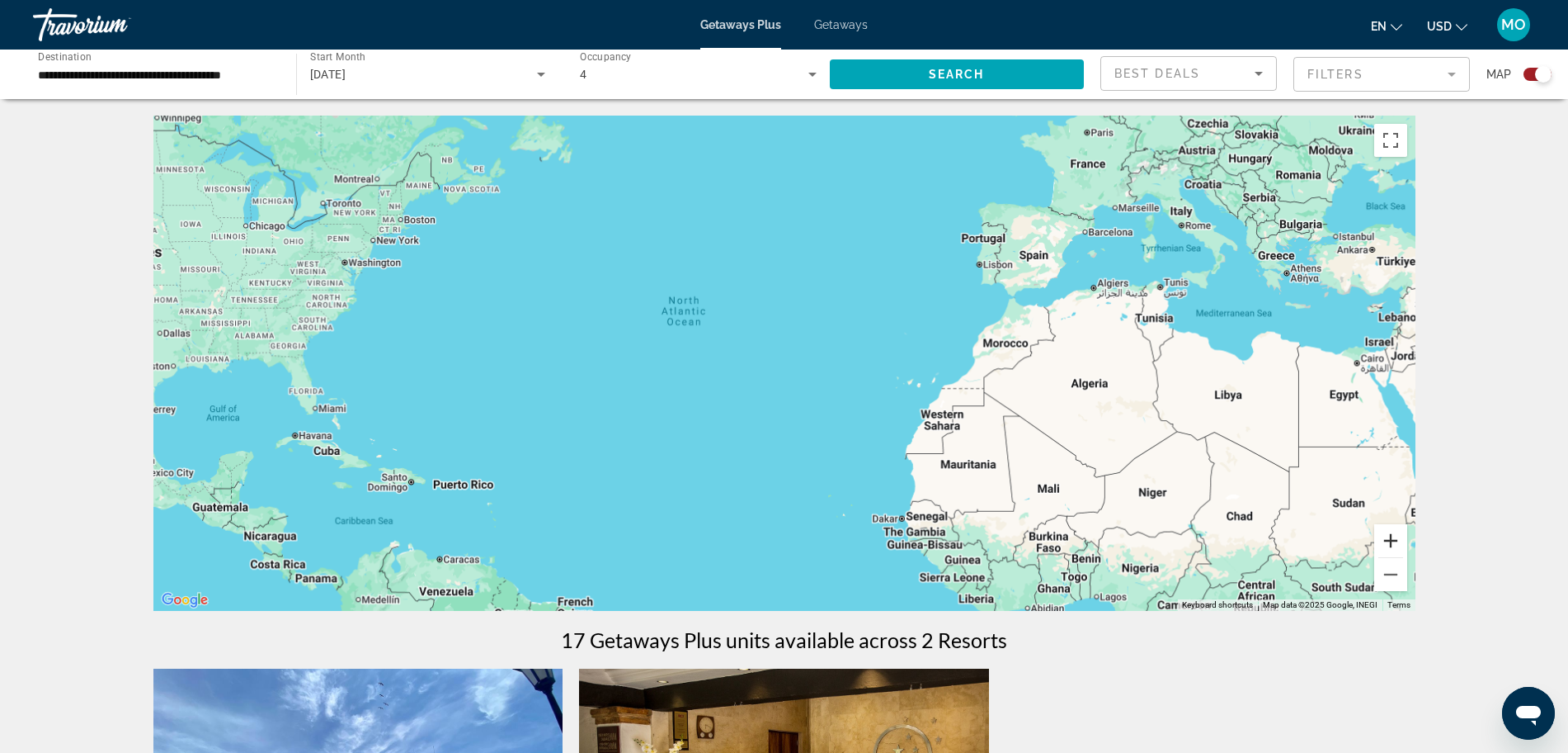
click at [1391, 537] on button "Zoom in" at bounding box center [1391, 540] width 33 height 33
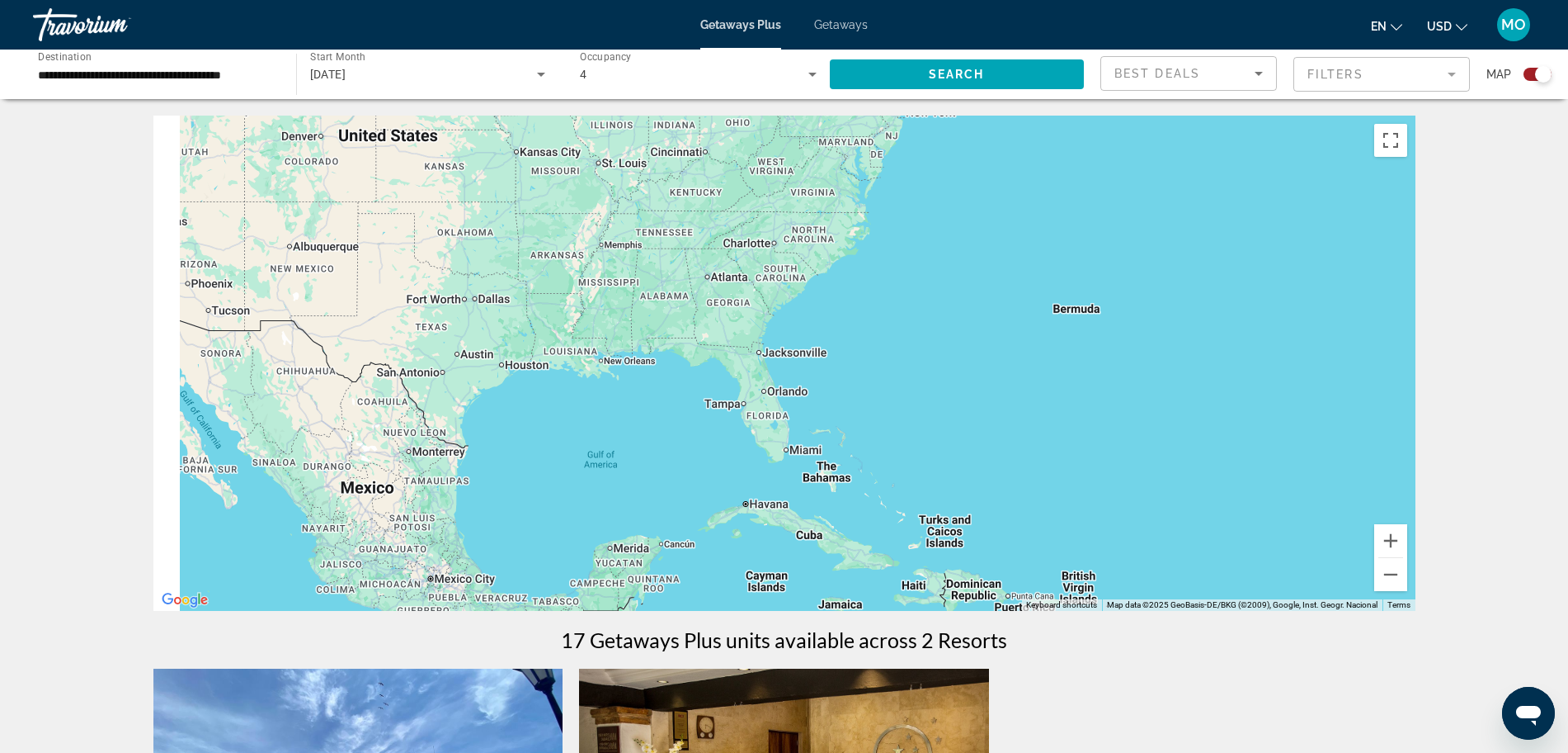
drag, startPoint x: 837, startPoint y: 411, endPoint x: 1512, endPoint y: 411, distance: 675.0
click at [1407, 411] on div "← Move left → Move right ↑ Move up ↓ Move down + Zoom in - Zoom out Home Jump l…" at bounding box center [784, 723] width 1568 height 1215
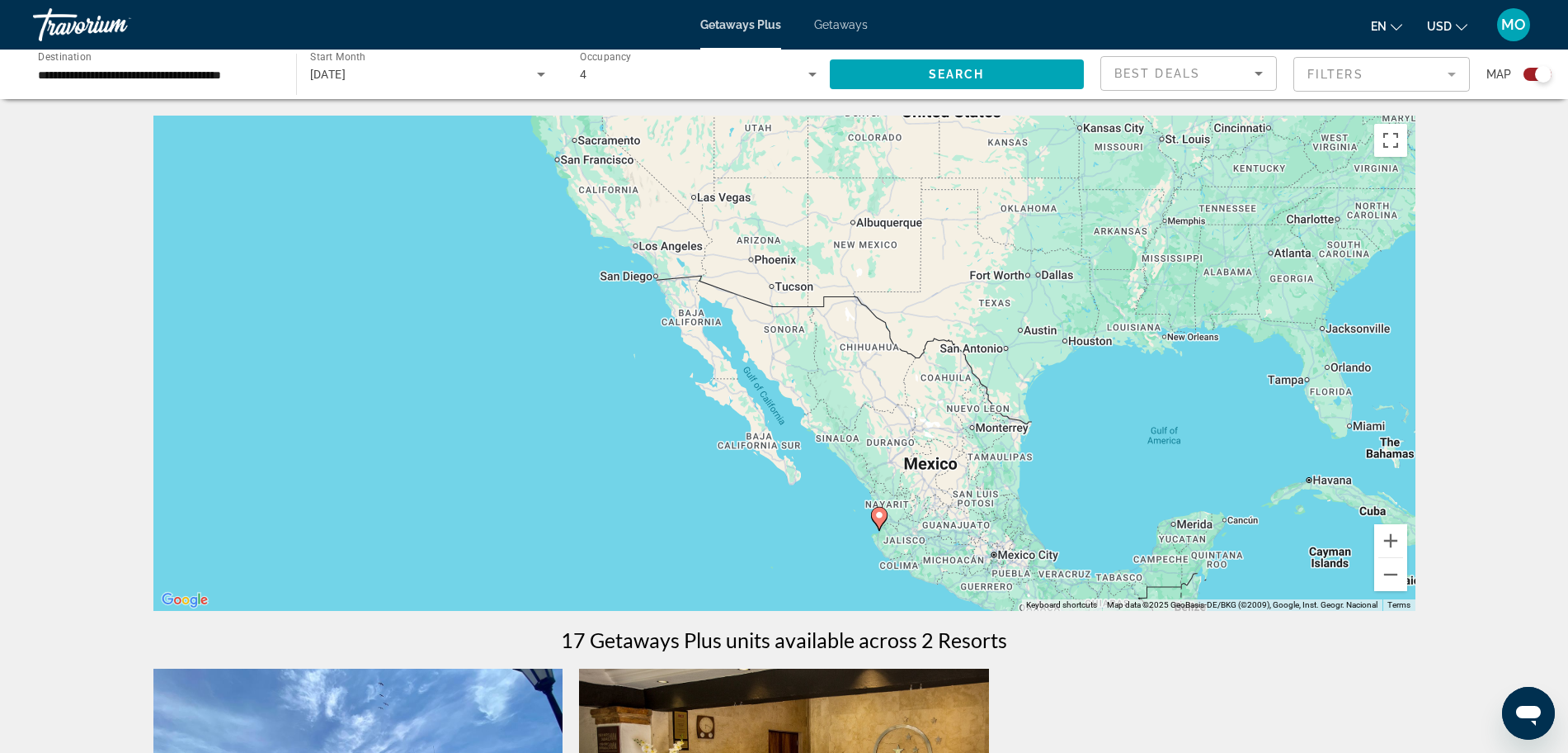
drag, startPoint x: 721, startPoint y: 418, endPoint x: 1224, endPoint y: 393, distance: 503.6
click at [1224, 393] on div "To activate drag with keyboard, press Alt + Enter. Once in keyboard drag state,…" at bounding box center [784, 363] width 1263 height 495
click at [1383, 536] on button "Zoom in" at bounding box center [1391, 540] width 33 height 33
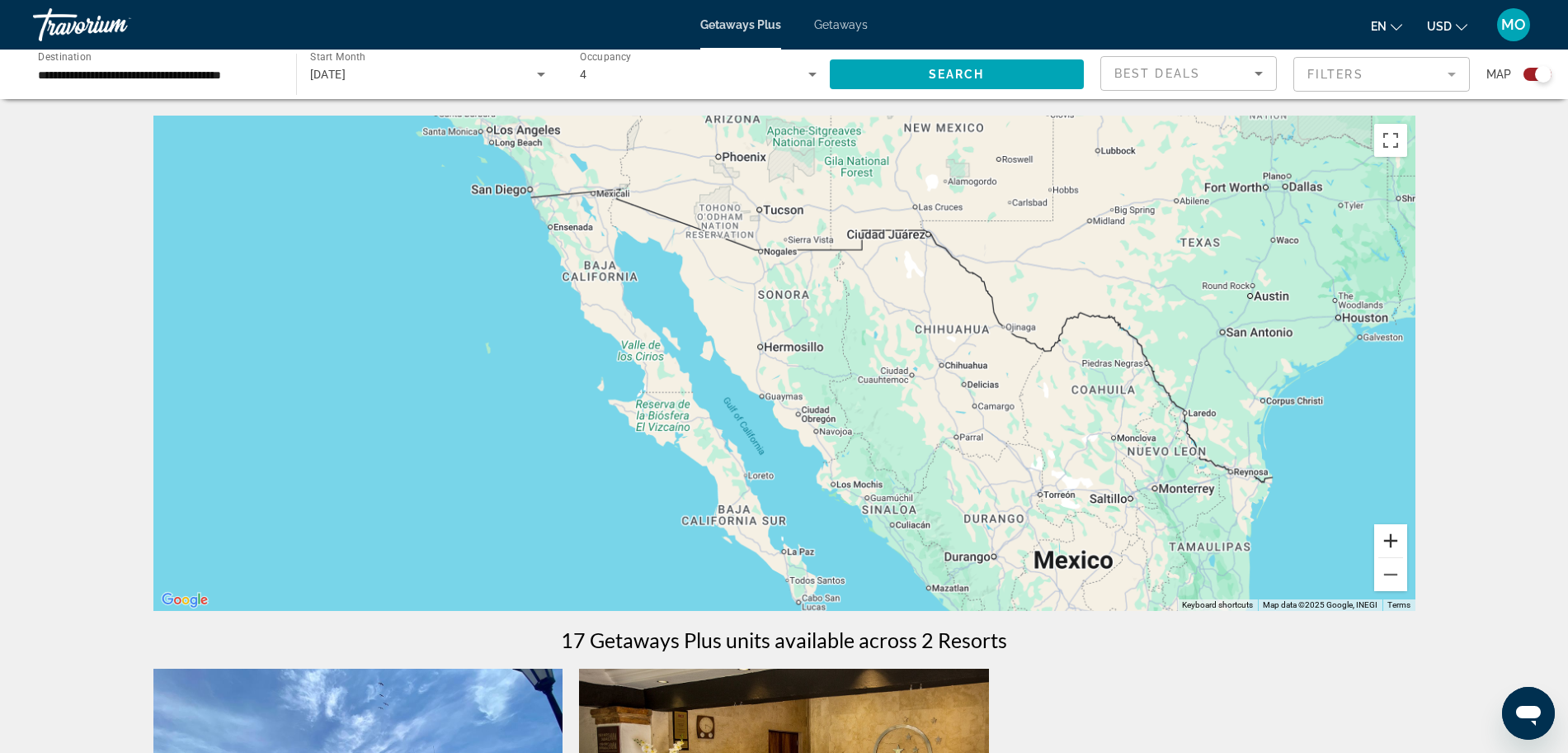
click at [1383, 536] on button "Zoom in" at bounding box center [1391, 540] width 33 height 33
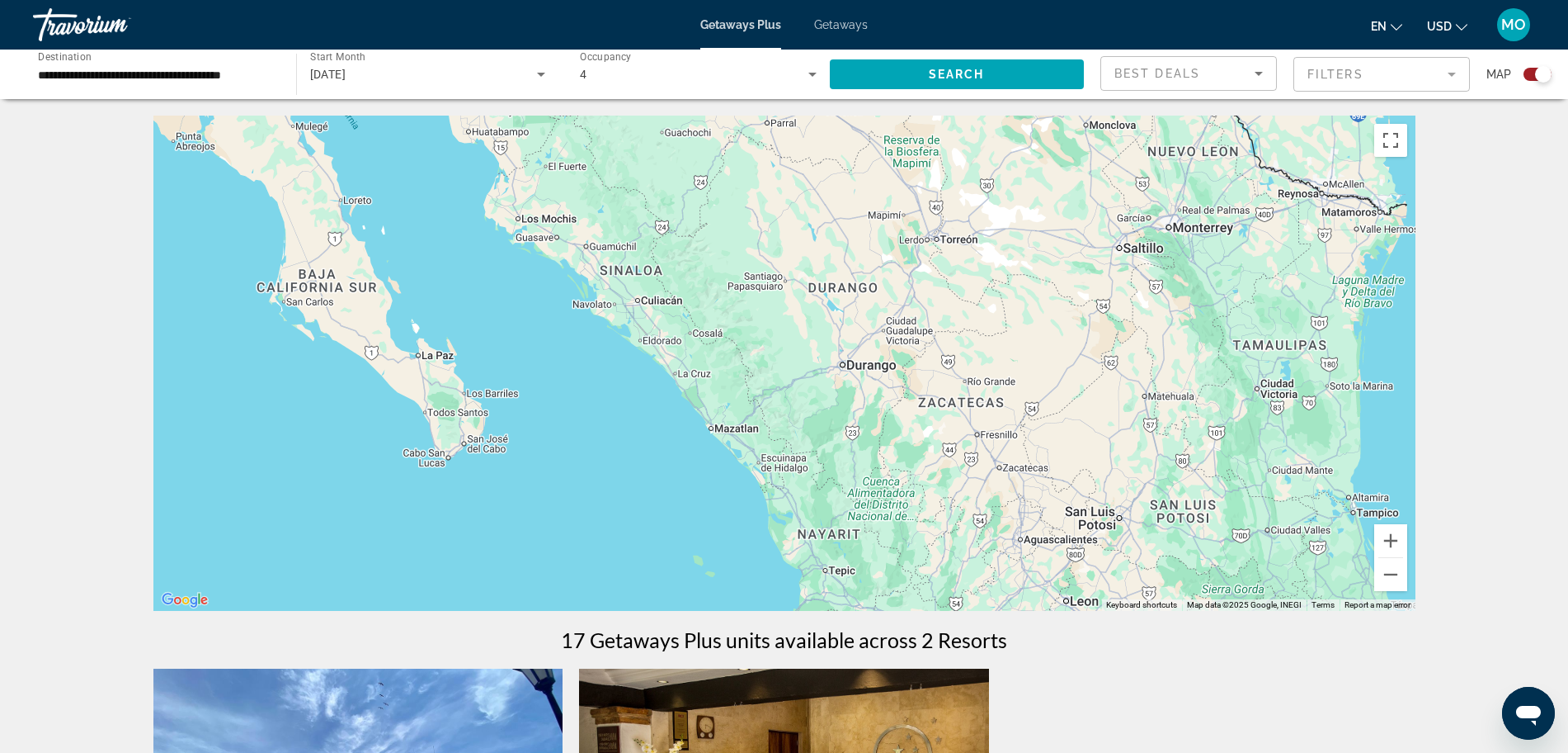
drag, startPoint x: 1074, startPoint y: 488, endPoint x: 701, endPoint y: 88, distance: 546.9
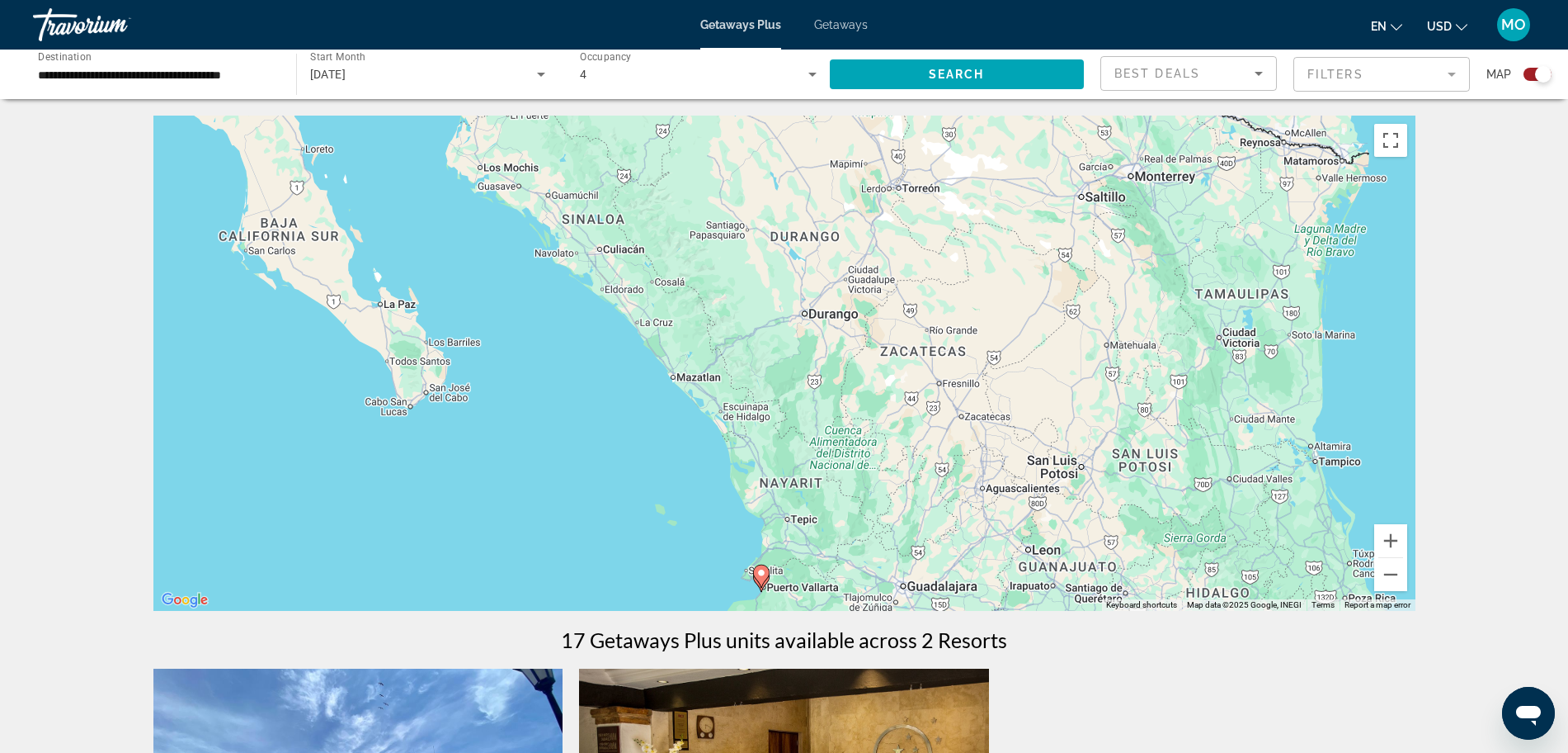
drag, startPoint x: 934, startPoint y: 387, endPoint x: 716, endPoint y: 69, distance: 385.5
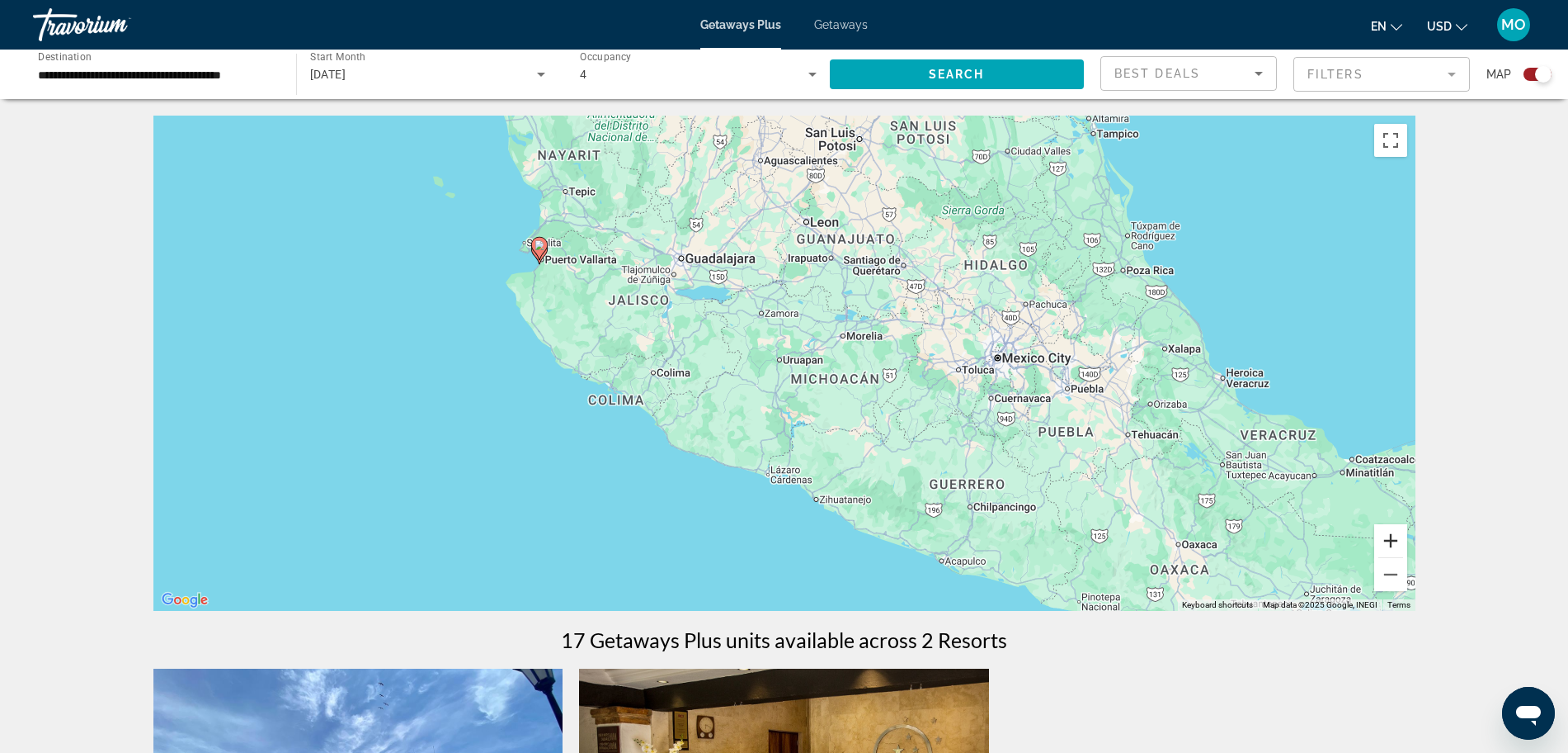
click at [1399, 543] on button "Zoom in" at bounding box center [1391, 540] width 33 height 33
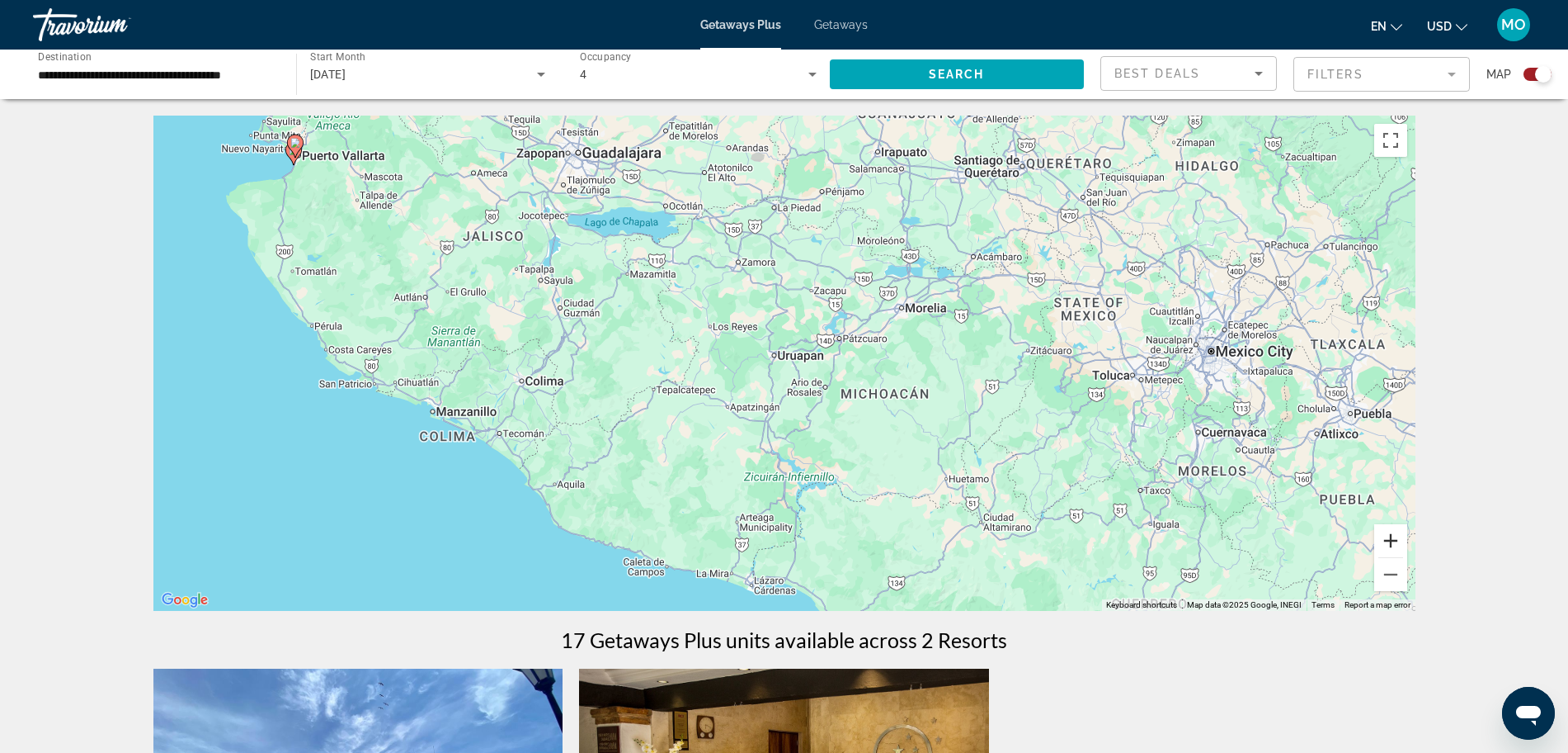
click at [1399, 543] on button "Zoom in" at bounding box center [1391, 540] width 33 height 33
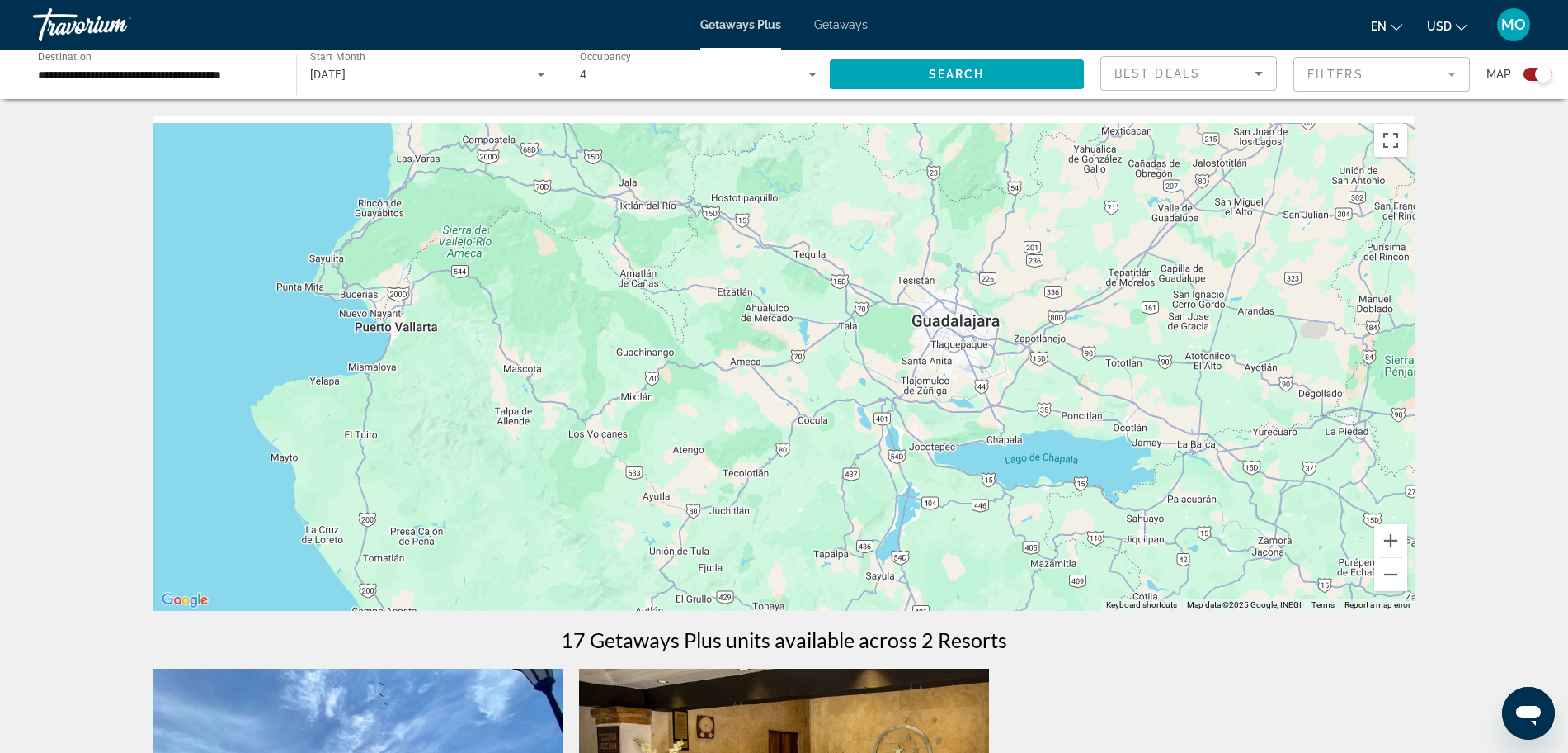
drag, startPoint x: 394, startPoint y: 193, endPoint x: 1108, endPoint y: 565, distance: 805.1
click at [1008, 576] on div "Main content" at bounding box center [784, 363] width 1263 height 495
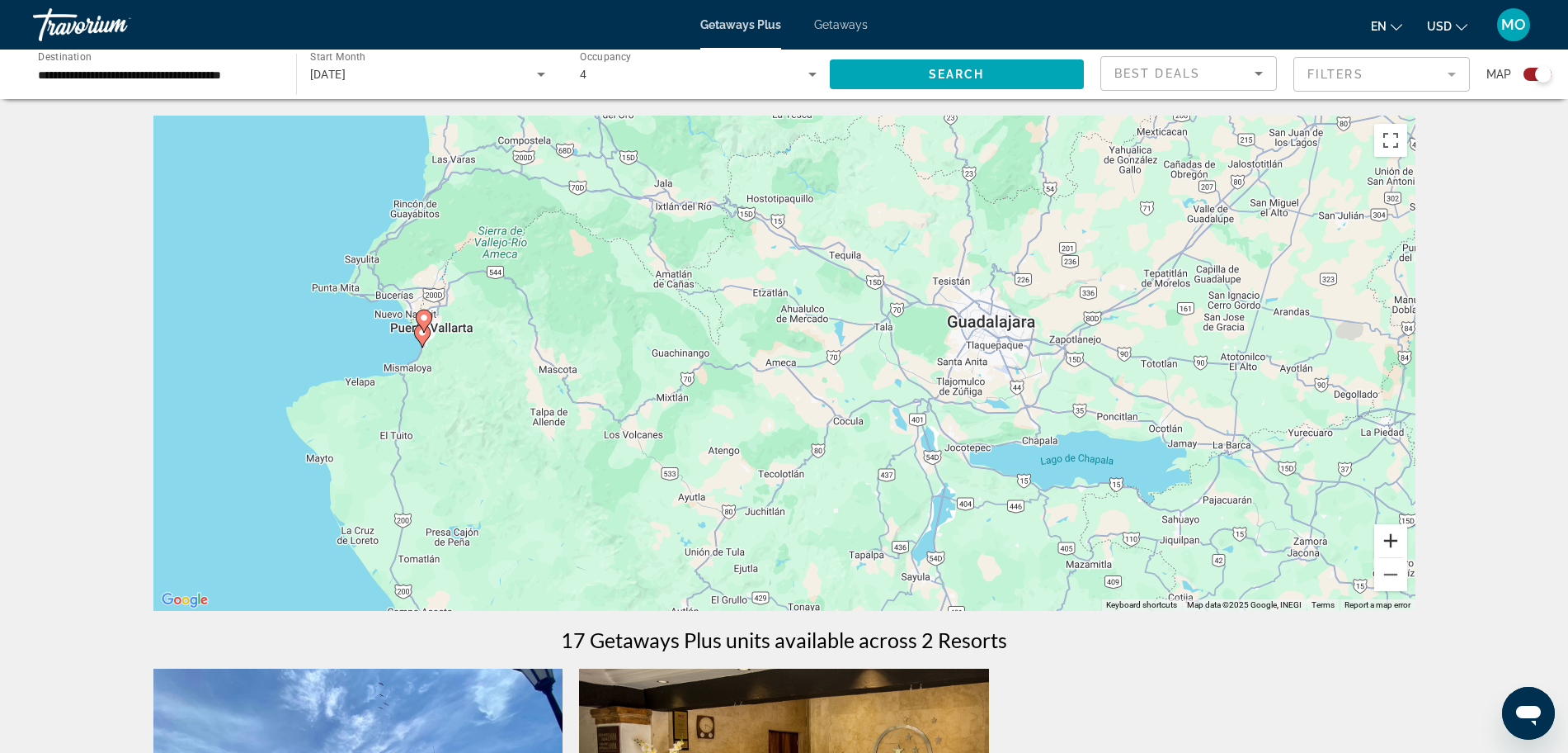
click at [1390, 537] on button "Zoom in" at bounding box center [1391, 540] width 33 height 33
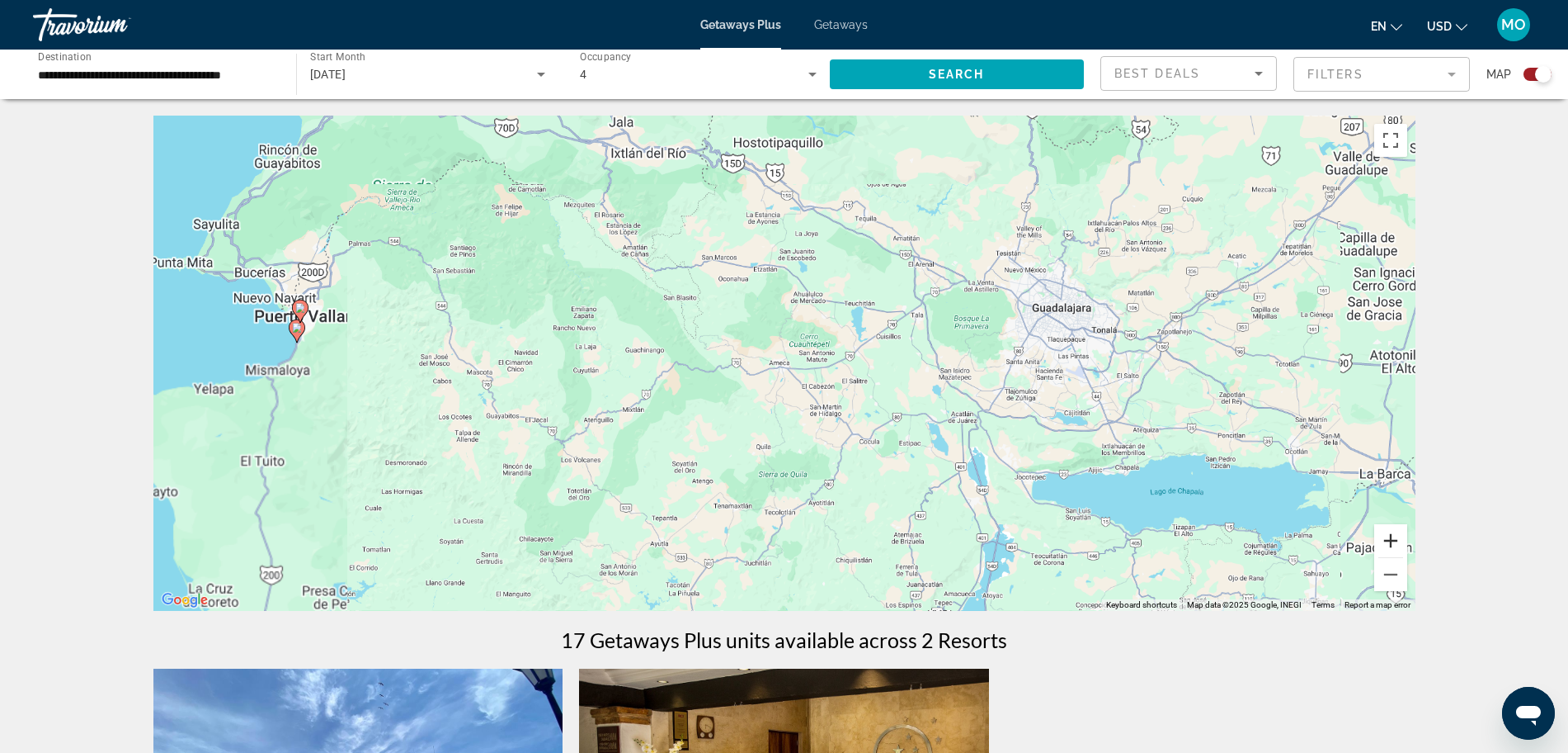
click at [1390, 537] on button "Zoom in" at bounding box center [1391, 540] width 33 height 33
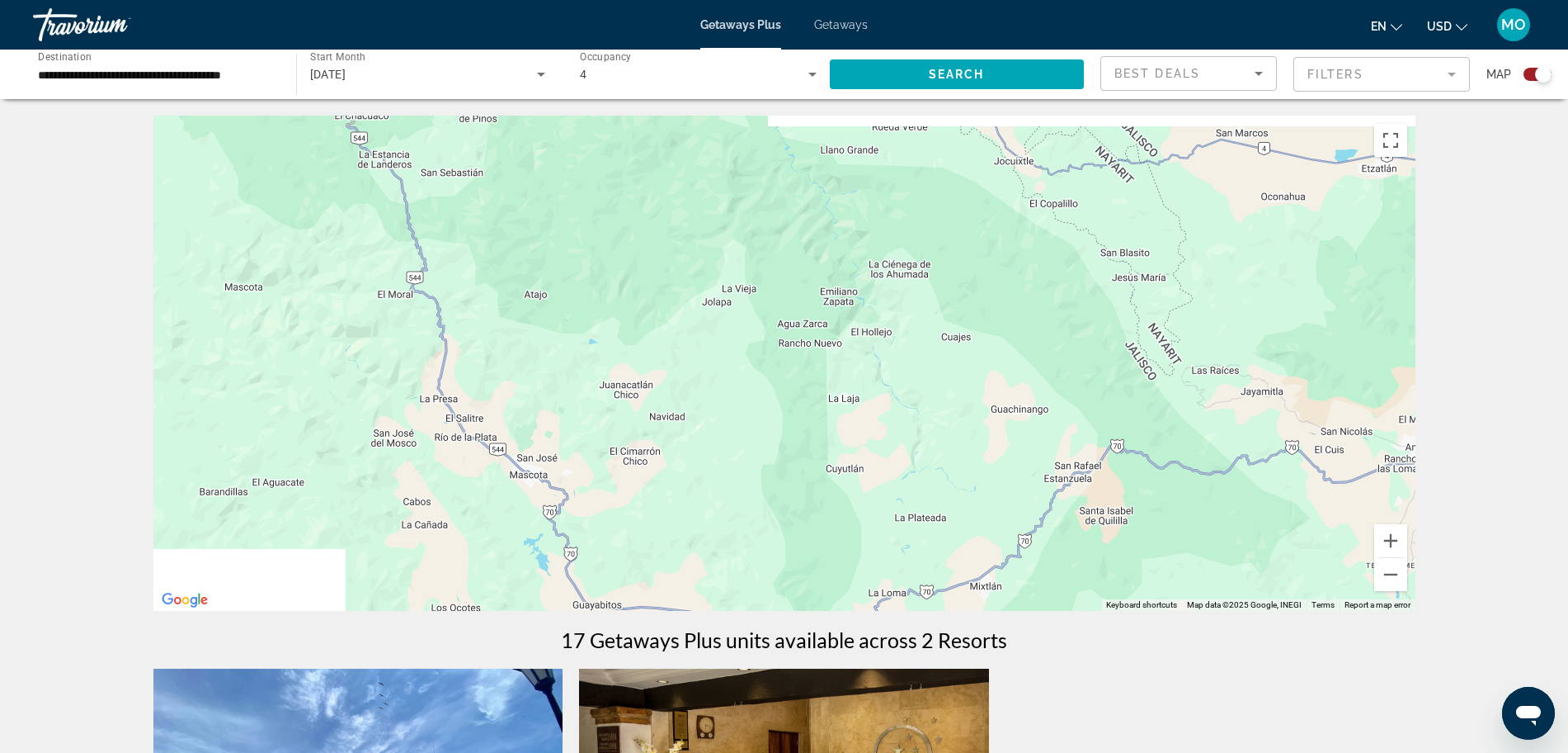
drag, startPoint x: 174, startPoint y: 333, endPoint x: 1204, endPoint y: 433, distance: 1034.8
click at [1204, 433] on div "Main content" at bounding box center [784, 363] width 1263 height 495
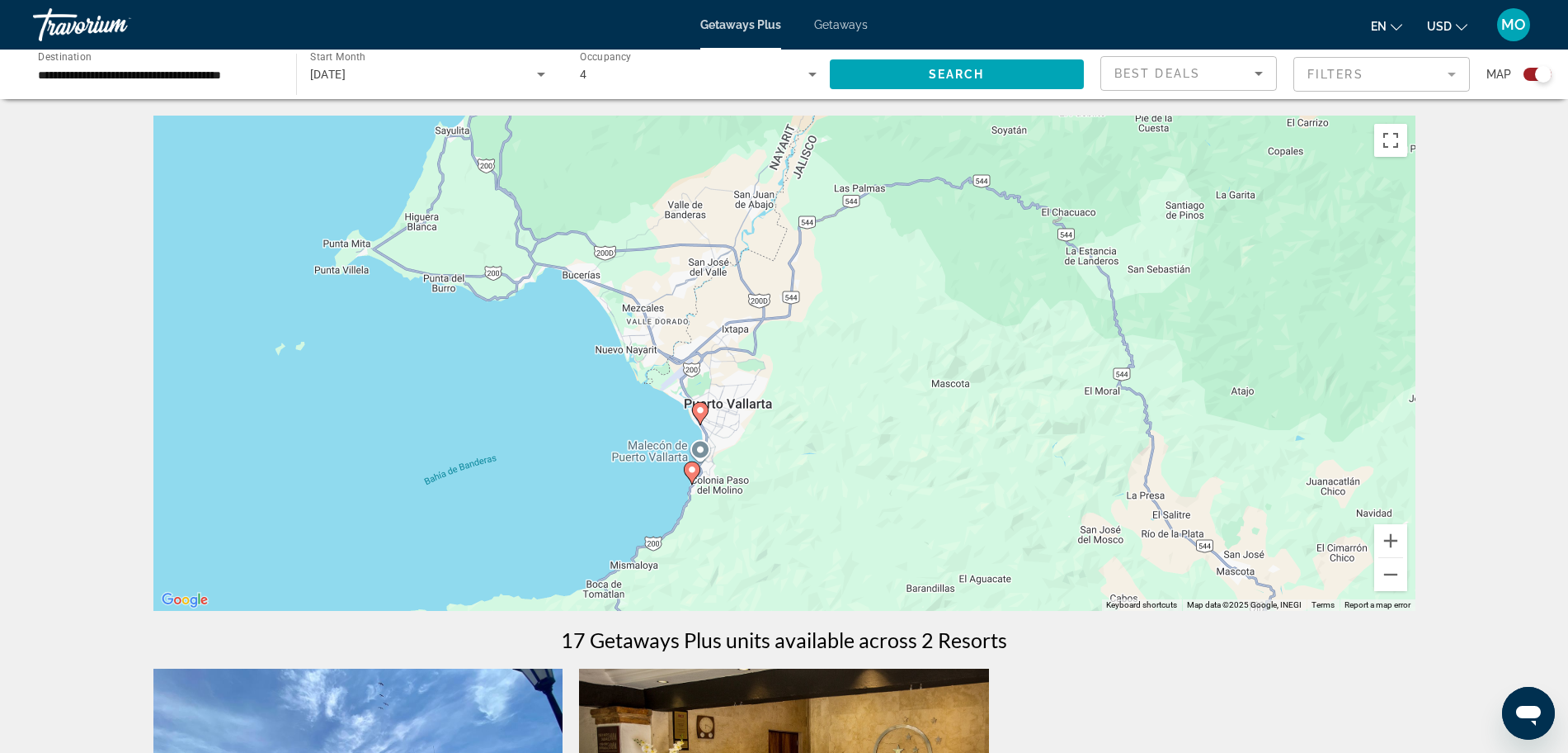
drag, startPoint x: 604, startPoint y: 345, endPoint x: 944, endPoint y: 427, distance: 349.7
click at [944, 427] on div "To activate drag with keyboard, press Alt + Enter. Once in keyboard drag state,…" at bounding box center [784, 363] width 1263 height 495
click at [692, 466] on image "Main content" at bounding box center [692, 465] width 10 height 10
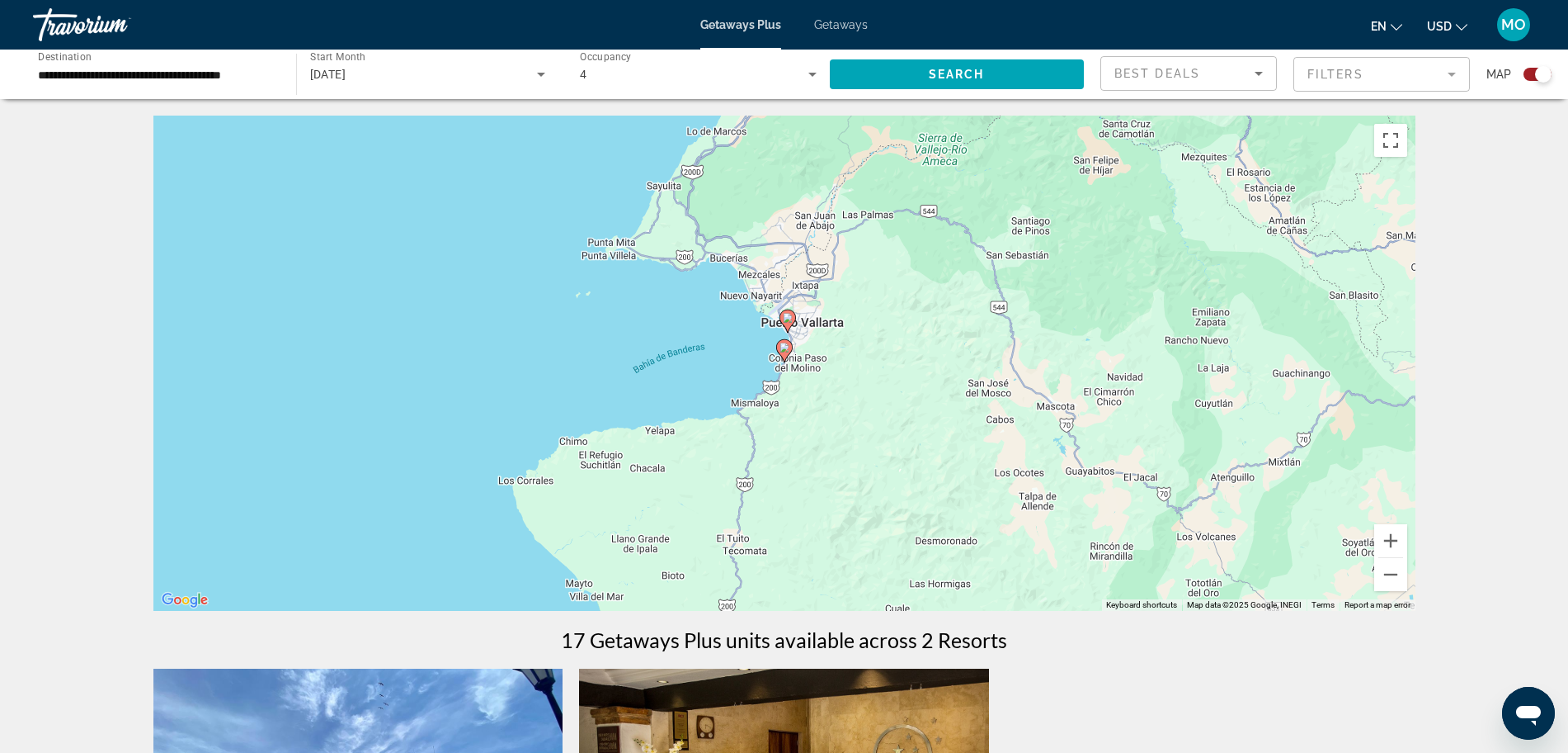
click at [786, 356] on icon "Main content" at bounding box center [784, 350] width 15 height 21
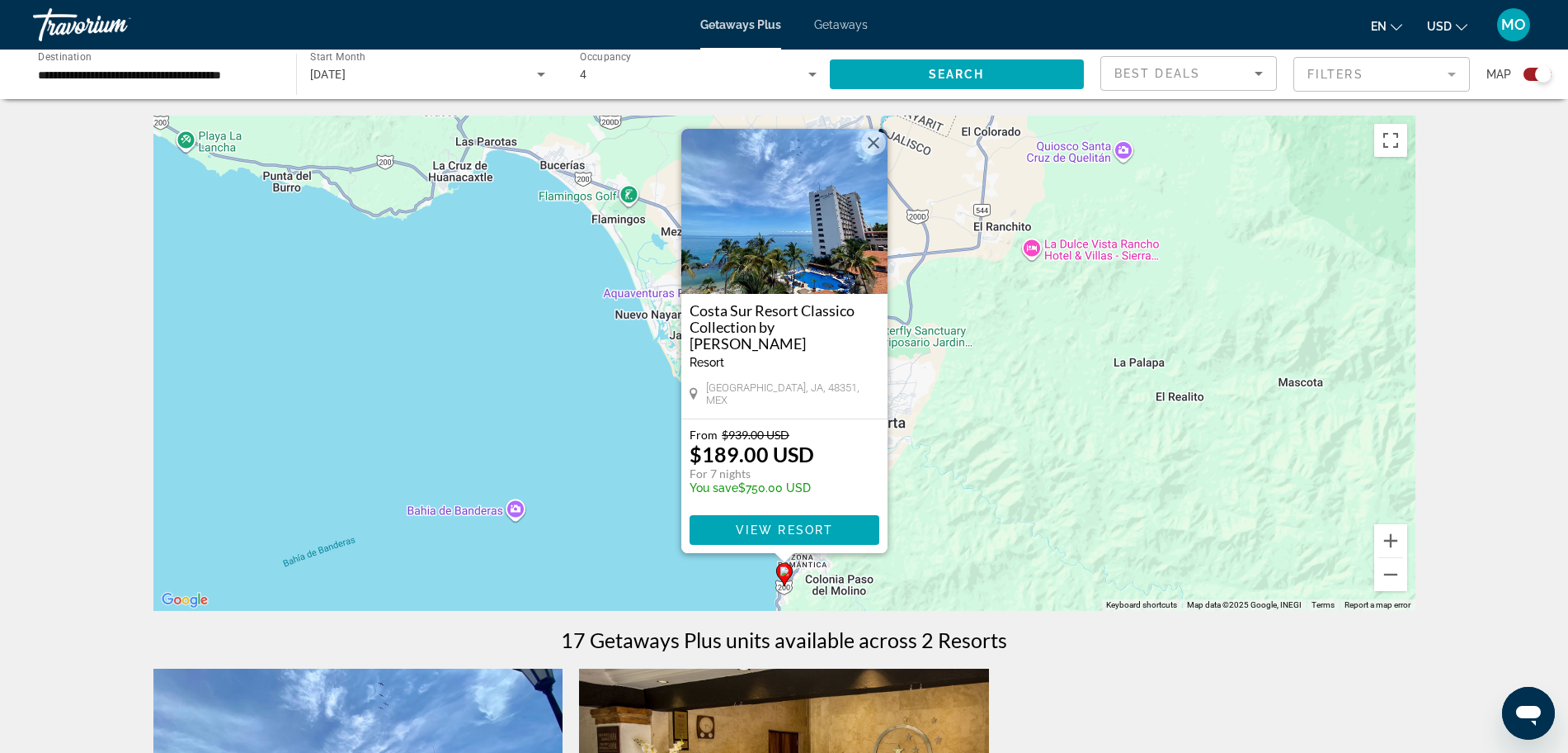
click at [878, 155] on button "Close" at bounding box center [874, 143] width 25 height 25
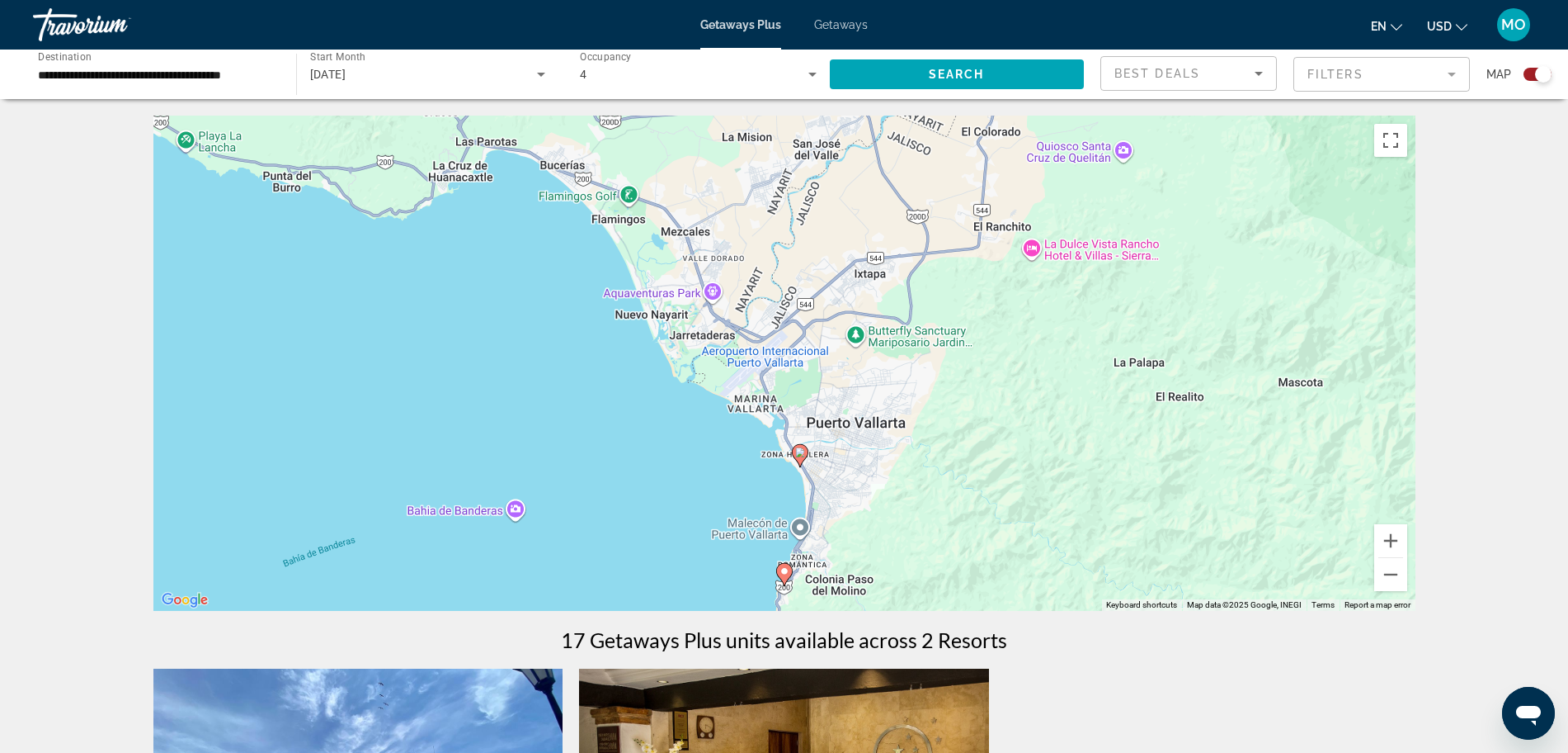
click at [802, 448] on image "Main content" at bounding box center [799, 452] width 10 height 10
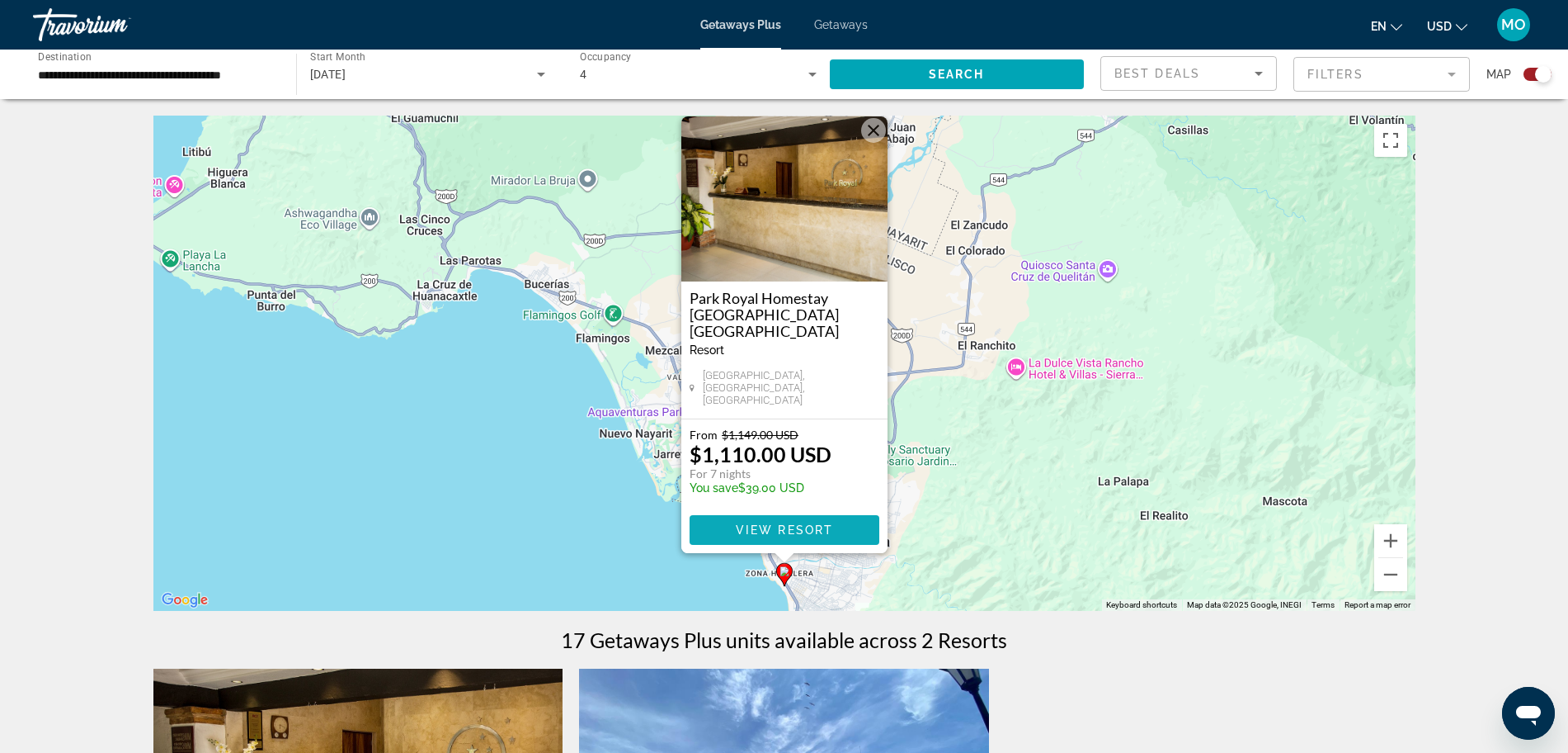
click at [807, 531] on span "View Resort" at bounding box center [784, 530] width 97 height 13
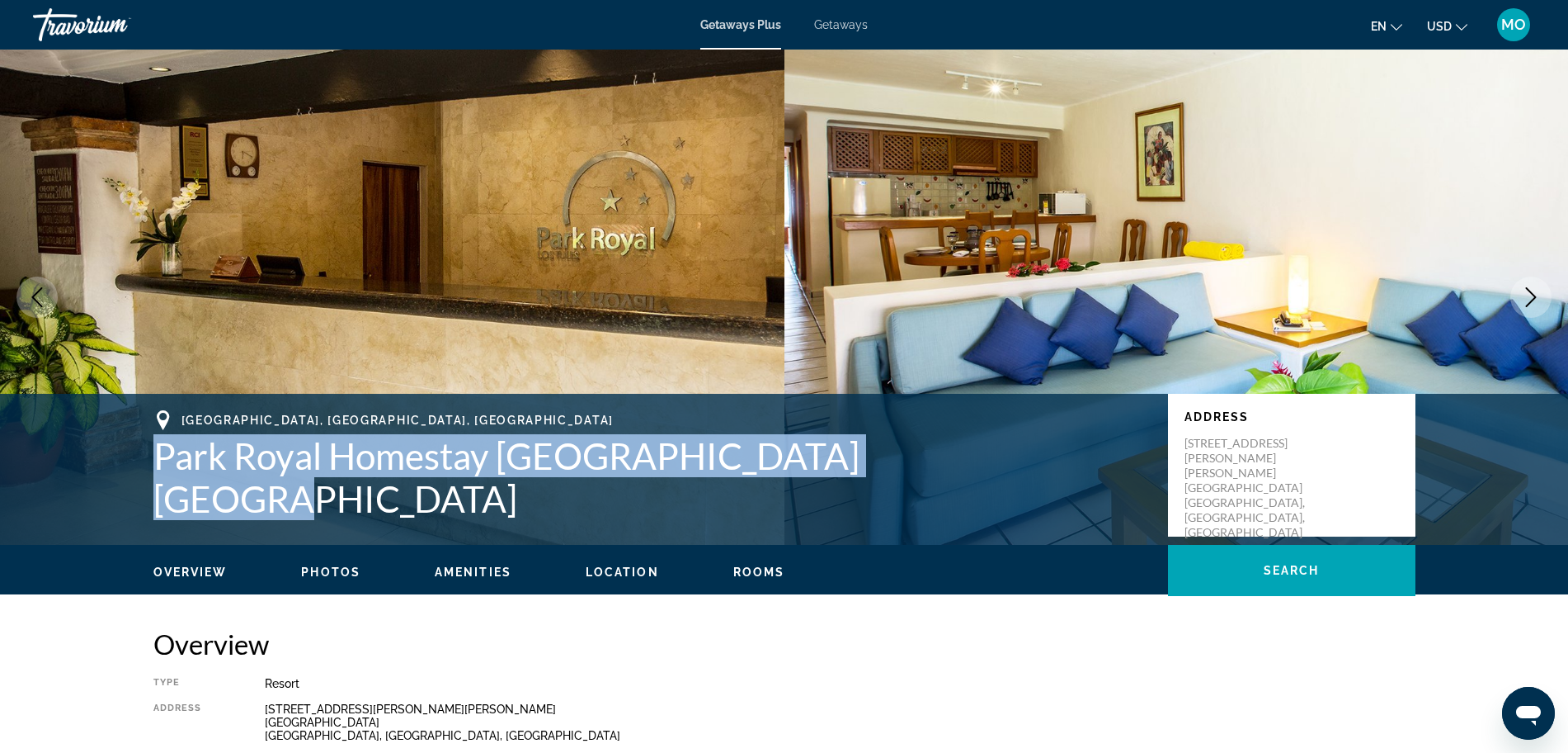
drag, startPoint x: 145, startPoint y: 472, endPoint x: 895, endPoint y: 487, distance: 750.1
click at [895, 487] on div "[GEOGRAPHIC_DATA], [GEOGRAPHIC_DATA], [GEOGRAPHIC_DATA] [GEOGRAPHIC_DATA] [GEOG…" at bounding box center [784, 465] width 1328 height 109
copy h1 "Park Royal Homestay [GEOGRAPHIC_DATA] [GEOGRAPHIC_DATA]"
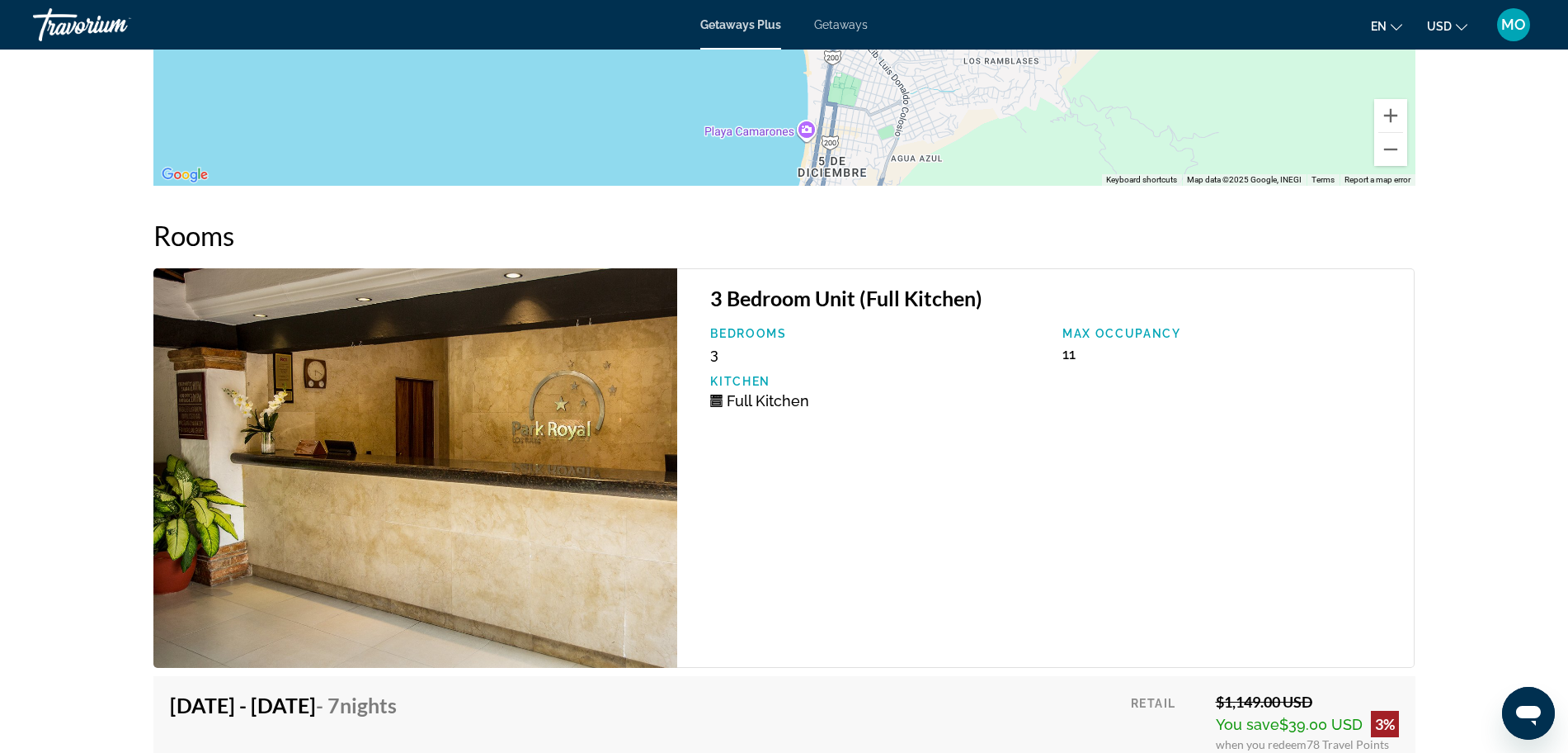
scroll to position [2683, 0]
